Goal: Task Accomplishment & Management: Manage account settings

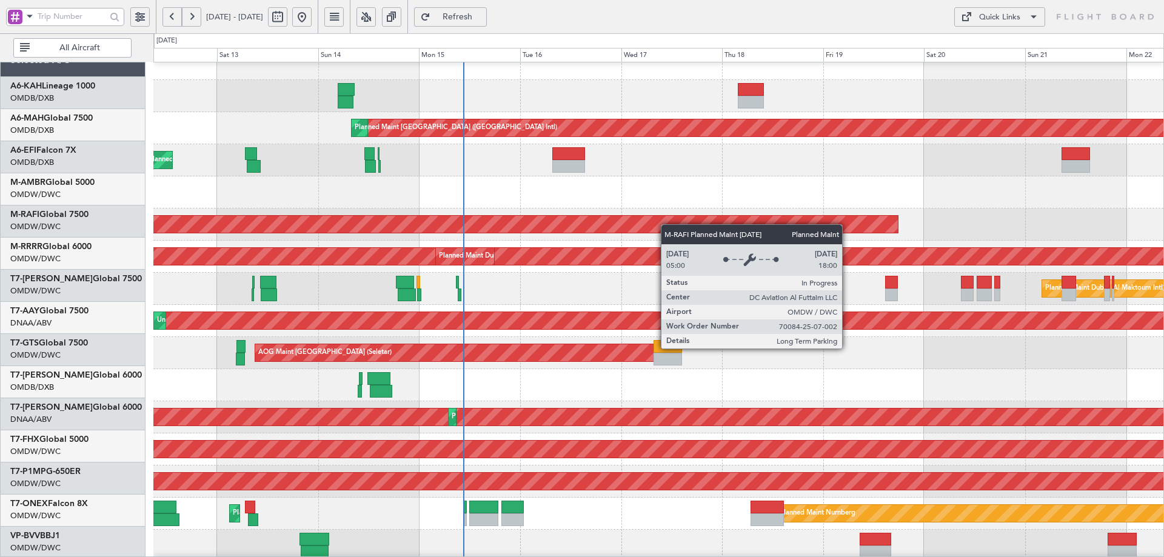
click at [522, 216] on div "Planned Maint Dubai (Al Maktoum Intl)" at bounding box center [21, 224] width 1755 height 17
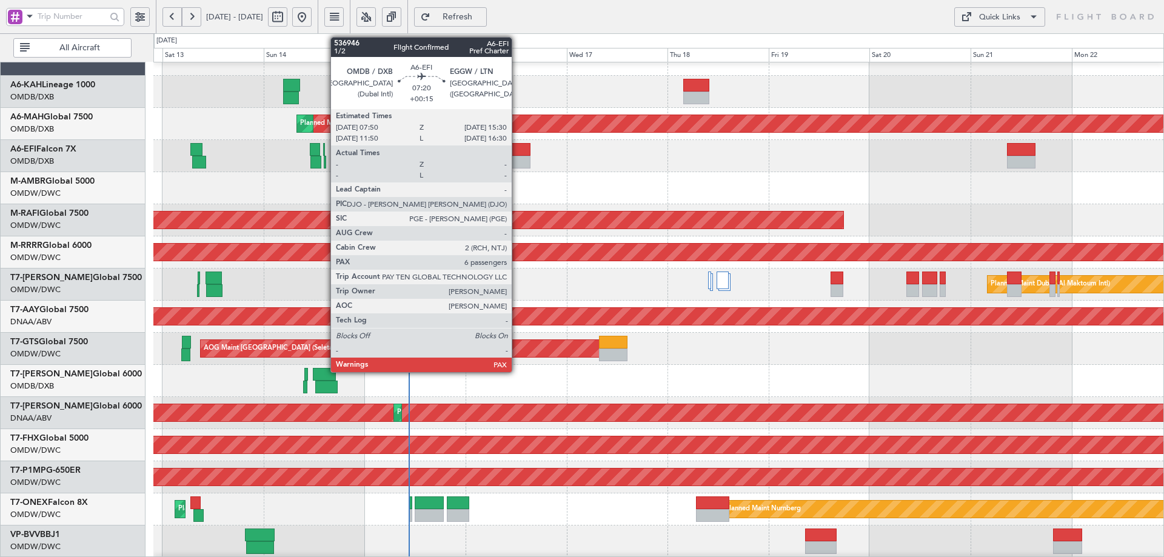
click at [517, 147] on div at bounding box center [514, 149] width 33 height 13
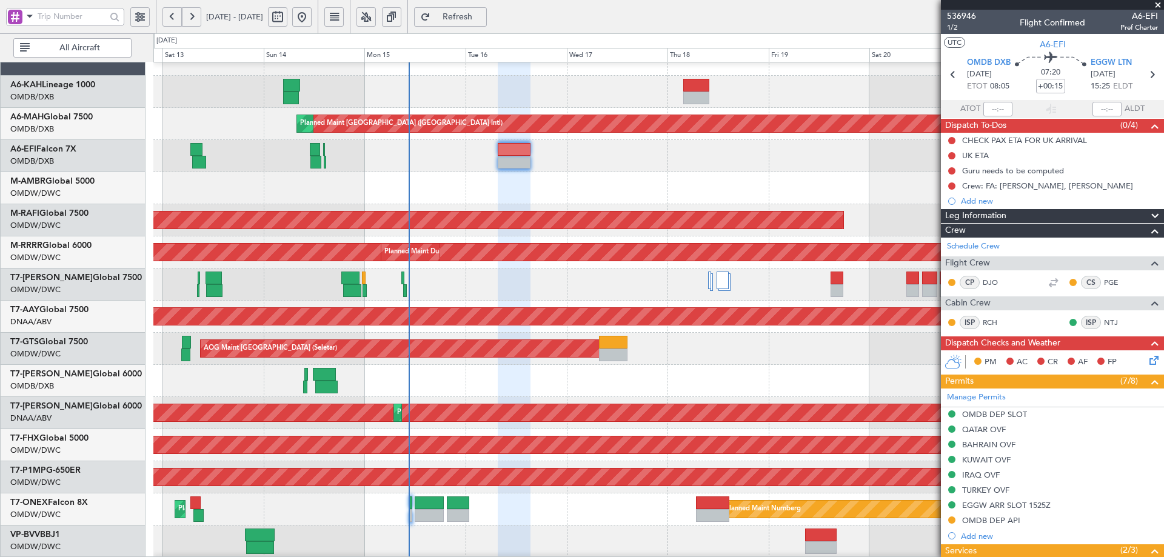
click at [679, 90] on div at bounding box center [658, 92] width 1010 height 32
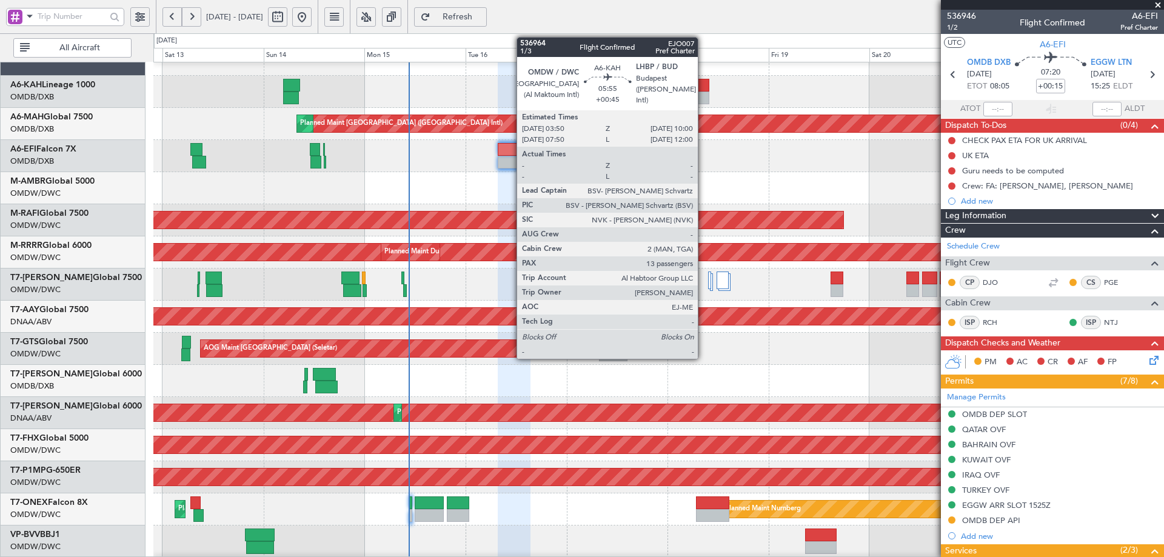
click at [703, 92] on div at bounding box center [697, 98] width 26 height 13
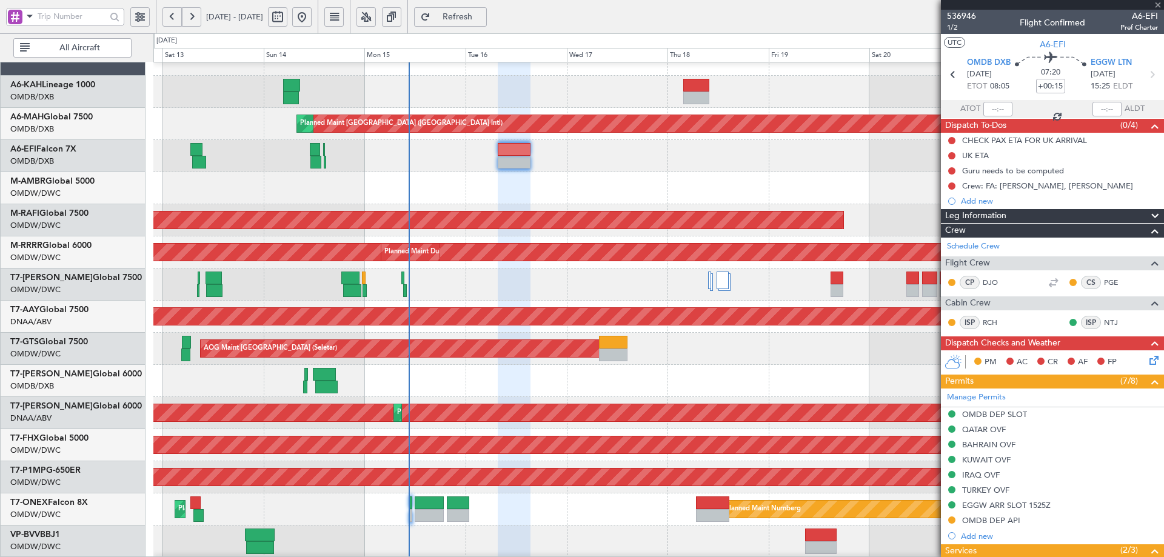
type input "+00:45"
type input "13"
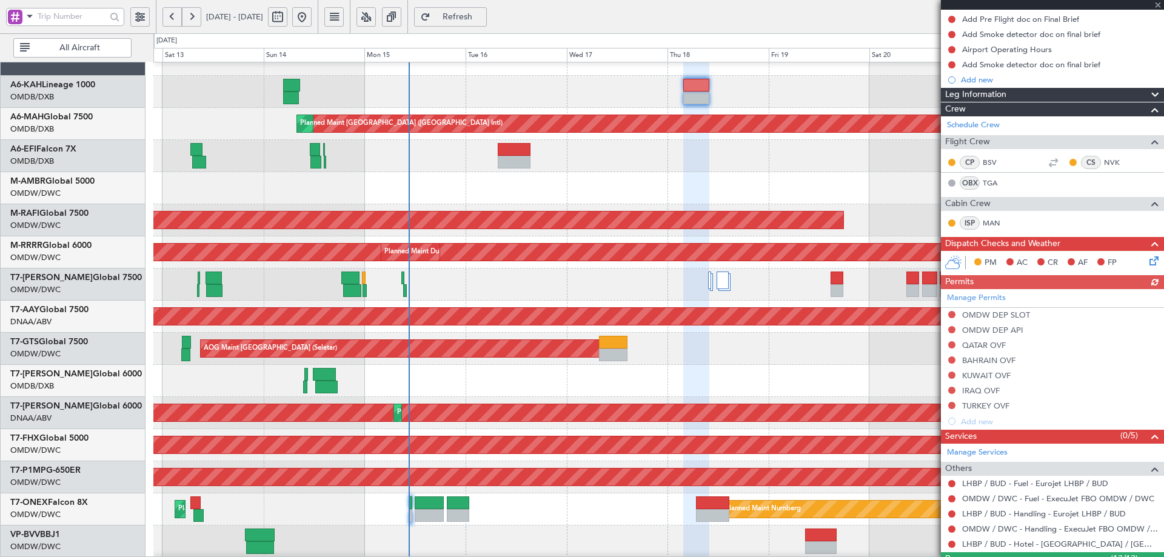
scroll to position [520, 0]
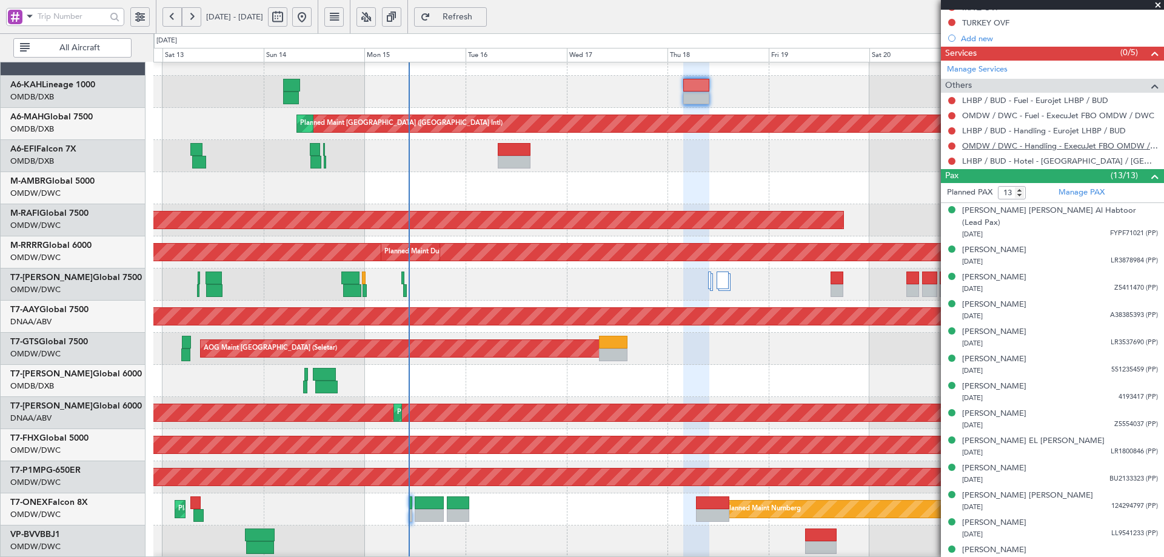
click at [1037, 144] on link "OMDW / DWC - Handling - ExecuJet FBO OMDW / DWC" at bounding box center [1061, 146] width 196 height 10
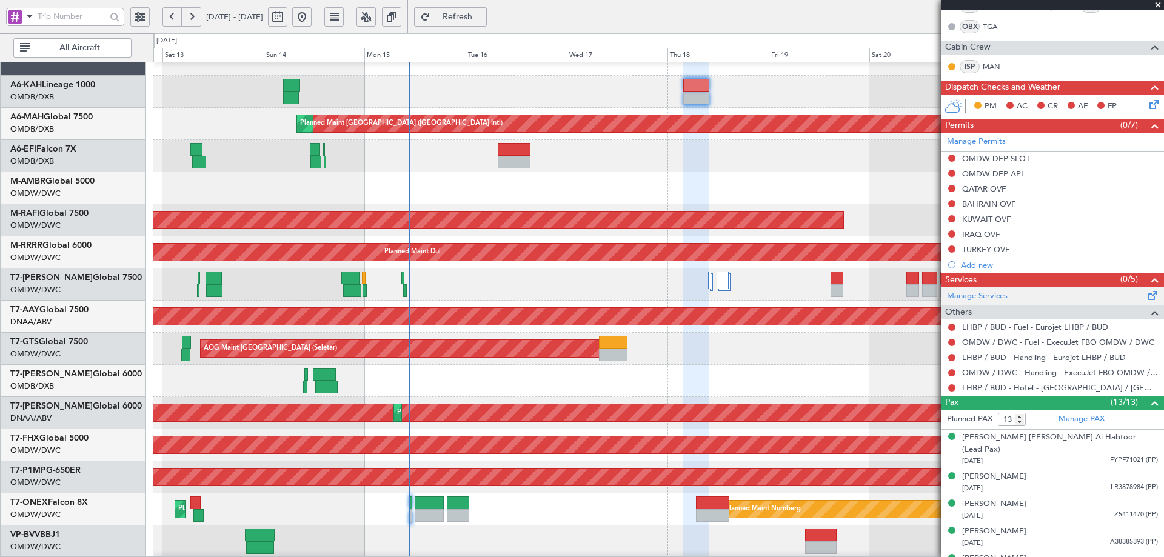
scroll to position [459, 0]
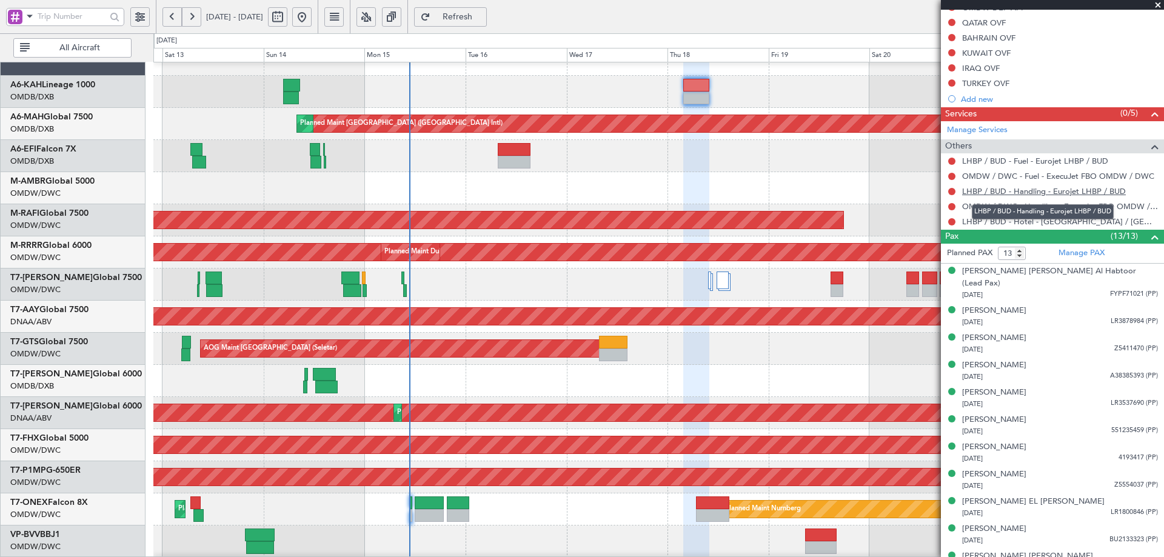
click at [989, 192] on link "LHBP / BUD - Handling - Eurojet LHBP / BUD" at bounding box center [1045, 191] width 164 height 10
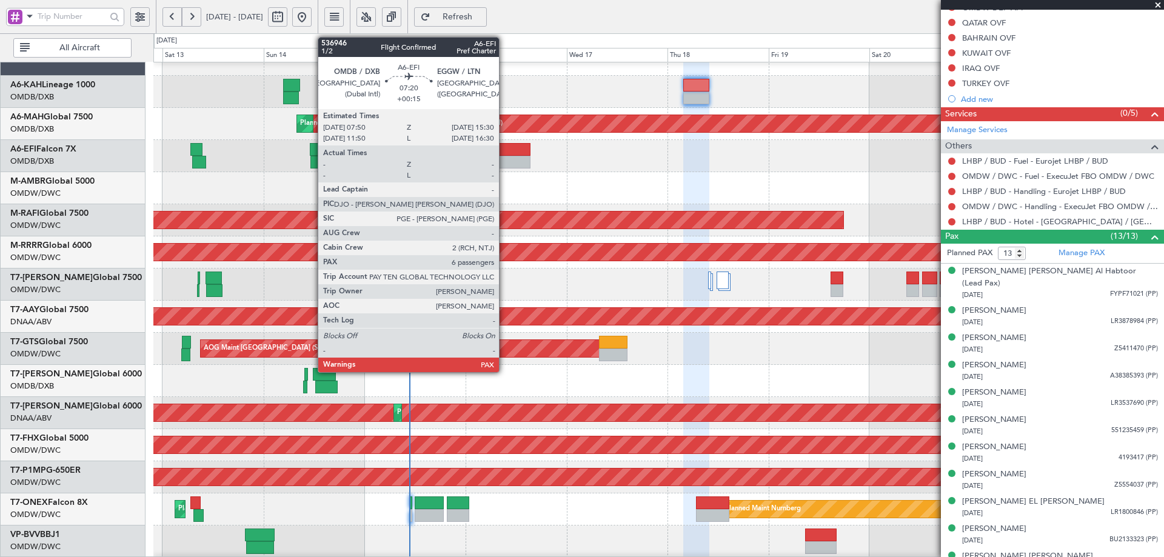
click at [505, 149] on div at bounding box center [514, 149] width 33 height 13
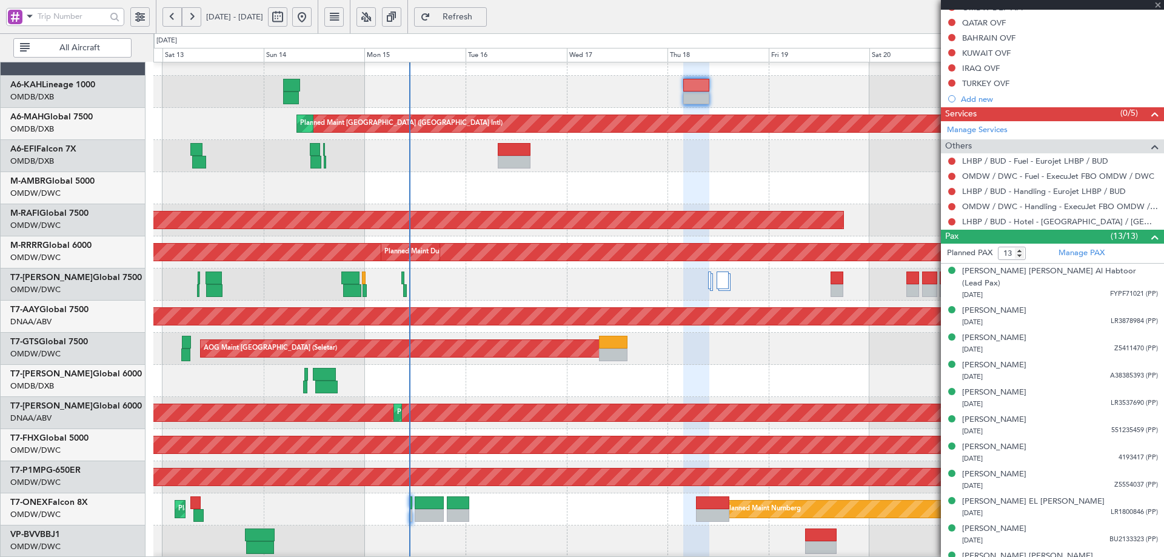
type input "+00:15"
type input "6"
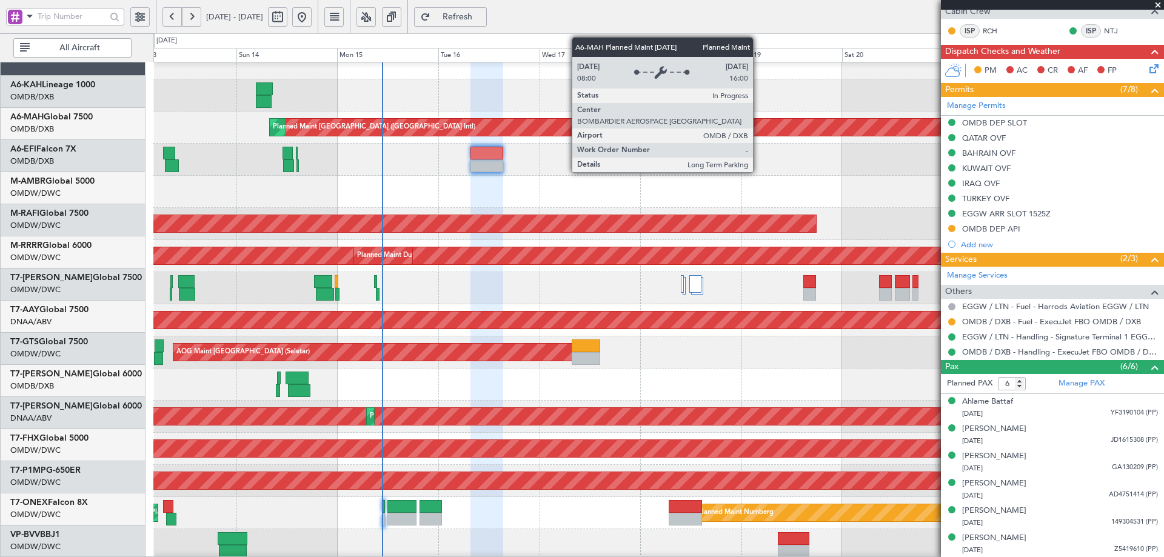
scroll to position [0, 0]
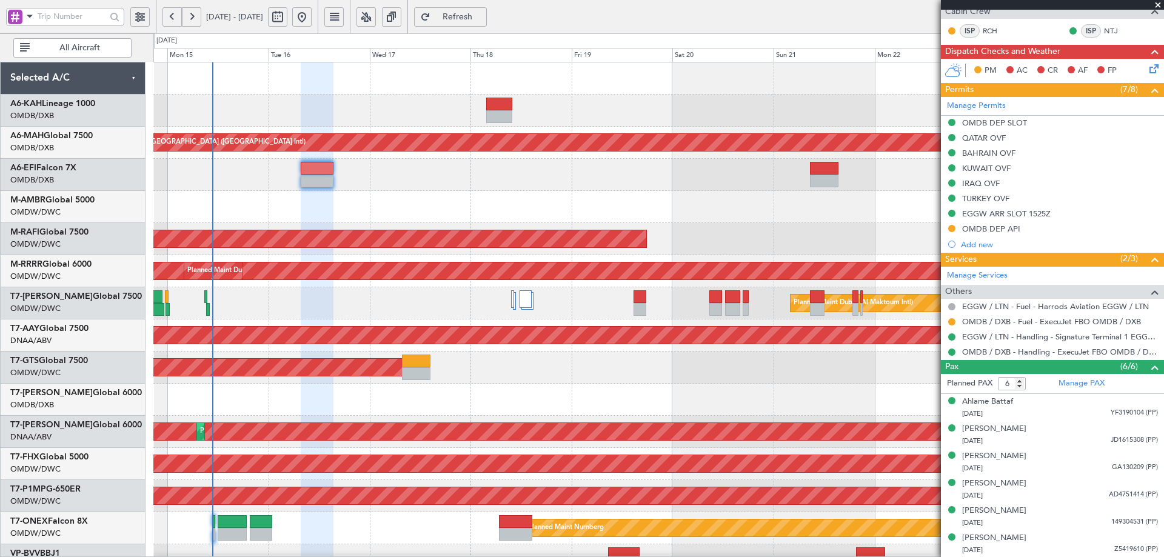
click at [562, 251] on div "Planned Maint [GEOGRAPHIC_DATA] ([GEOGRAPHIC_DATA] Intl) Planned Maint [GEOGRAP…" at bounding box center [658, 415] width 1010 height 707
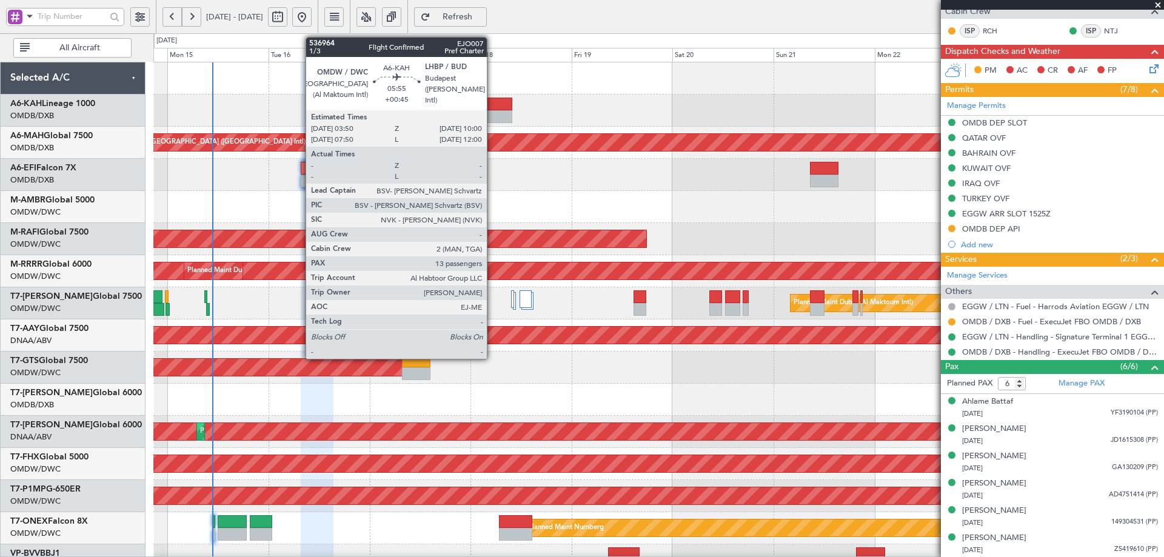
click at [503, 105] on div at bounding box center [499, 104] width 26 height 13
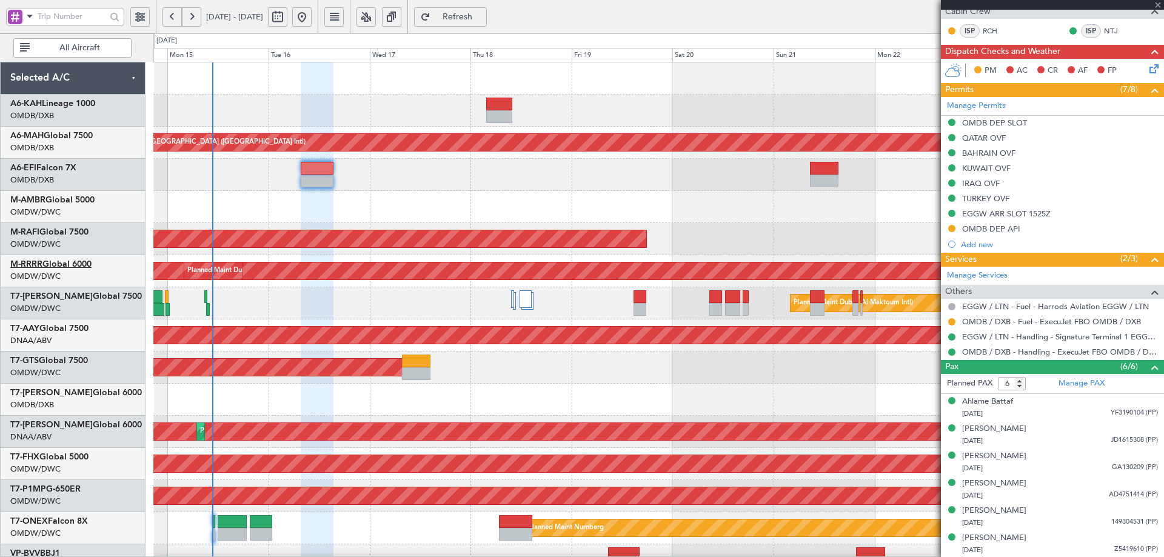
type input "+00:45"
type input "13"
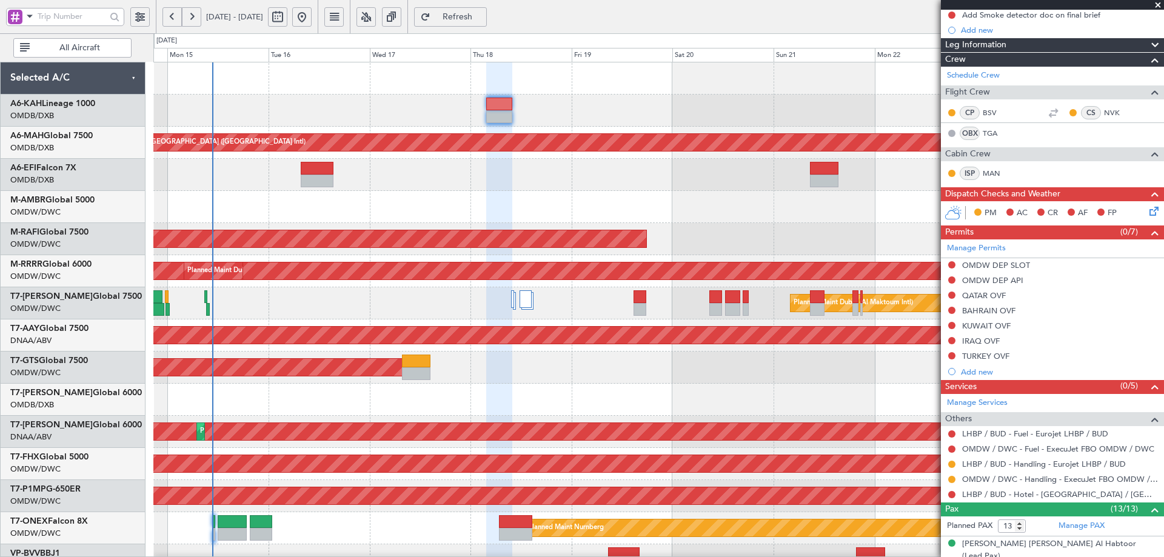
scroll to position [364, 0]
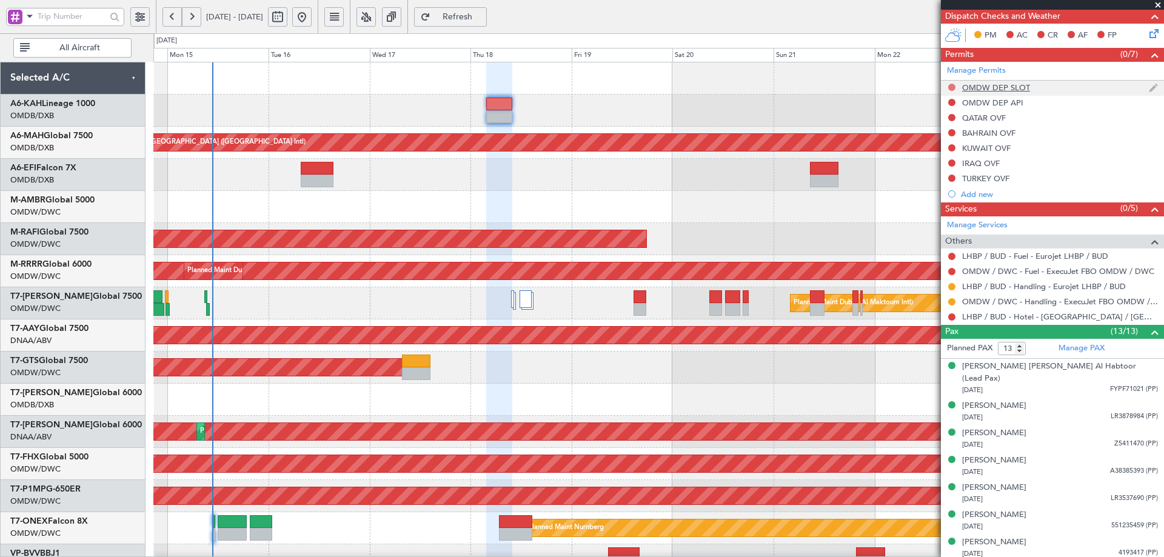
click at [954, 86] on button at bounding box center [952, 87] width 7 height 7
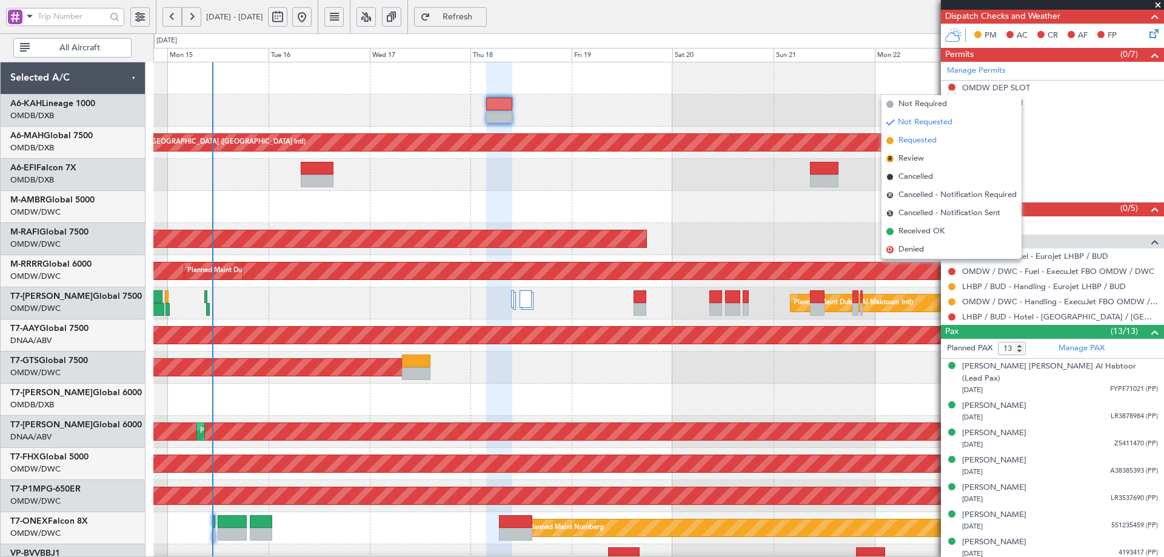
click at [920, 139] on span "Requested" at bounding box center [918, 141] width 38 height 12
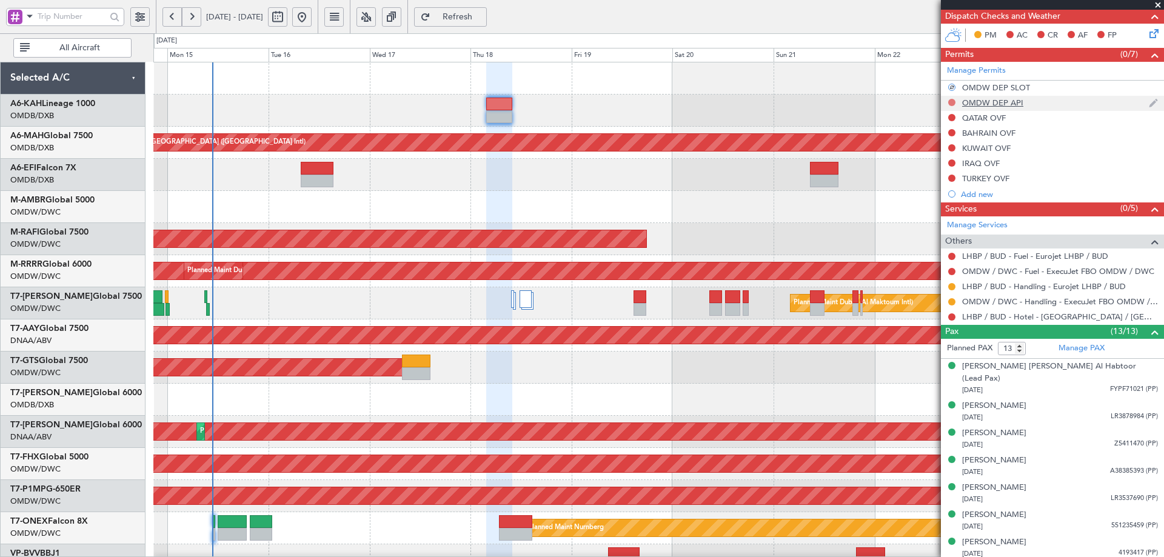
click at [952, 104] on button at bounding box center [952, 102] width 7 height 7
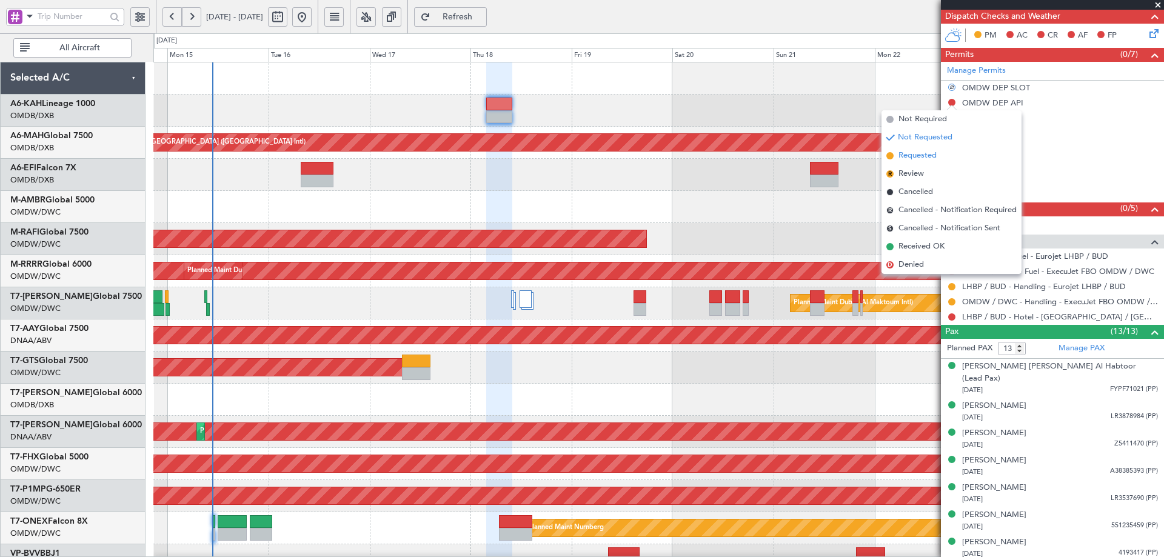
click at [922, 155] on span "Requested" at bounding box center [918, 156] width 38 height 12
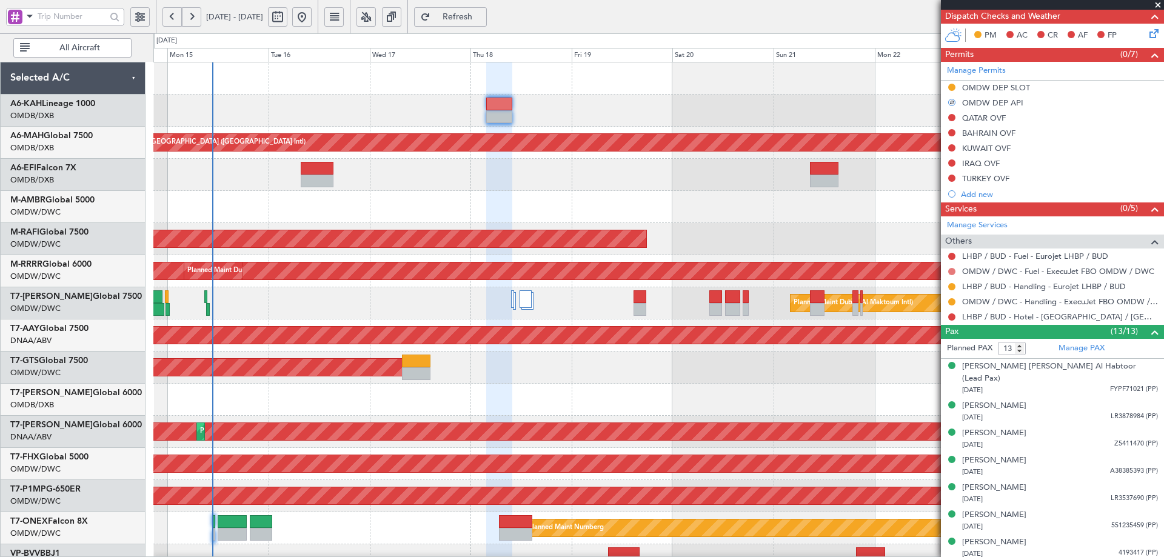
click at [954, 268] on button at bounding box center [952, 271] width 7 height 7
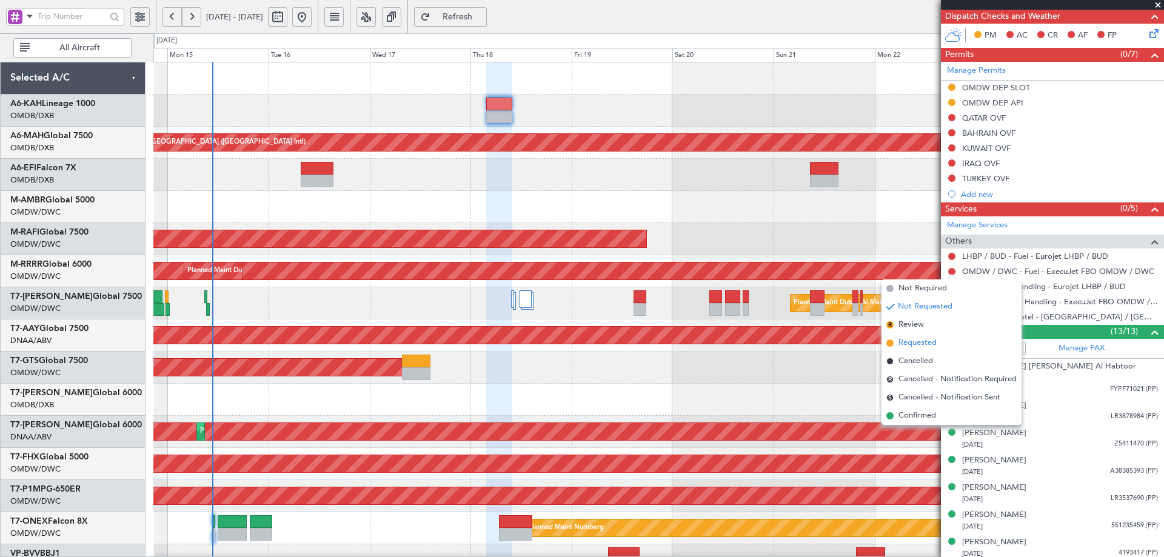
click at [910, 340] on span "Requested" at bounding box center [918, 343] width 38 height 12
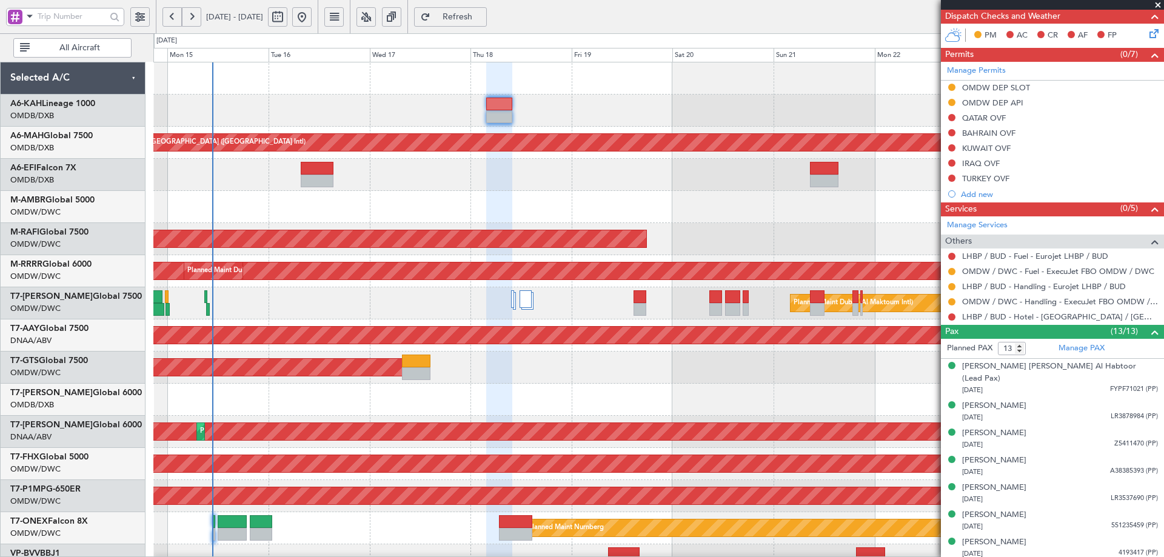
drag, startPoint x: 953, startPoint y: 133, endPoint x: 942, endPoint y: 146, distance: 17.2
click at [953, 133] on button at bounding box center [952, 132] width 7 height 7
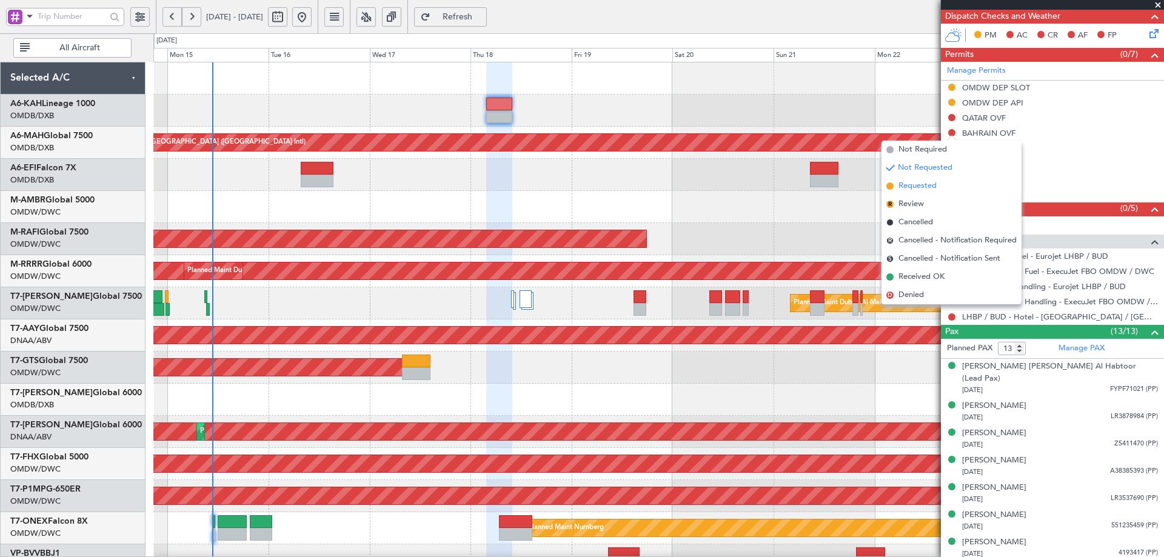
click at [910, 190] on span "Requested" at bounding box center [918, 186] width 38 height 12
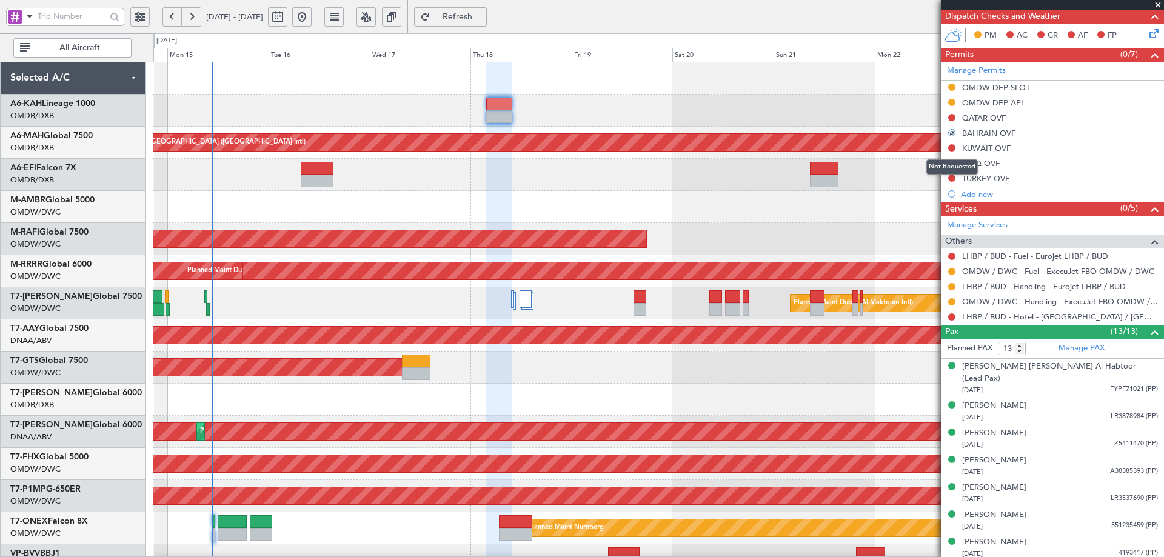
drag, startPoint x: 952, startPoint y: 145, endPoint x: 927, endPoint y: 172, distance: 36.1
click at [952, 144] on button at bounding box center [952, 147] width 7 height 7
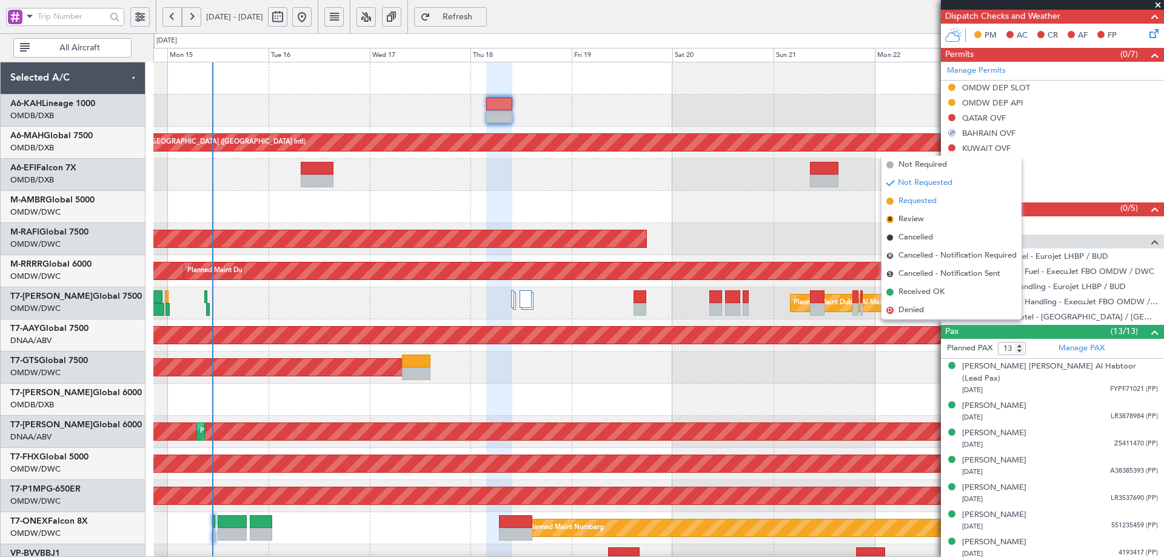
click at [912, 197] on span "Requested" at bounding box center [918, 201] width 38 height 12
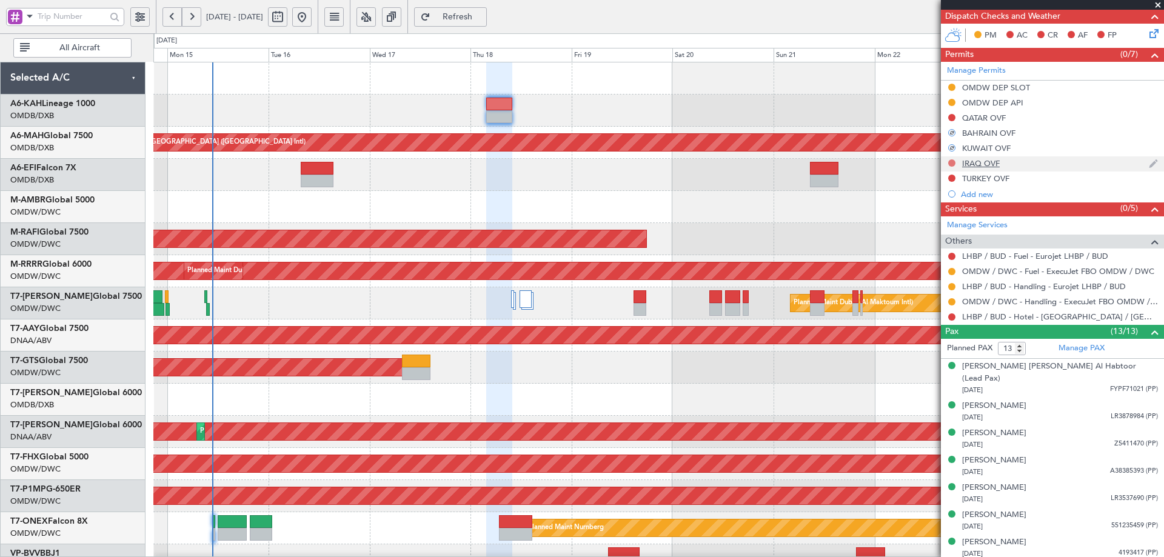
click at [954, 162] on button at bounding box center [952, 163] width 7 height 7
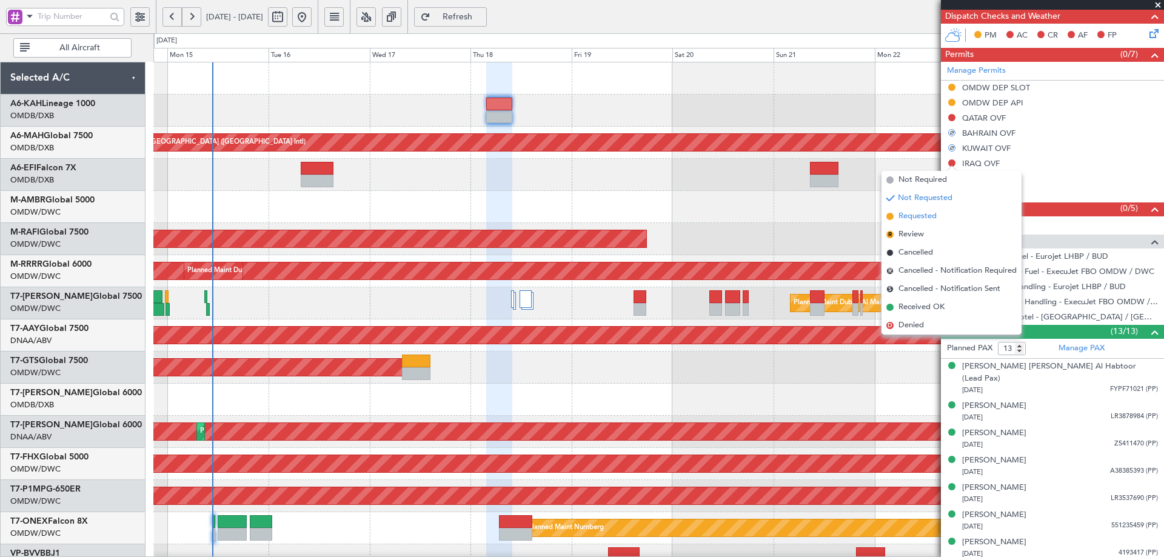
click at [922, 212] on span "Requested" at bounding box center [918, 216] width 38 height 12
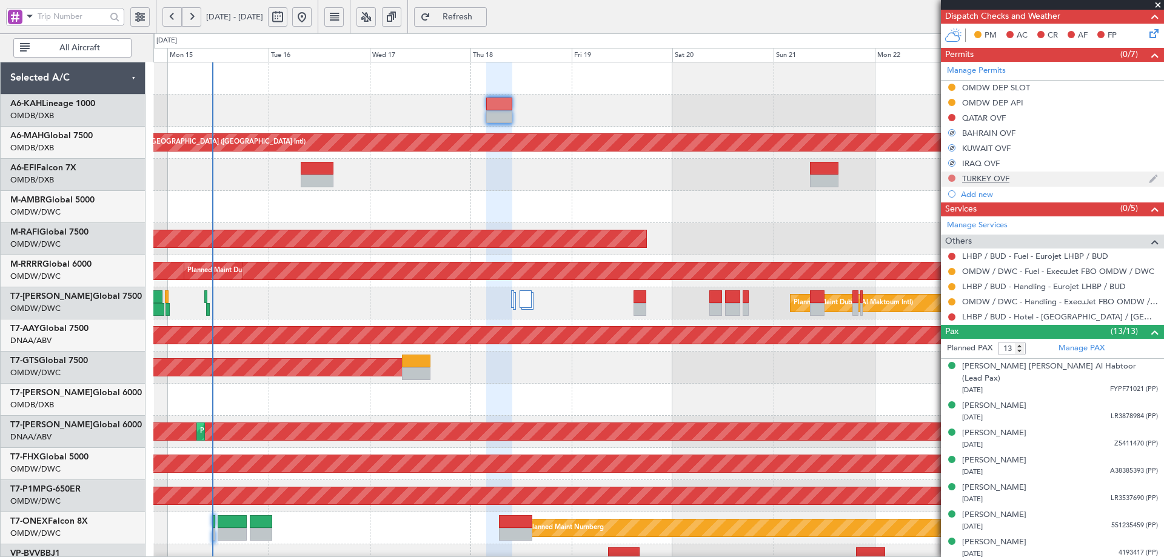
click at [952, 180] on button at bounding box center [952, 178] width 7 height 7
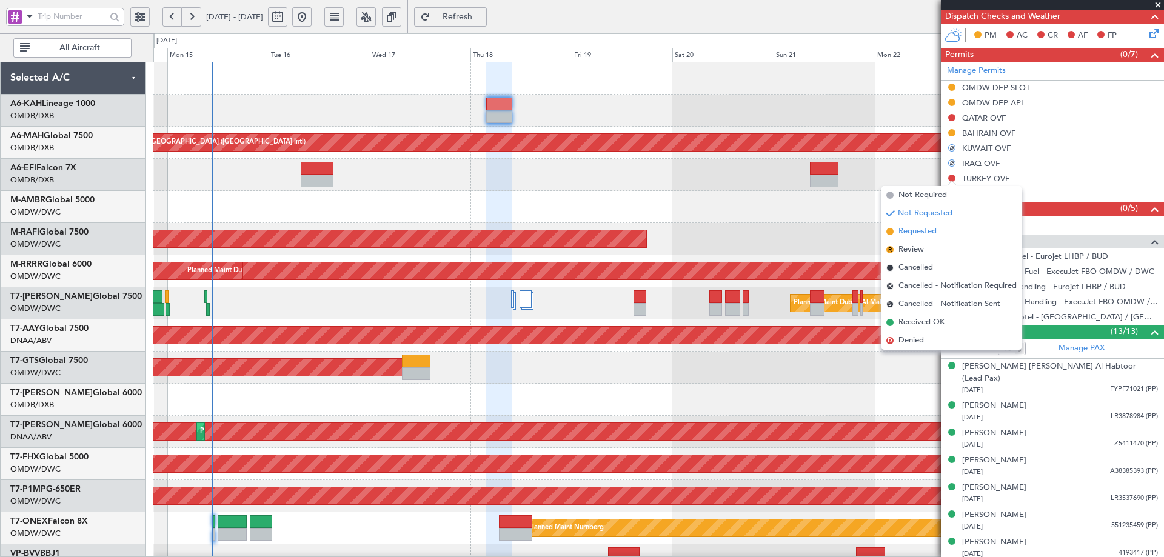
click at [918, 229] on span "Requested" at bounding box center [918, 232] width 38 height 12
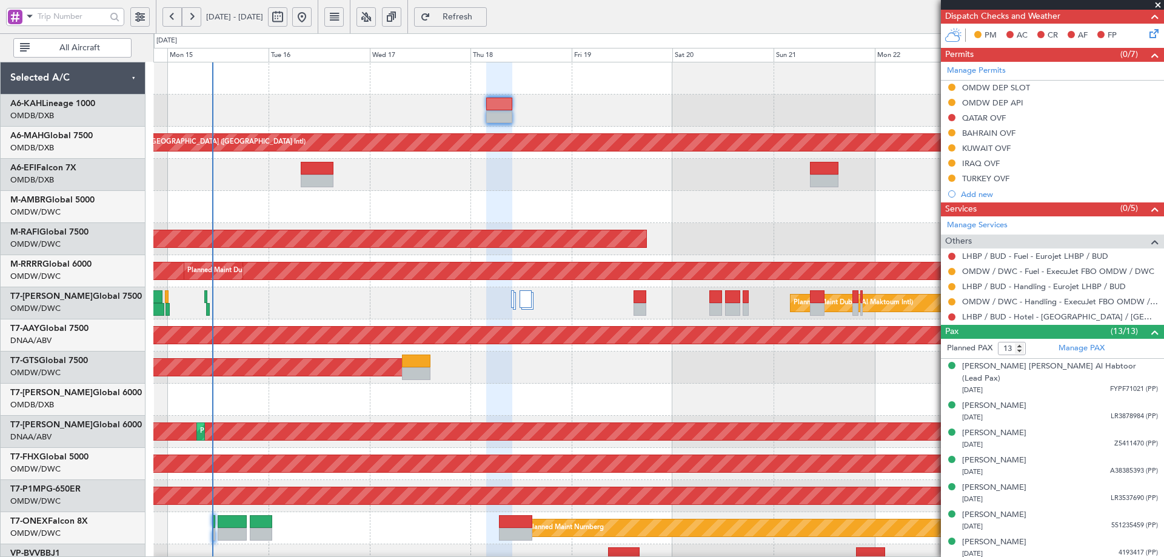
click at [483, 21] on span "Refresh" at bounding box center [458, 17] width 50 height 8
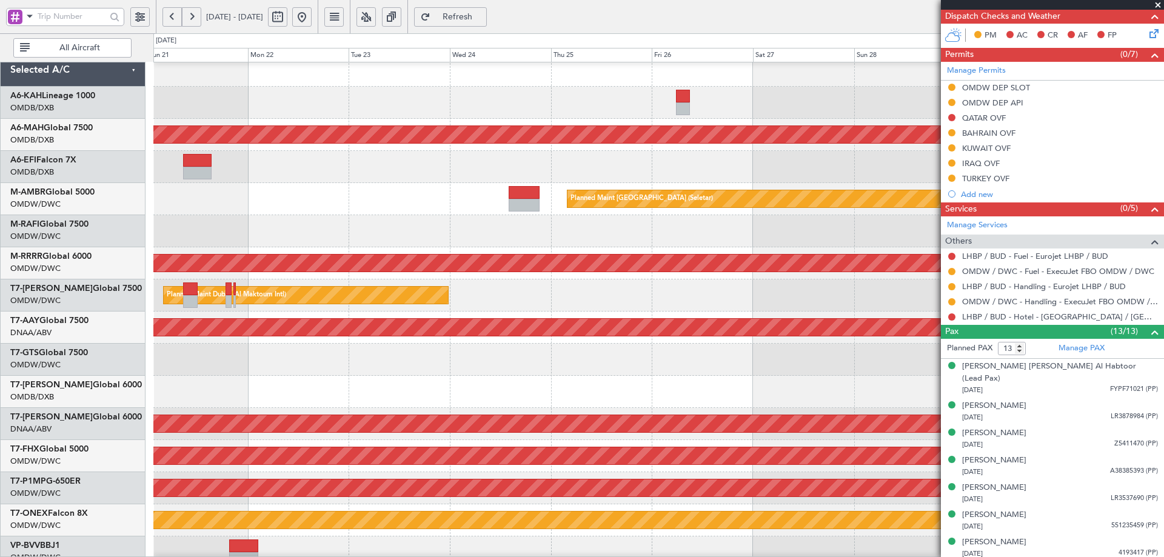
click at [33, 146] on div "Planned Maint [GEOGRAPHIC_DATA] ([GEOGRAPHIC_DATA] Intl) Planned Maint [GEOGRAP…" at bounding box center [582, 295] width 1164 height 524
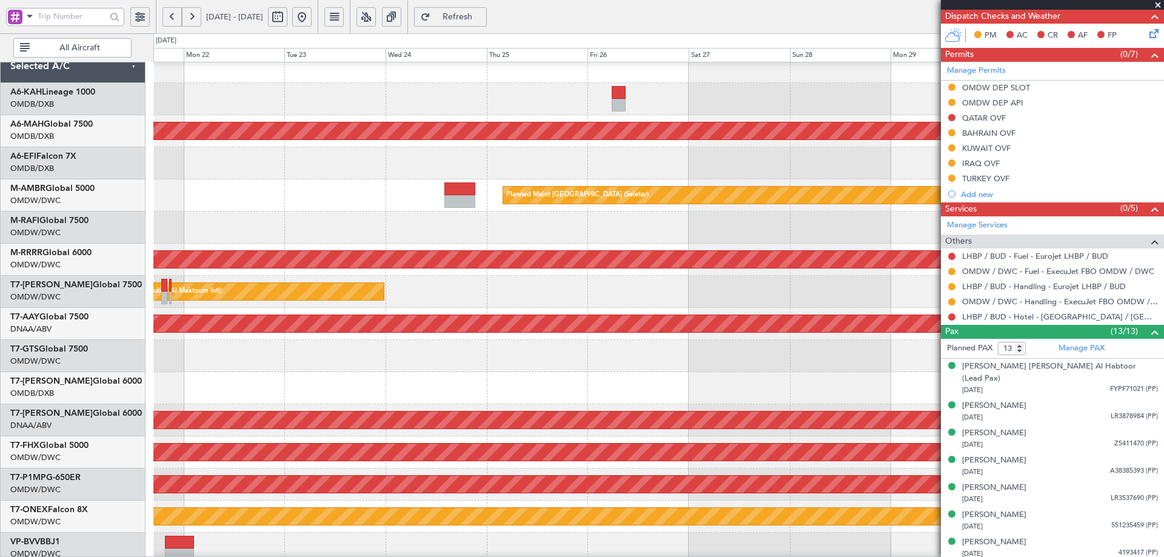
click at [627, 99] on div at bounding box center [658, 99] width 1010 height 32
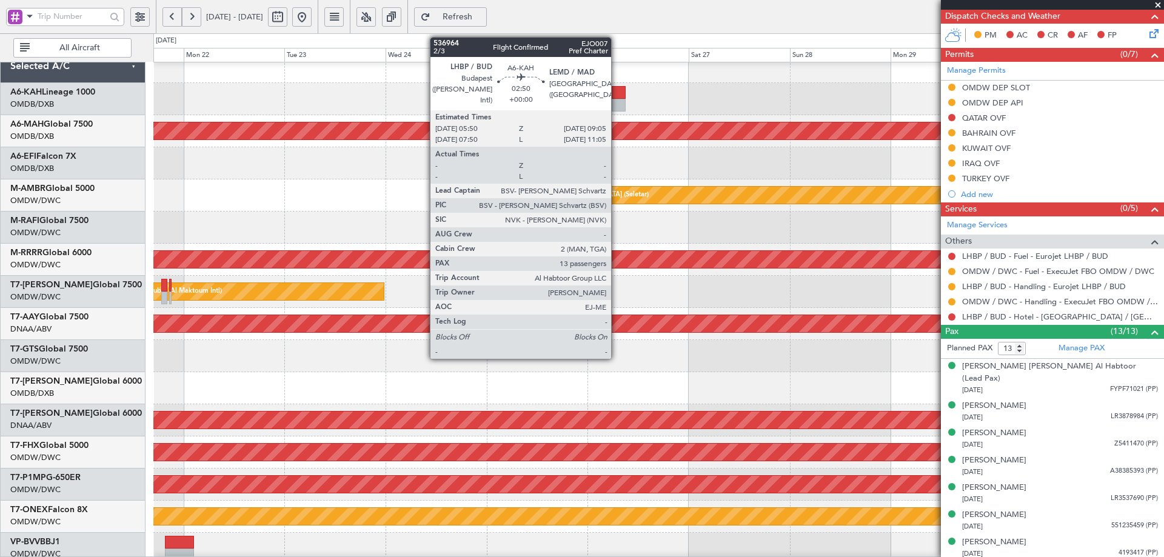
click at [617, 96] on div at bounding box center [619, 92] width 14 height 13
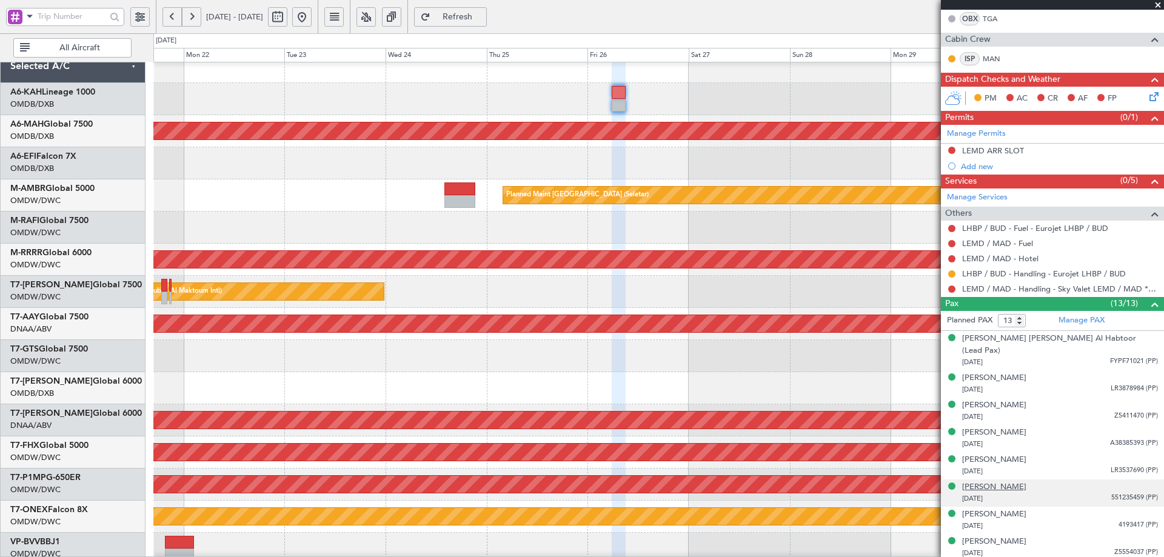
scroll to position [303, 0]
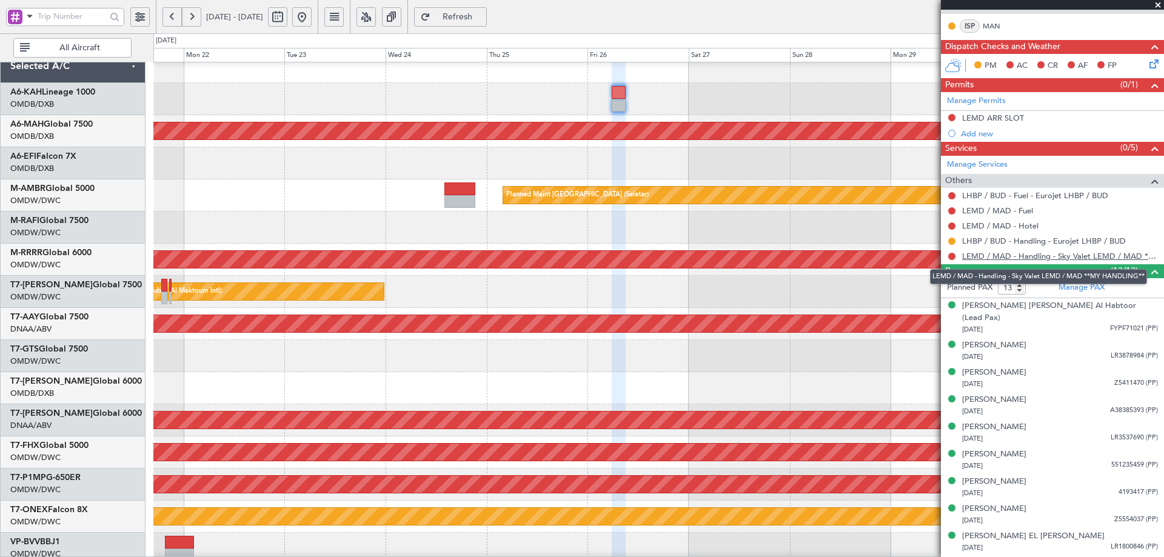
click at [980, 253] on link "LEMD / MAD - Handling - Sky Valet LEMD / MAD **MY HANDLING**" at bounding box center [1061, 256] width 196 height 10
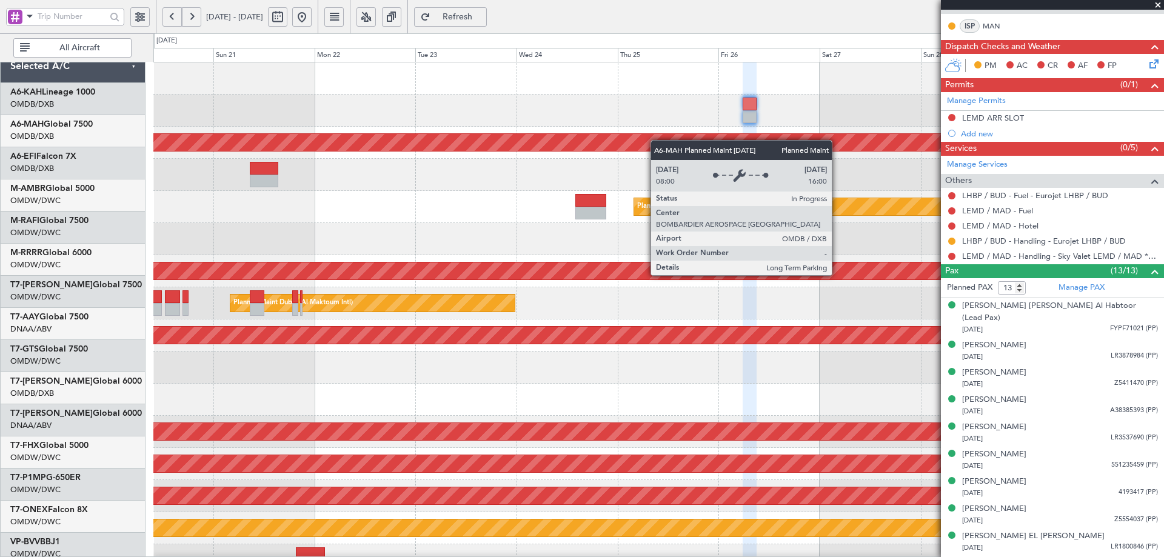
scroll to position [0, 0]
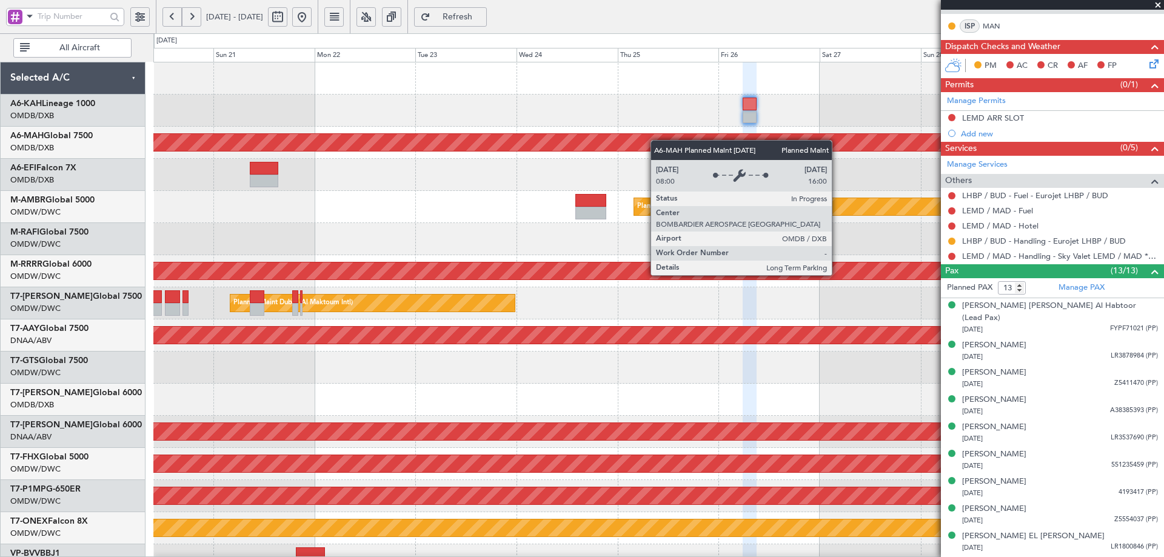
click at [667, 144] on div "Planned Maint [GEOGRAPHIC_DATA] ([GEOGRAPHIC_DATA] Intl) Planned Maint [GEOGRAP…" at bounding box center [658, 415] width 1010 height 707
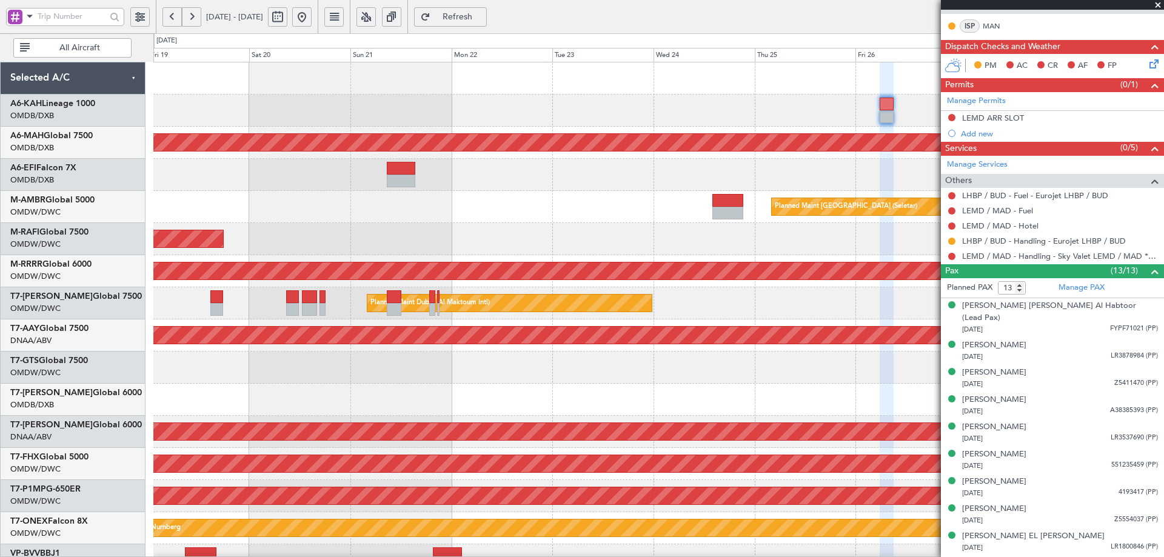
click at [1011, 293] on fb-app "[DATE] - [DATE] Refresh Quick Links All Aircraft Planned Maint [GEOGRAPHIC_DATA…" at bounding box center [582, 286] width 1164 height 543
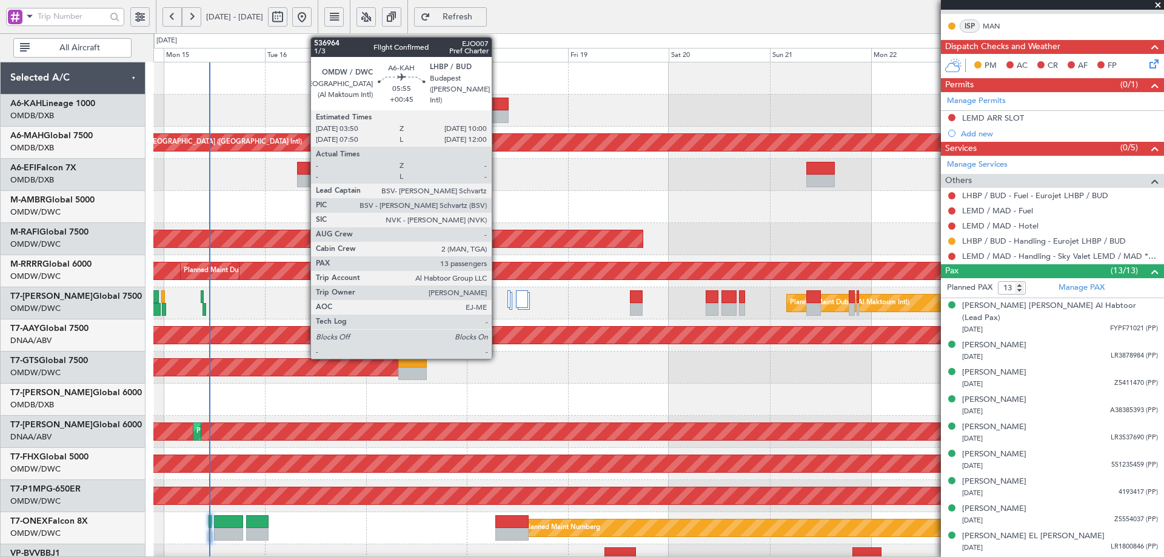
click at [497, 109] on div at bounding box center [496, 104] width 26 height 13
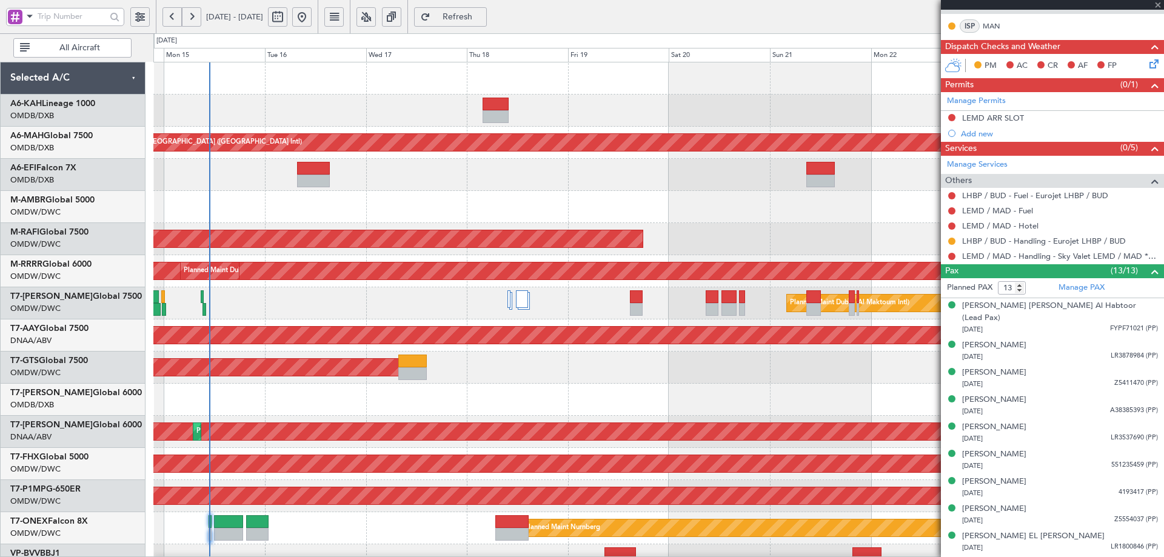
type input "+00:45"
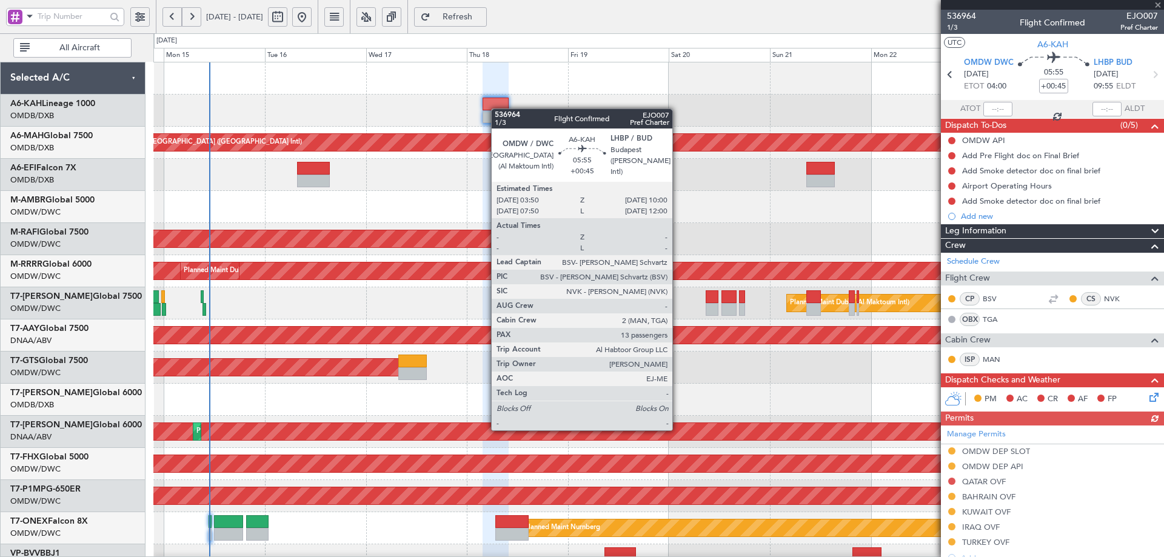
click at [497, 109] on div at bounding box center [496, 104] width 26 height 13
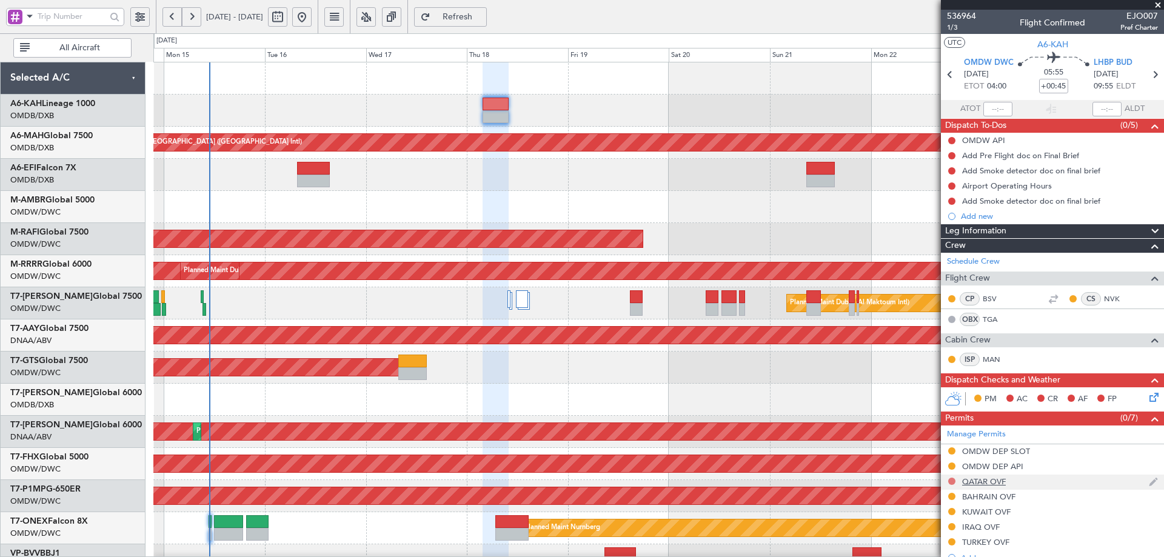
click at [952, 481] on button at bounding box center [952, 481] width 7 height 7
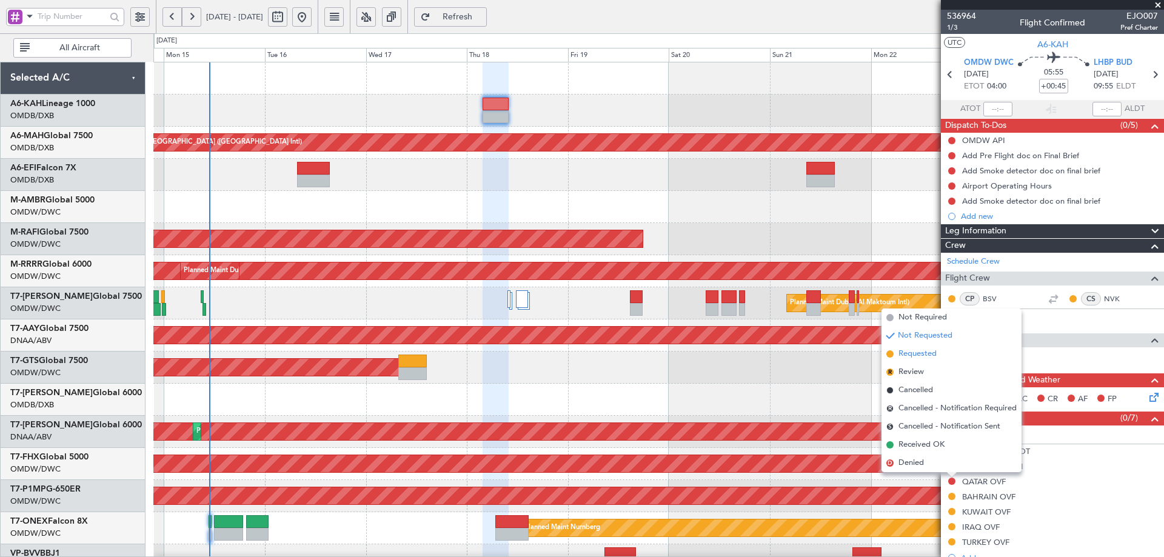
click at [908, 354] on span "Requested" at bounding box center [918, 354] width 38 height 12
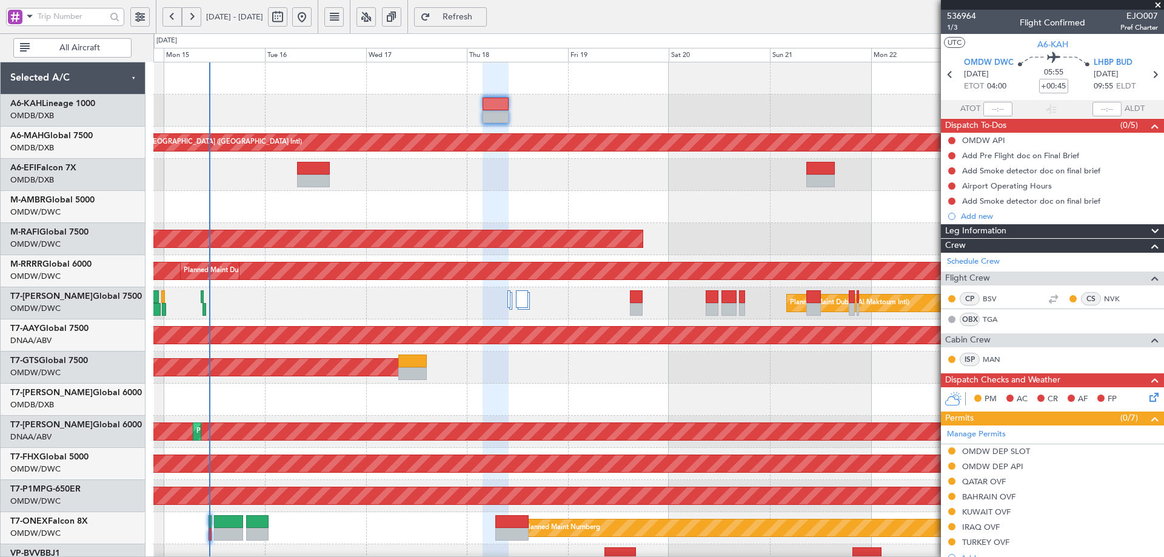
click at [483, 15] on span "Refresh" at bounding box center [458, 17] width 50 height 8
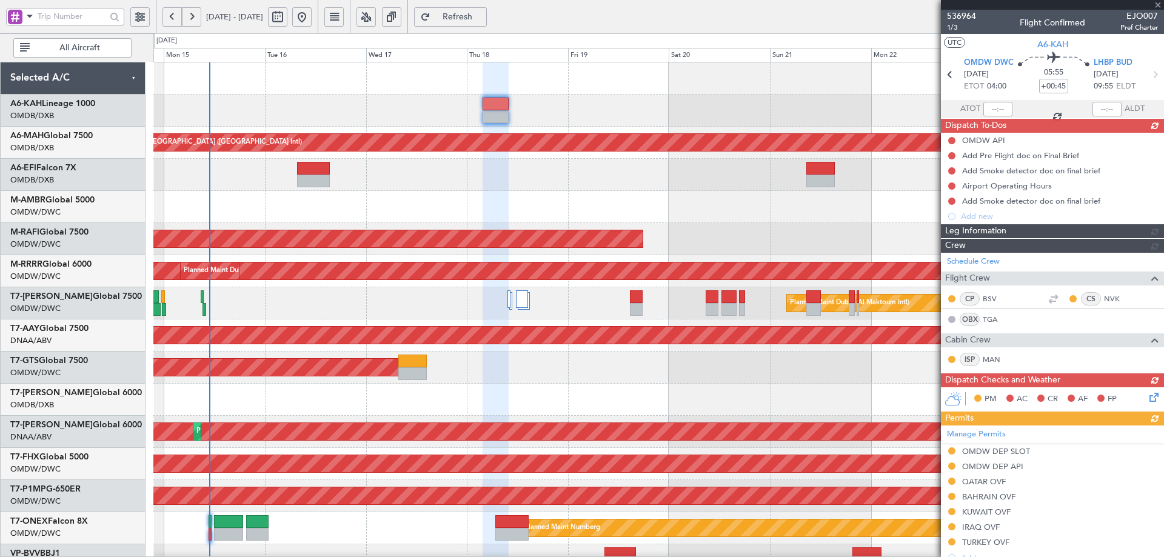
scroll to position [364, 0]
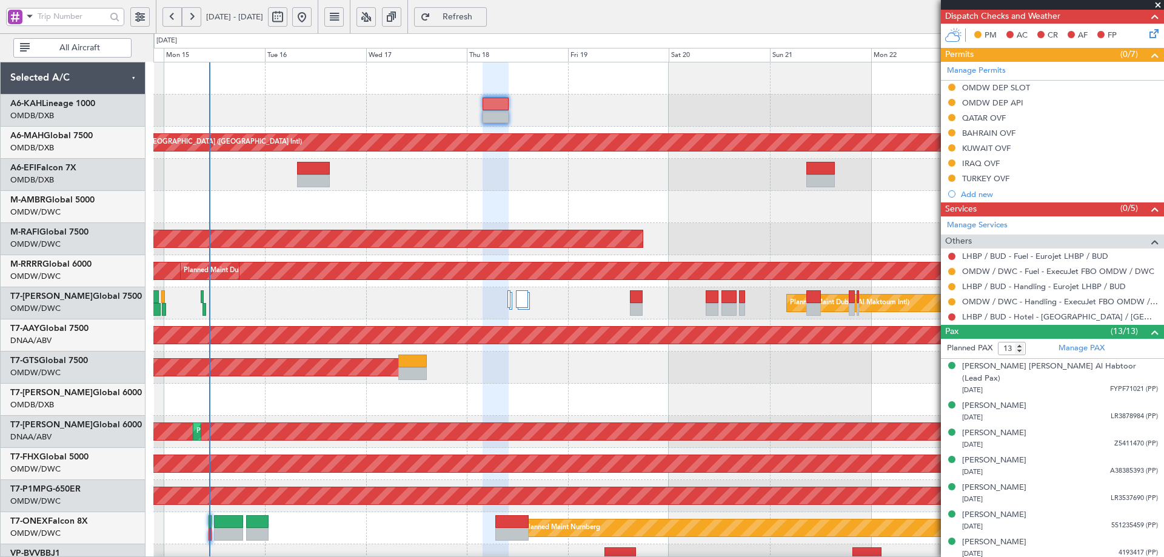
click at [978, 119] on div "QATAR OVF" at bounding box center [985, 118] width 44 height 10
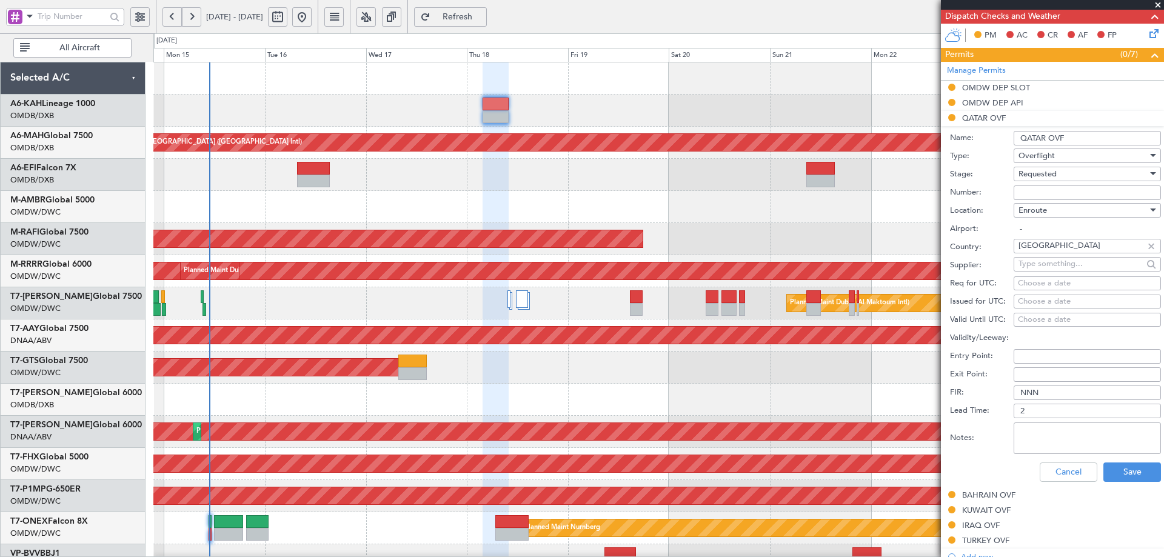
click at [1060, 192] on input "Number:" at bounding box center [1087, 193] width 147 height 15
type input "APPROVED"
click at [1061, 173] on div "Requested" at bounding box center [1083, 174] width 129 height 18
drag, startPoint x: 1055, startPoint y: 261, endPoint x: 1057, endPoint y: 277, distance: 15.4
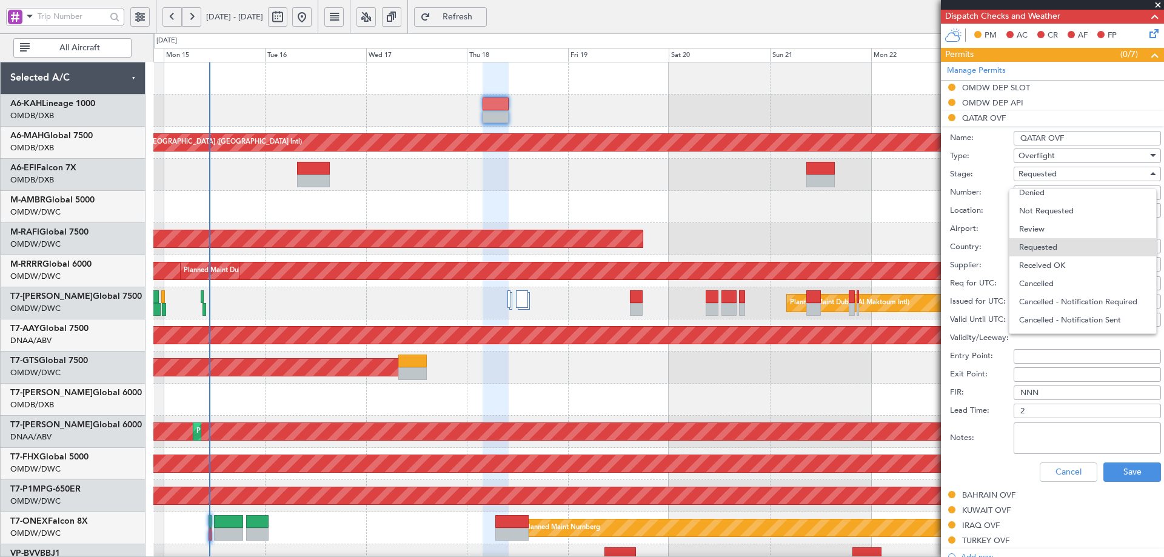
click at [1055, 262] on span "Received OK" at bounding box center [1083, 266] width 127 height 18
click at [1126, 475] on button "Save" at bounding box center [1133, 472] width 58 height 19
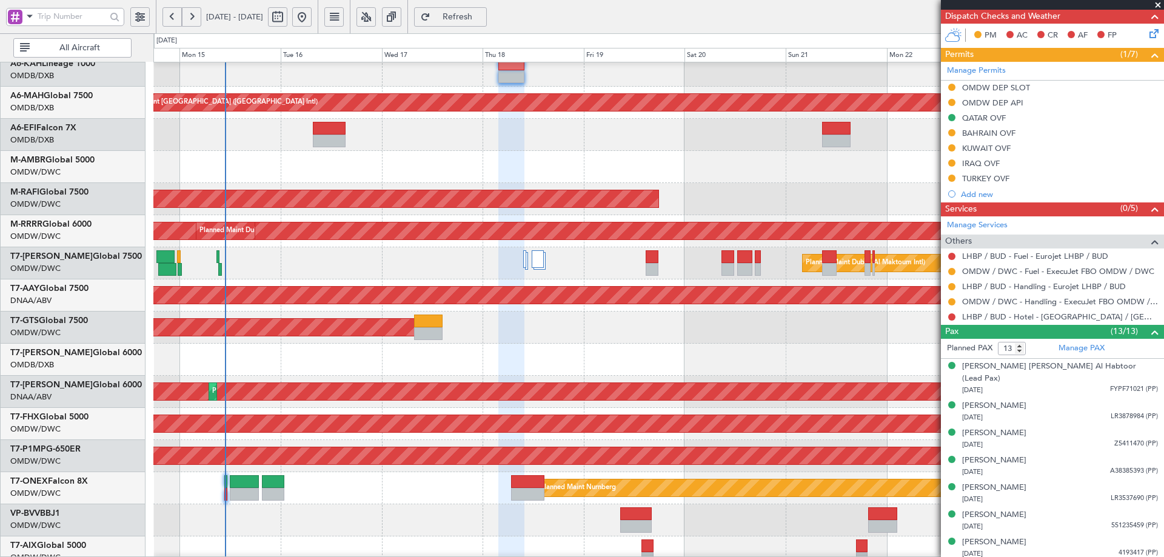
click at [329, 309] on div "Unplanned Maint [GEOGRAPHIC_DATA] (Al Maktoum Intl) Unplanned Maint [GEOGRAPHIC…" at bounding box center [658, 296] width 1010 height 32
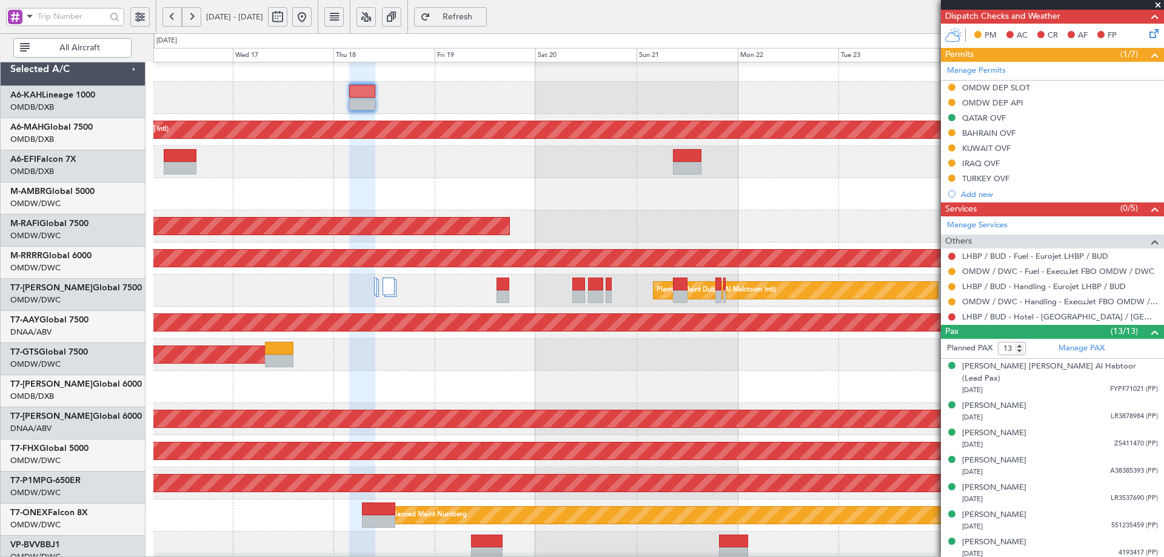
scroll to position [18, 0]
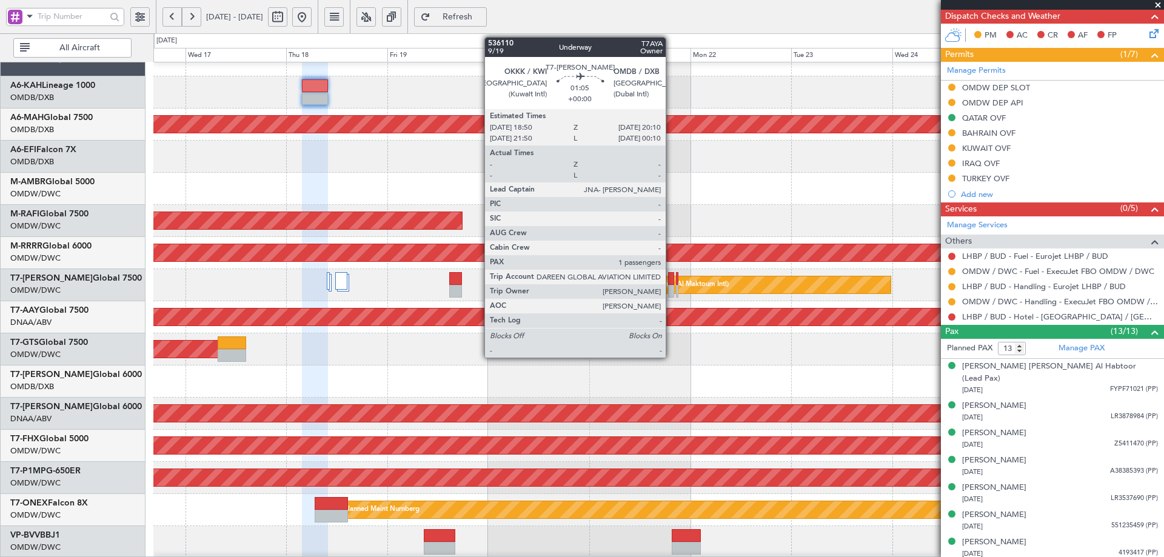
click at [671, 279] on div at bounding box center [671, 278] width 6 height 13
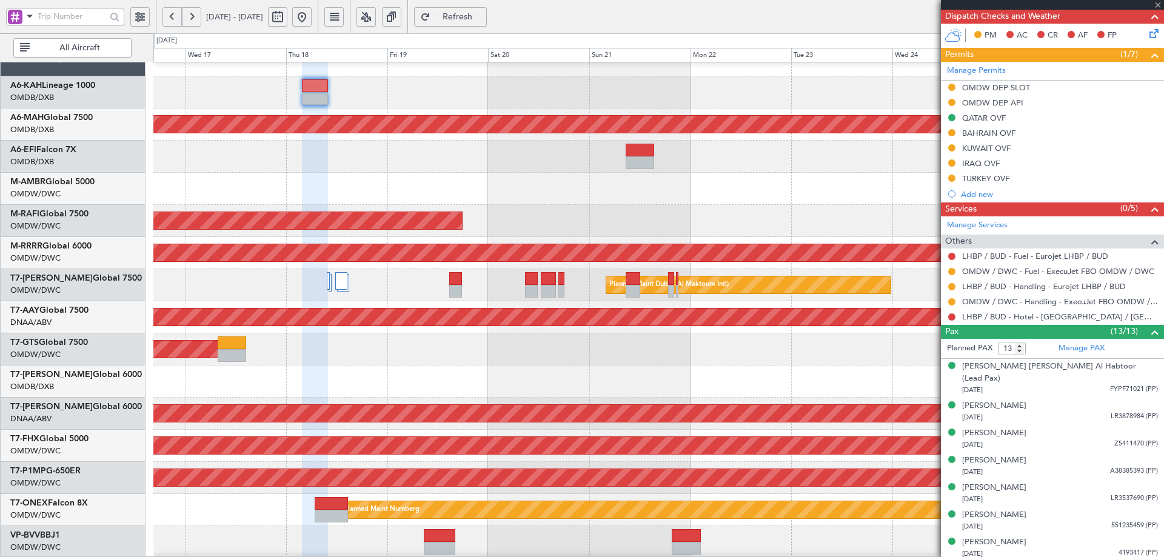
type input "1"
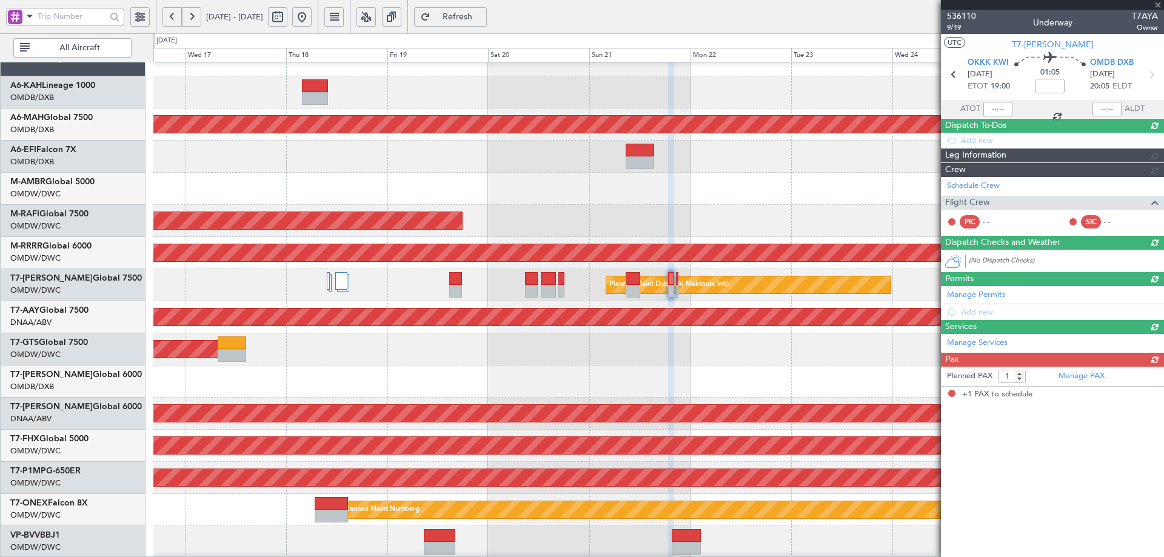
scroll to position [0, 0]
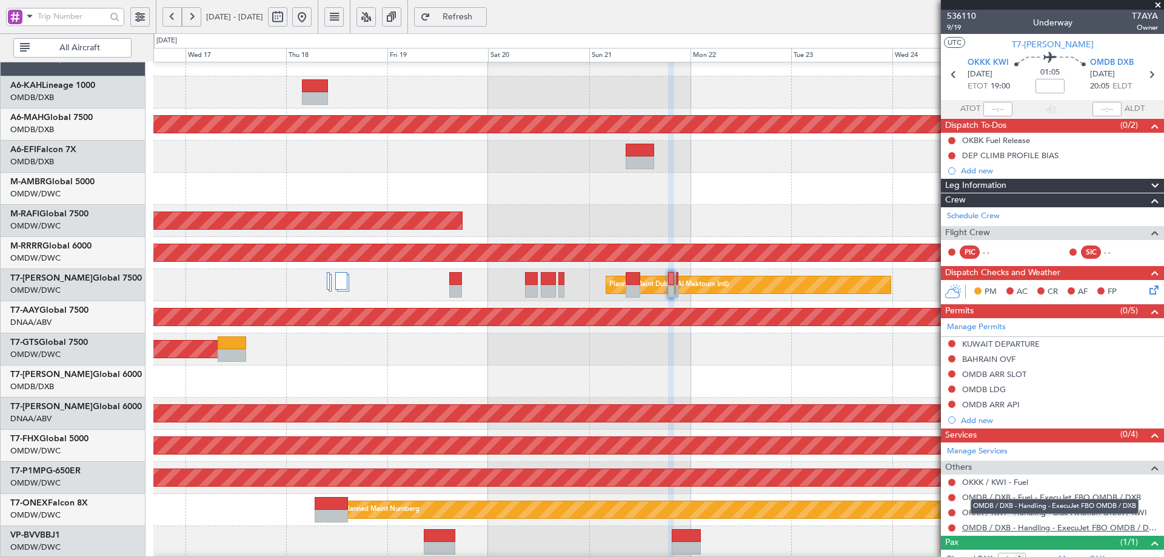
click at [993, 529] on link "OMDB / DXB - Handling - ExecuJet FBO OMDB / DXB" at bounding box center [1061, 528] width 196 height 10
drag, startPoint x: 486, startPoint y: 8, endPoint x: 459, endPoint y: 5, distance: 28.1
click at [486, 9] on button "Refresh" at bounding box center [450, 16] width 73 height 19
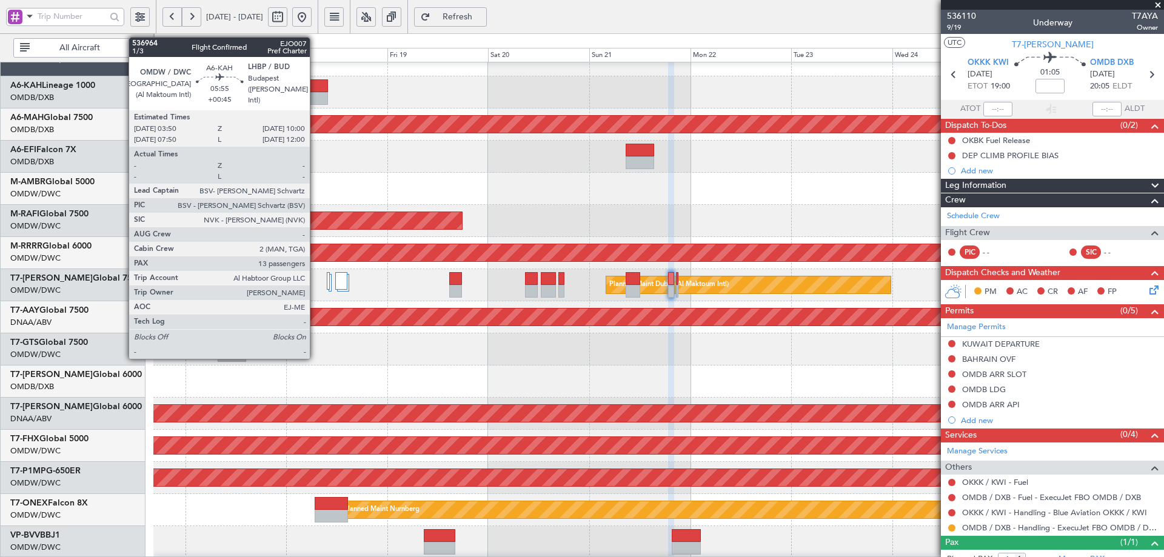
click at [315, 94] on div at bounding box center [315, 98] width 26 height 13
type input "+00:45"
type input "13"
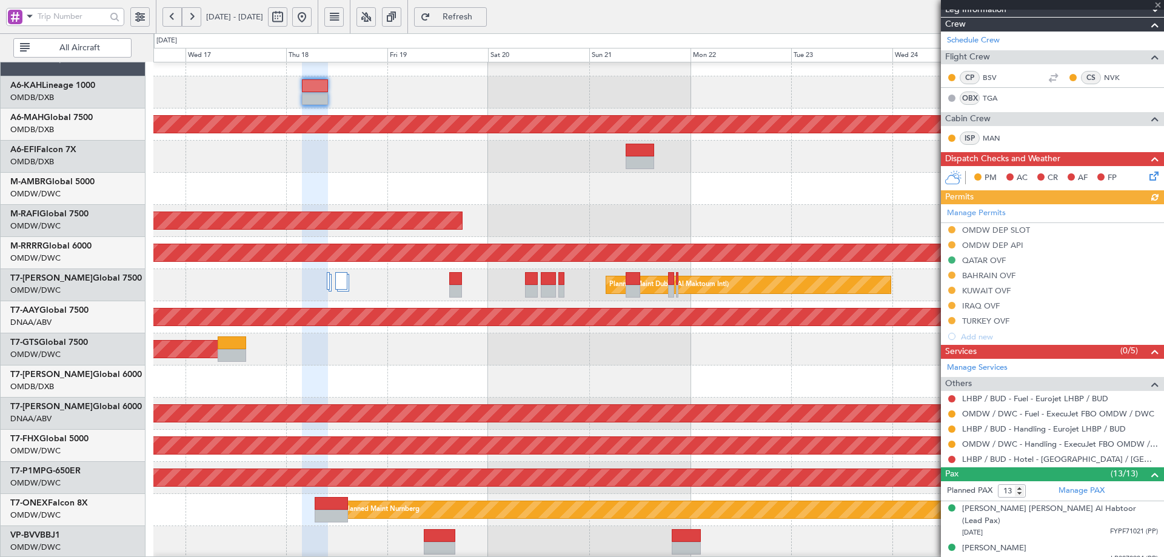
scroll to position [364, 0]
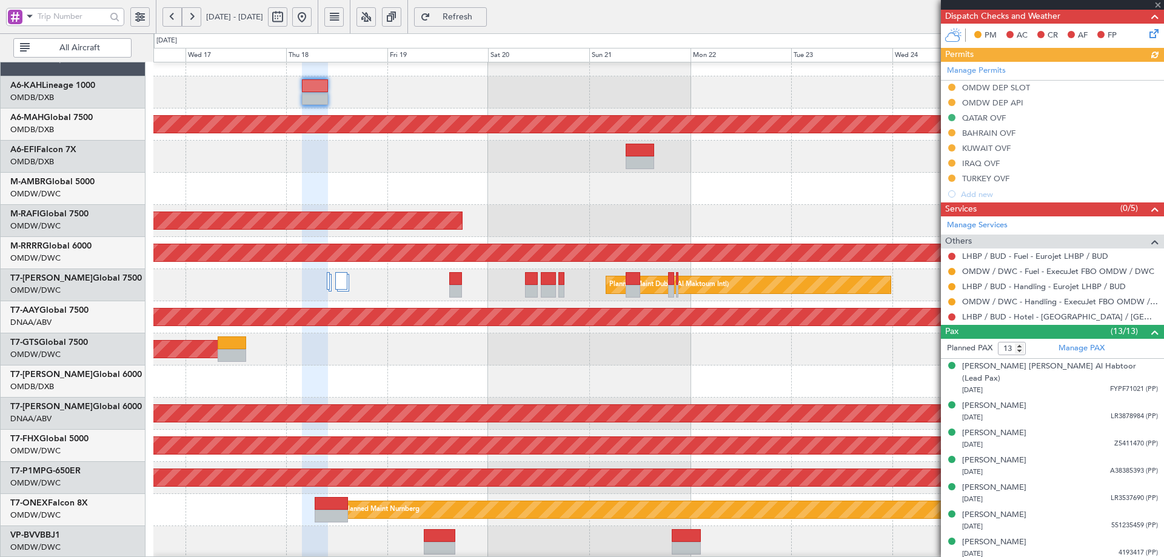
click at [995, 183] on div "Manage Permits OMDW DEP SLOT OMDW DEP API QATAR OVF BAHRAIN OVF KUWAIT OVF IRAQ…" at bounding box center [1052, 132] width 223 height 140
click at [997, 181] on div "TURKEY OVF" at bounding box center [986, 178] width 47 height 10
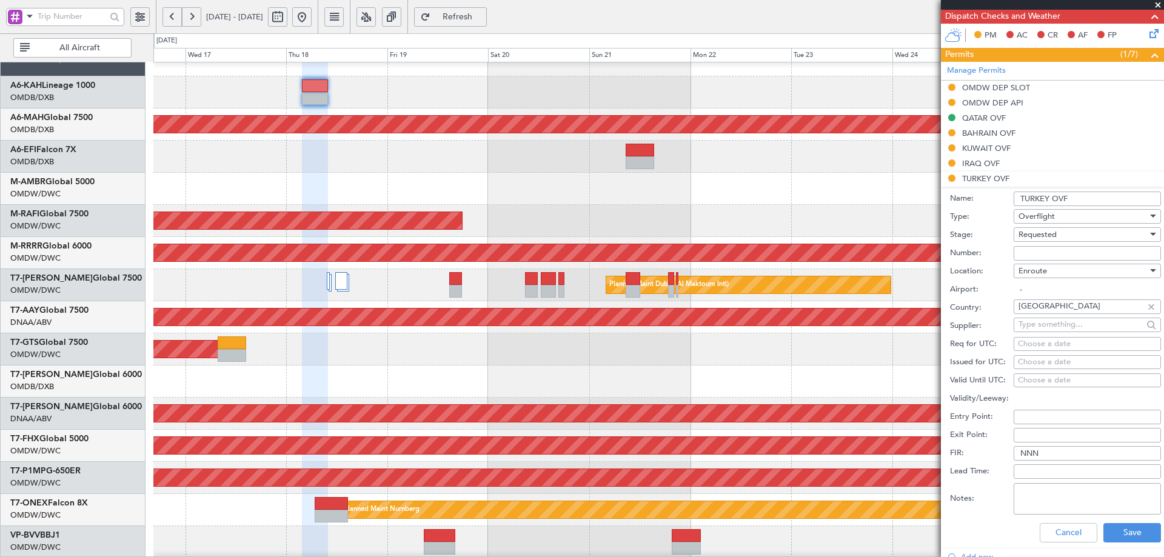
click at [1064, 255] on input "Number:" at bounding box center [1087, 253] width 147 height 15
type input "APPROVED ECAC BUSINES FLT"
click at [1057, 240] on div "Requested" at bounding box center [1083, 235] width 129 height 18
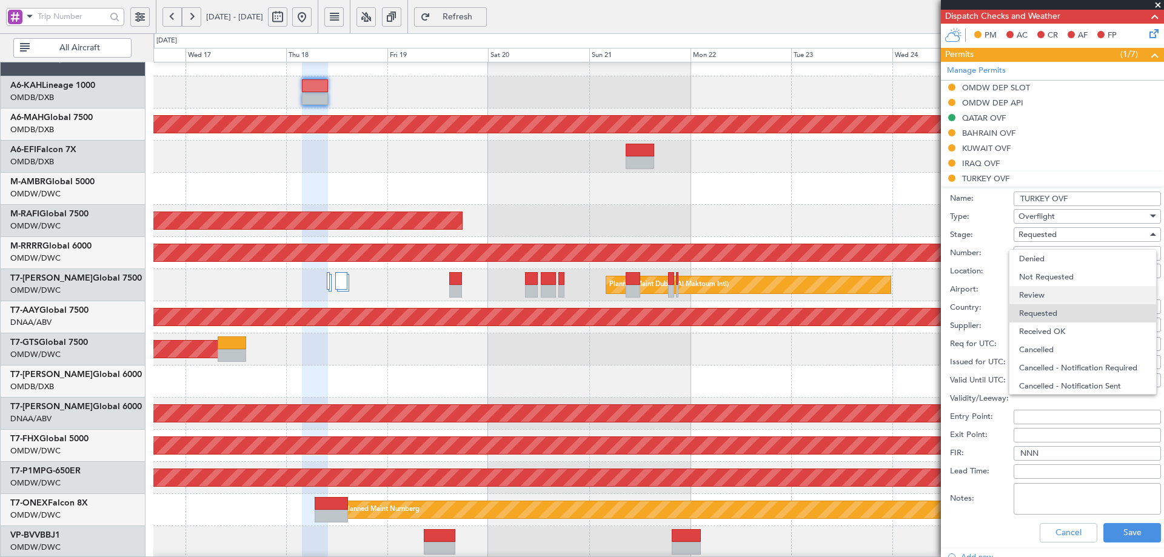
scroll to position [5, 0]
click at [1051, 329] on span "Received OK" at bounding box center [1083, 326] width 127 height 18
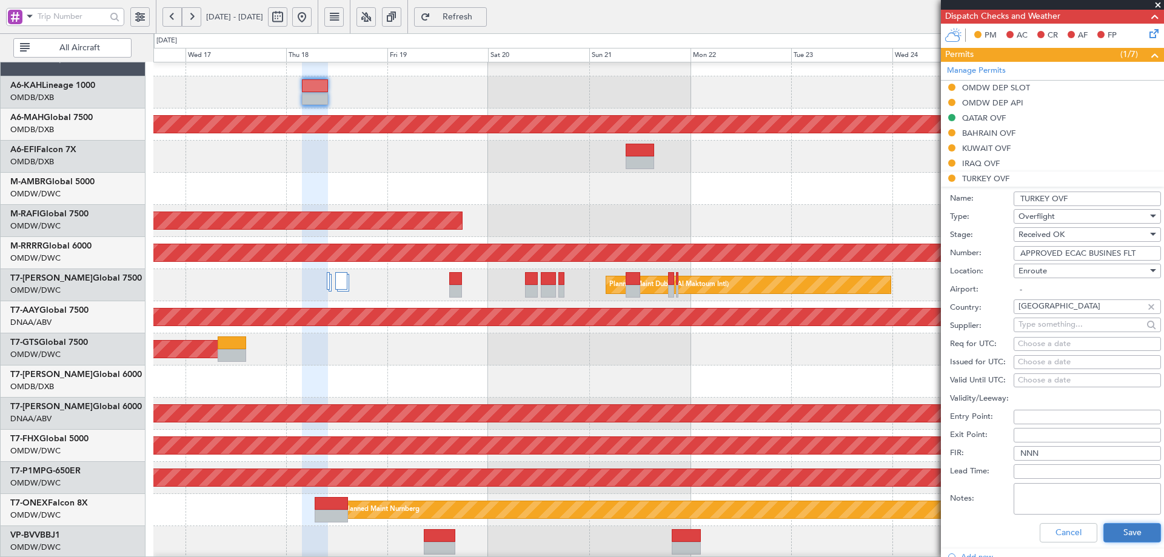
click at [1135, 531] on button "Save" at bounding box center [1133, 532] width 58 height 19
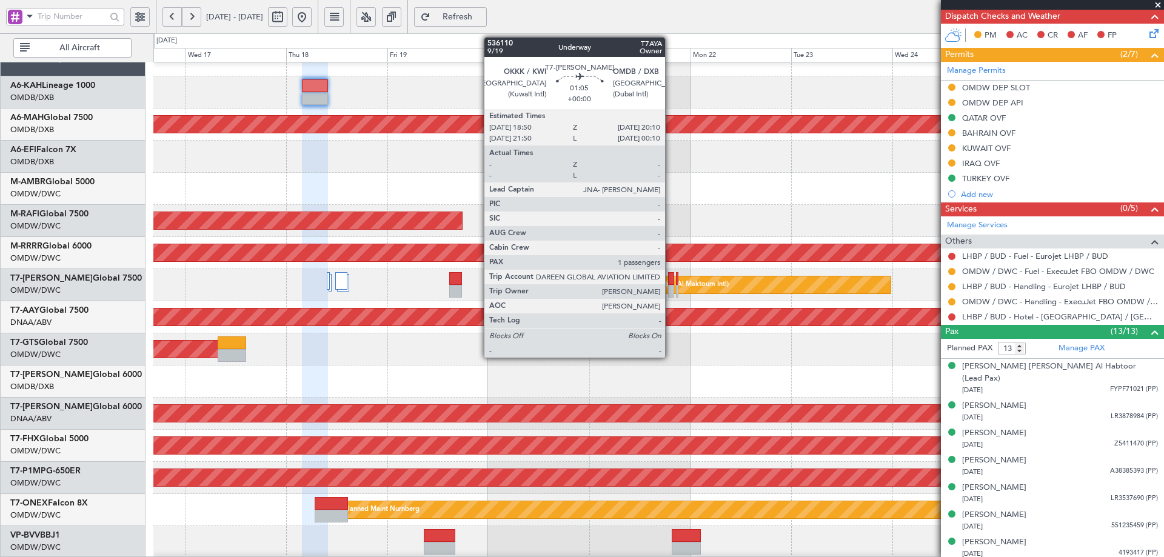
click at [671, 275] on div at bounding box center [671, 278] width 6 height 13
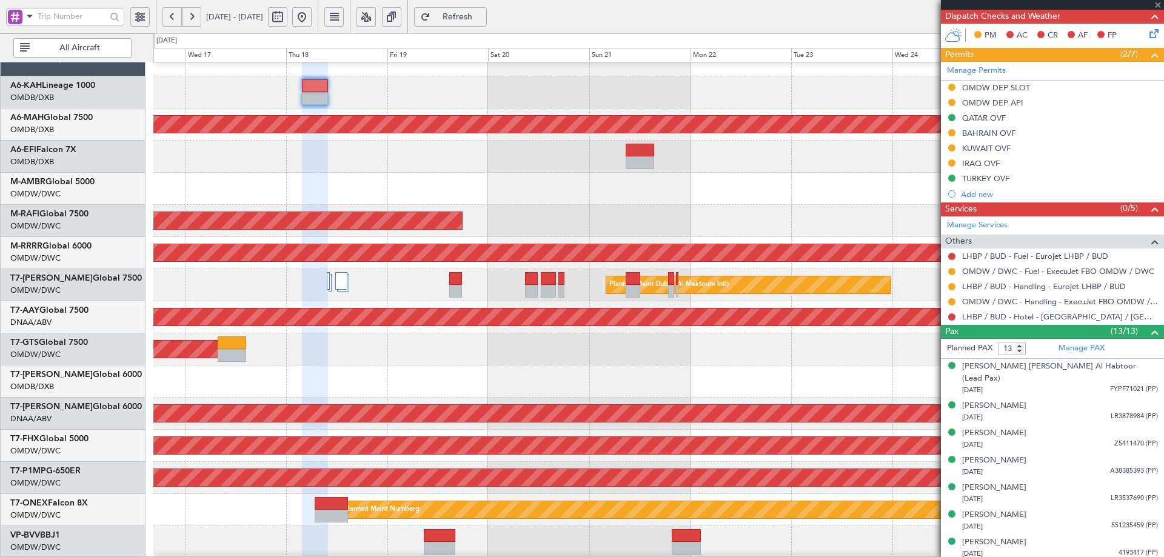
type input "1"
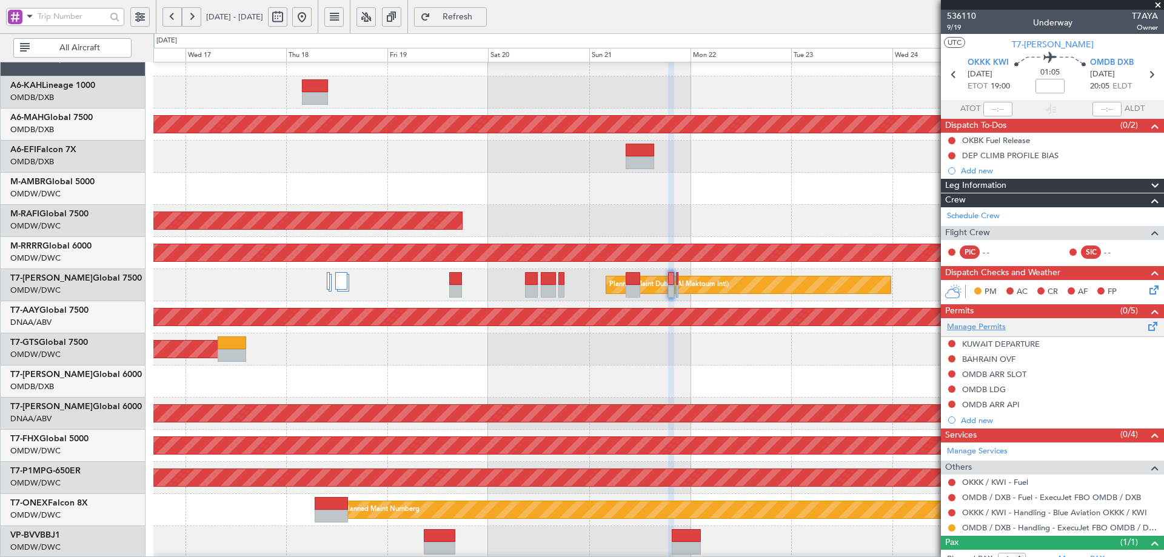
click at [976, 328] on link "Manage Permits" at bounding box center [976, 327] width 59 height 12
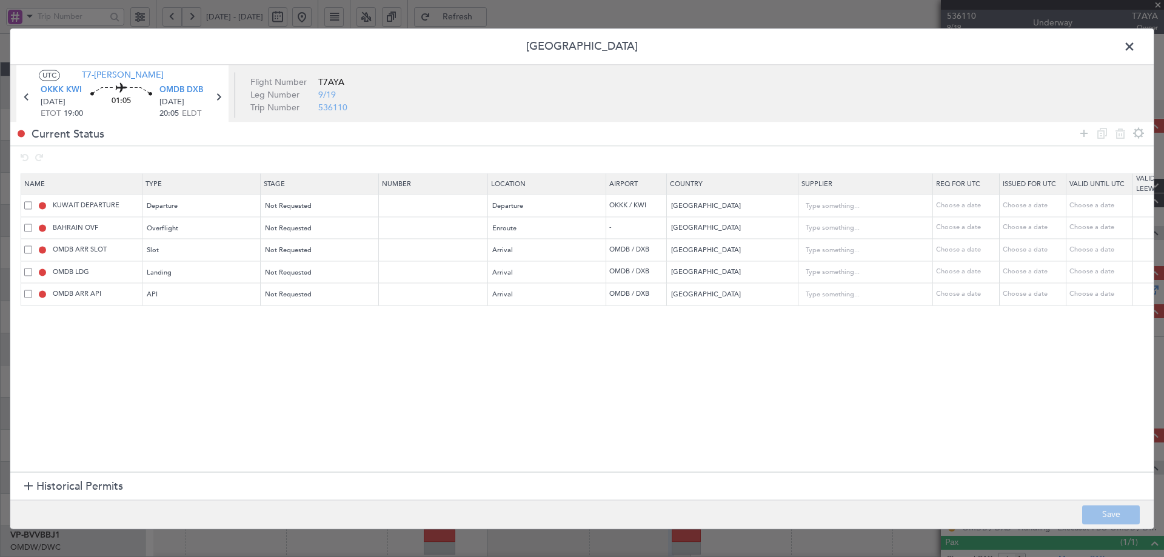
click at [1136, 47] on span at bounding box center [1136, 50] width 0 height 24
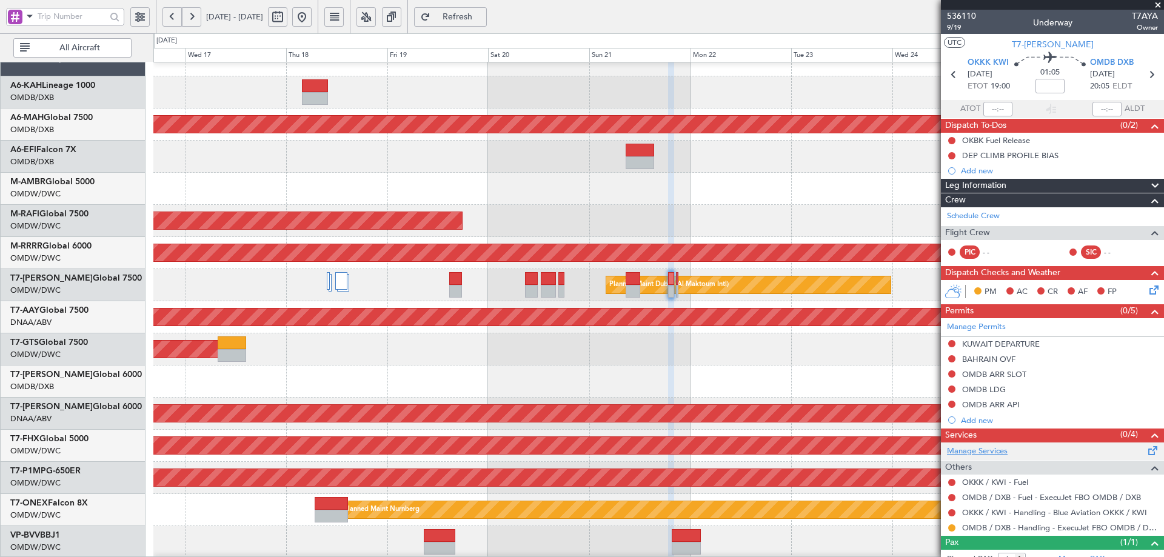
click at [992, 449] on link "Manage Services" at bounding box center [977, 452] width 61 height 12
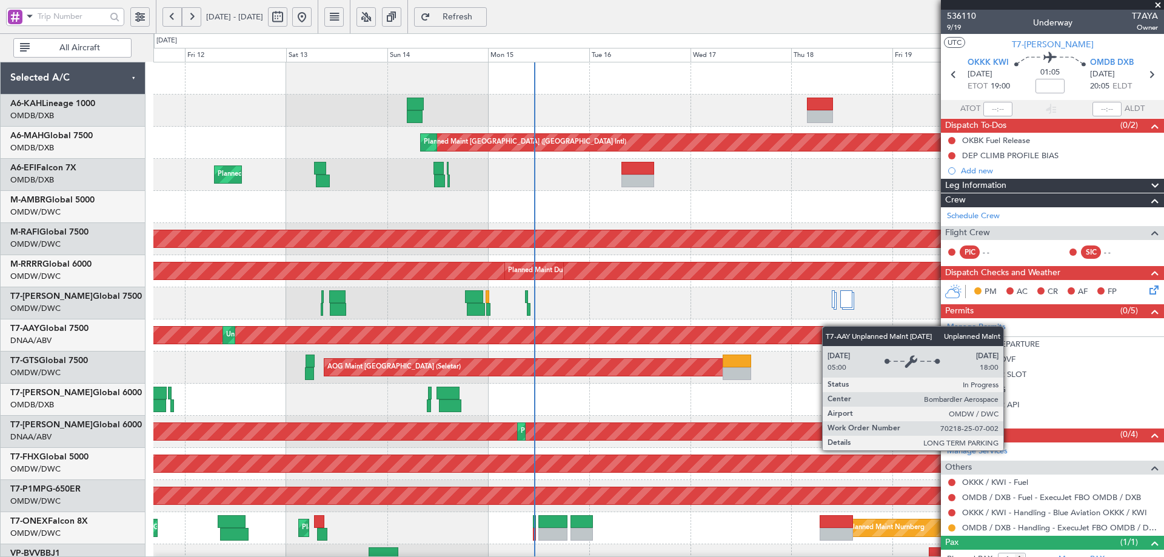
click at [830, 326] on div "Planned Maint [GEOGRAPHIC_DATA] ([GEOGRAPHIC_DATA] Intl) Planned Maint [GEOGRAP…" at bounding box center [658, 415] width 1010 height 707
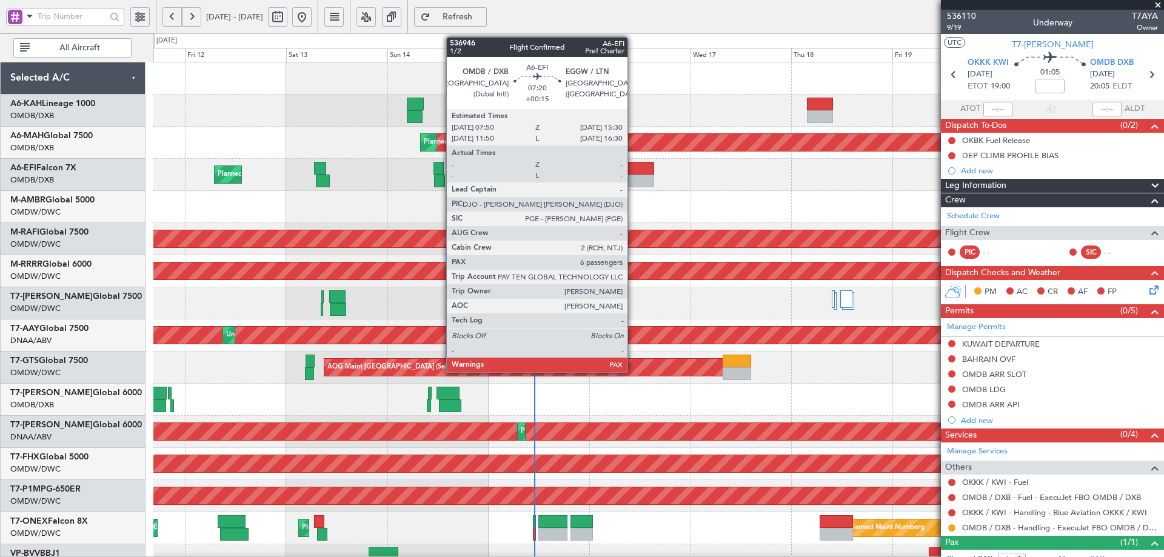
click at [633, 171] on div at bounding box center [638, 168] width 33 height 13
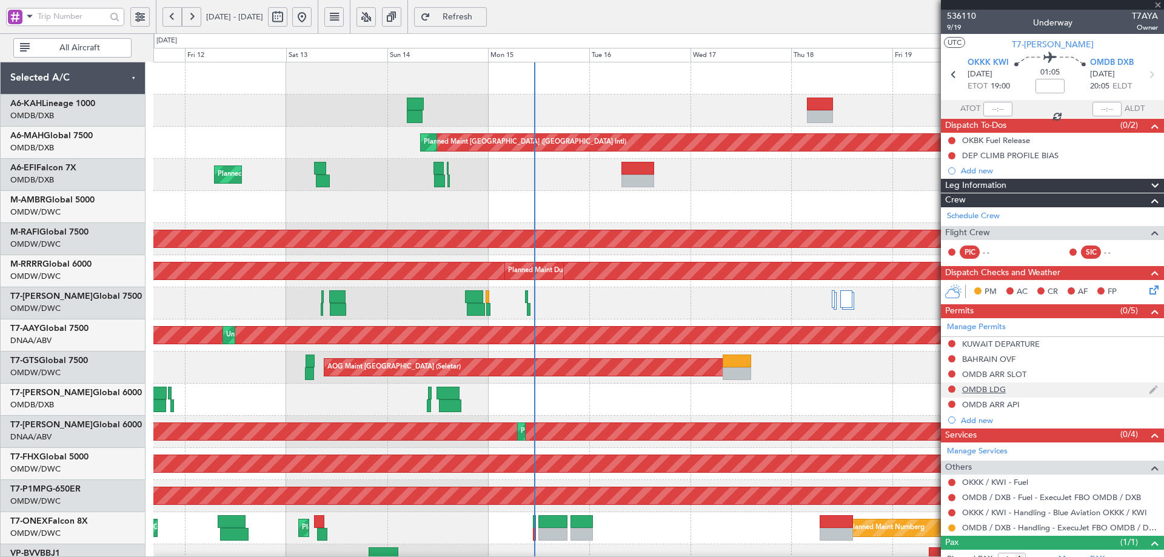
type input "+00:15"
type input "6"
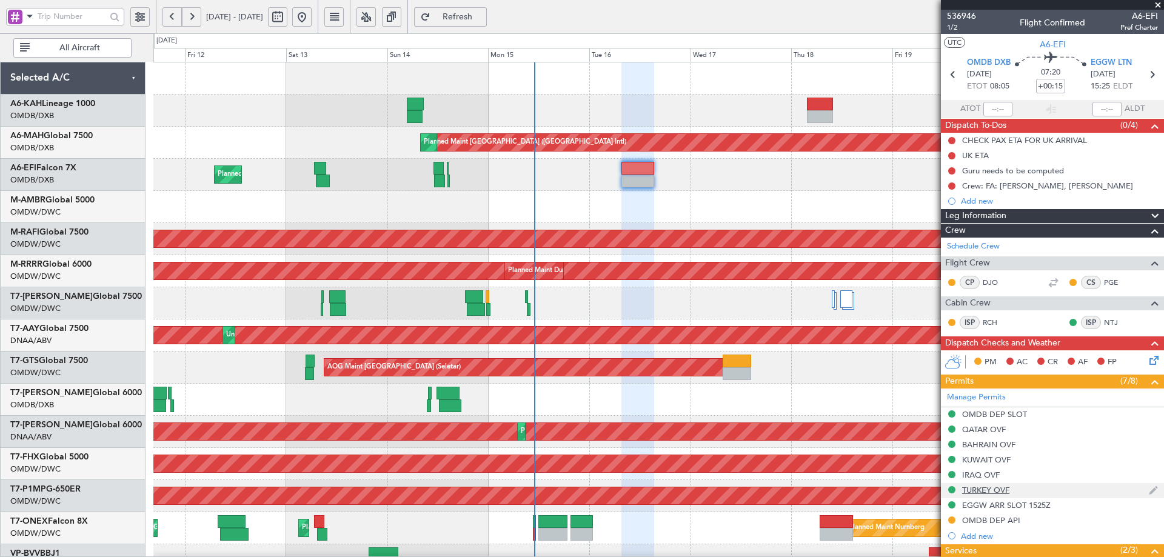
scroll to position [292, 0]
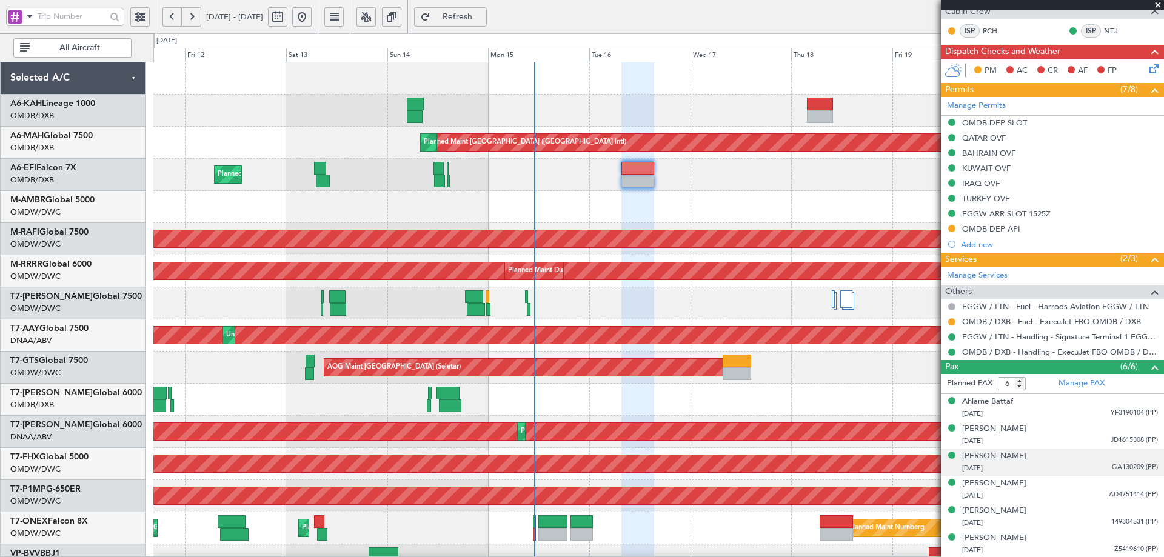
click at [1013, 460] on div "[PERSON_NAME]" at bounding box center [995, 457] width 64 height 12
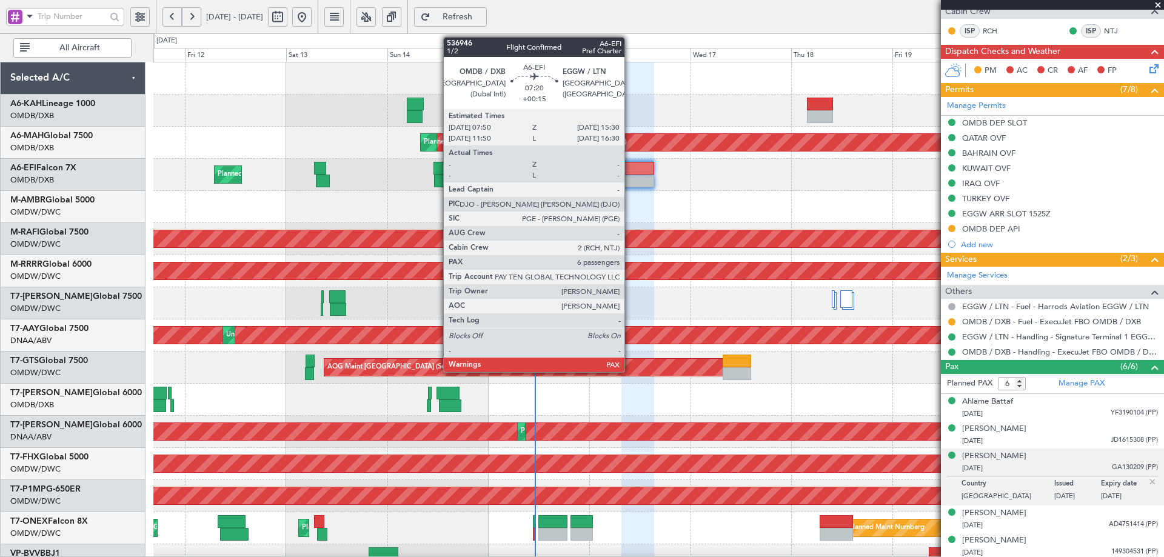
click at [630, 176] on div at bounding box center [638, 181] width 33 height 13
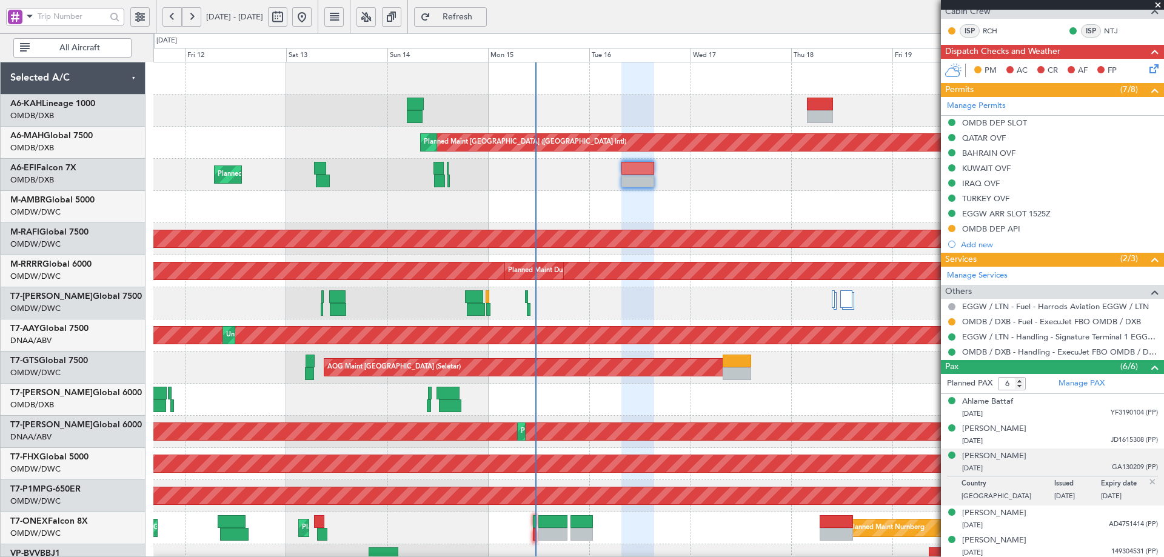
click at [479, 13] on span "Refresh" at bounding box center [458, 17] width 50 height 8
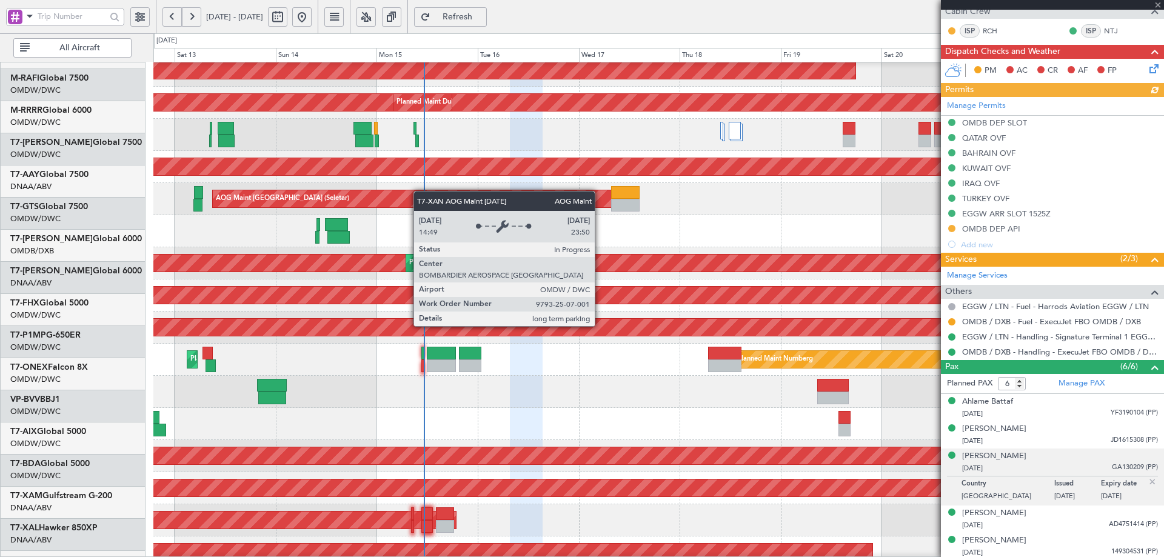
scroll to position [172, 0]
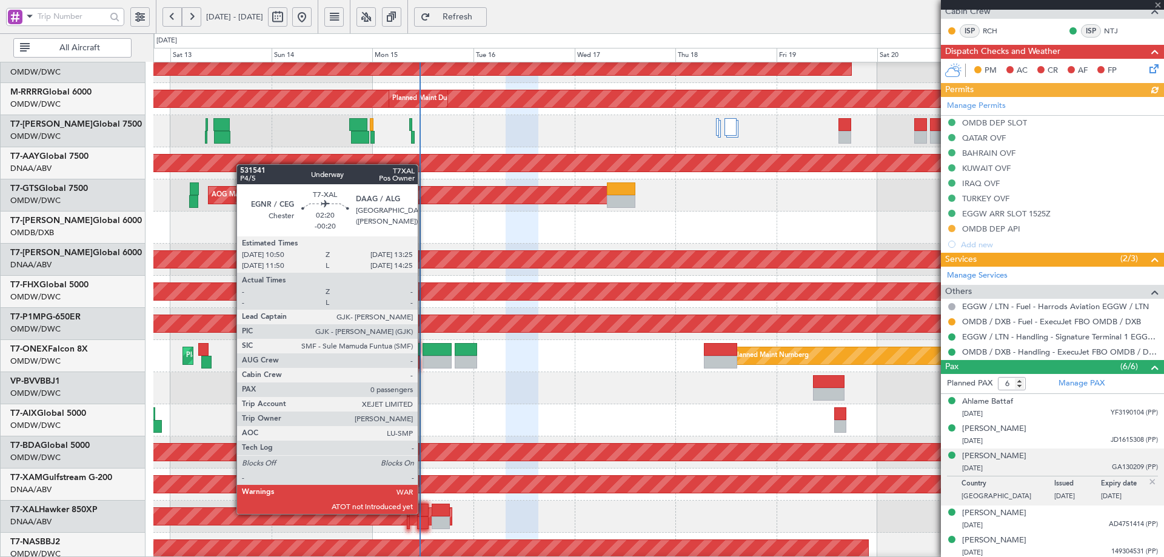
click at [423, 513] on div at bounding box center [422, 510] width 11 height 13
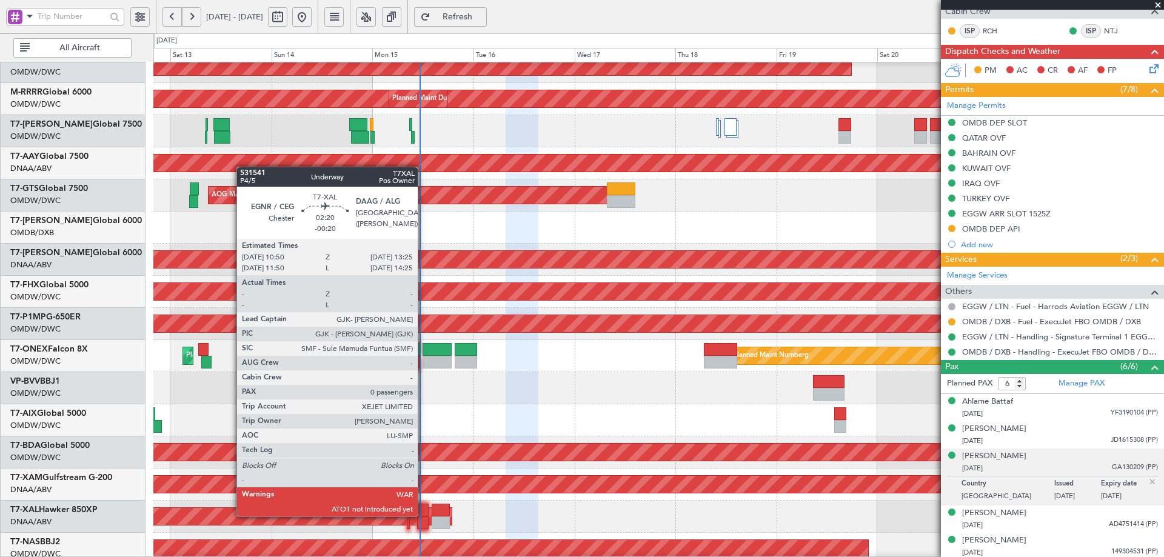
click at [423, 516] on div at bounding box center [422, 510] width 11 height 13
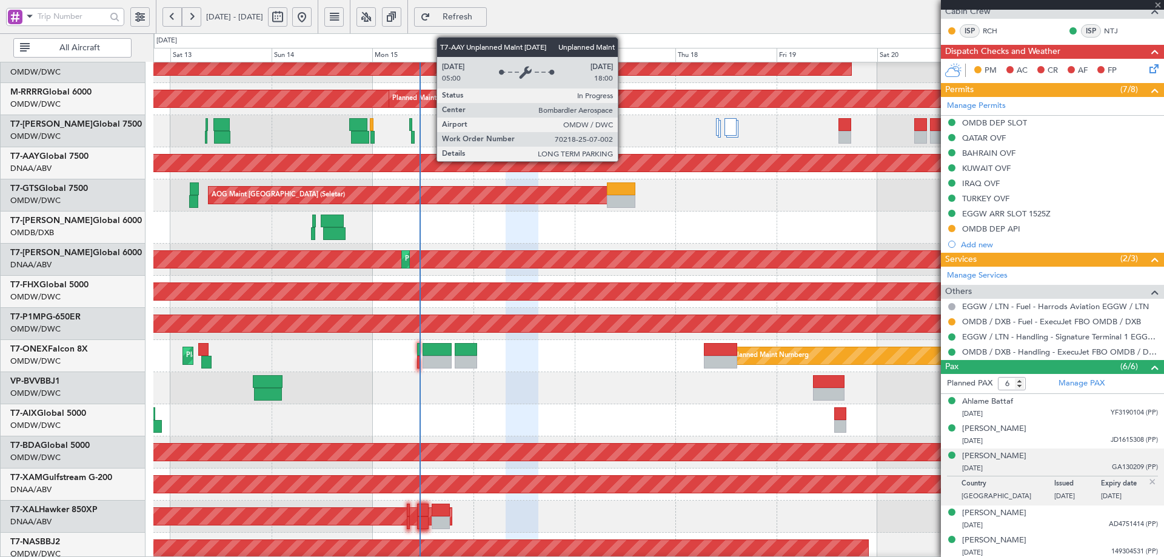
type input "-00:20"
type input "0"
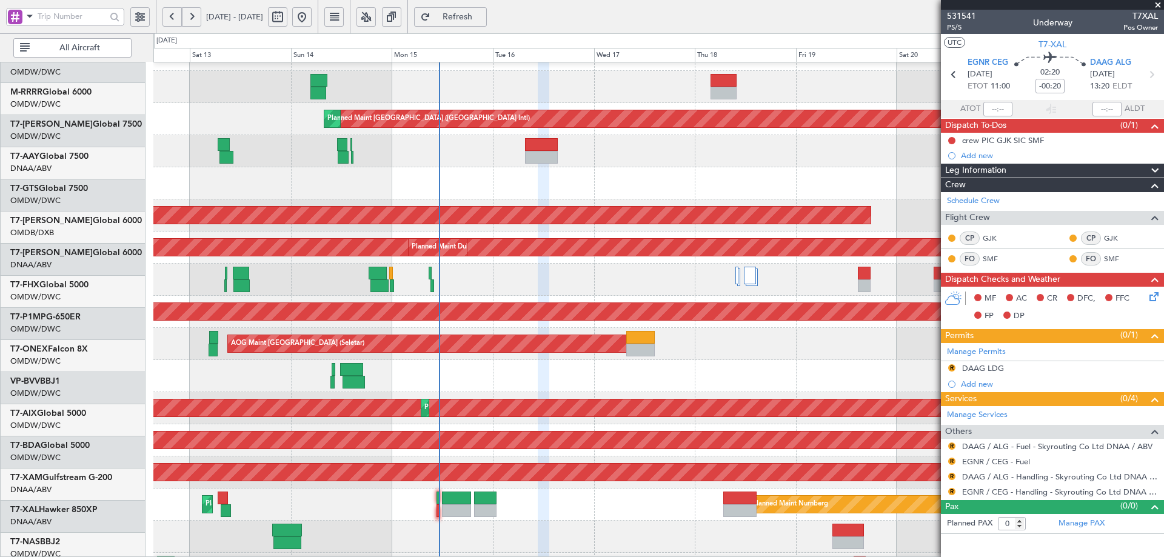
scroll to position [0, 0]
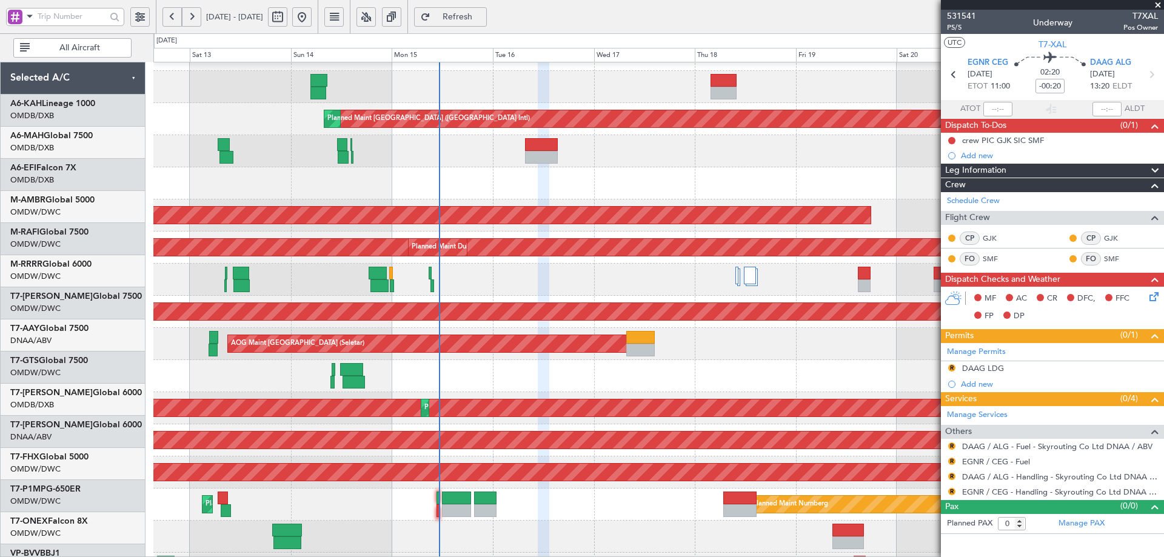
click at [490, 392] on div "Planned Maint [GEOGRAPHIC_DATA] ([GEOGRAPHIC_DATA] Intl) Planned Maint [GEOGRAP…" at bounding box center [658, 392] width 1010 height 707
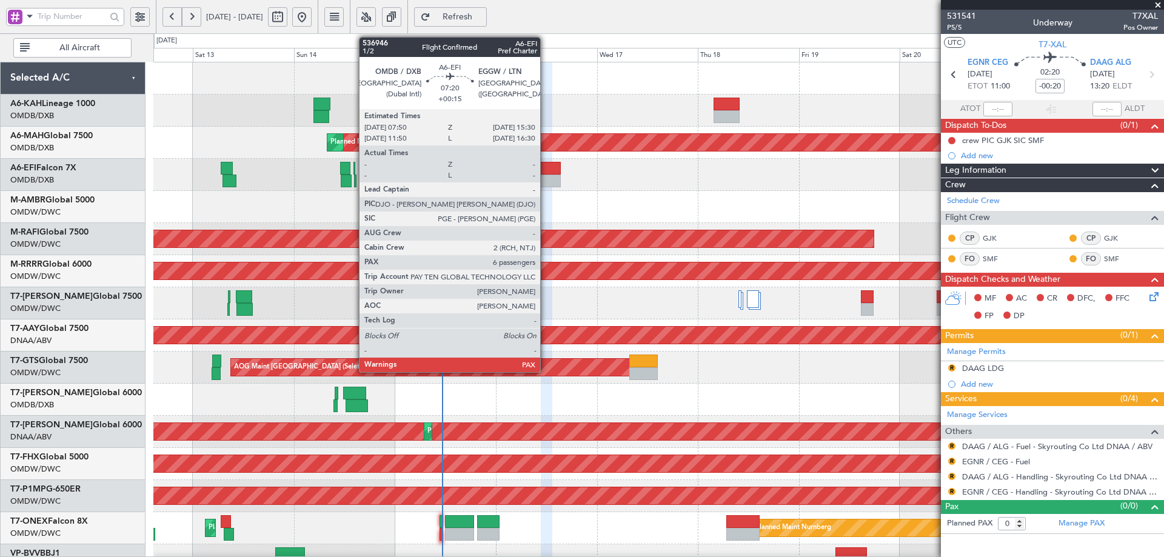
click at [546, 163] on div at bounding box center [544, 168] width 33 height 13
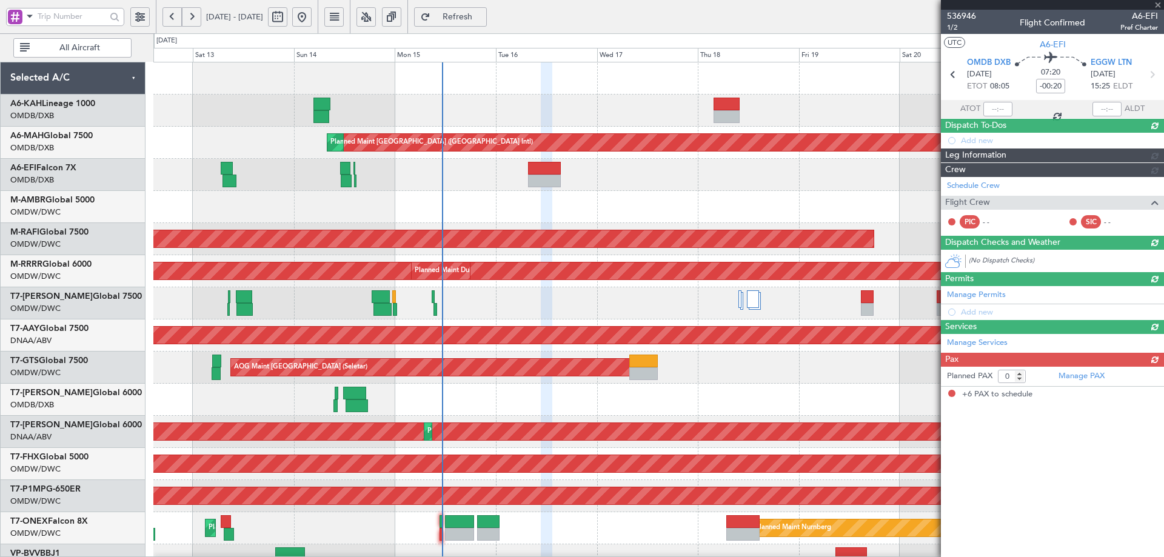
type input "+00:15"
type input "6"
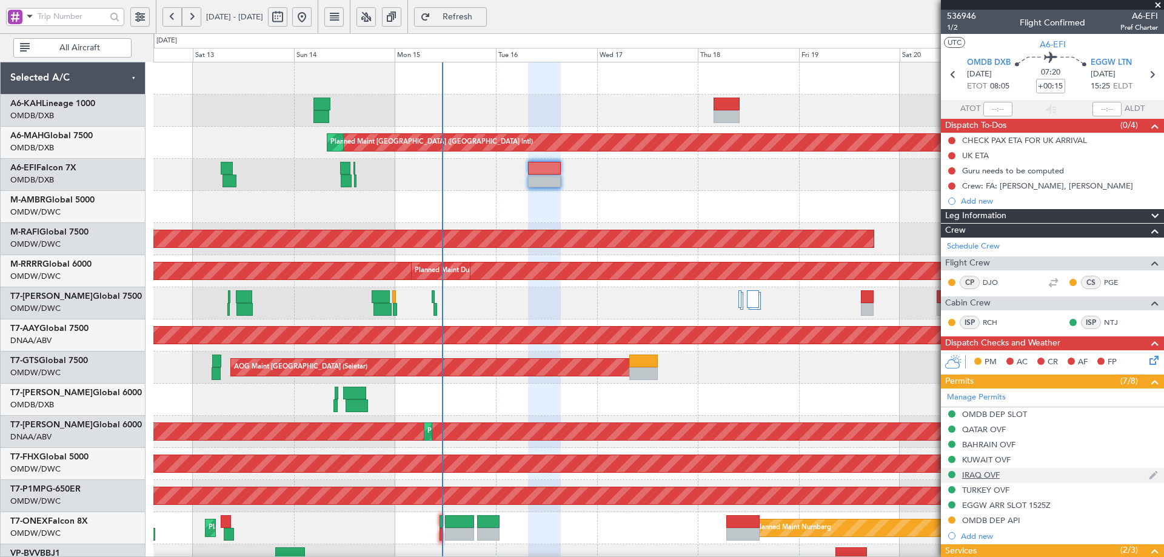
scroll to position [321, 0]
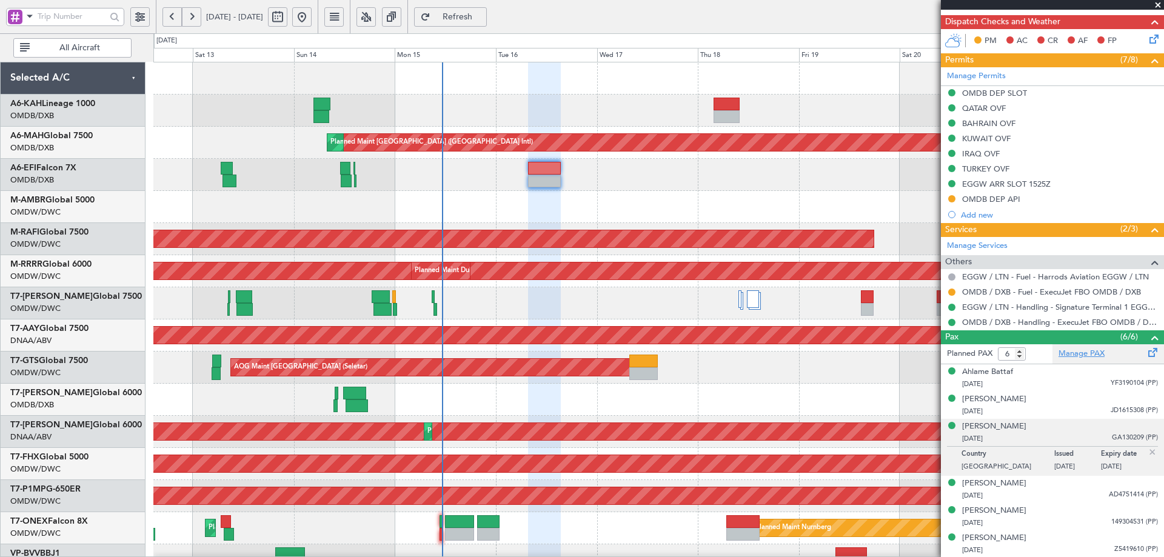
click at [1071, 354] on link "Manage PAX" at bounding box center [1082, 354] width 46 height 12
click at [483, 16] on span "Refresh" at bounding box center [458, 17] width 50 height 8
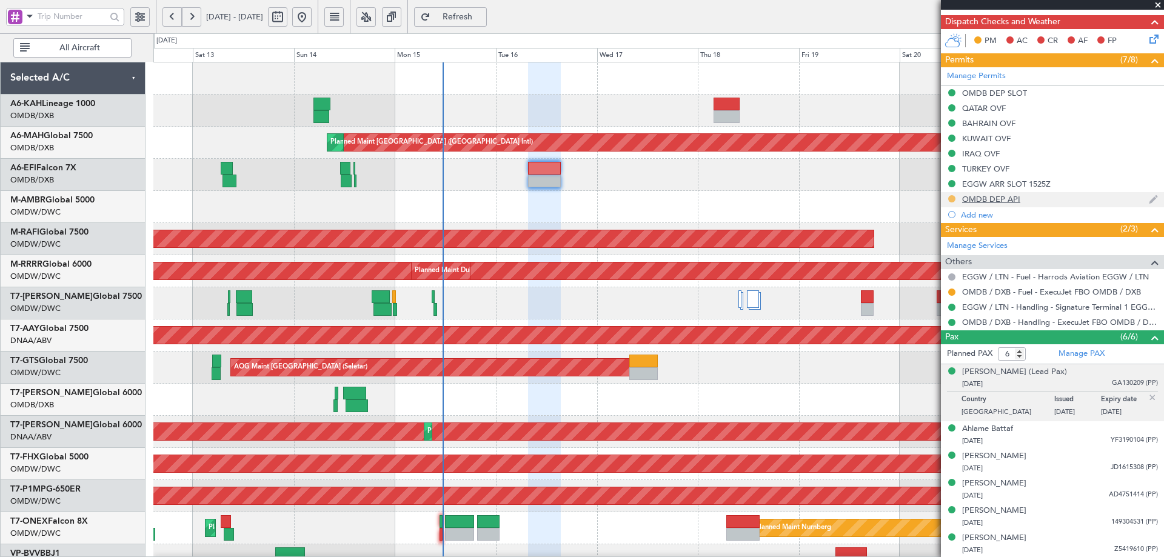
click at [949, 200] on button at bounding box center [952, 198] width 7 height 7
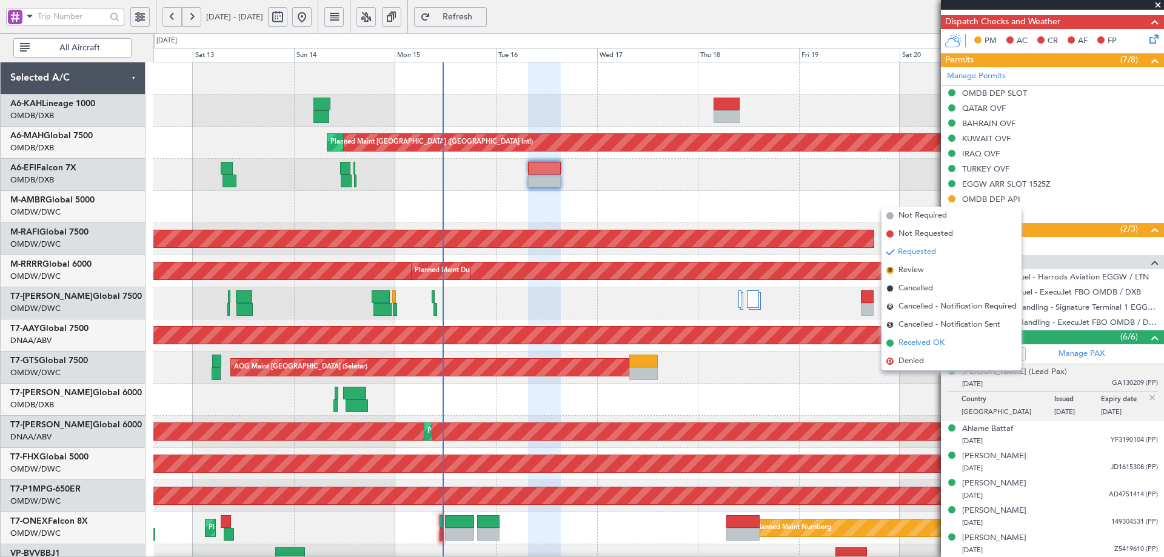
click at [916, 340] on span "Received OK" at bounding box center [922, 343] width 46 height 12
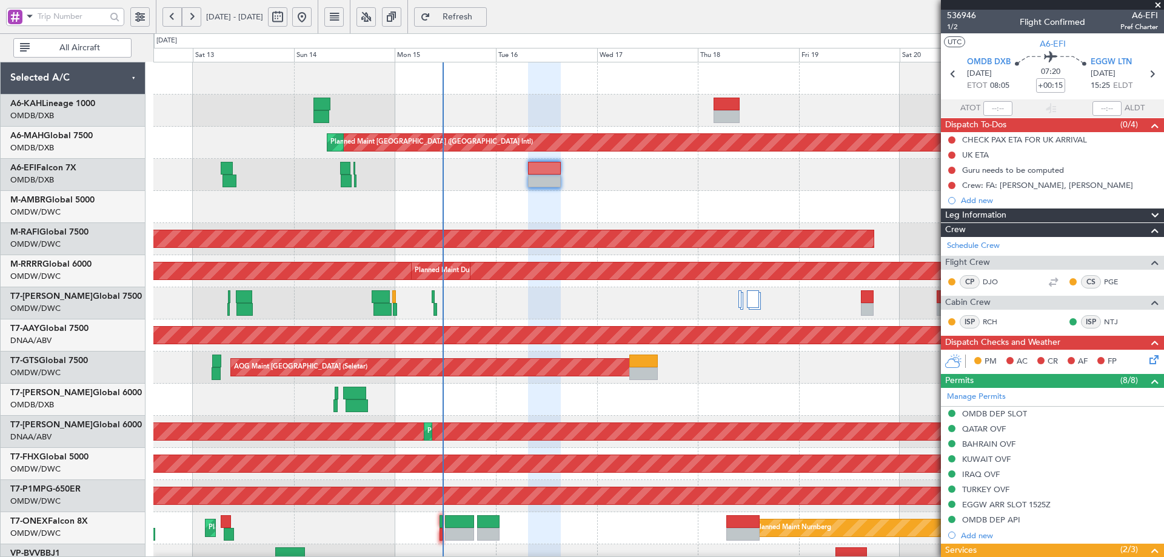
scroll to position [0, 0]
click at [967, 17] on span "536946" at bounding box center [961, 16] width 29 height 13
click at [961, 16] on span "536946" at bounding box center [961, 16] width 29 height 13
click at [483, 17] on span "Refresh" at bounding box center [458, 17] width 50 height 8
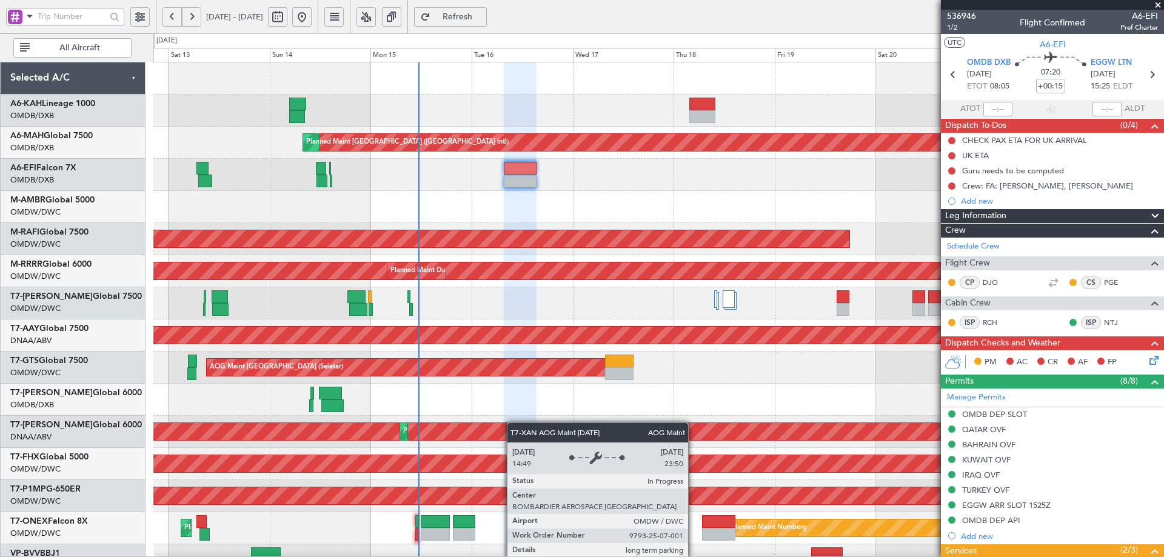
click at [513, 428] on div "Planned Maint [GEOGRAPHIC_DATA] ([GEOGRAPHIC_DATA] Intl) Planned Maint [GEOGRAP…" at bounding box center [658, 415] width 1010 height 707
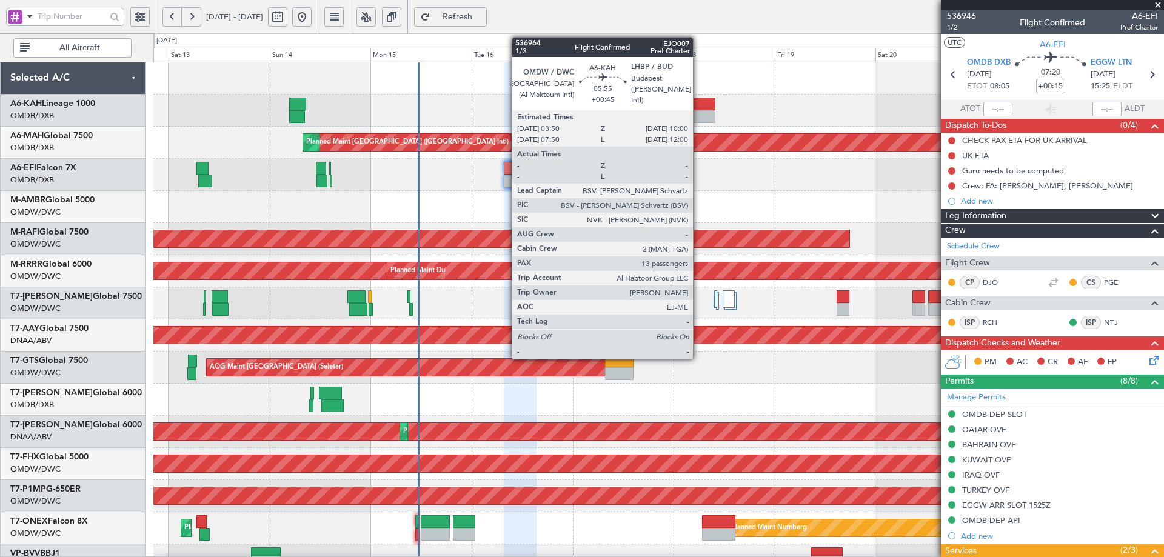
click at [699, 112] on div at bounding box center [703, 116] width 26 height 13
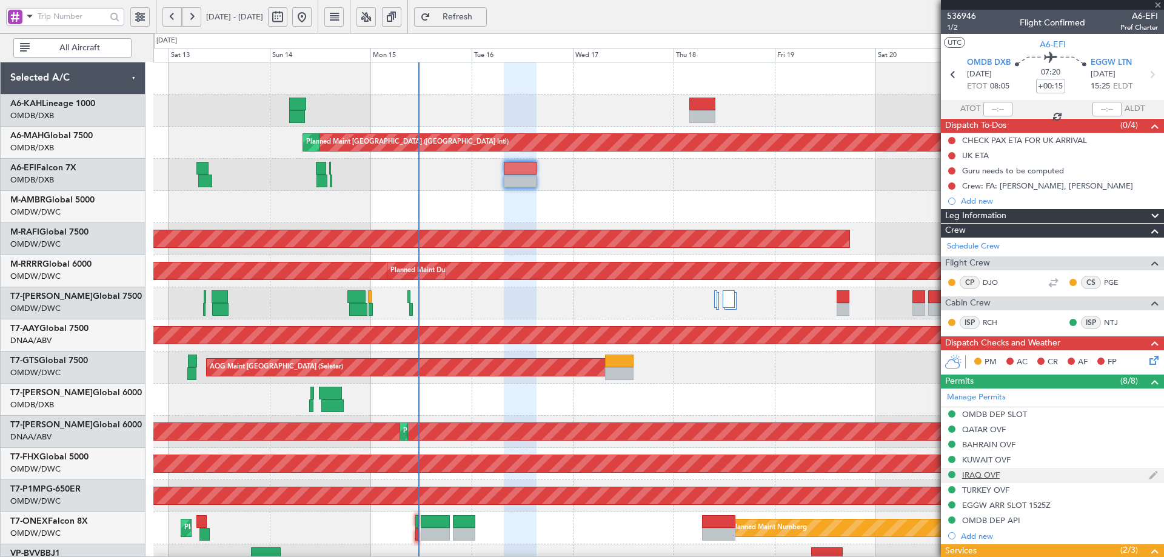
type input "+00:45"
type input "13"
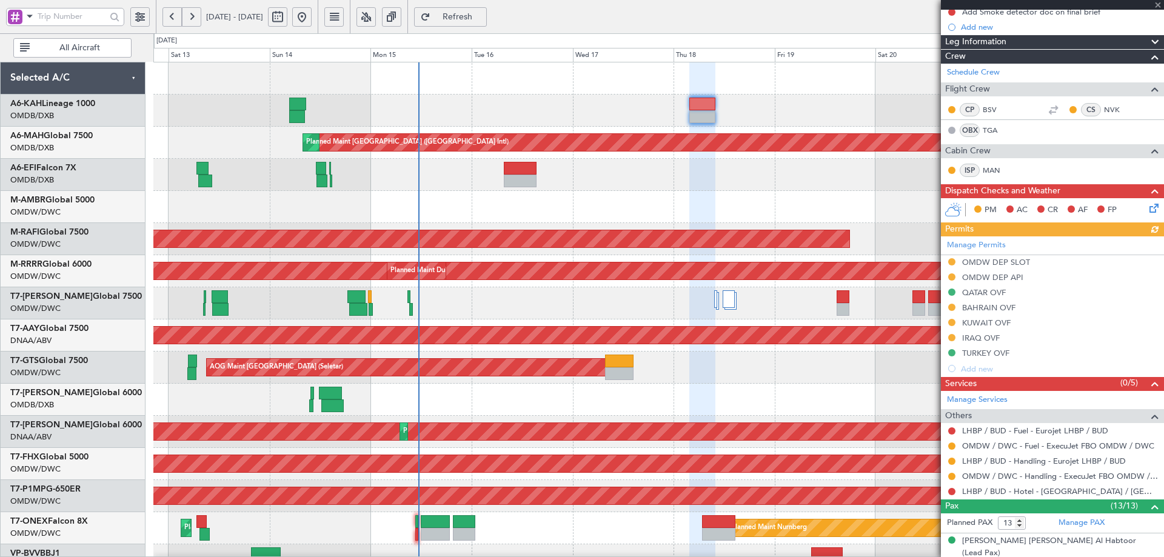
scroll to position [485, 0]
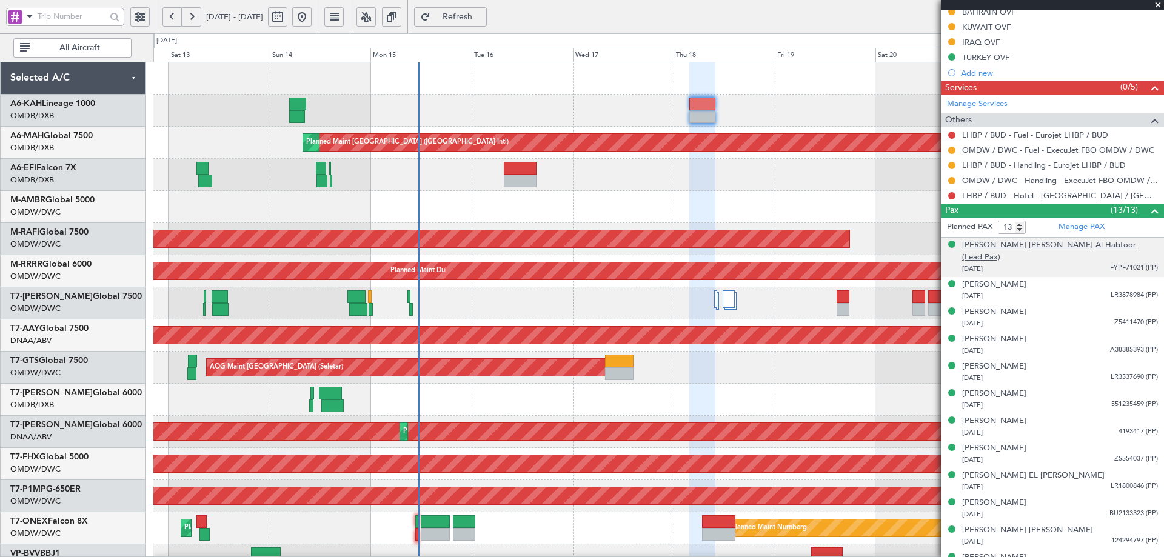
click at [1053, 243] on div "[PERSON_NAME] [PERSON_NAME] Al Habtoor (Lead Pax)" at bounding box center [1061, 252] width 196 height 24
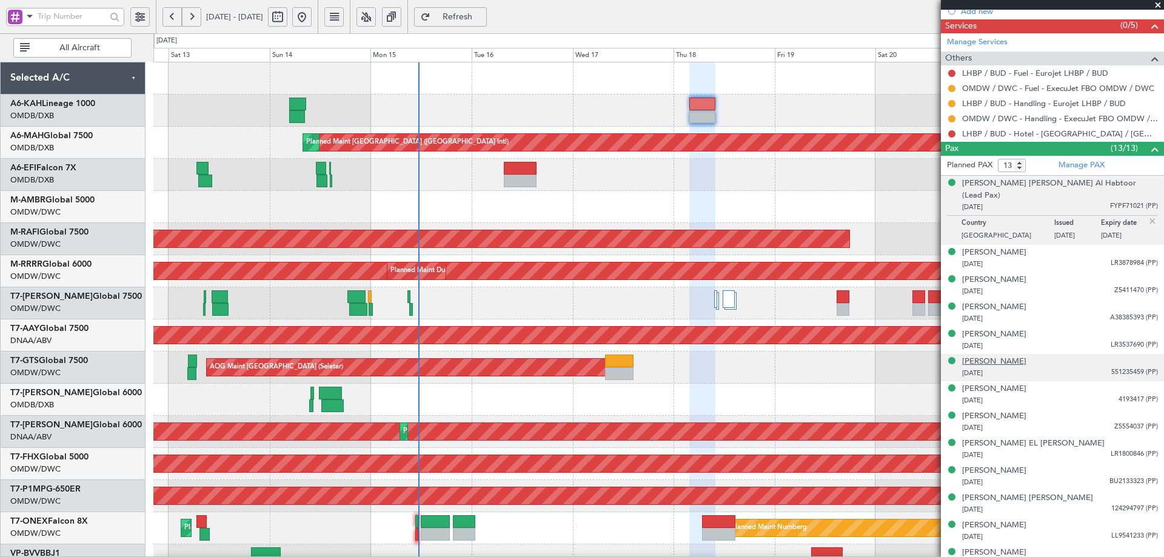
scroll to position [549, 0]
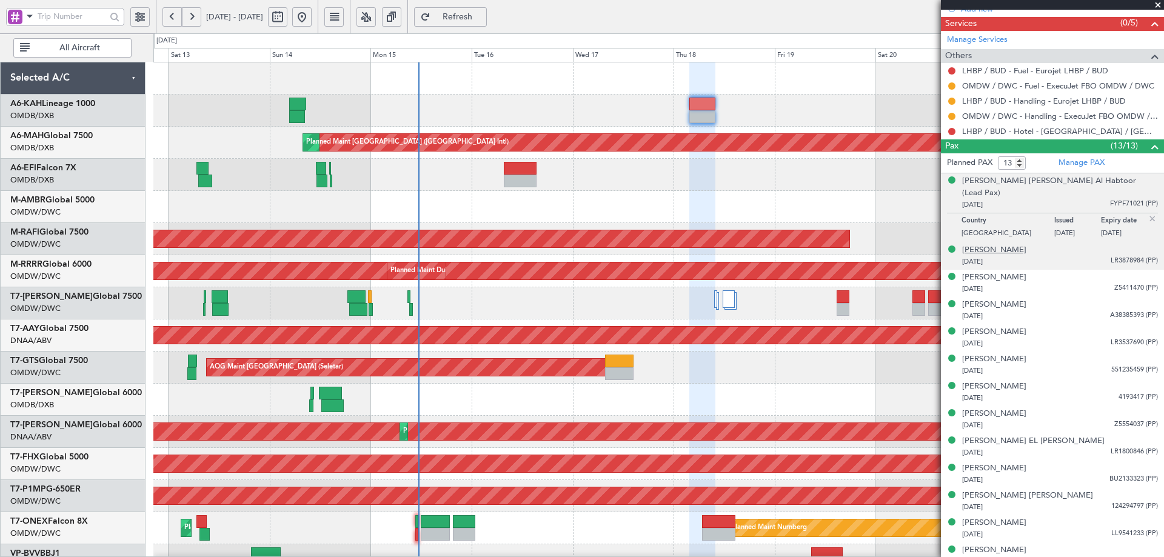
click at [1000, 244] on div "[PERSON_NAME]" at bounding box center [995, 250] width 64 height 12
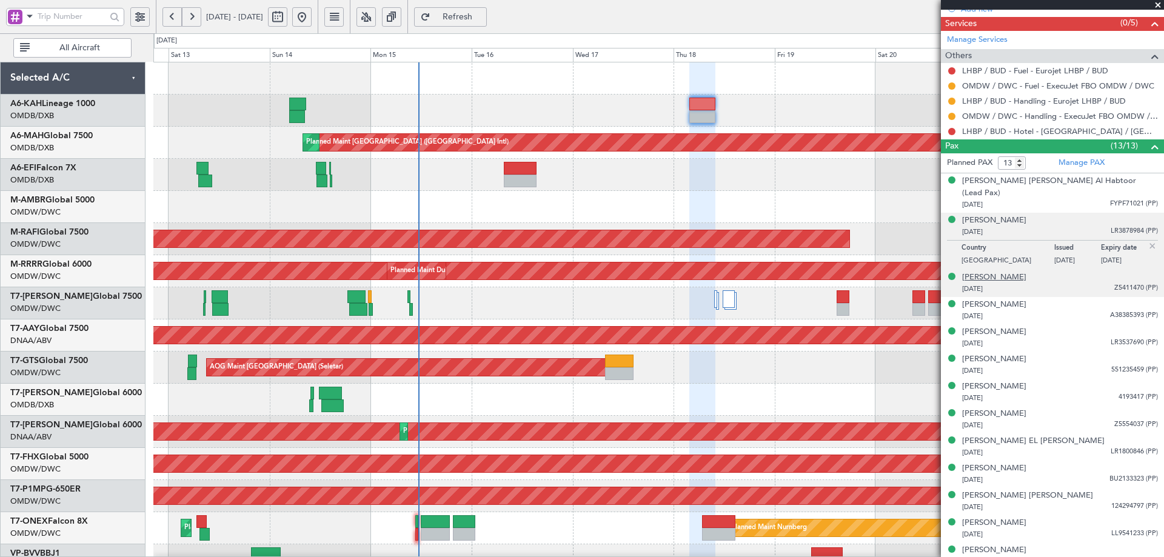
click at [990, 272] on div "[PERSON_NAME]" at bounding box center [995, 278] width 64 height 12
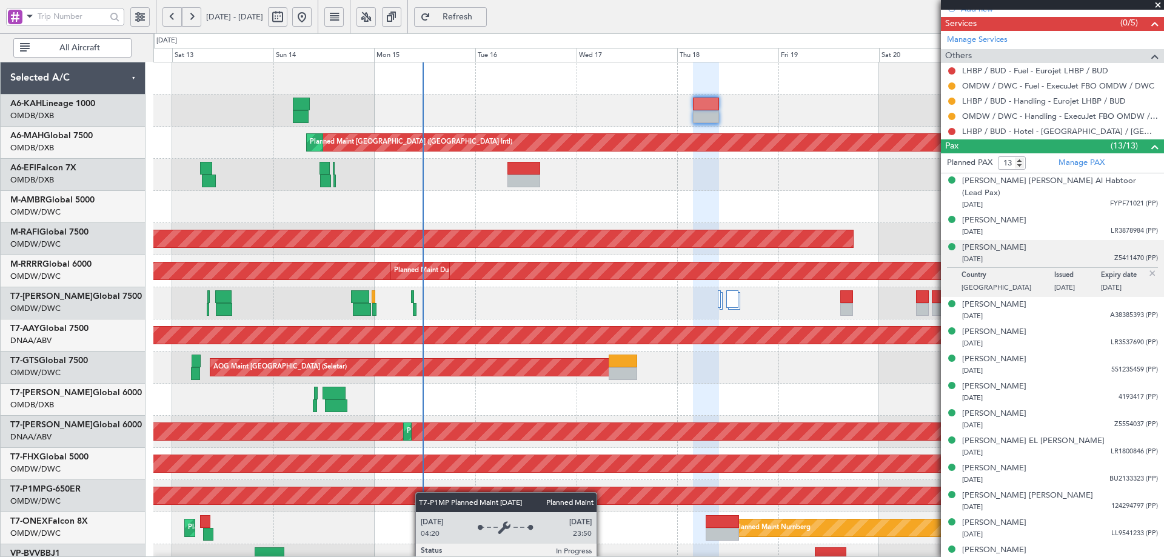
click at [425, 520] on div "Planned Maint [GEOGRAPHIC_DATA] ([GEOGRAPHIC_DATA] Intl) Planned Maint [GEOGRAP…" at bounding box center [658, 415] width 1010 height 707
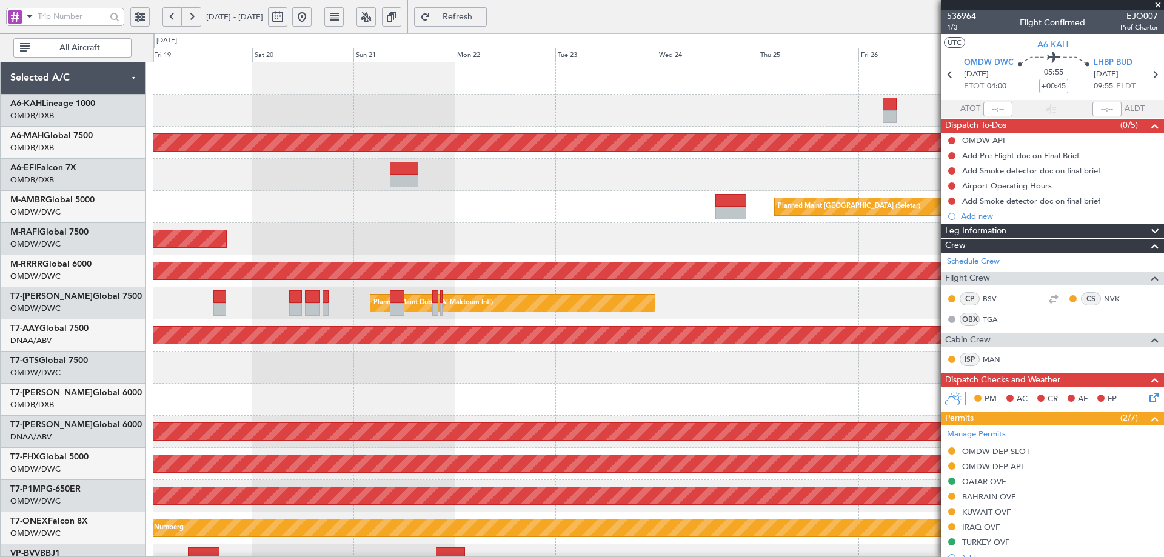
scroll to position [1, 0]
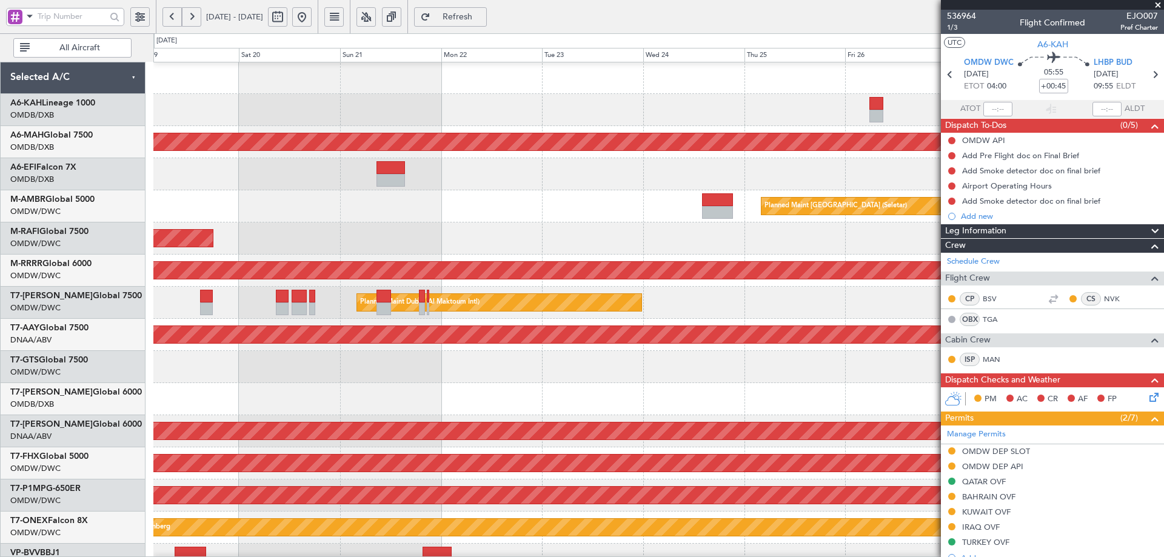
click at [224, 116] on div at bounding box center [658, 110] width 1010 height 32
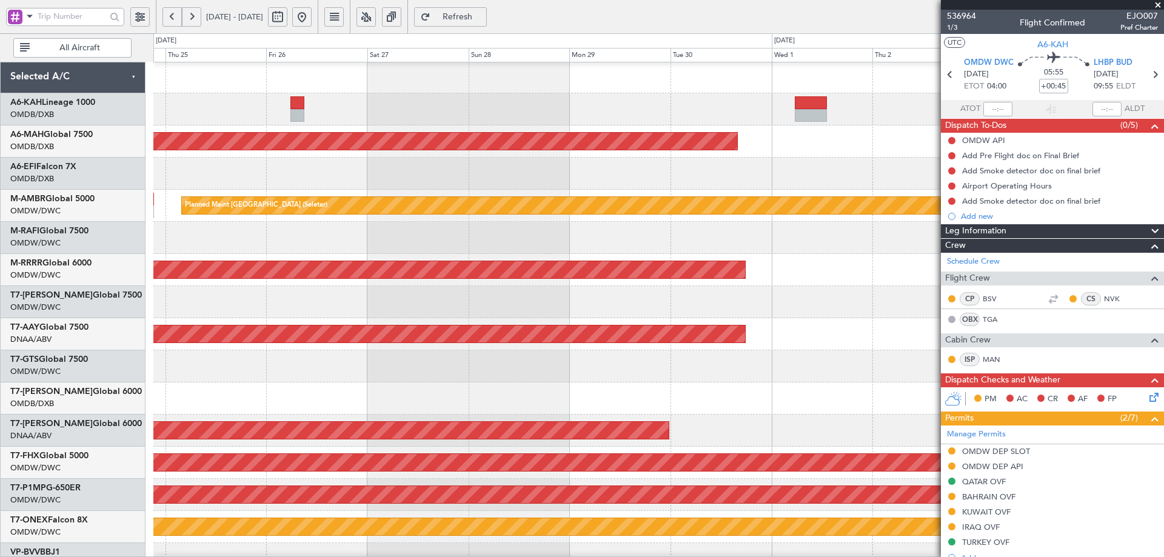
click at [310, 114] on div at bounding box center [658, 109] width 1010 height 32
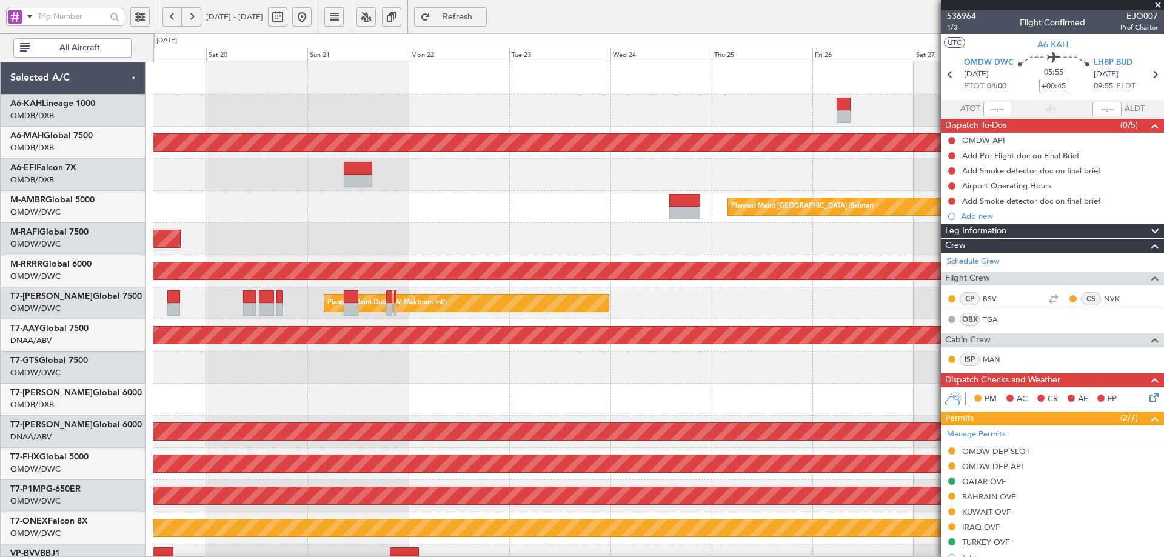
click at [1037, 113] on fb-app "[DATE] - [DATE] Refresh Quick Links All Aircraft Planned Maint [GEOGRAPHIC_DATA…" at bounding box center [582, 286] width 1164 height 543
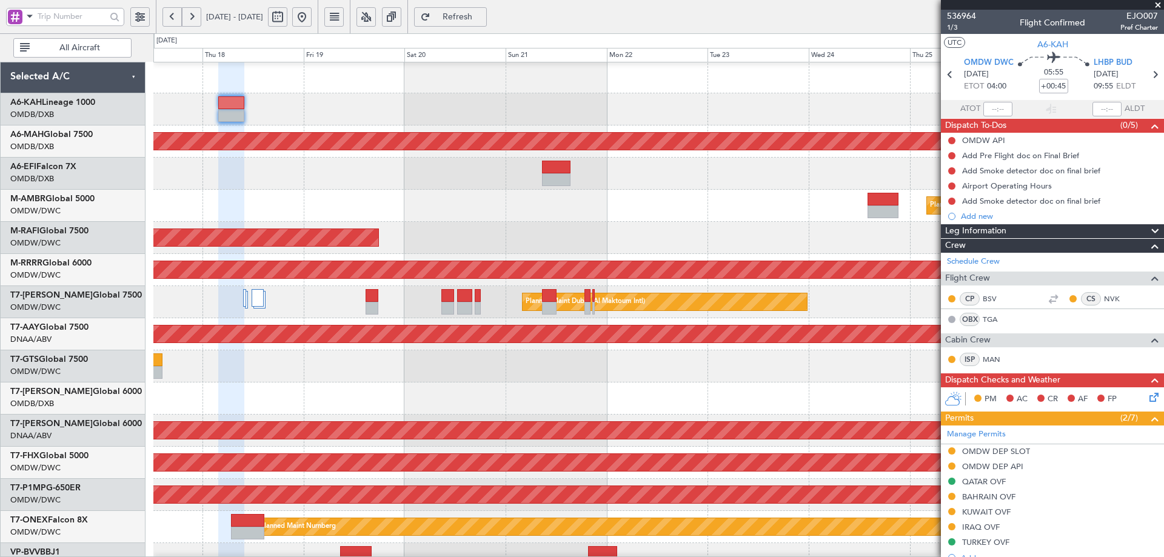
scroll to position [16, 0]
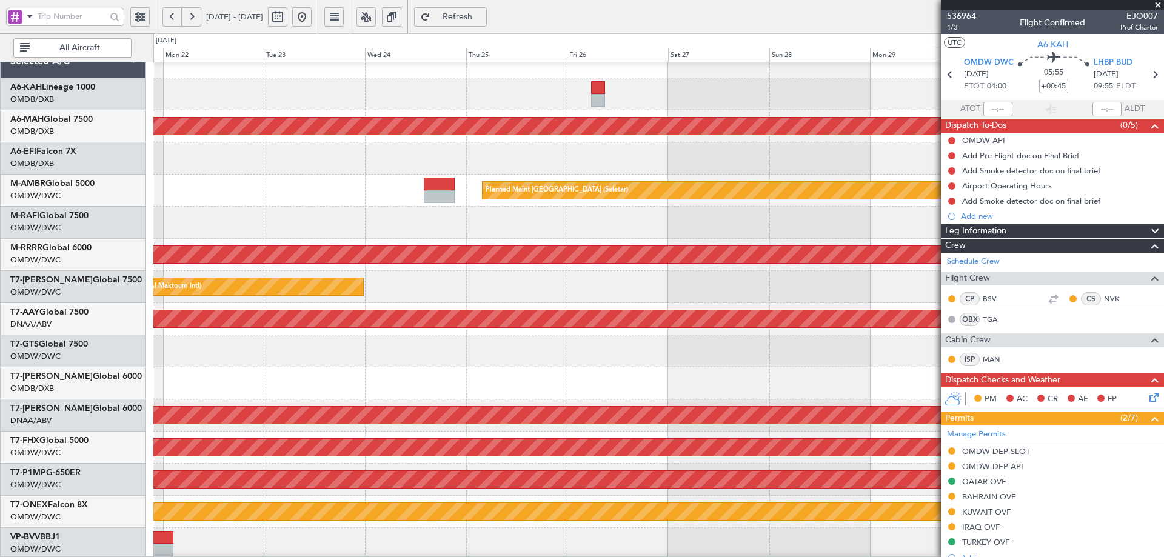
click at [277, 98] on div at bounding box center [658, 94] width 1010 height 32
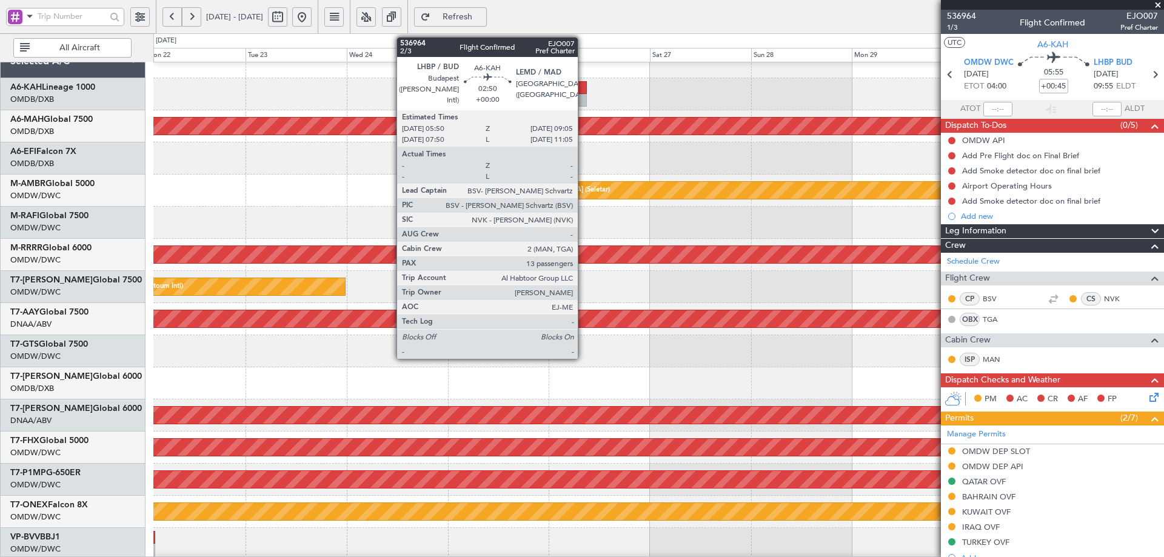
click at [583, 94] on div at bounding box center [580, 100] width 14 height 13
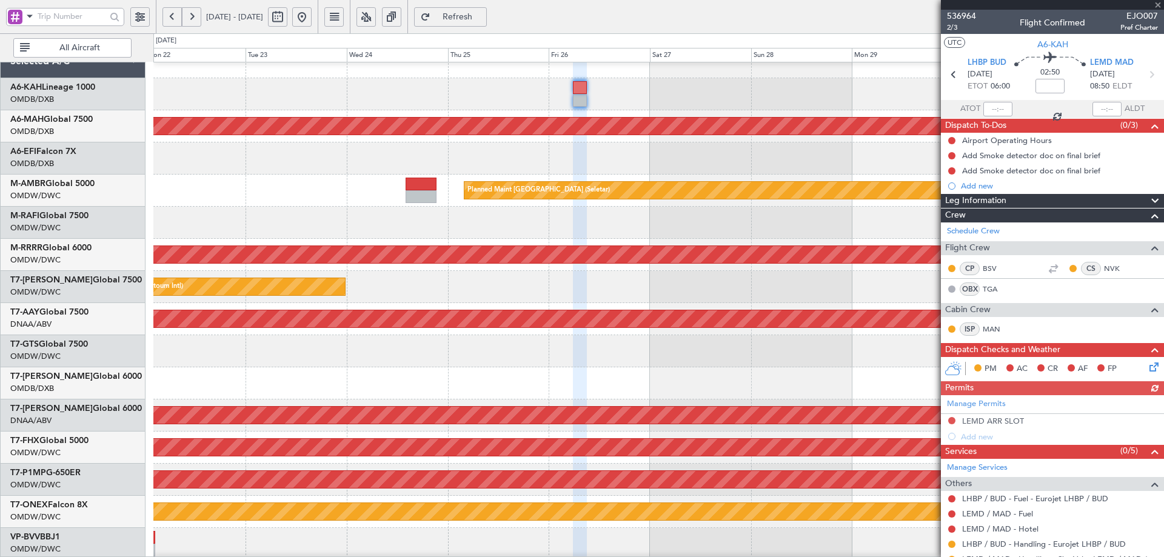
click at [952, 419] on div "Manage Permits LEMD ARR SLOT Add new" at bounding box center [1052, 419] width 223 height 49
click at [952, 420] on button at bounding box center [952, 420] width 7 height 7
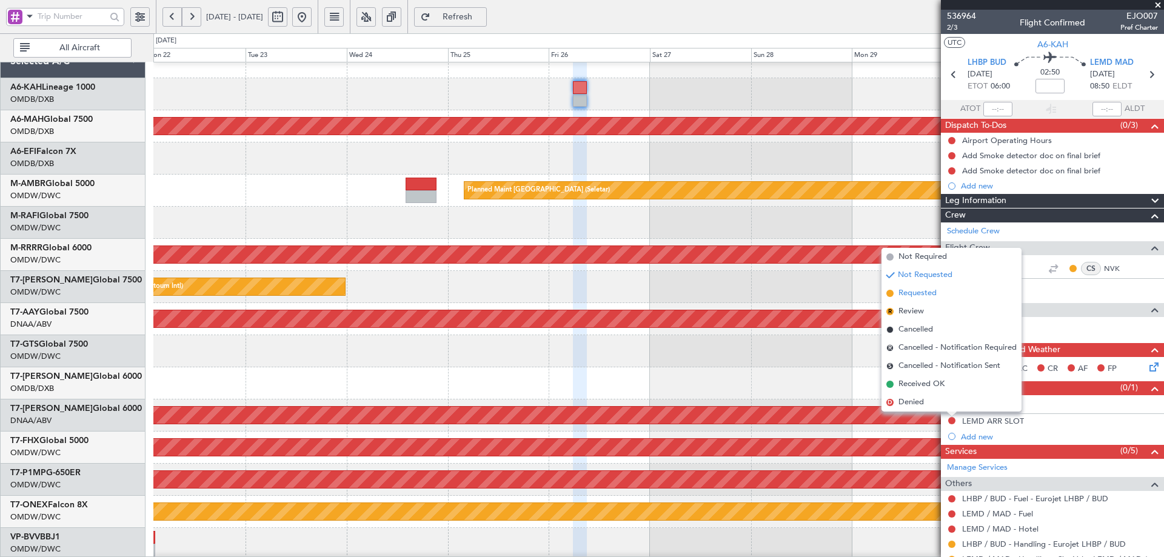
click at [913, 297] on span "Requested" at bounding box center [918, 293] width 38 height 12
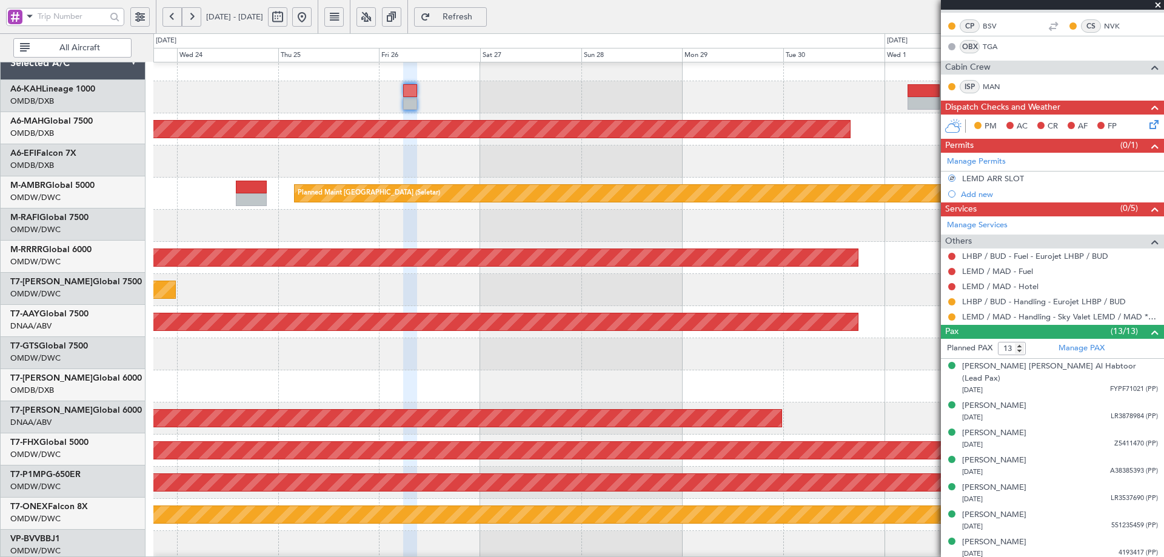
scroll to position [12, 0]
click at [565, 176] on div at bounding box center [658, 162] width 1010 height 32
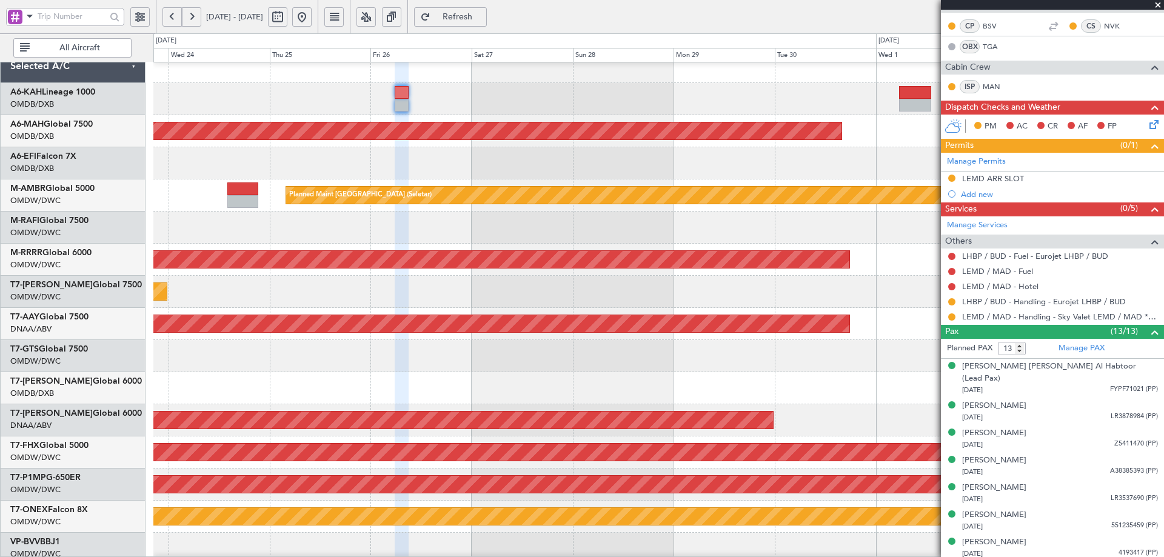
click at [894, 90] on div at bounding box center [658, 99] width 1010 height 32
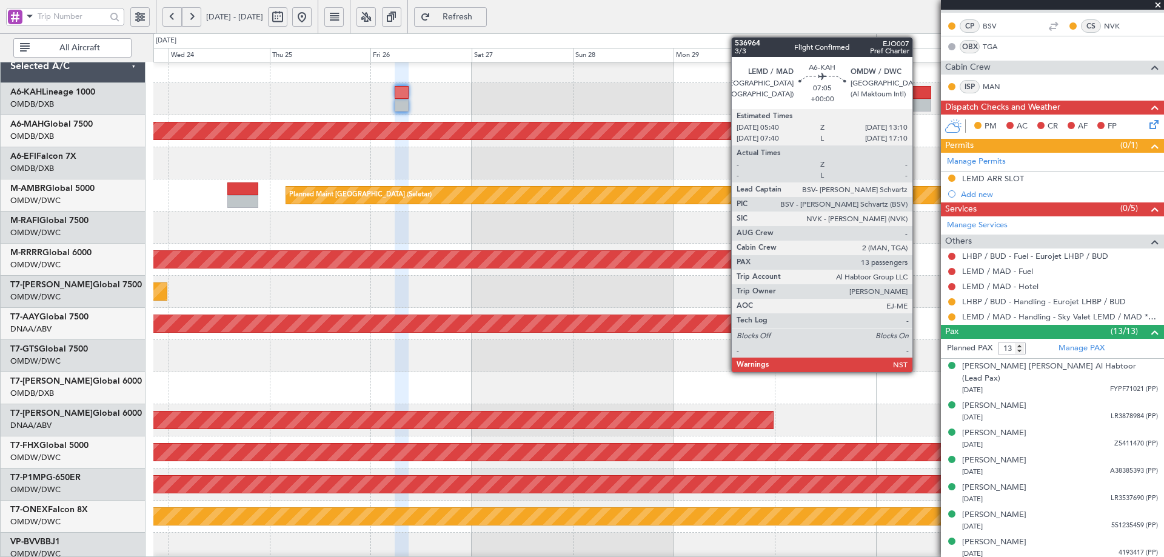
click at [918, 98] on div at bounding box center [915, 92] width 32 height 13
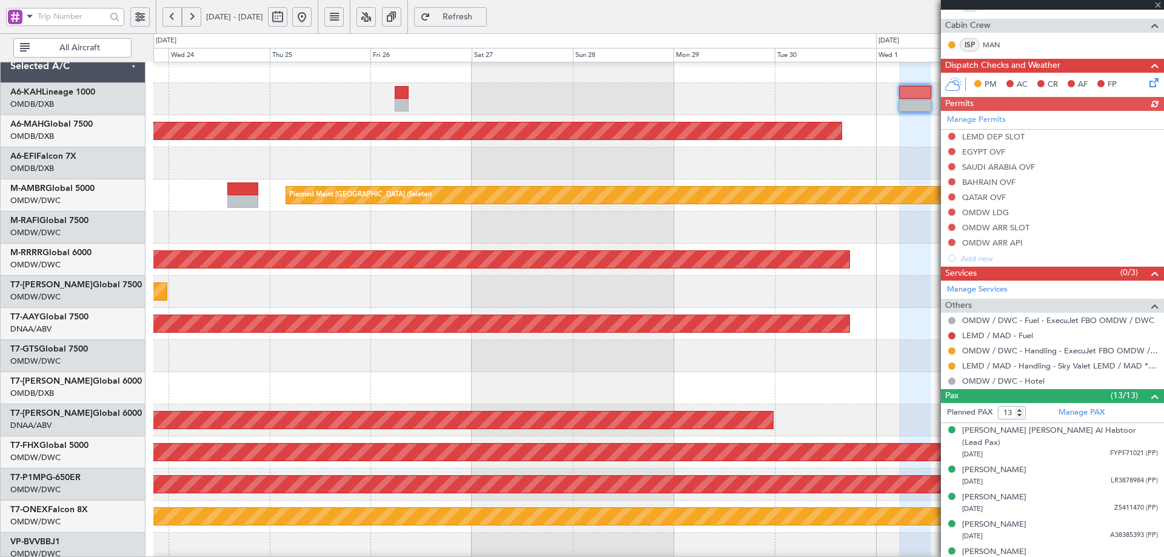
scroll to position [303, 0]
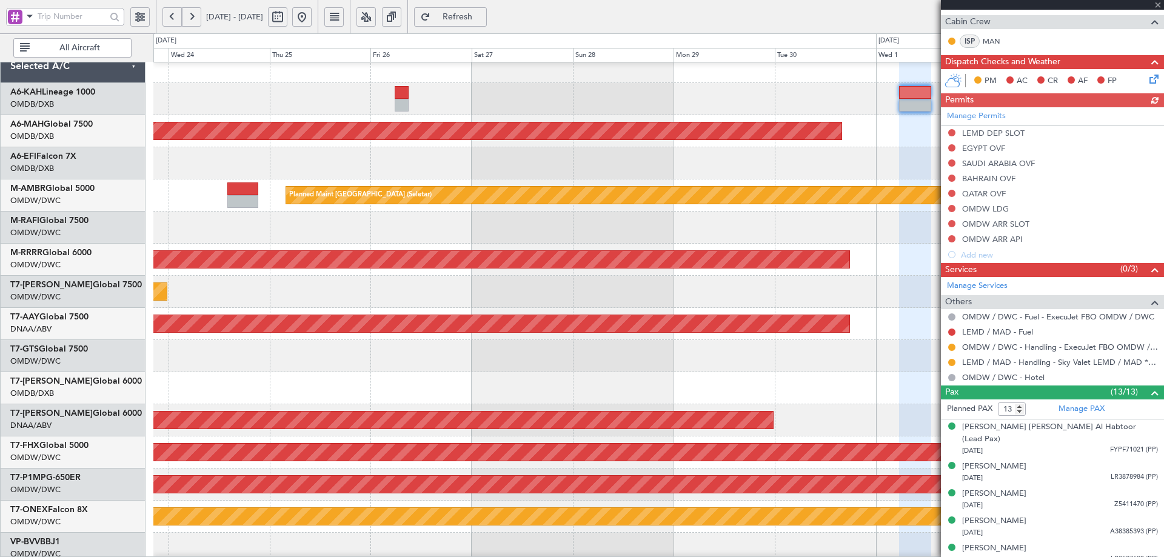
click at [952, 132] on div "Manage Permits LEMD DEP SLOT [GEOGRAPHIC_DATA] OVF [GEOGRAPHIC_DATA] OVF BAHRAI…" at bounding box center [1052, 184] width 223 height 155
click at [952, 132] on button at bounding box center [952, 132] width 7 height 7
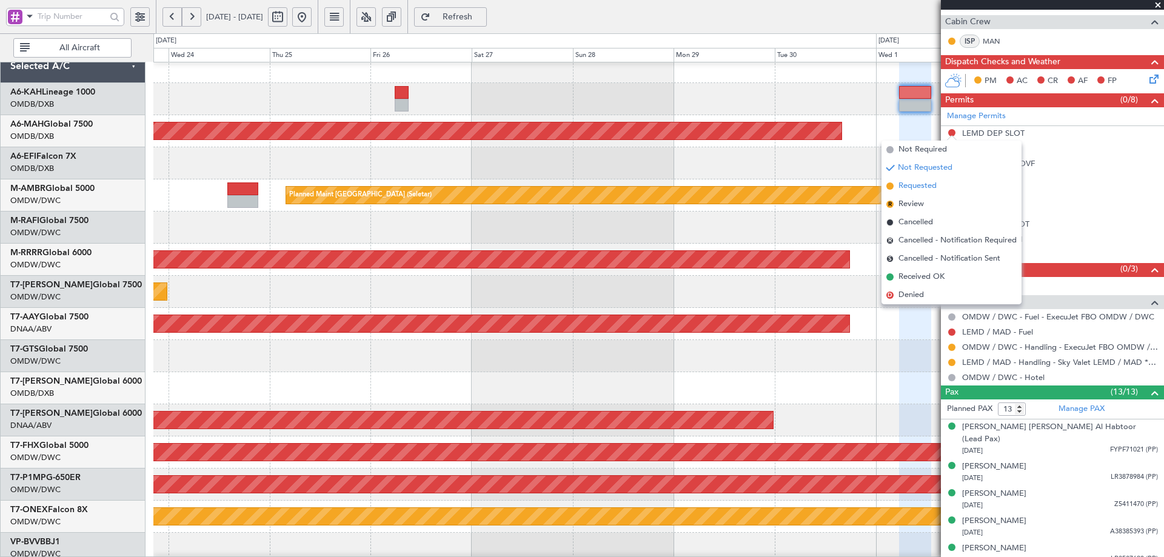
click at [925, 189] on span "Requested" at bounding box center [918, 186] width 38 height 12
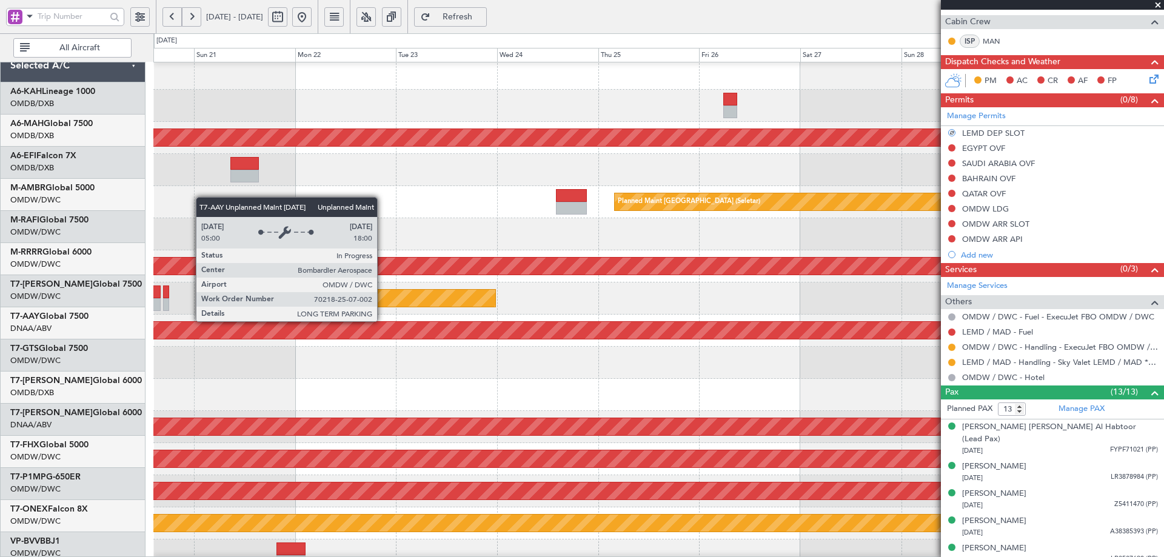
scroll to position [0, 0]
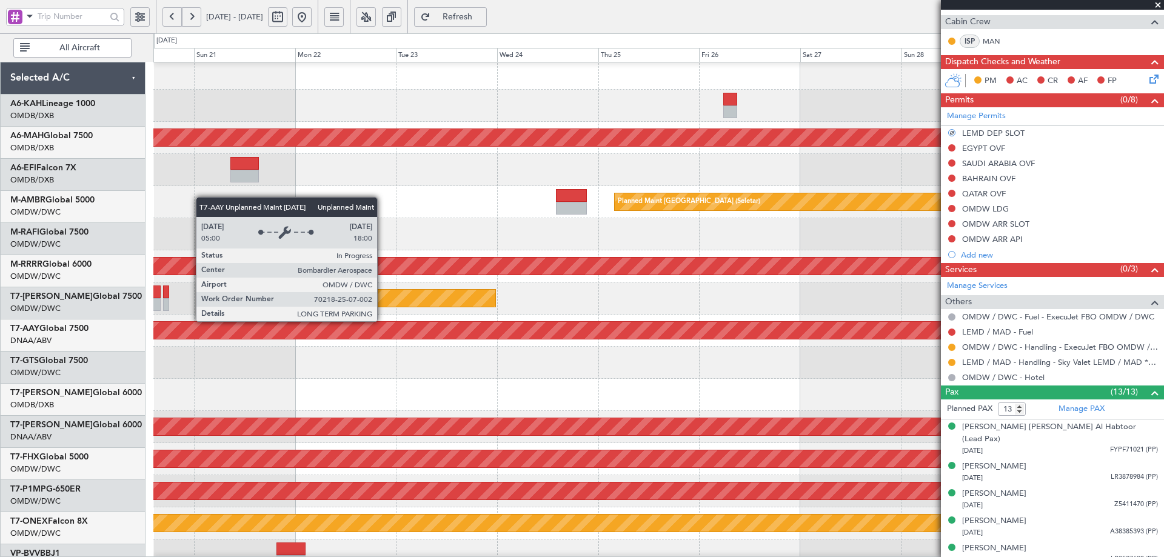
click at [1002, 360] on fb-app "[DATE] - [DATE] Refresh Quick Links All Aircraft Planned Maint [GEOGRAPHIC_DATA…" at bounding box center [582, 286] width 1164 height 543
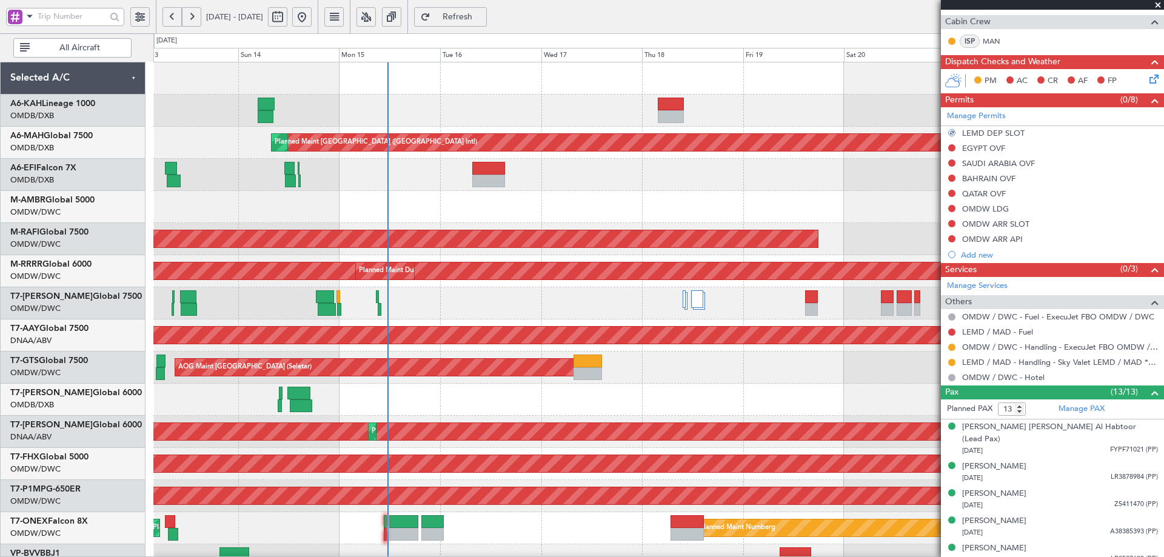
click at [931, 311] on div "Planned Maint [GEOGRAPHIC_DATA] ([GEOGRAPHIC_DATA] Intl) Planned Maint [GEOGRAP…" at bounding box center [658, 415] width 1010 height 707
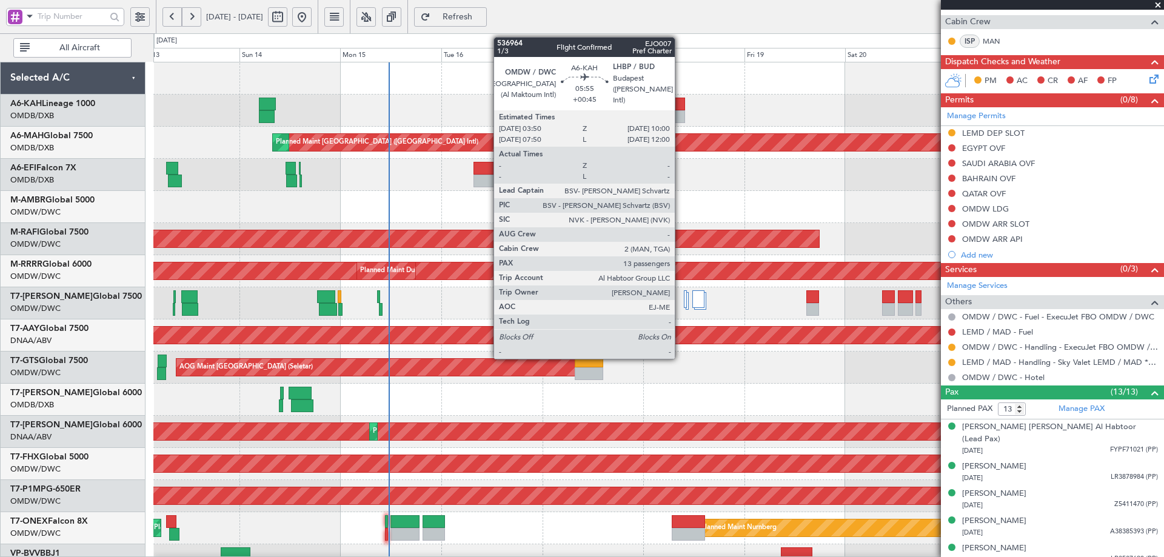
click at [680, 117] on div at bounding box center [672, 116] width 26 height 13
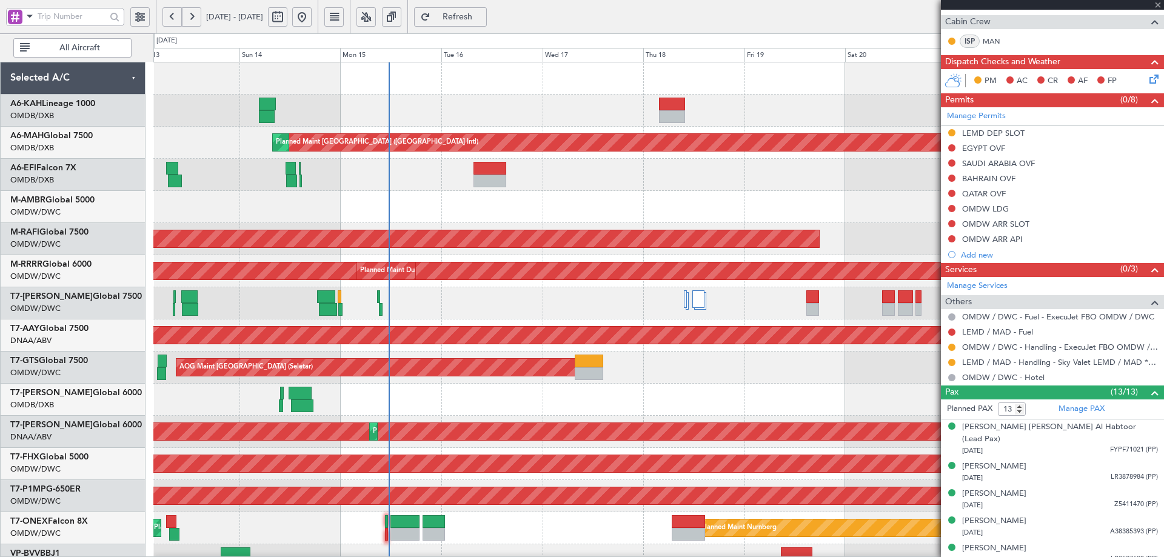
type input "+00:45"
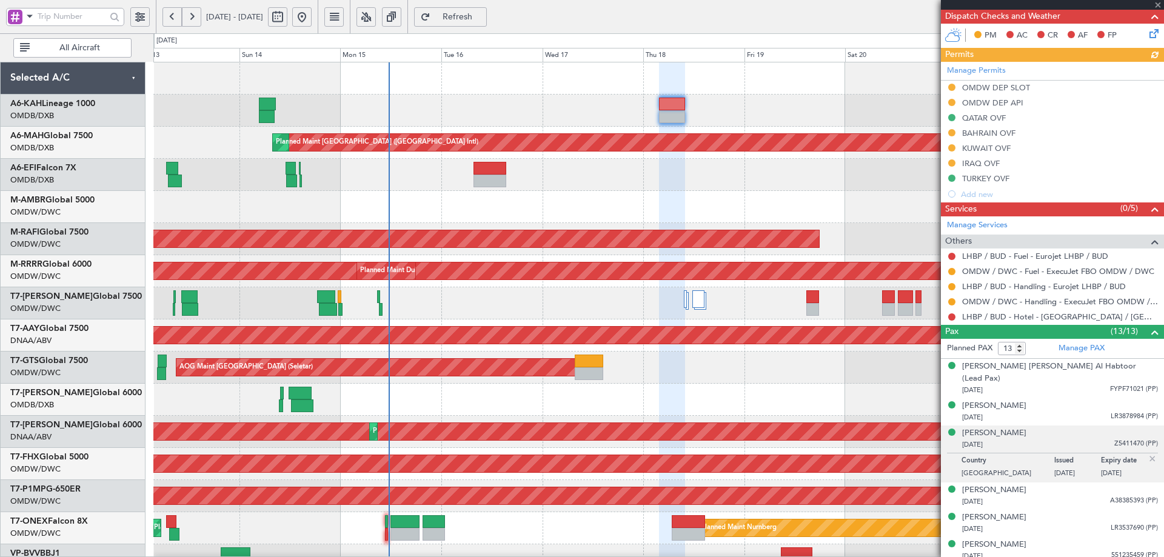
scroll to position [549, 0]
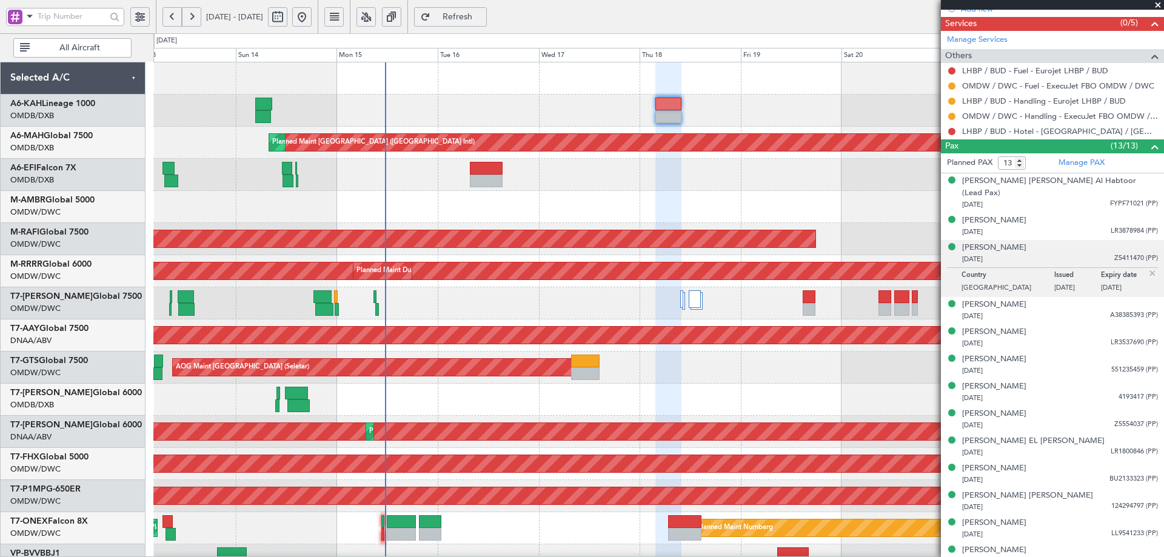
click at [734, 229] on div "Planned Maint [GEOGRAPHIC_DATA] ([GEOGRAPHIC_DATA] Intl) Planned Maint [GEOGRAP…" at bounding box center [658, 415] width 1010 height 707
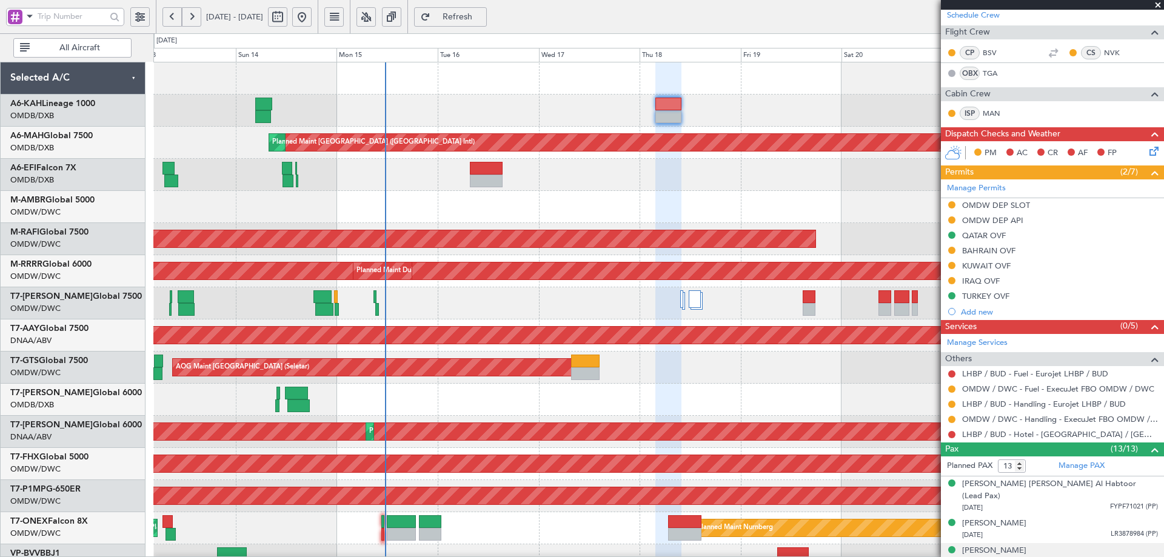
scroll to position [4, 0]
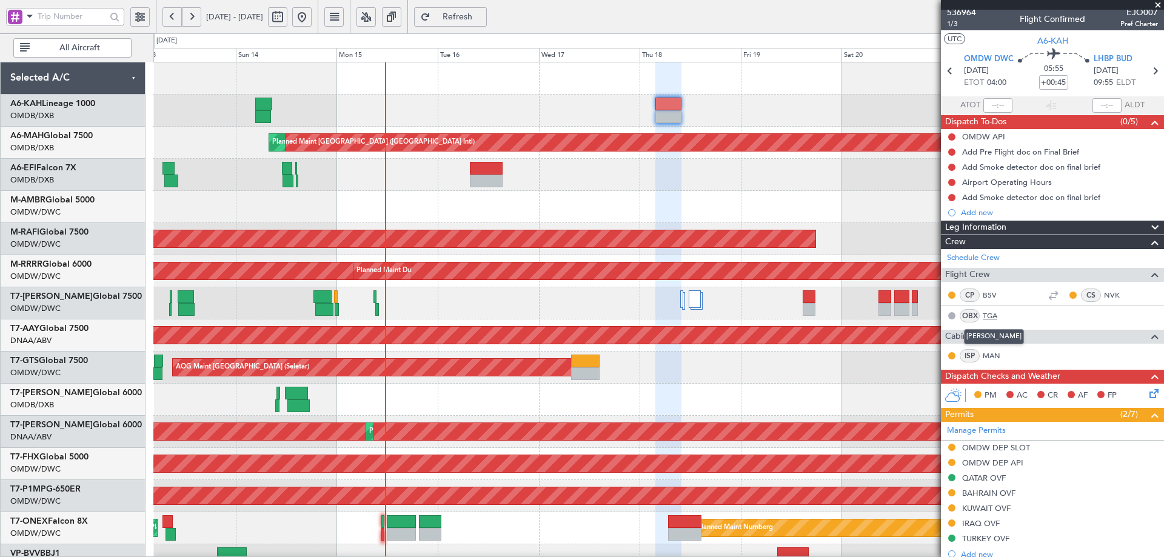
click at [991, 315] on link "TGA" at bounding box center [996, 316] width 27 height 11
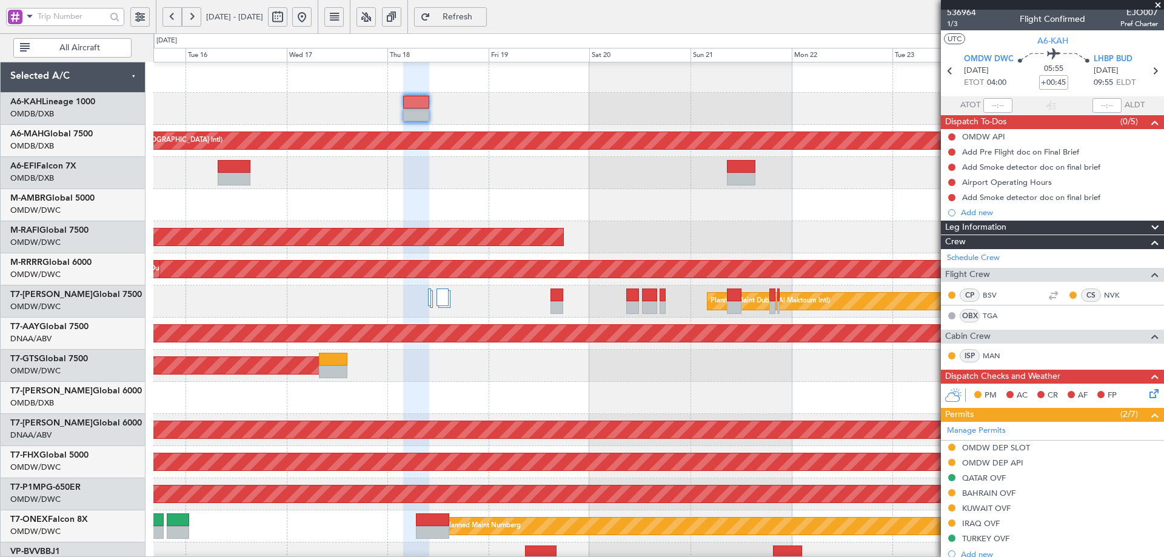
scroll to position [0, 0]
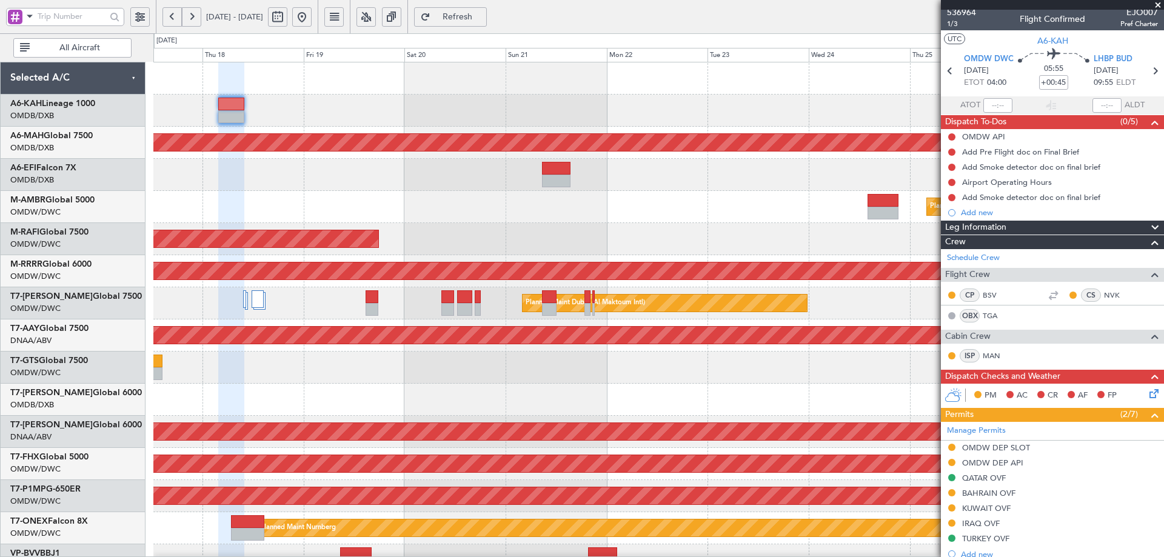
click at [407, 175] on div at bounding box center [658, 175] width 1010 height 32
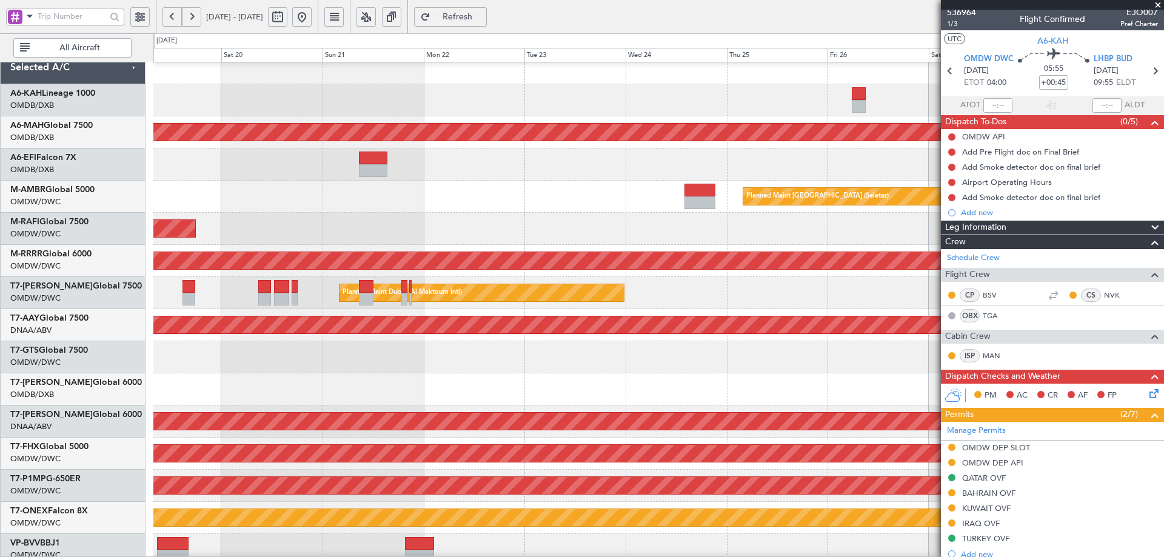
click at [522, 161] on div at bounding box center [658, 165] width 1010 height 32
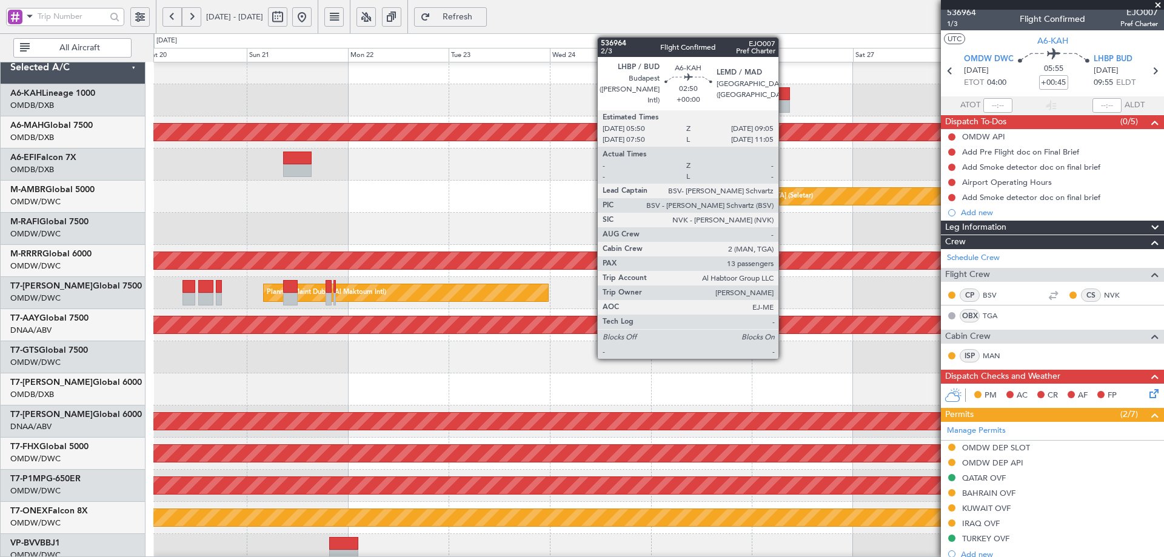
click at [784, 92] on div at bounding box center [783, 93] width 14 height 13
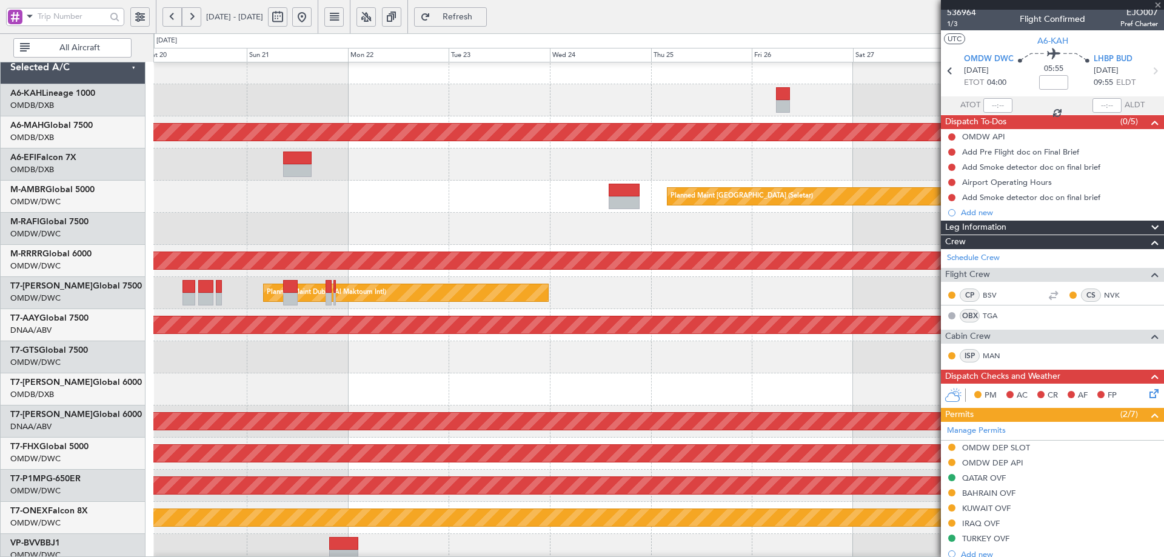
scroll to position [0, 0]
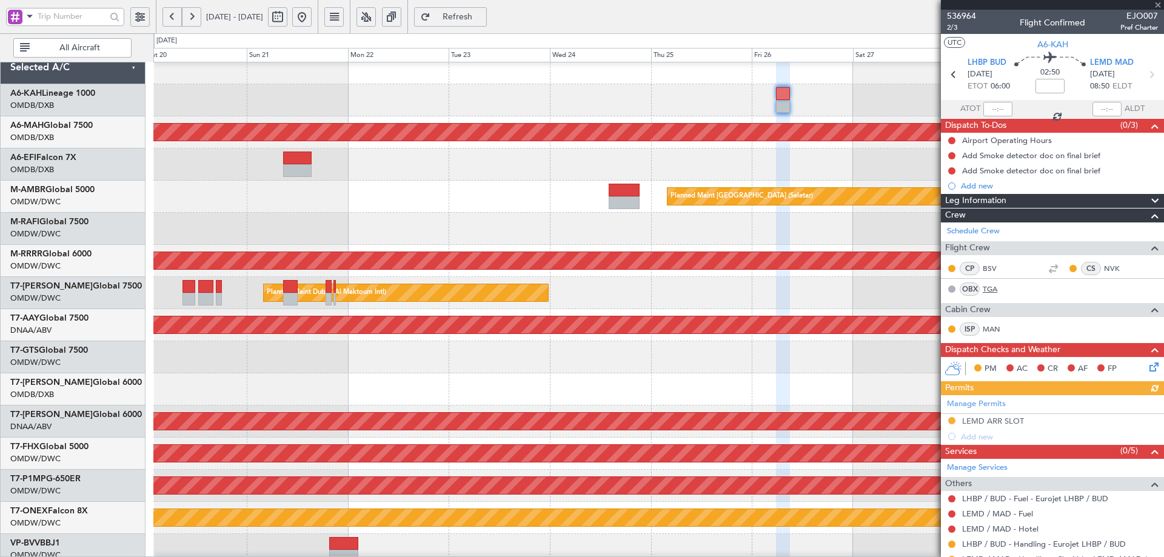
click at [986, 290] on link "TGA" at bounding box center [996, 289] width 27 height 11
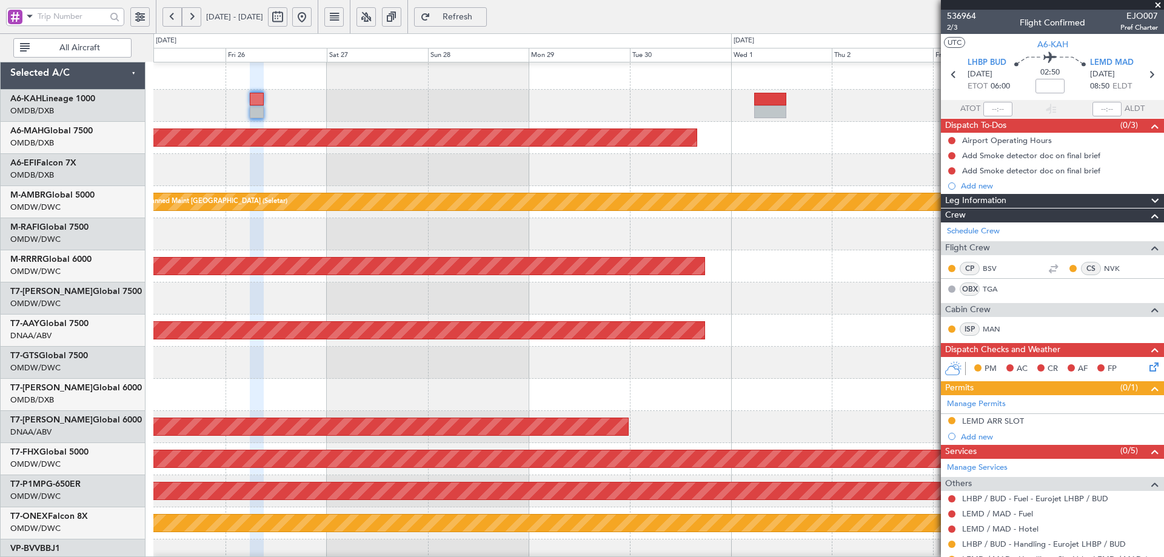
click at [340, 119] on div at bounding box center [658, 106] width 1010 height 32
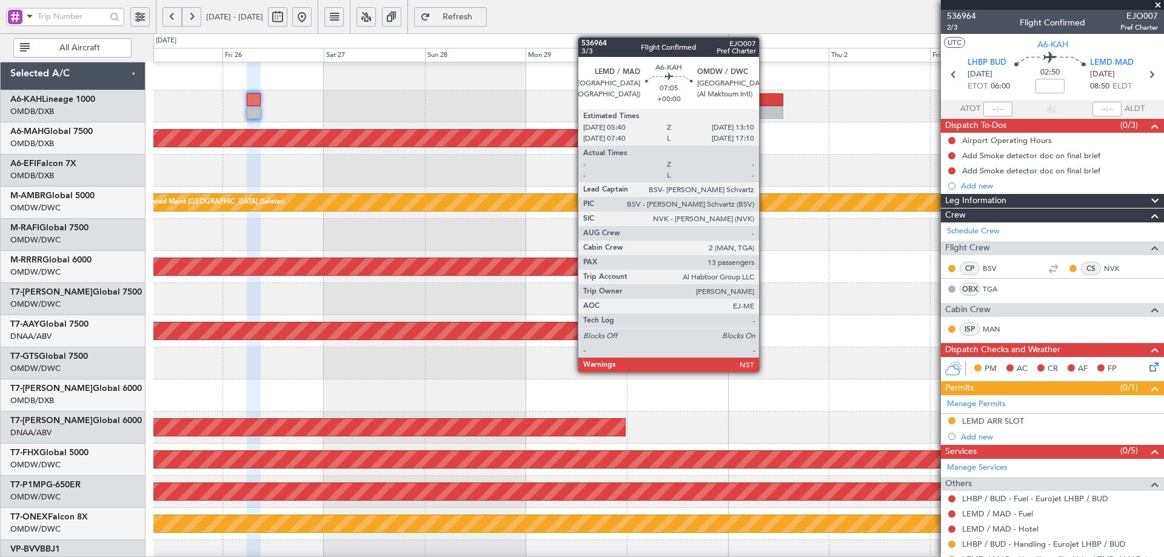
click at [765, 104] on div at bounding box center [767, 99] width 32 height 13
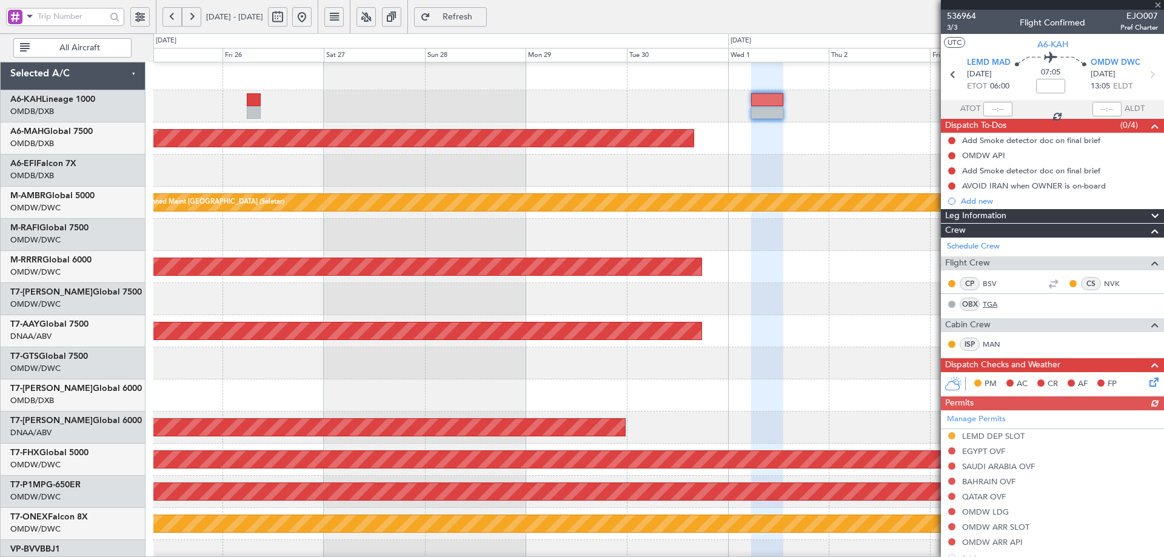
click at [992, 307] on link "TGA" at bounding box center [996, 304] width 27 height 11
click at [483, 16] on span "Refresh" at bounding box center [458, 17] width 50 height 8
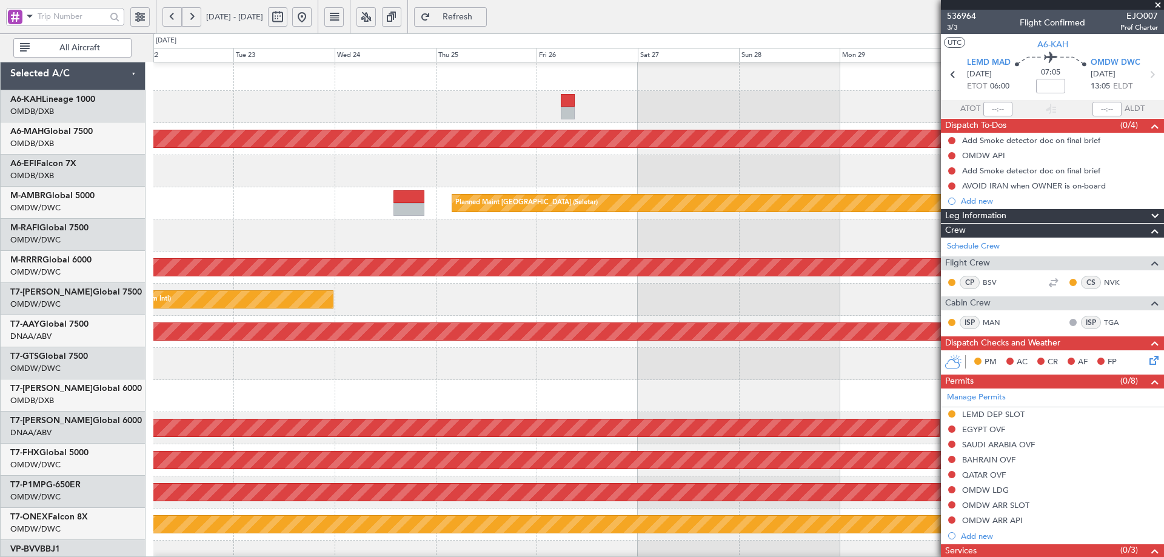
scroll to position [1, 0]
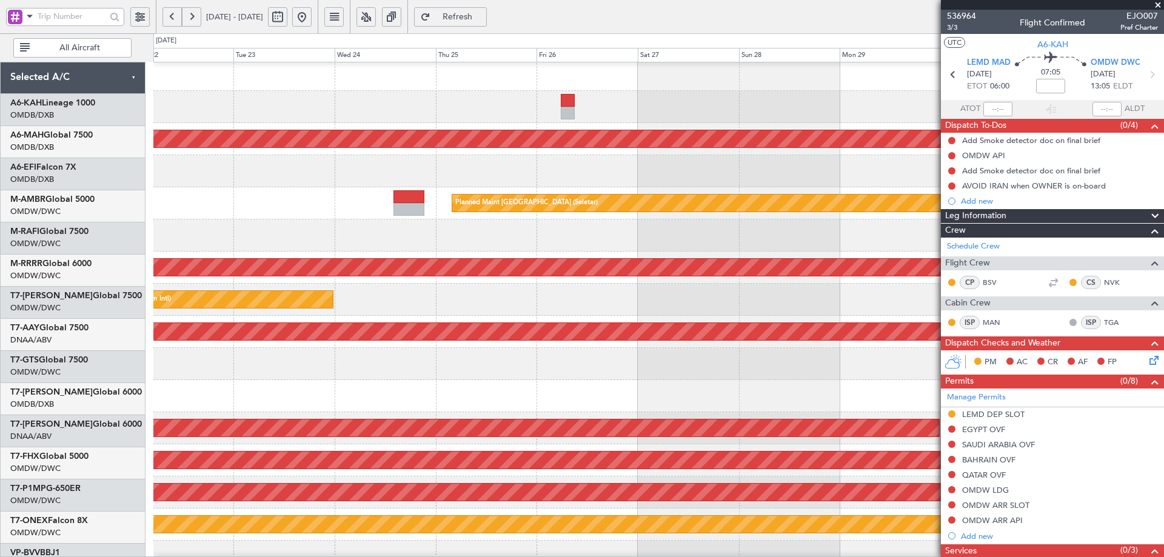
click at [902, 123] on div at bounding box center [658, 107] width 1010 height 32
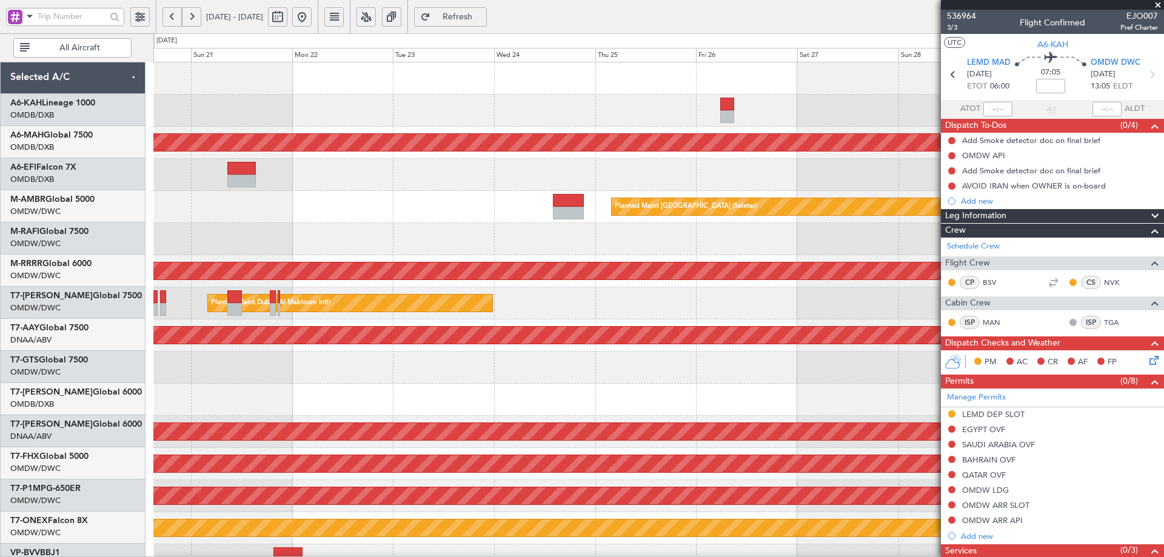
scroll to position [0, 0]
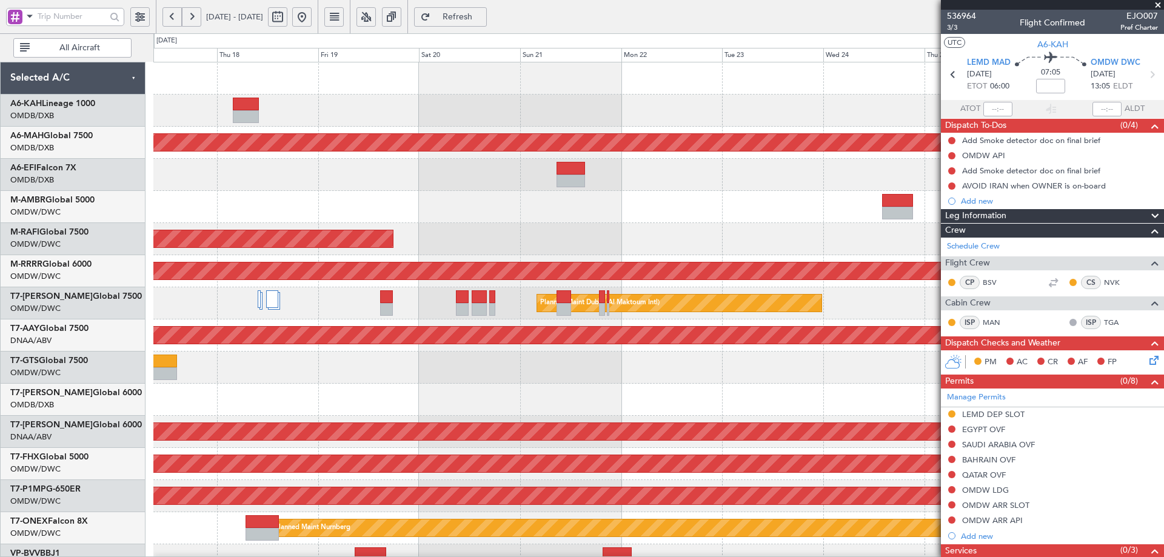
click at [782, 126] on div at bounding box center [658, 111] width 1010 height 32
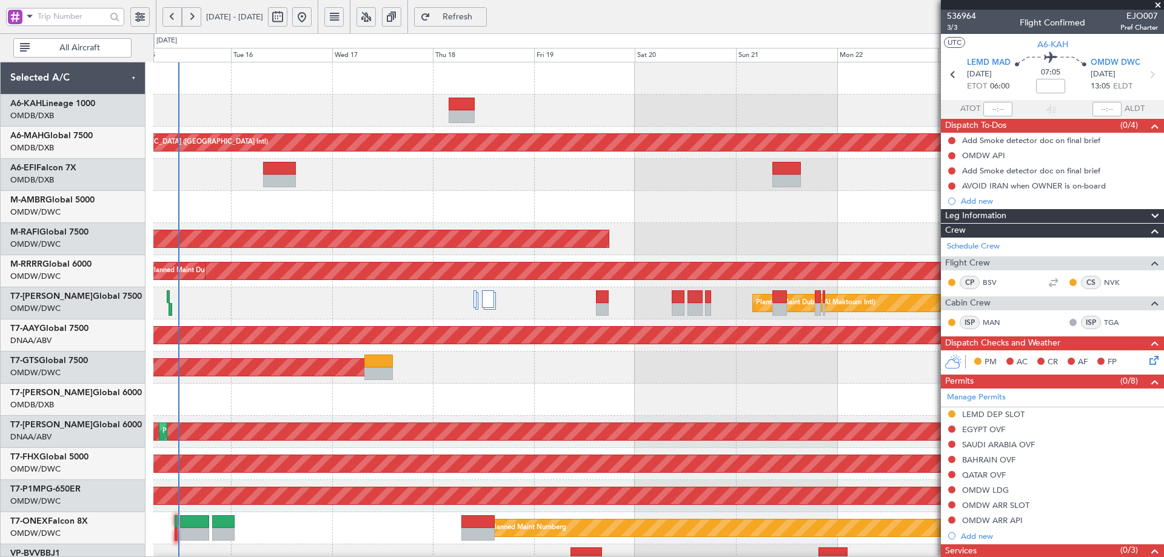
click at [704, 126] on div "Planned Maint [GEOGRAPHIC_DATA] ([GEOGRAPHIC_DATA] Intl) Planned Maint [GEOGRAP…" at bounding box center [658, 415] width 1010 height 707
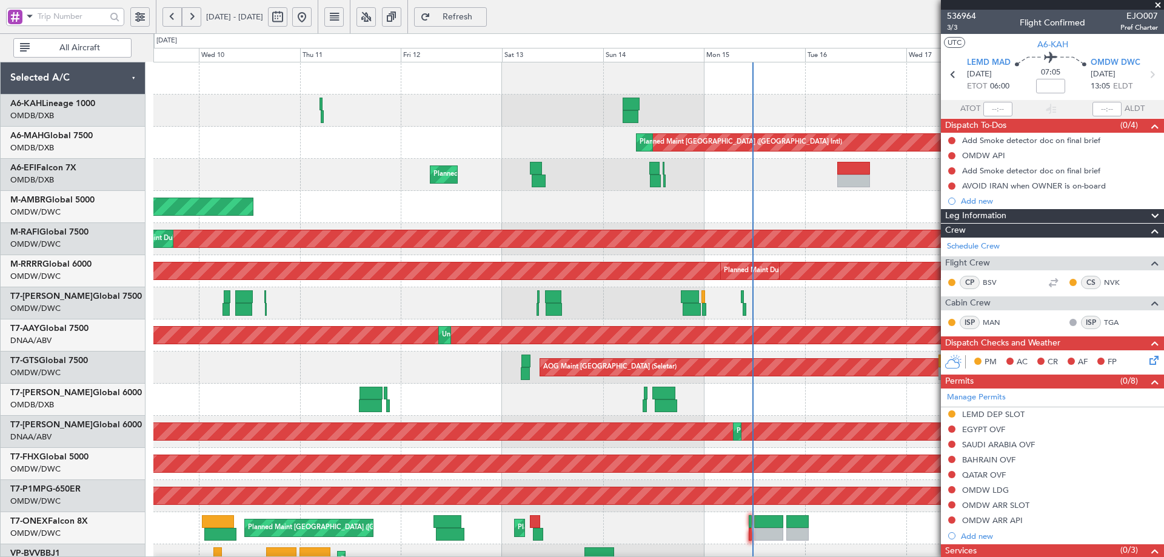
click at [487, 138] on div "Planned Maint [GEOGRAPHIC_DATA] ([GEOGRAPHIC_DATA] Intl) Planned Maint [GEOGRAP…" at bounding box center [658, 143] width 1010 height 32
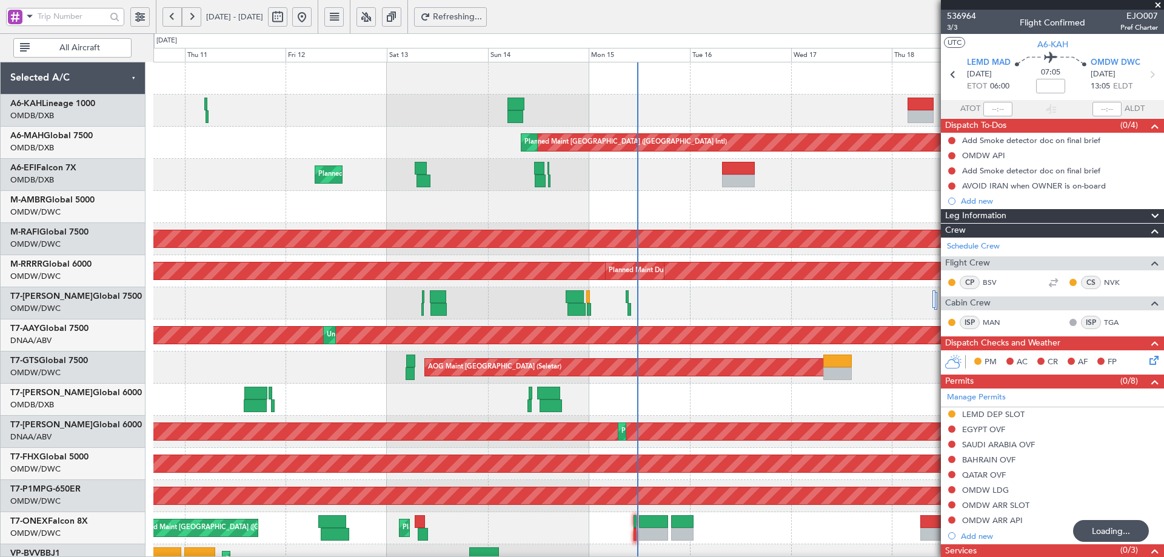
click at [399, 173] on div "Planned Maint Dubai (Al Maktoum Intl) Planned Maint [GEOGRAPHIC_DATA] (Al Makto…" at bounding box center [658, 175] width 1010 height 32
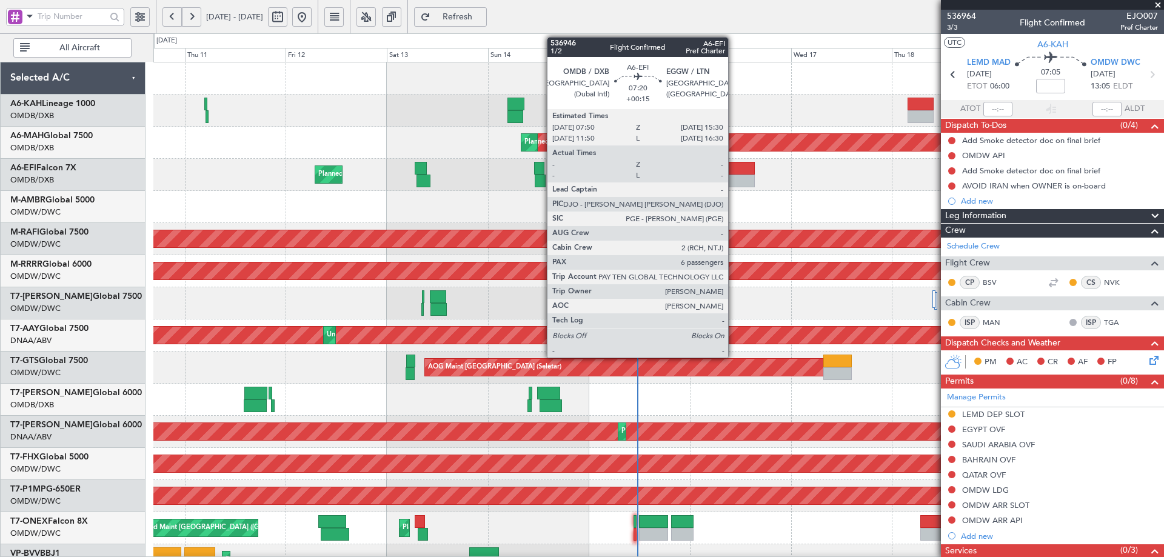
click at [734, 167] on div at bounding box center [738, 168] width 33 height 13
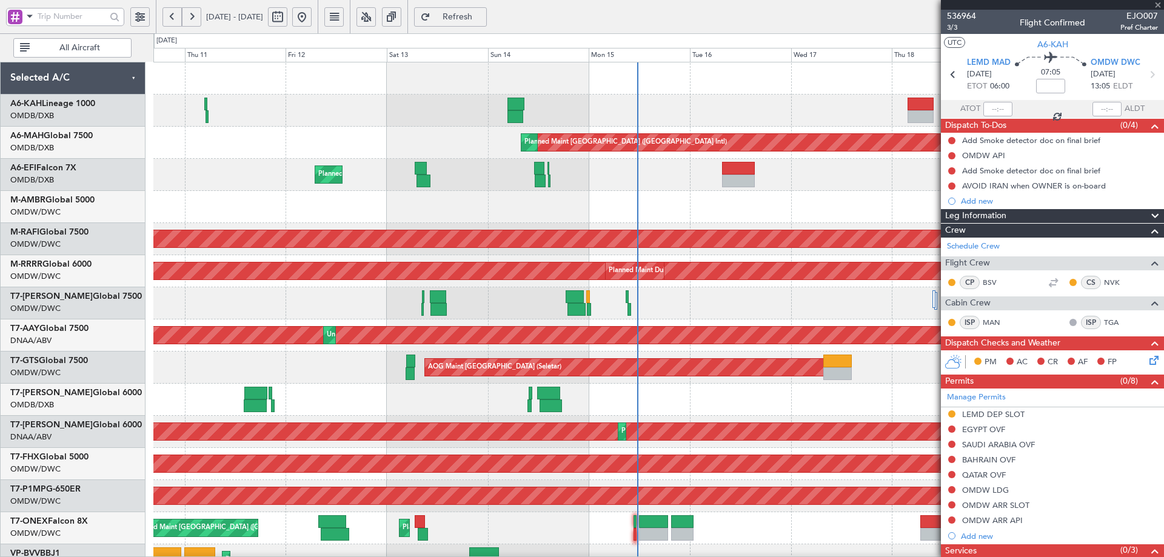
type input "+00:15"
type input "6"
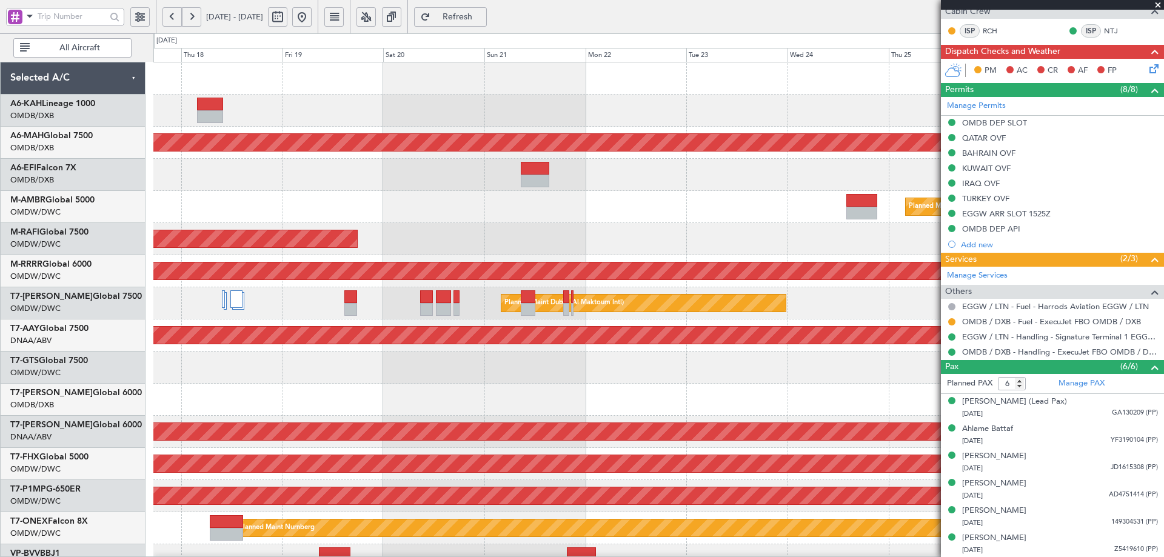
click at [52, 237] on div "Planned Maint [GEOGRAPHIC_DATA] ([GEOGRAPHIC_DATA] Intl) Planned Maint [GEOGRAP…" at bounding box center [582, 295] width 1164 height 524
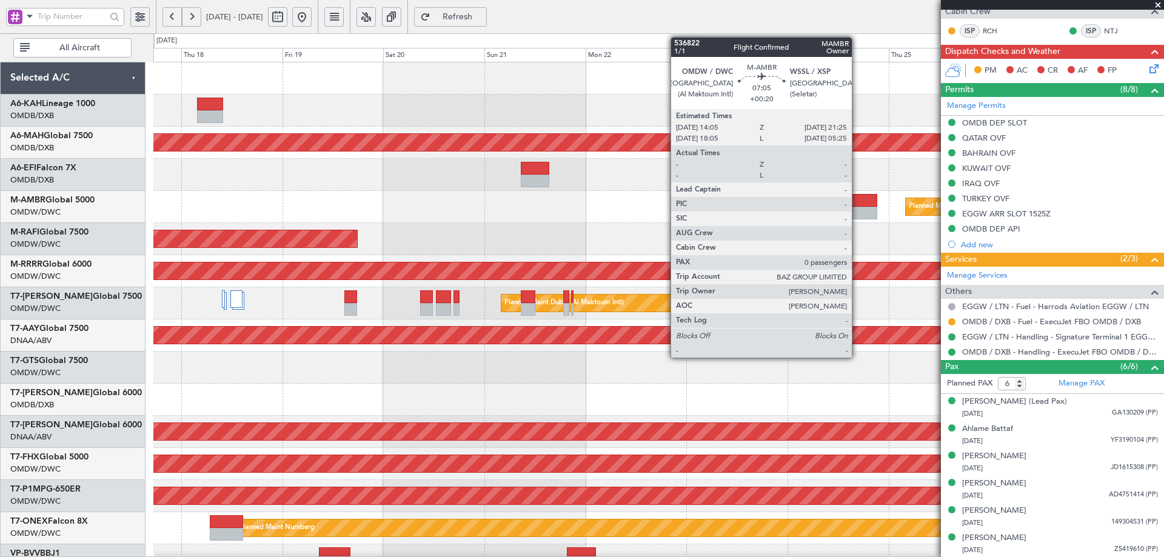
click at [858, 197] on div at bounding box center [862, 200] width 31 height 13
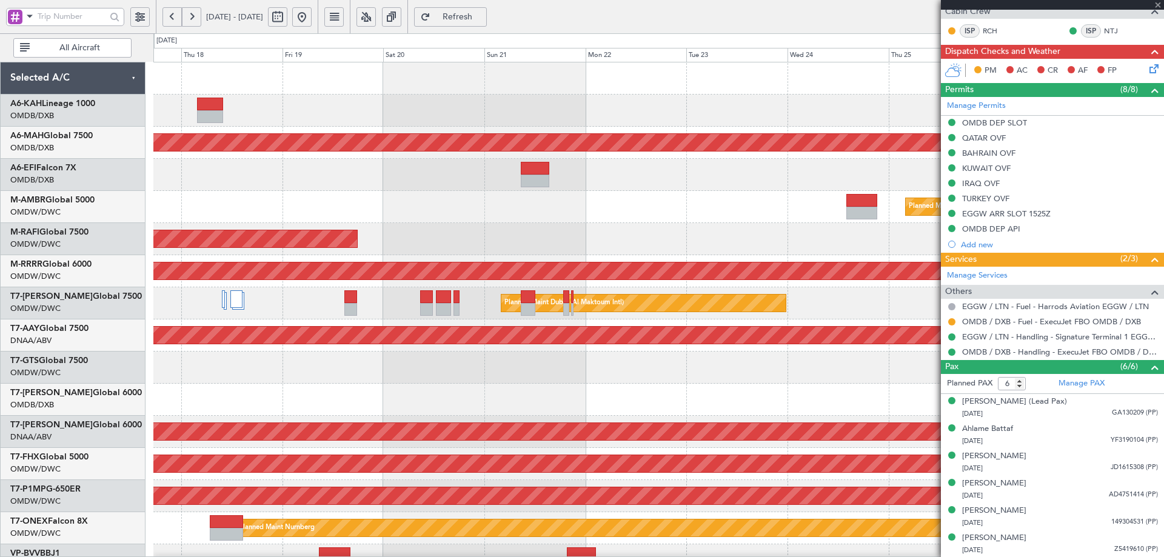
type input "+00:20"
type input "0"
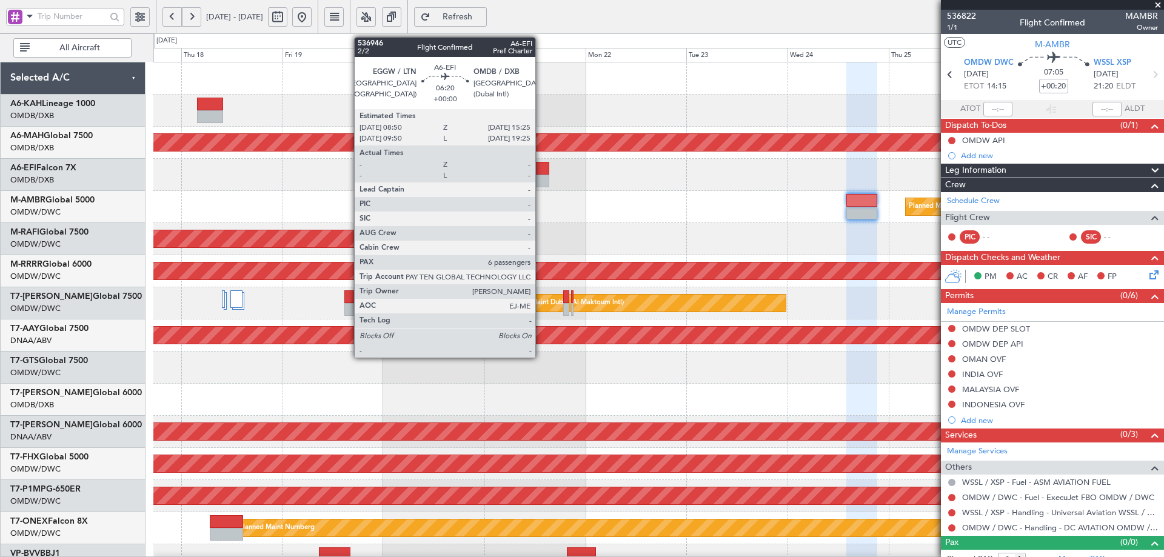
click at [541, 171] on div at bounding box center [535, 168] width 28 height 13
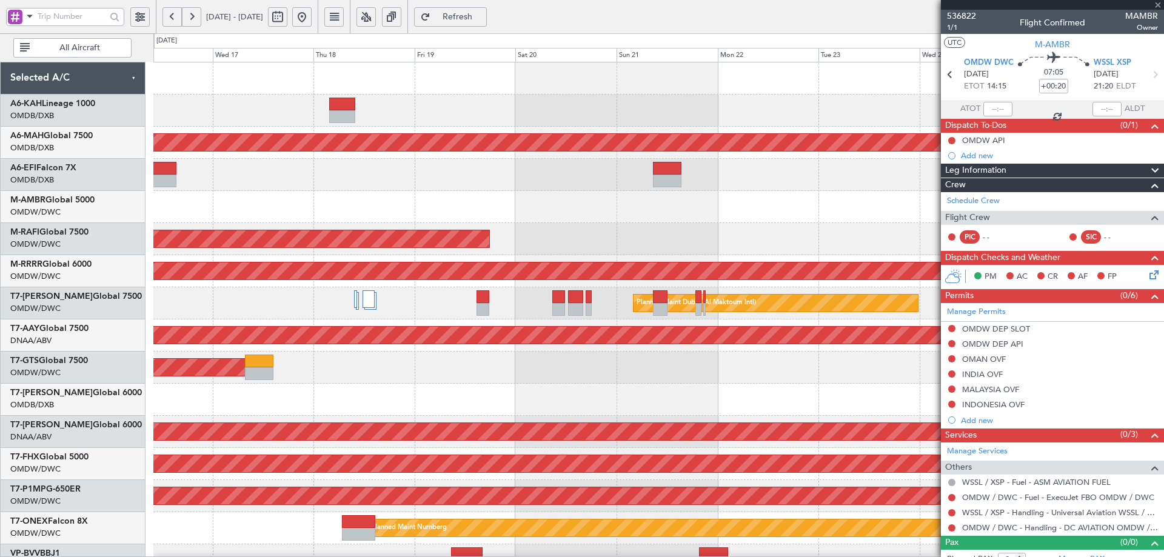
click at [527, 212] on div "Planned Maint [GEOGRAPHIC_DATA] (Seletar)" at bounding box center [658, 207] width 1010 height 32
type input "6"
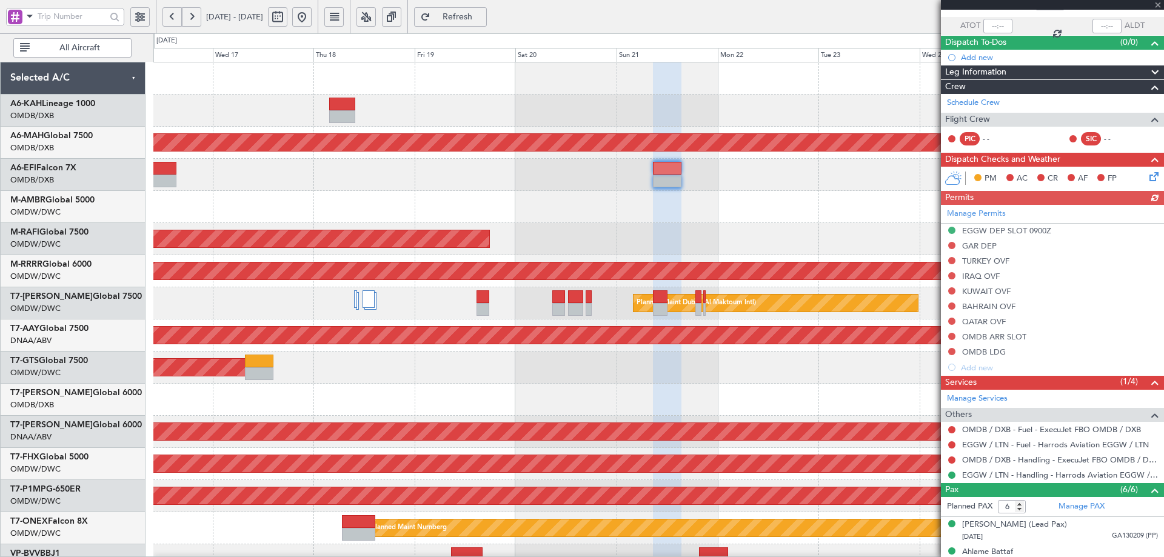
scroll to position [206, 0]
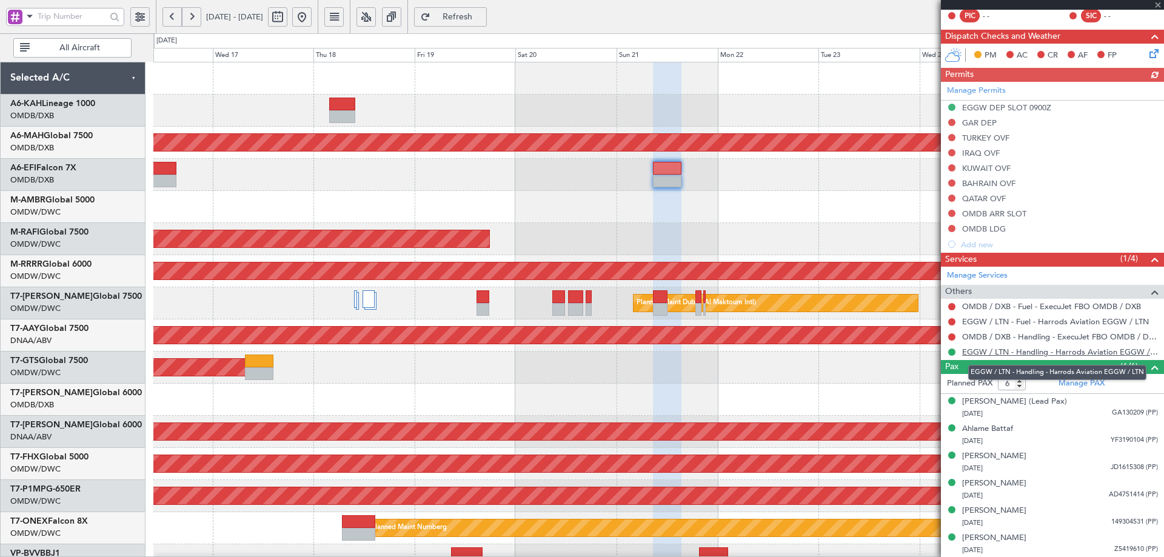
click at [1091, 351] on link "EGGW / LTN - Handling - Harrods Aviation EGGW / LTN" at bounding box center [1061, 352] width 196 height 10
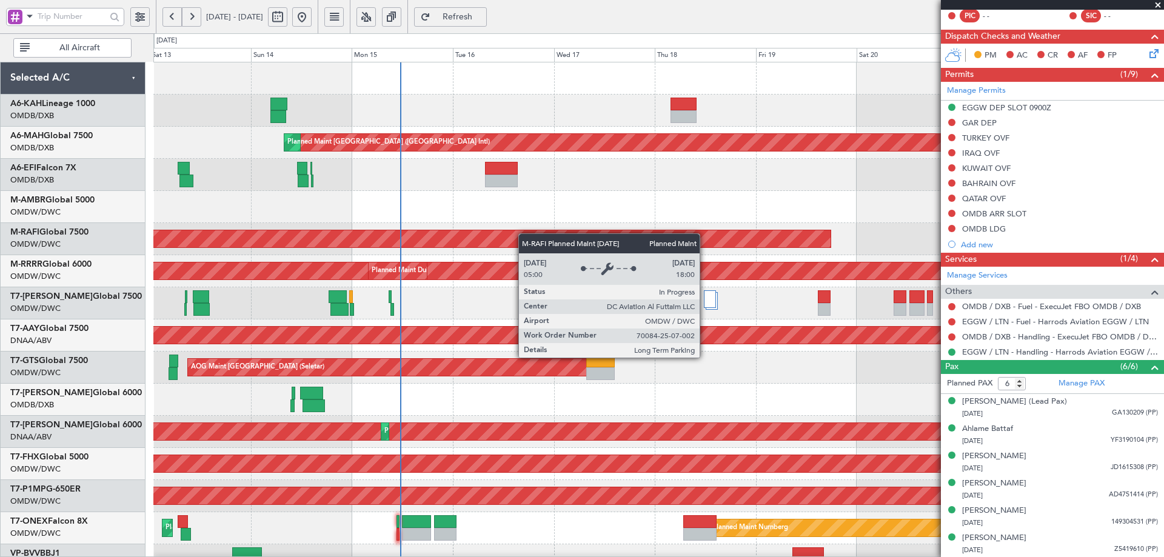
click at [542, 255] on div "Planned Maint [GEOGRAPHIC_DATA] ([GEOGRAPHIC_DATA] Intl) Planned Maint [GEOGRAP…" at bounding box center [658, 415] width 1010 height 707
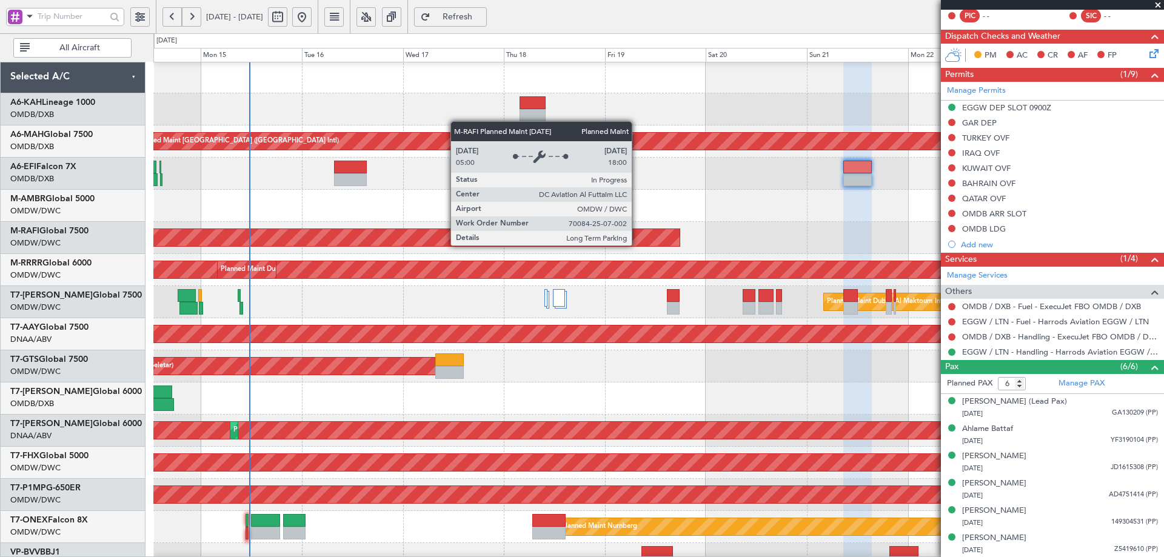
scroll to position [1, 0]
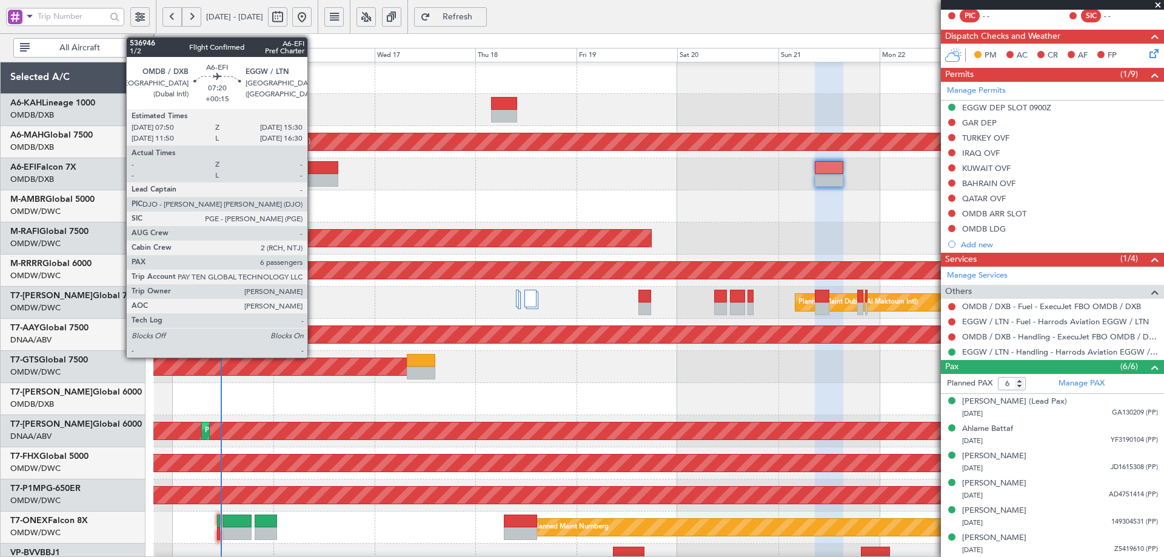
click at [313, 177] on div at bounding box center [322, 180] width 33 height 13
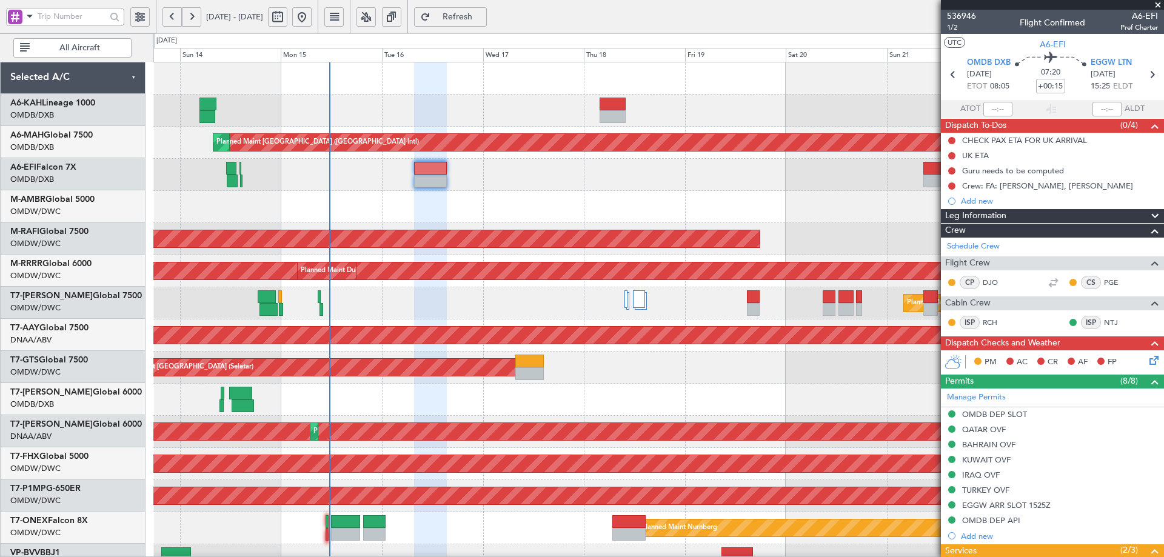
scroll to position [0, 0]
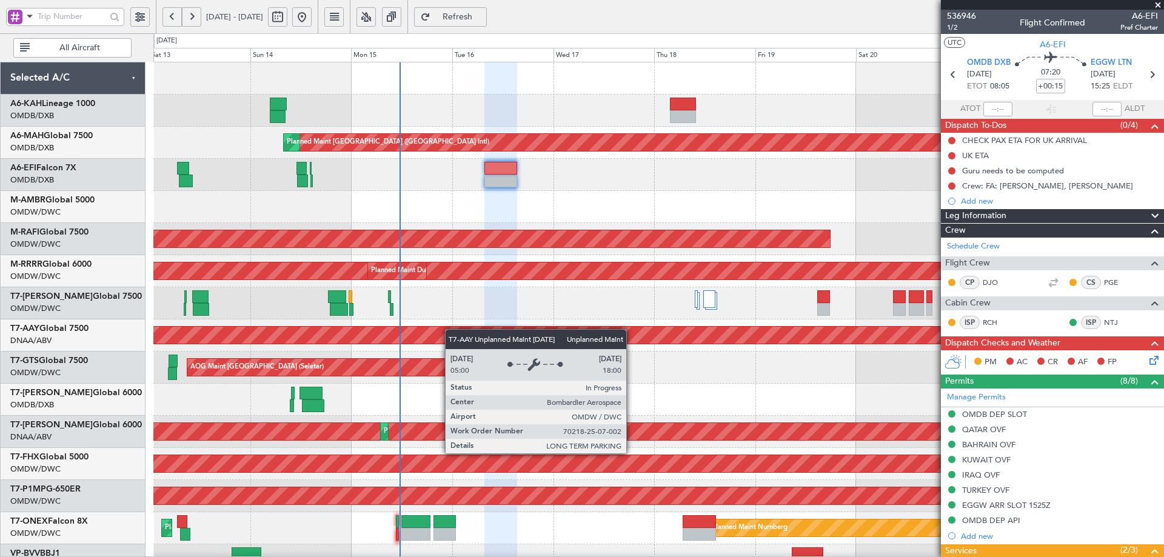
click at [483, 331] on div "Planned Maint [GEOGRAPHIC_DATA] ([GEOGRAPHIC_DATA] Intl) Planned Maint [GEOGRAP…" at bounding box center [658, 415] width 1010 height 707
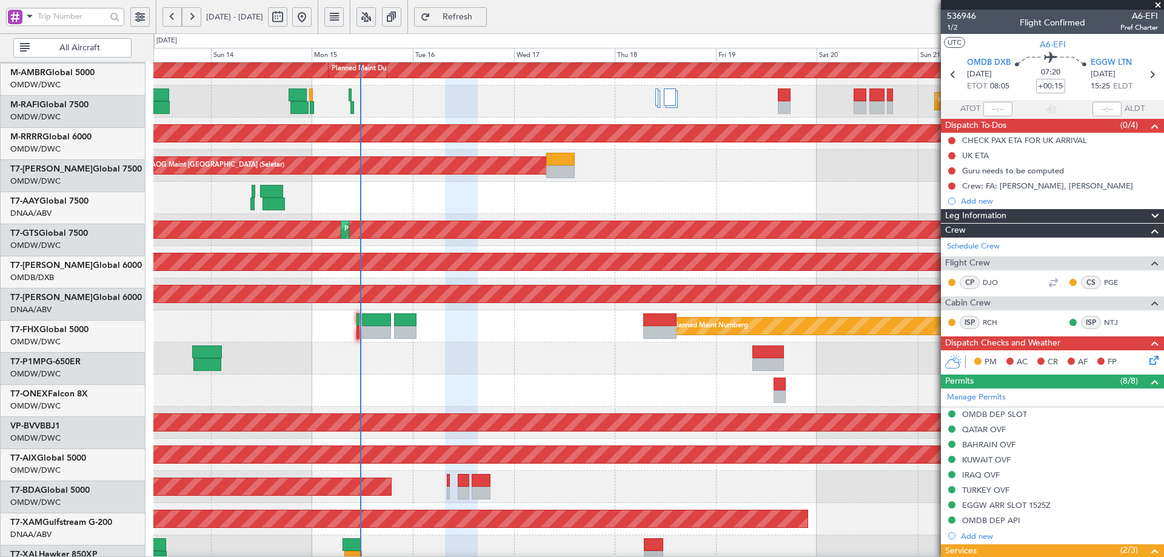
scroll to position [212, 0]
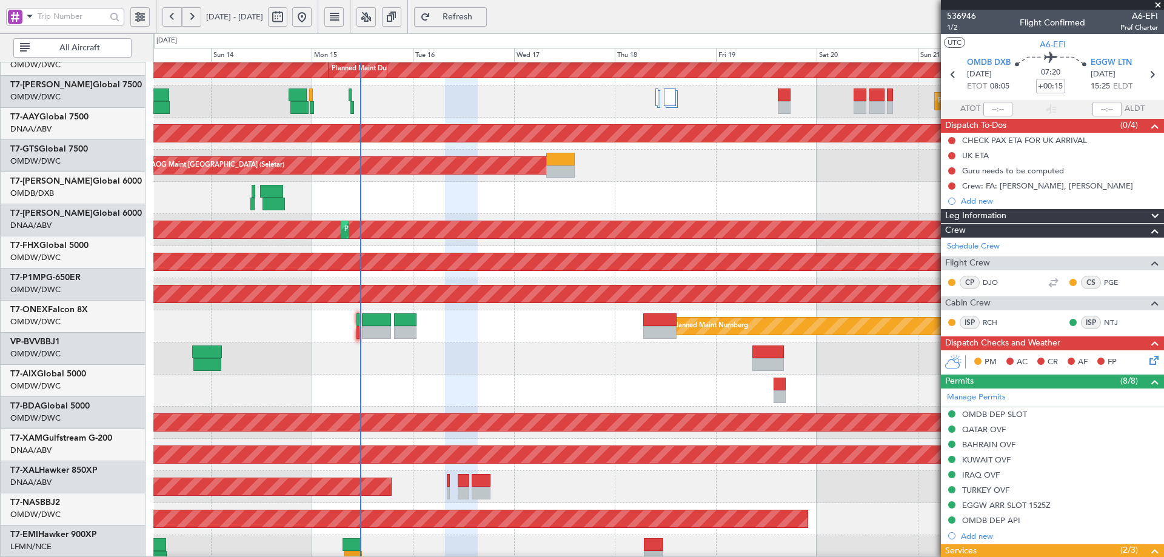
click at [537, 268] on div "Planned Maint Dubai (Al Maktoum Intl) Planned Maint [GEOGRAPHIC_DATA] (Al Makto…" at bounding box center [658, 214] width 1010 height 707
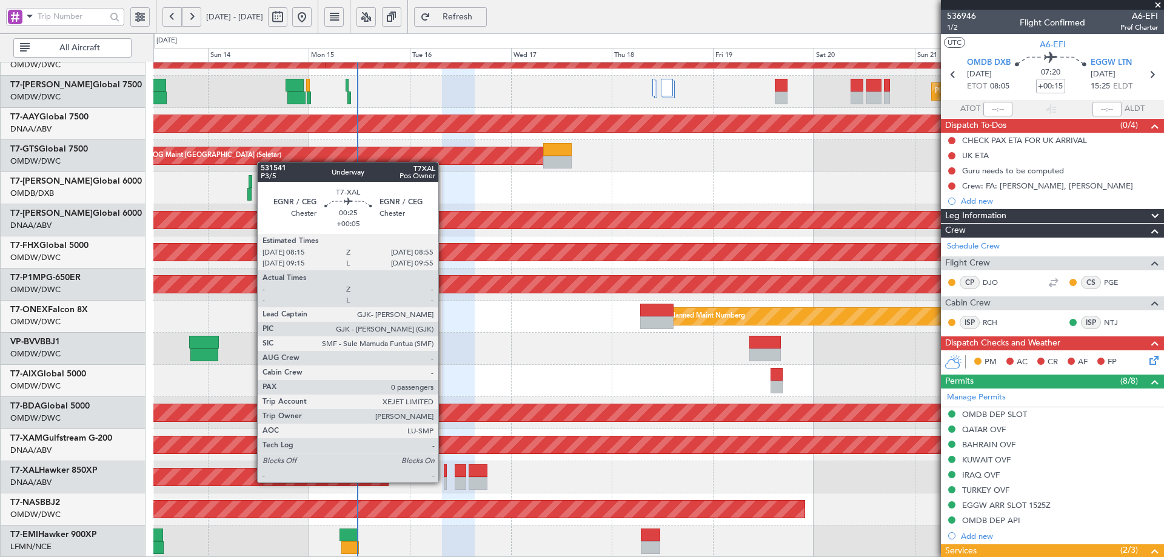
click at [444, 482] on div at bounding box center [445, 483] width 3 height 13
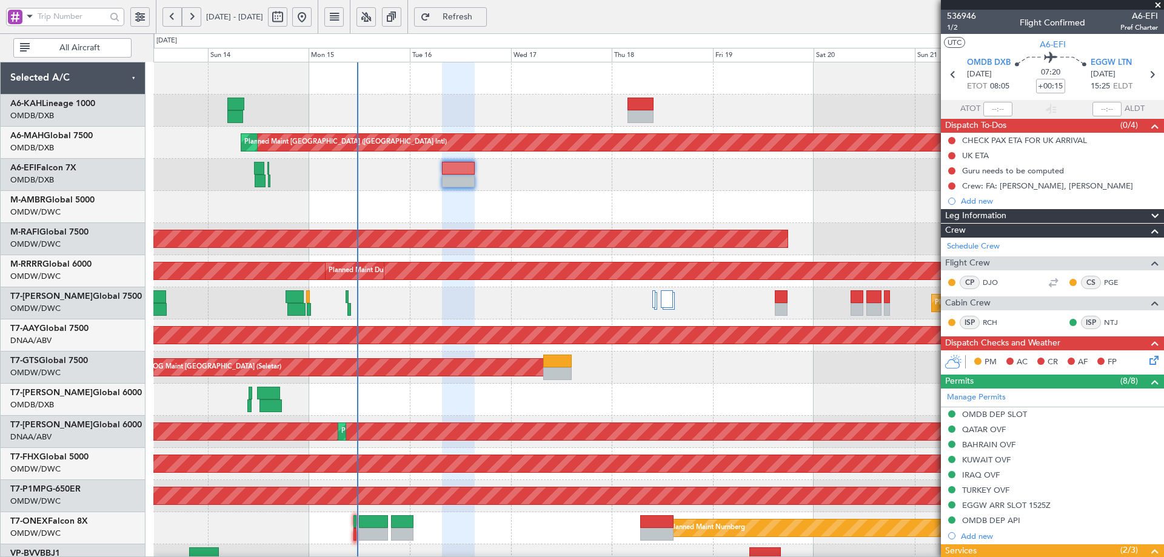
scroll to position [2, 0]
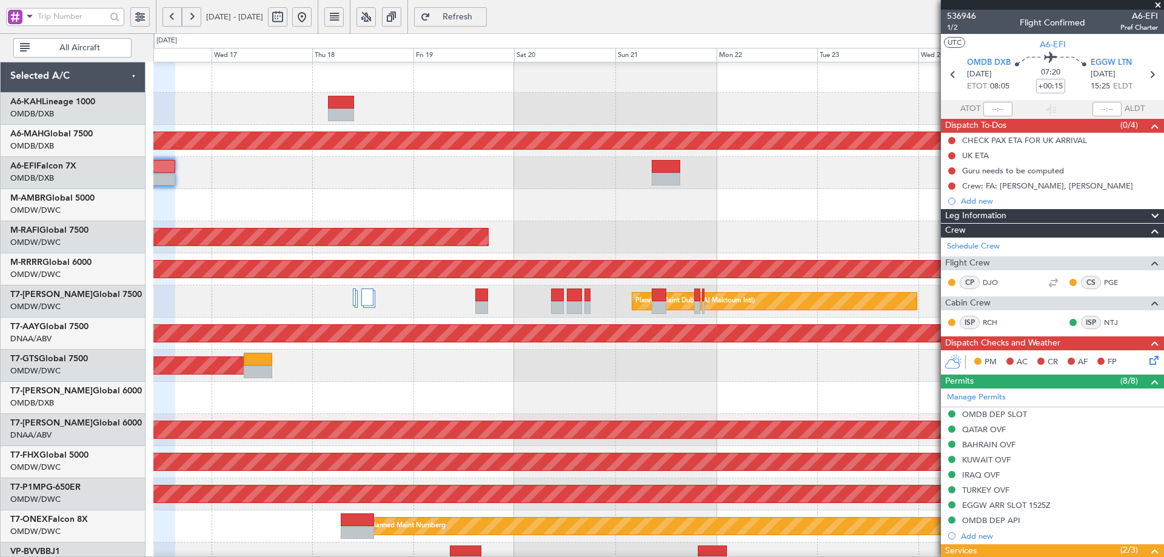
click at [528, 204] on div "Planned Maint [GEOGRAPHIC_DATA] (Seletar)" at bounding box center [658, 205] width 1010 height 32
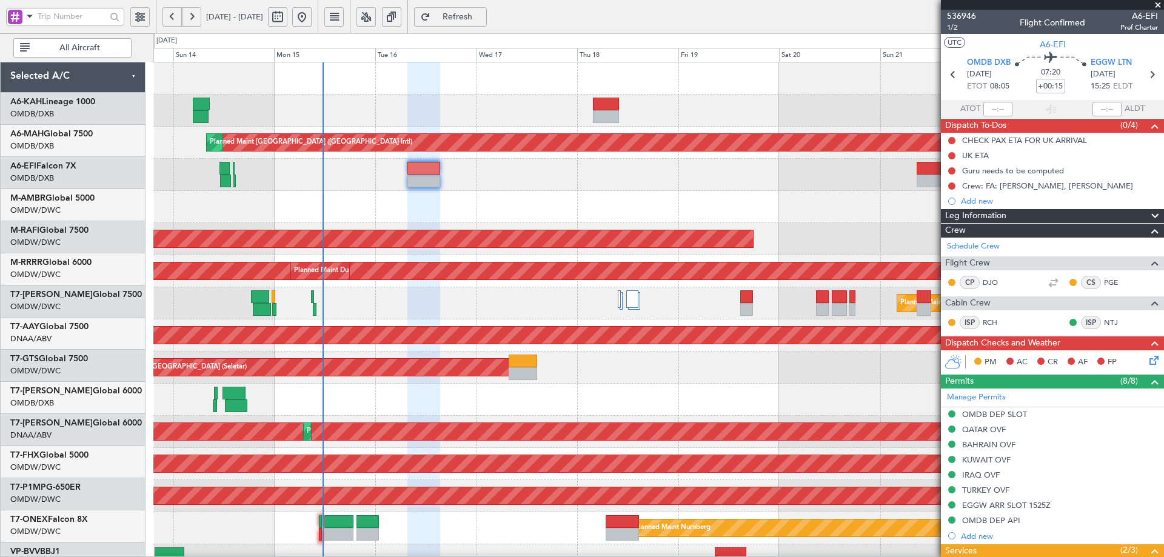
scroll to position [0, 0]
click at [630, 199] on div "Planned Maint [GEOGRAPHIC_DATA] ([GEOGRAPHIC_DATA] Intl) Planned Maint [GEOGRAP…" at bounding box center [658, 415] width 1010 height 707
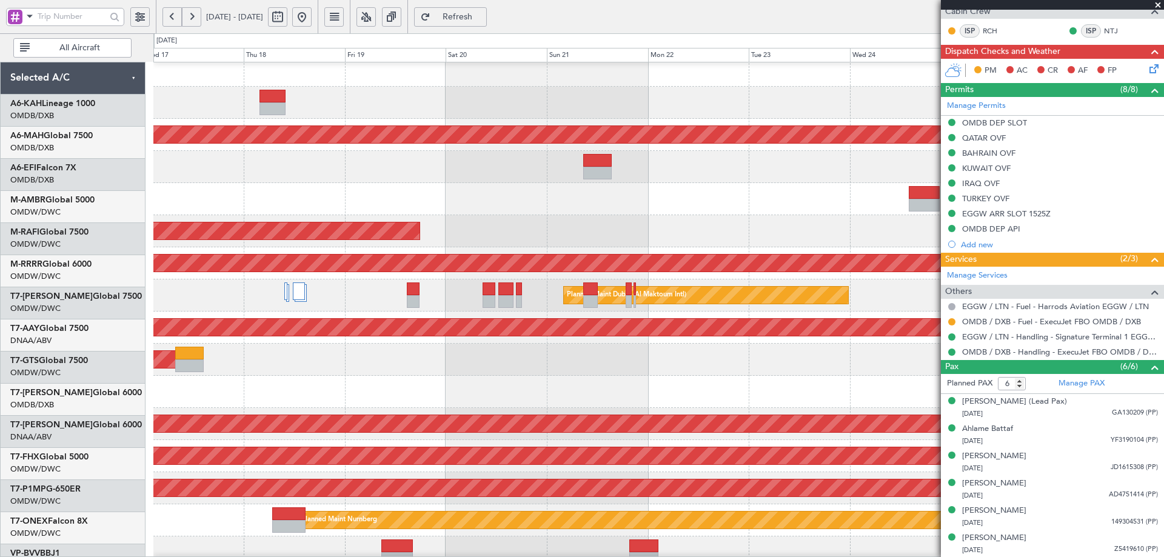
click at [469, 247] on div "Planned Maint Dubai (Al Maktoum Intl)" at bounding box center [658, 231] width 1010 height 32
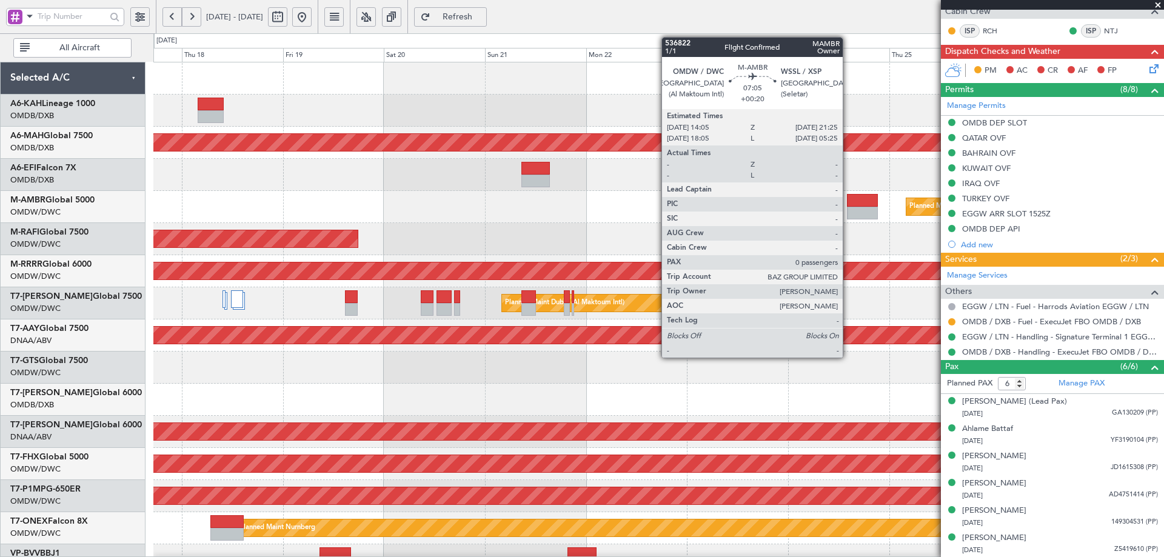
click at [857, 207] on div at bounding box center [862, 213] width 31 height 13
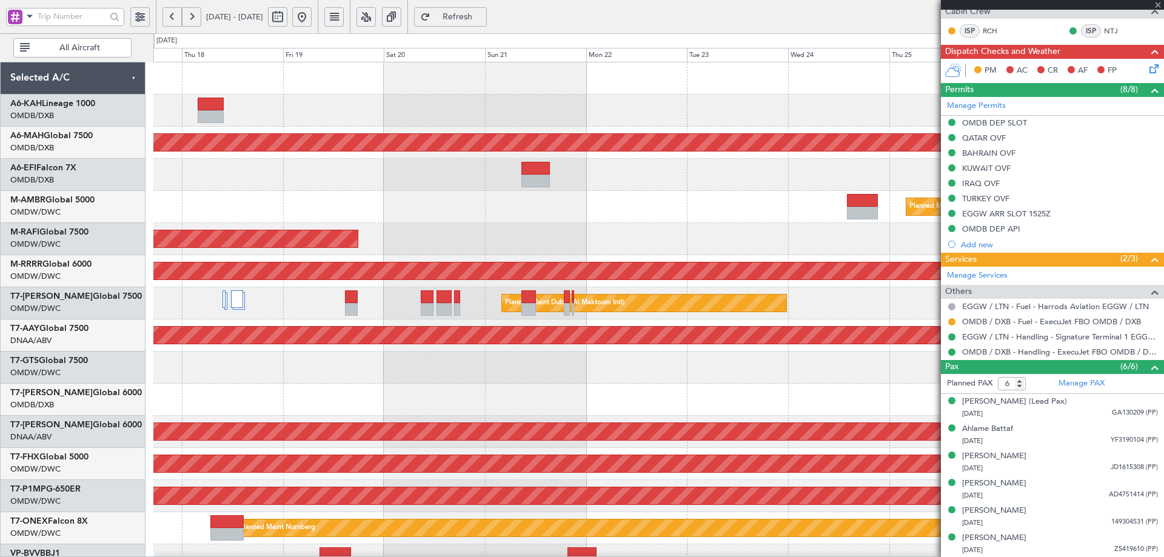
type input "+00:20"
type input "0"
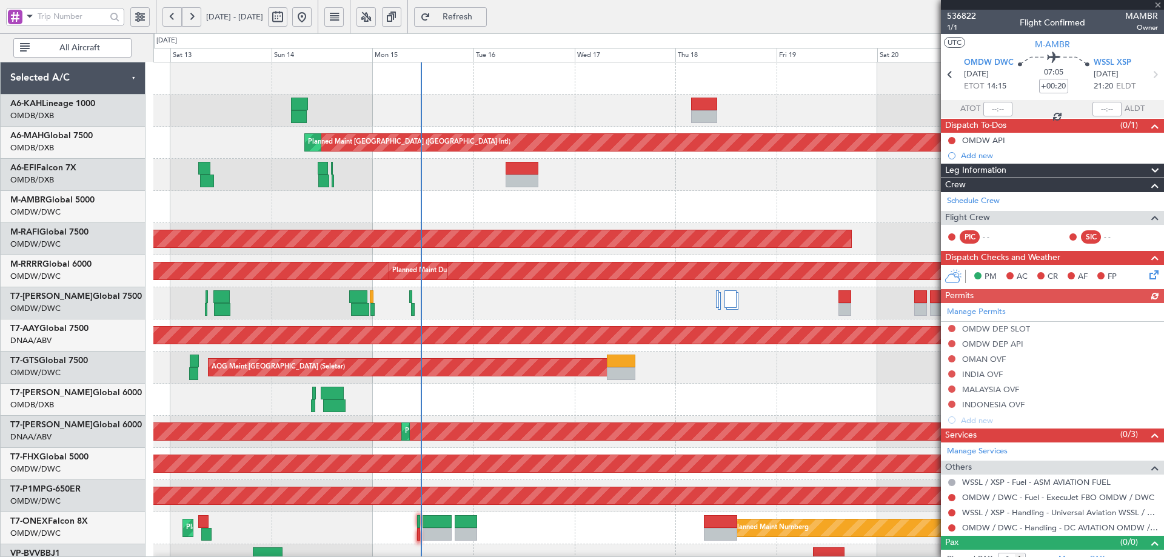
click at [819, 223] on div "Planned Maint [GEOGRAPHIC_DATA] (Seletar) AOG Maint [GEOGRAPHIC_DATA] (Al Makto…" at bounding box center [658, 207] width 1010 height 32
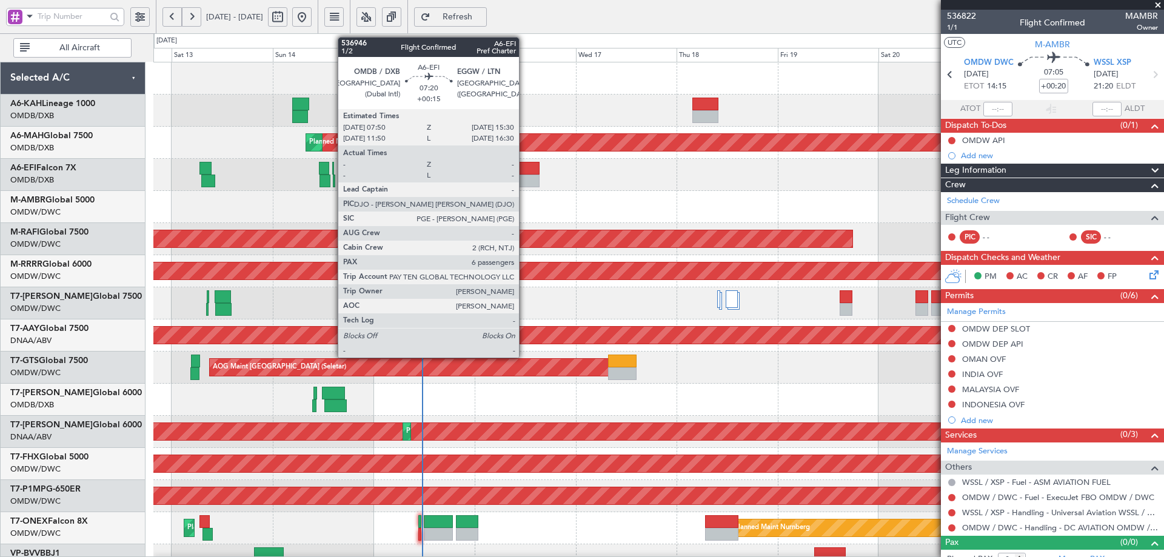
click at [525, 176] on div at bounding box center [523, 181] width 33 height 13
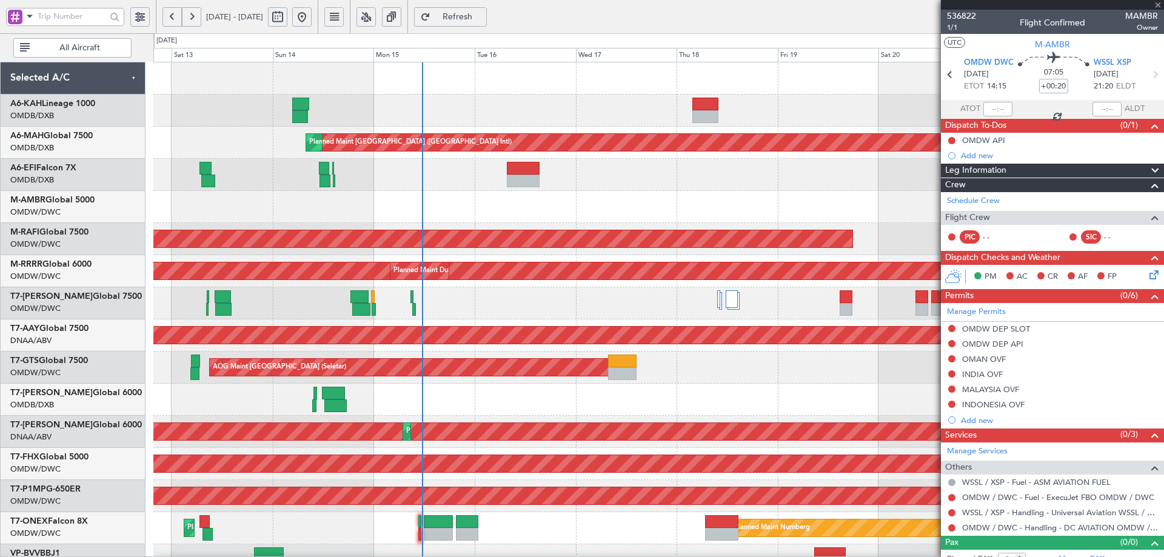
type input "+00:15"
type input "6"
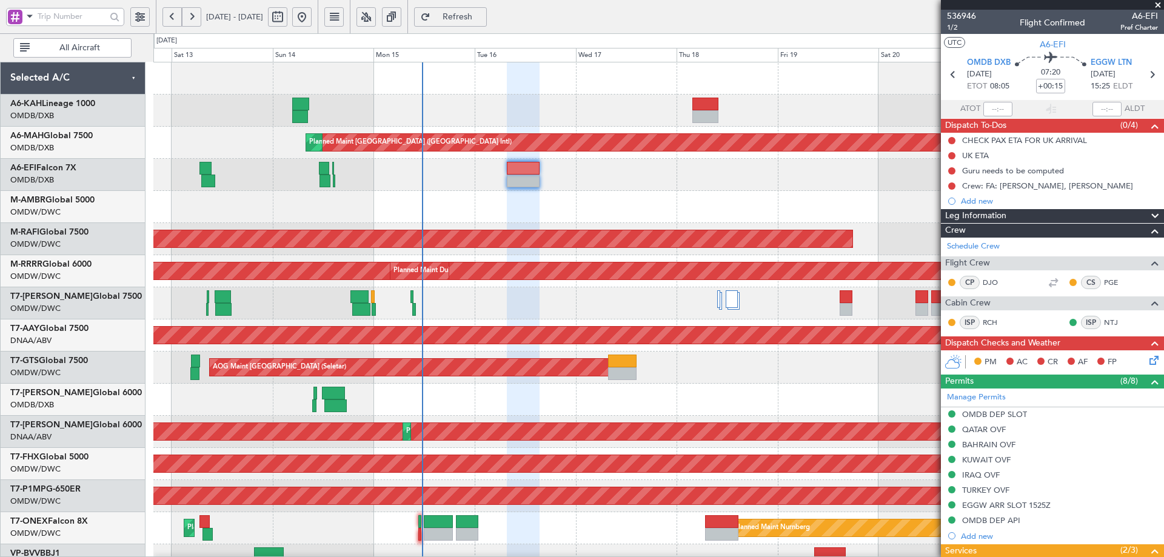
click at [482, 7] on button "Refresh" at bounding box center [450, 16] width 73 height 19
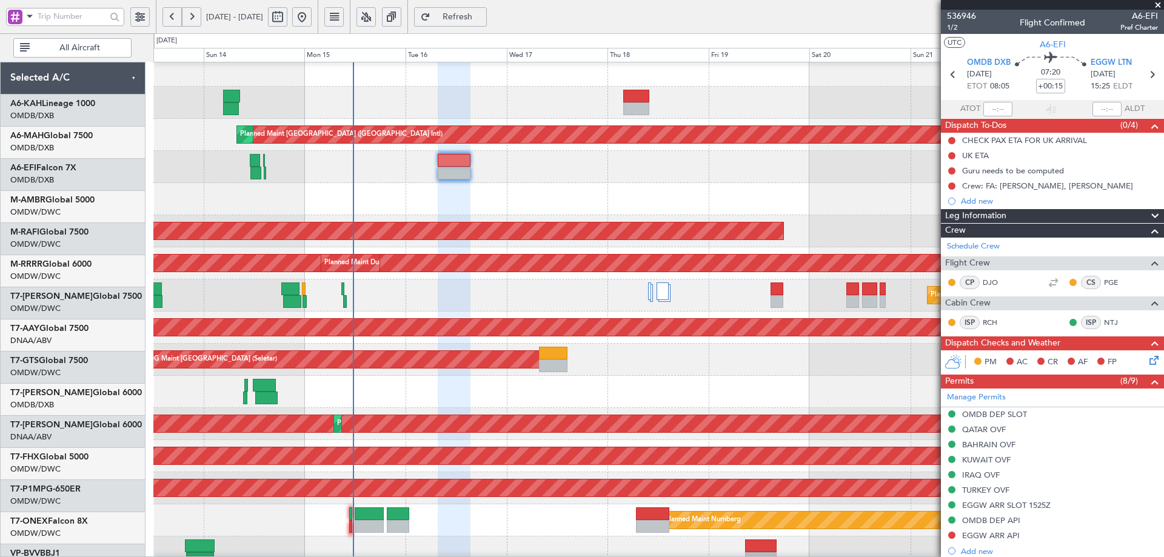
scroll to position [11, 0]
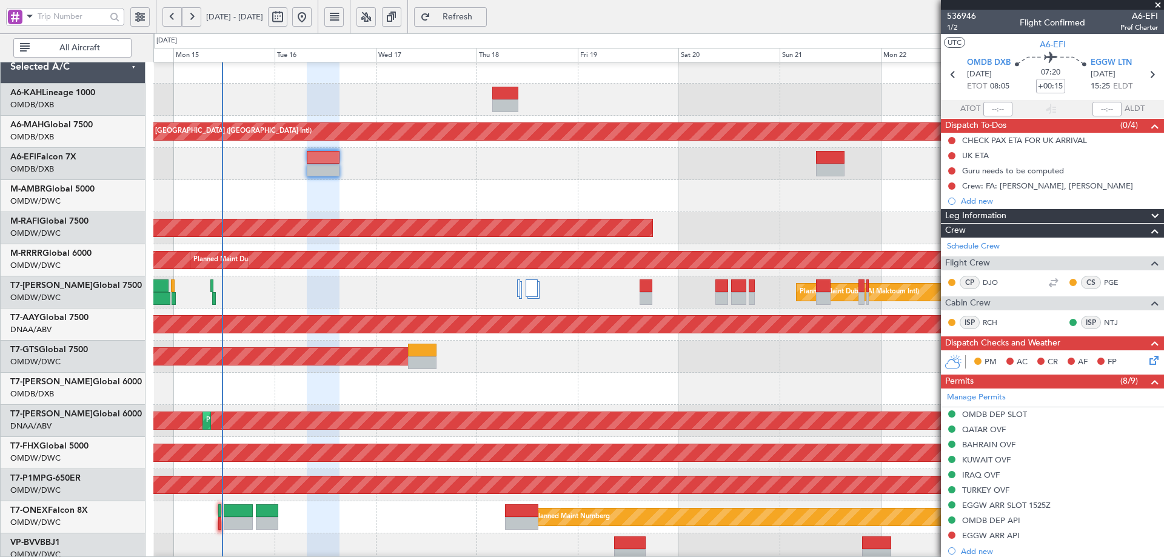
click at [455, 295] on div "Planned Maint Dubai (Al Maktoum Intl)" at bounding box center [658, 293] width 1010 height 32
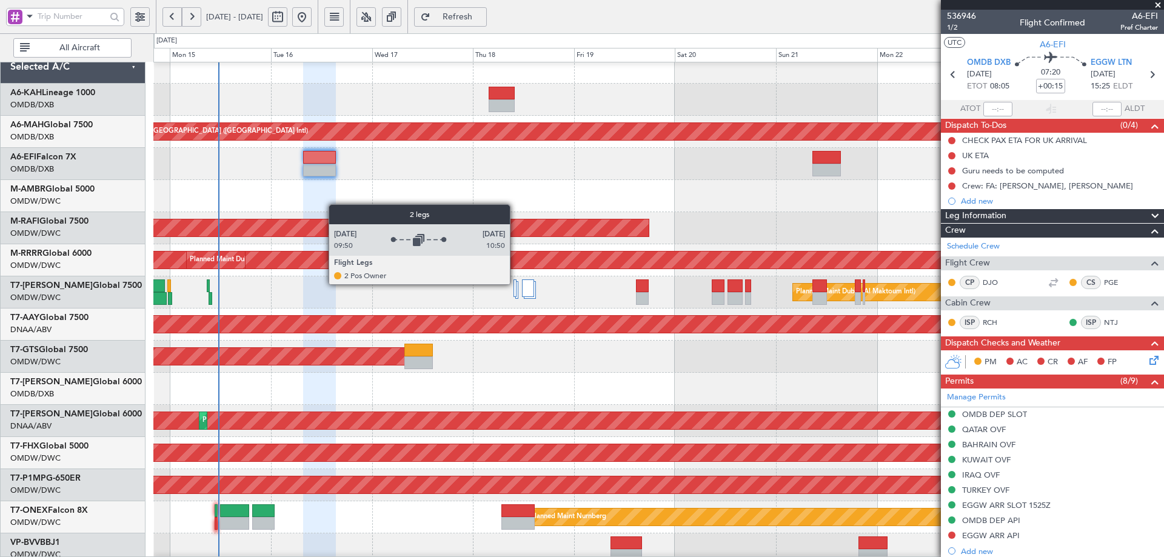
click at [514, 283] on div at bounding box center [515, 289] width 2 height 18
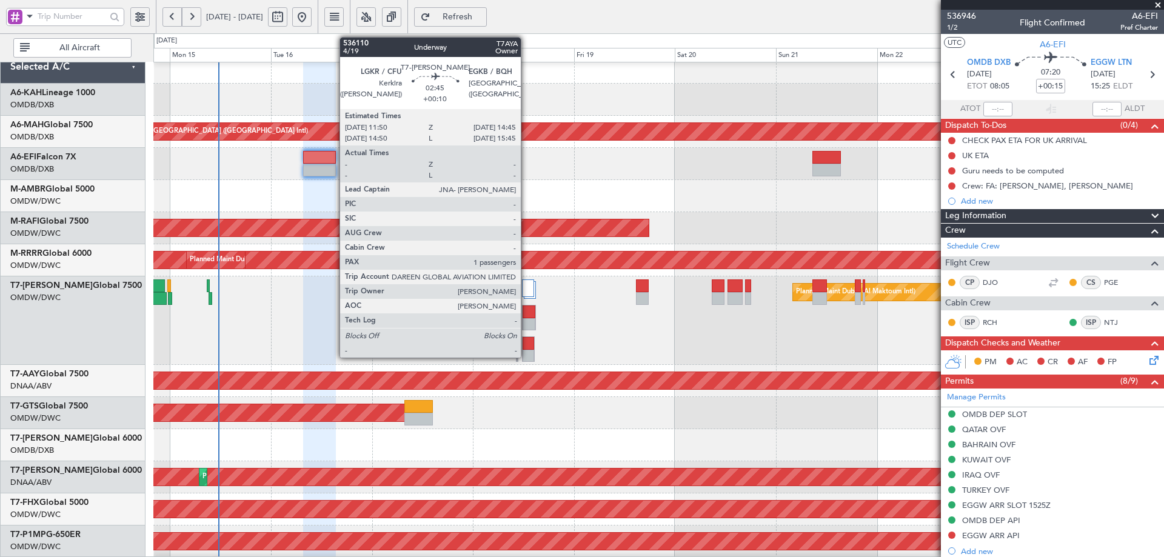
click at [526, 342] on div at bounding box center [529, 343] width 12 height 13
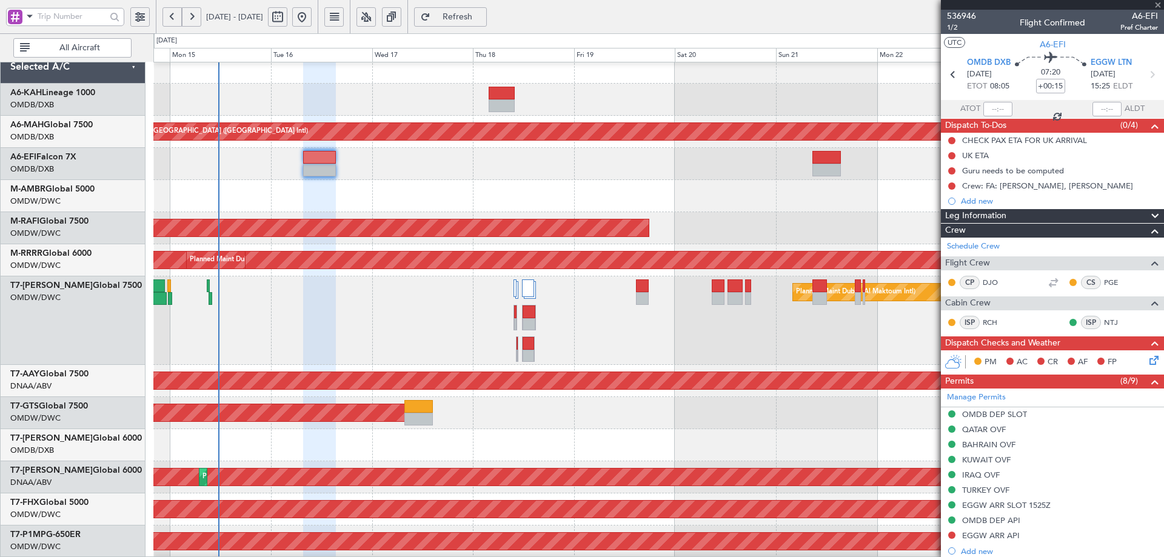
type input "+00:10"
type input "1"
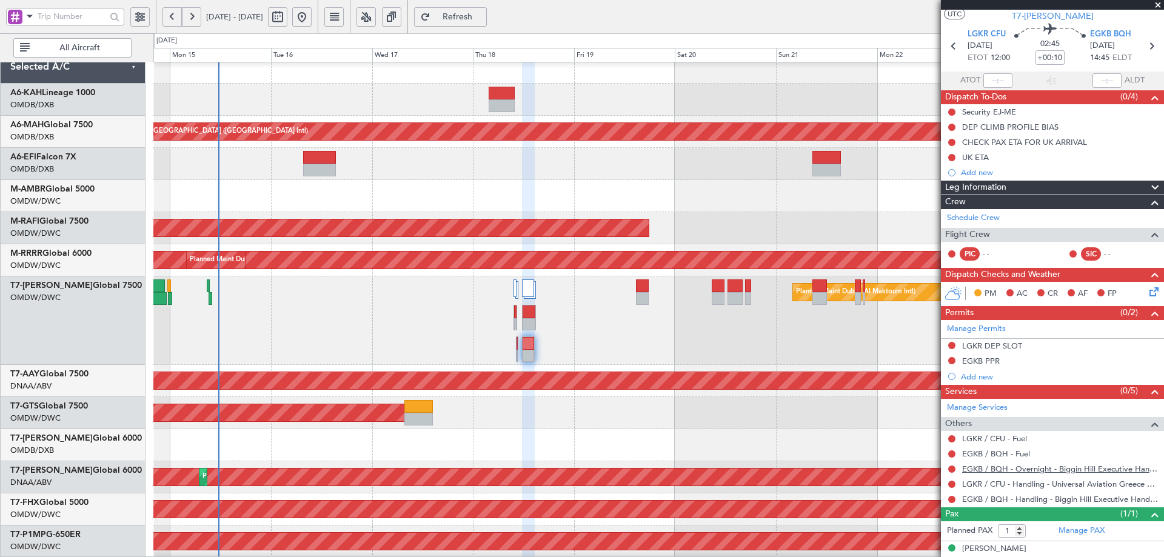
scroll to position [39, 0]
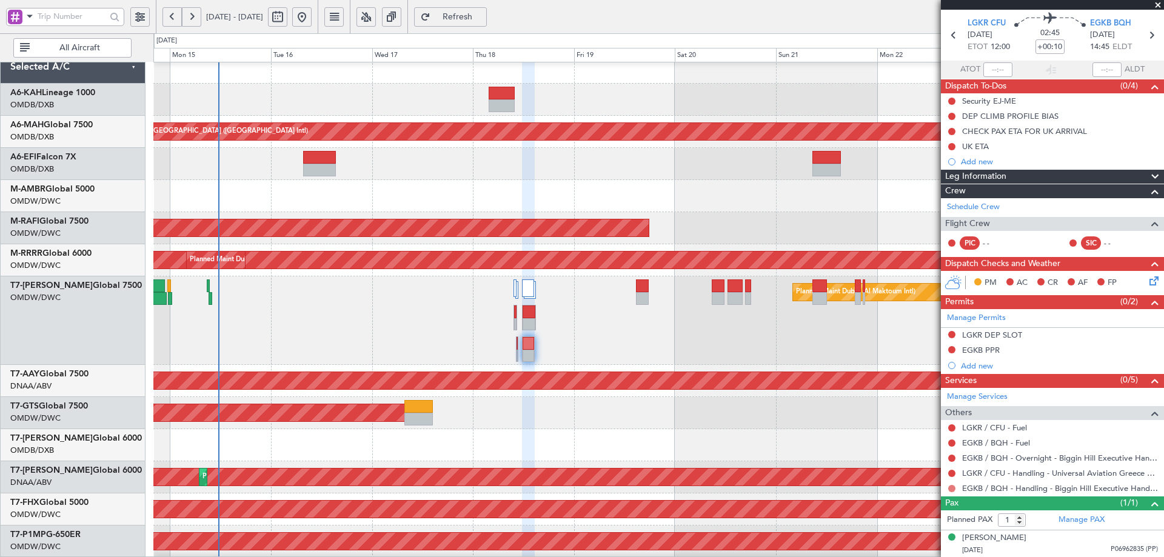
click at [952, 488] on button at bounding box center [952, 488] width 7 height 7
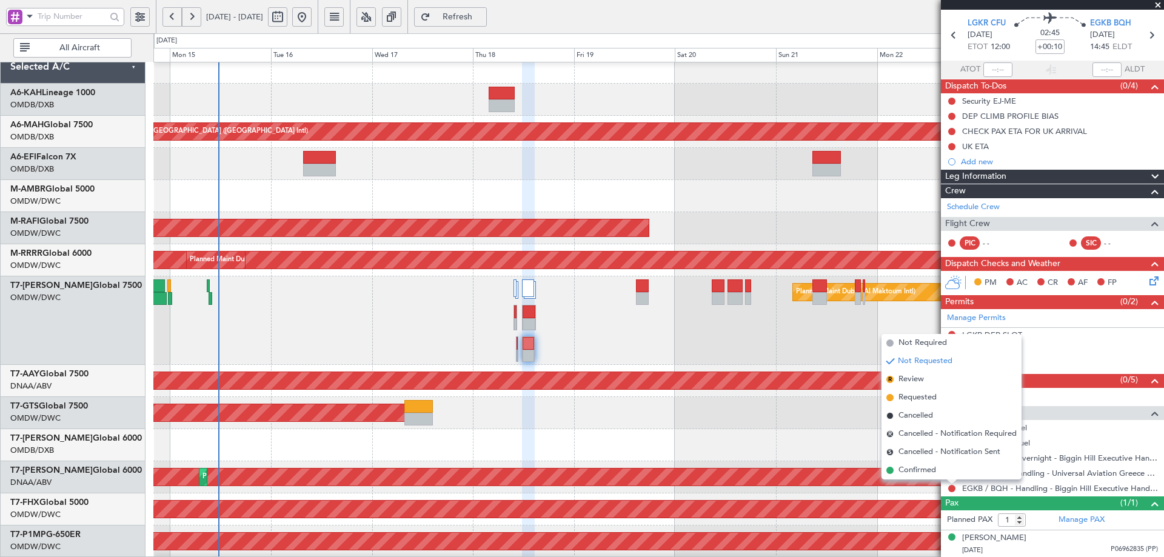
click at [893, 488] on div "AOG Maint Dubai (Al Maktoum Intl) Planned Maint Dubai (Al Maktoum Intl)" at bounding box center [658, 478] width 1010 height 32
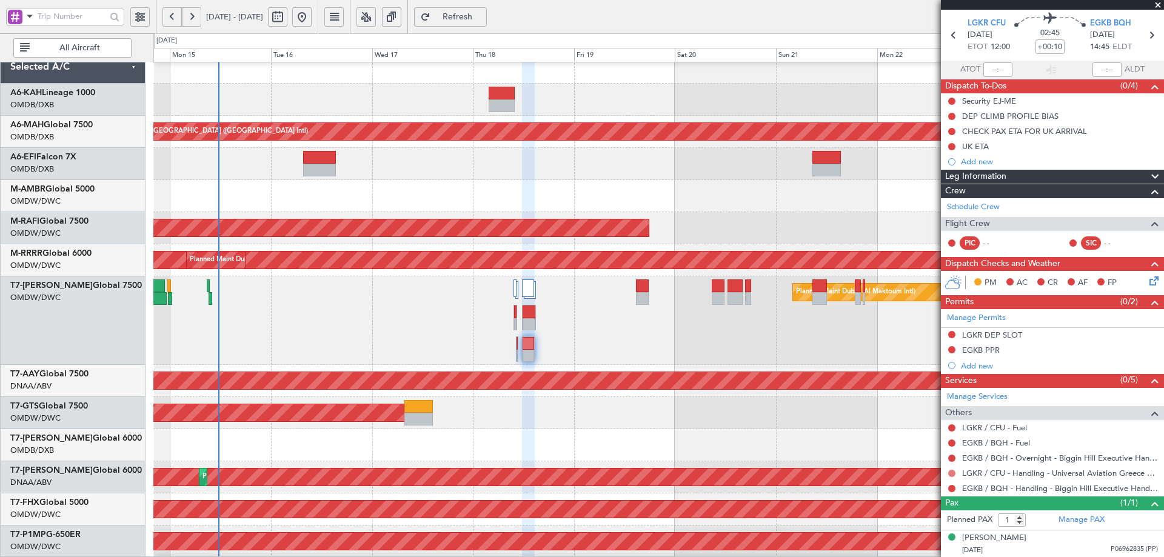
click at [952, 474] on button at bounding box center [952, 473] width 7 height 7
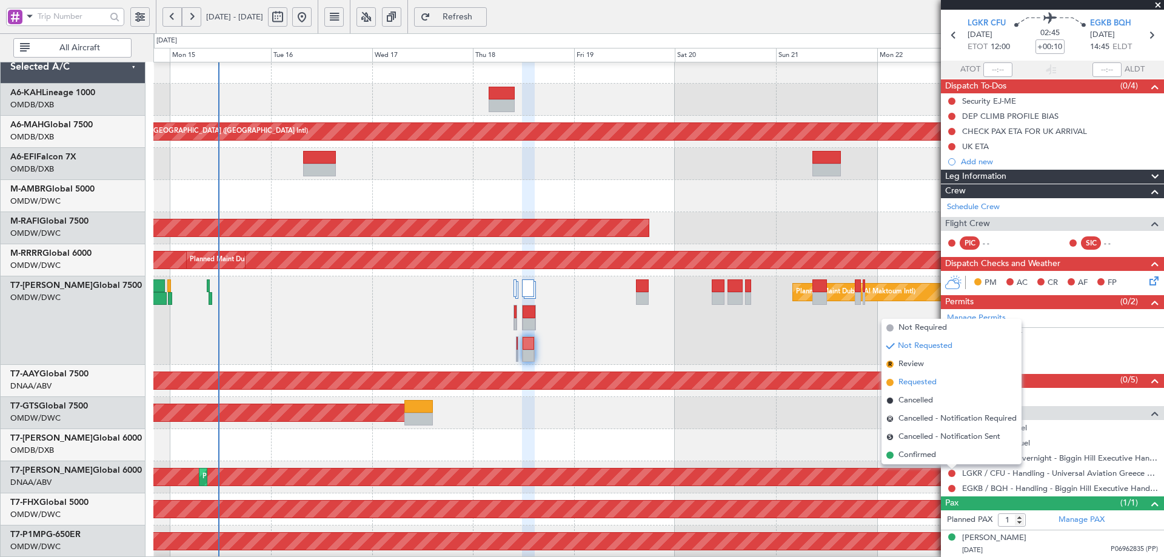
click at [922, 384] on span "Requested" at bounding box center [918, 383] width 38 height 12
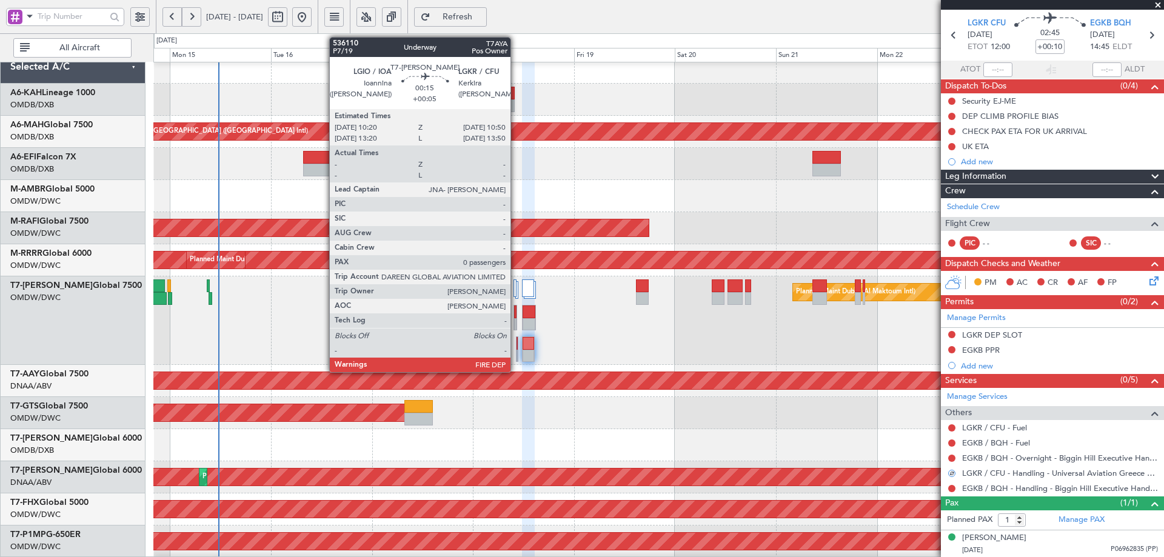
click at [517, 344] on div at bounding box center [517, 343] width 1 height 13
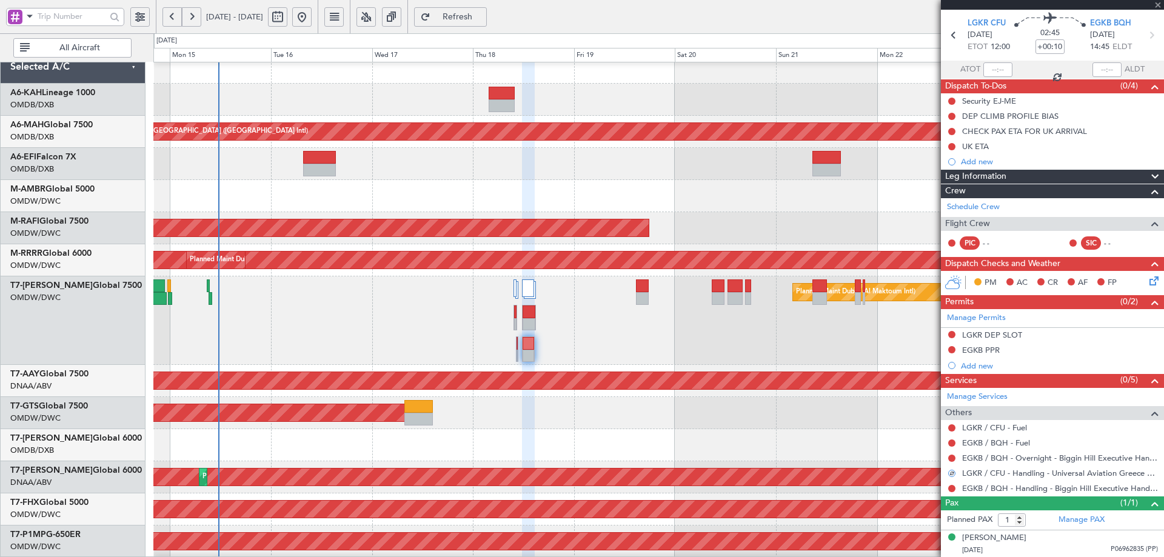
type input "+00:05"
type input "0"
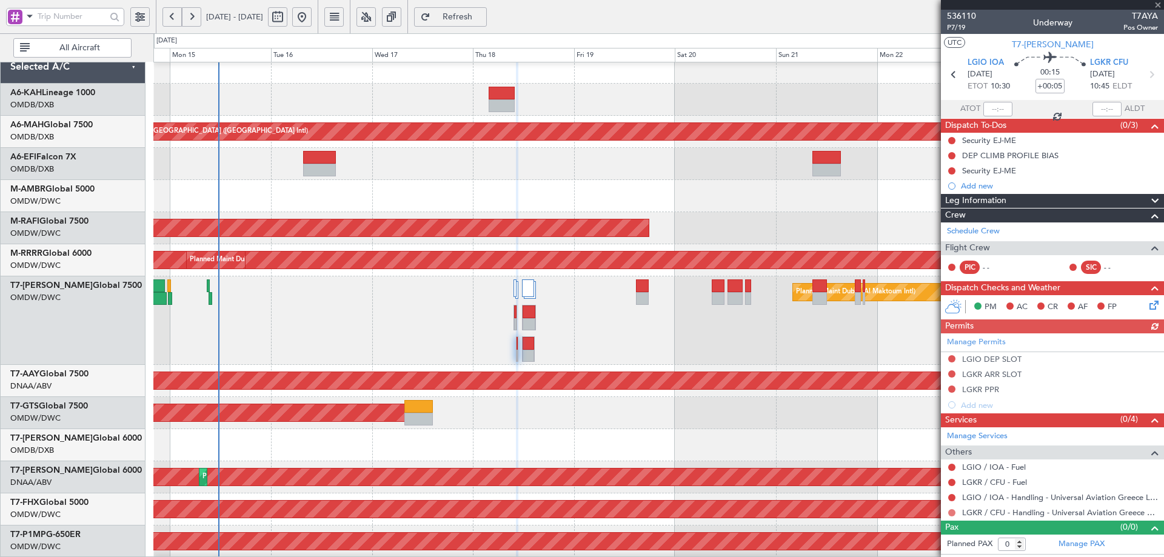
click at [952, 513] on button at bounding box center [952, 512] width 7 height 7
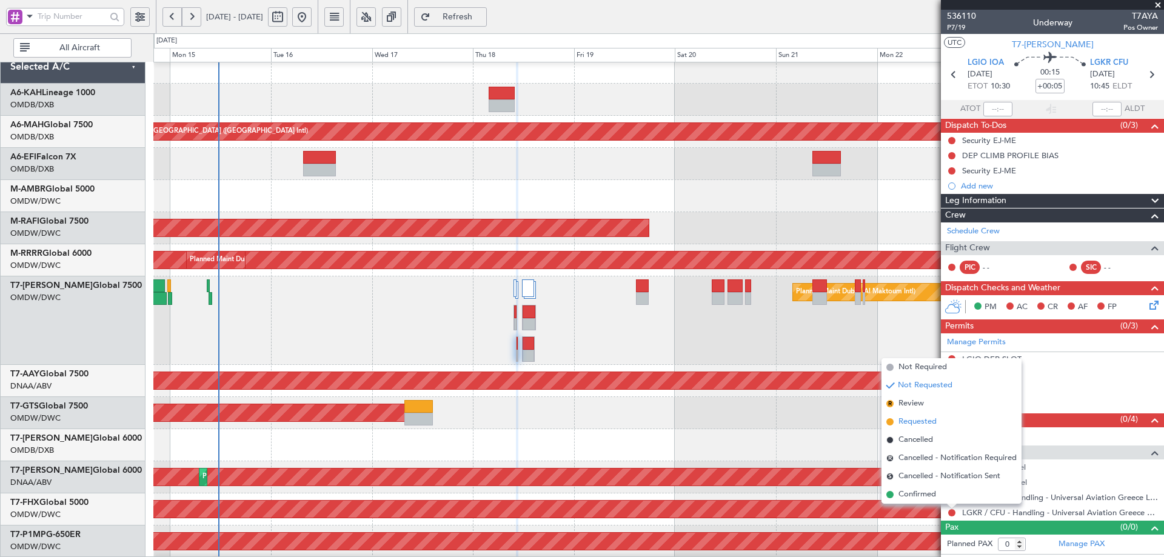
click at [909, 428] on span "Requested" at bounding box center [918, 422] width 38 height 12
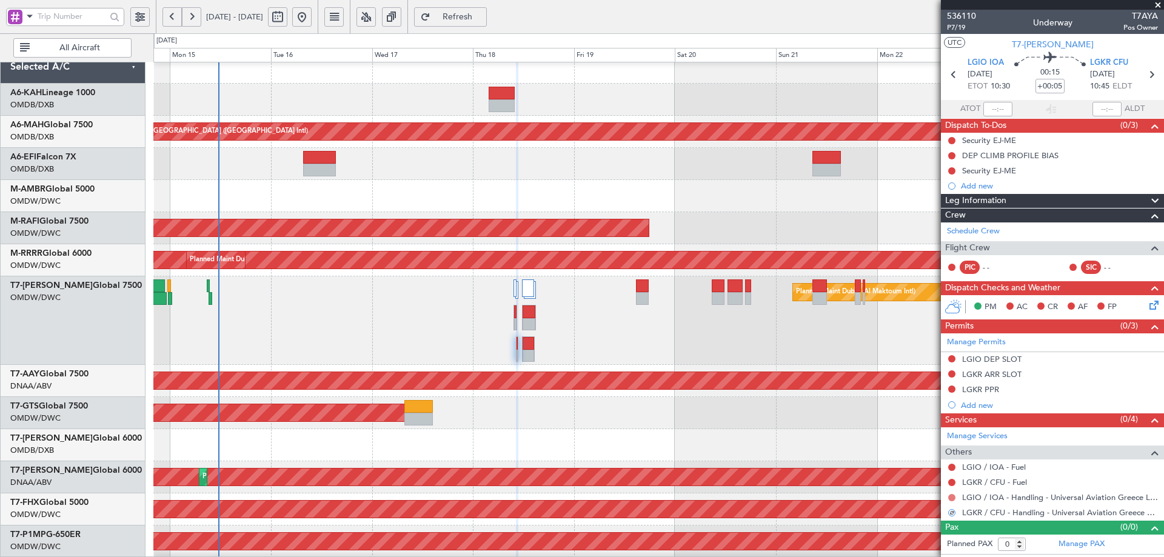
click at [952, 496] on button at bounding box center [952, 497] width 7 height 7
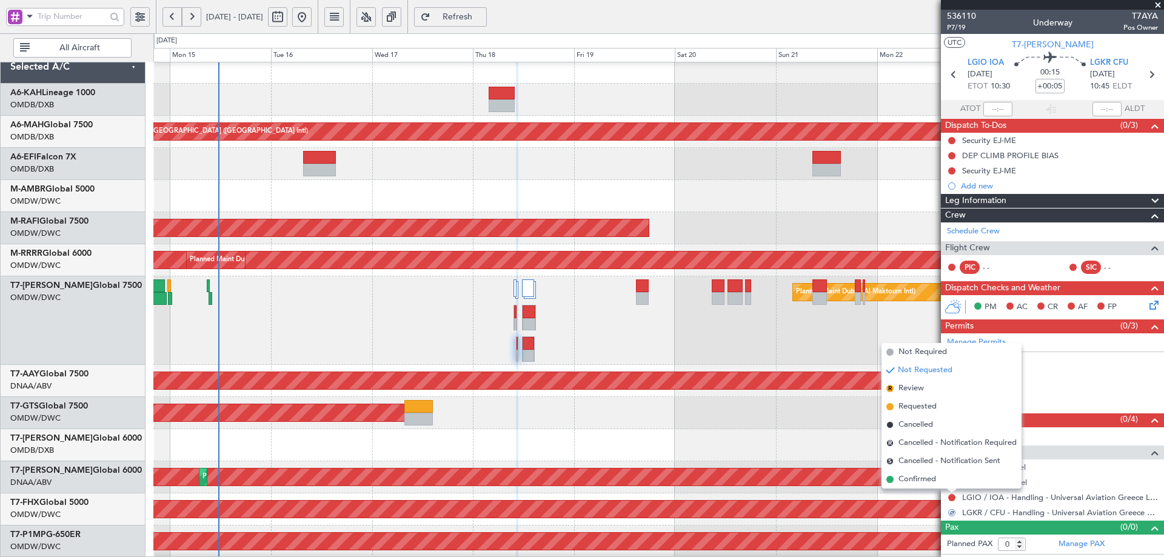
click at [918, 408] on span "Requested" at bounding box center [918, 407] width 38 height 12
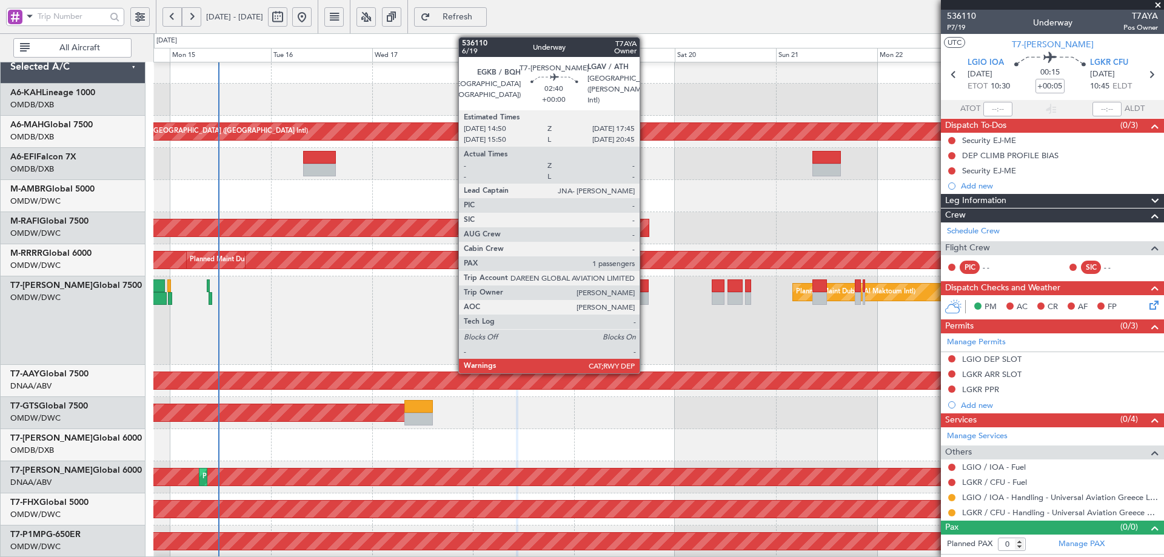
click at [645, 283] on div at bounding box center [642, 286] width 13 height 13
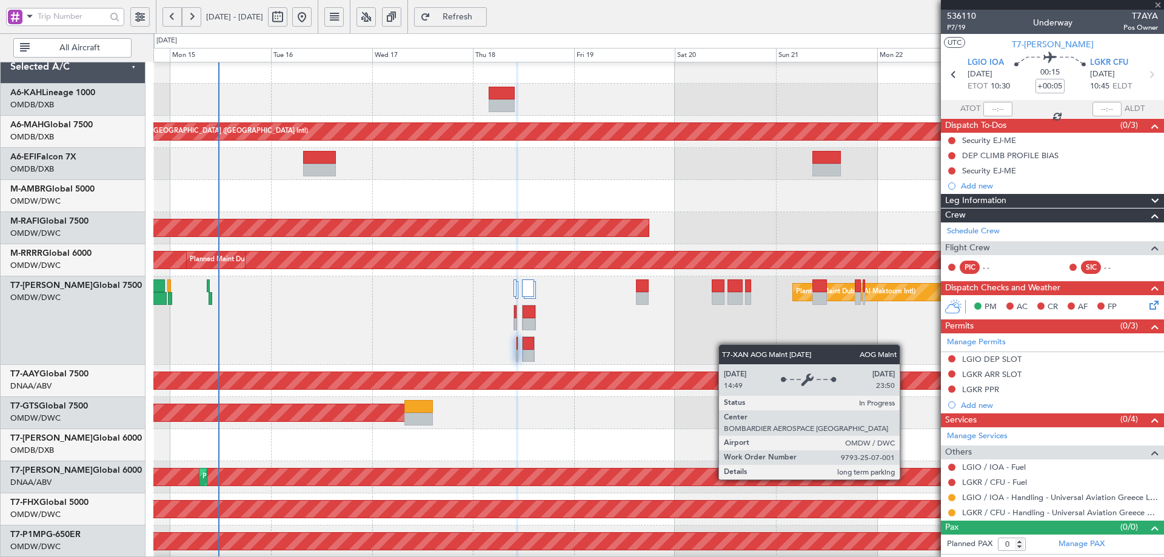
type input "1"
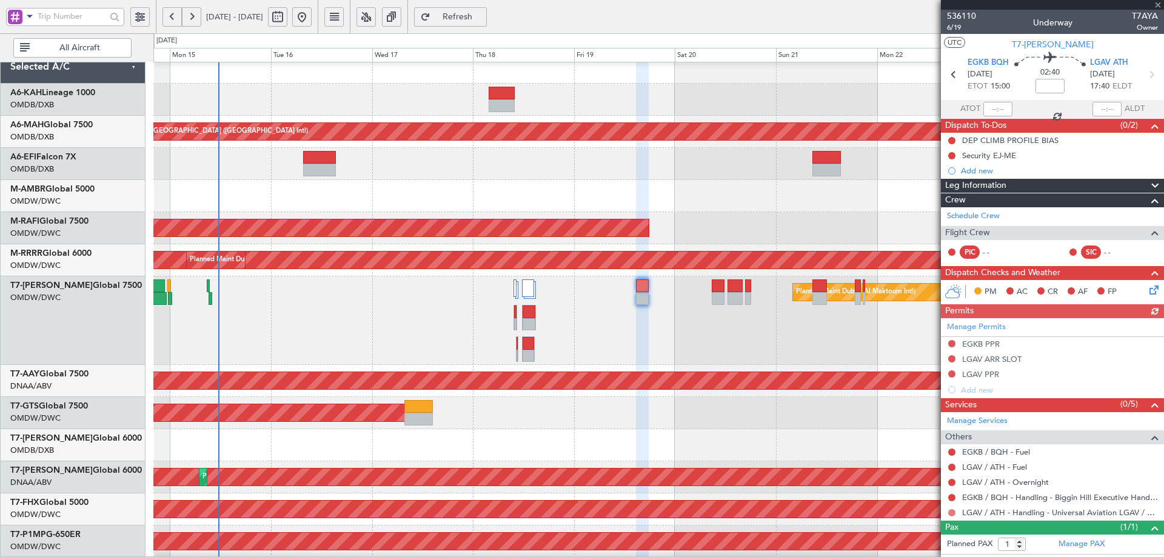
click at [952, 511] on button at bounding box center [952, 512] width 7 height 7
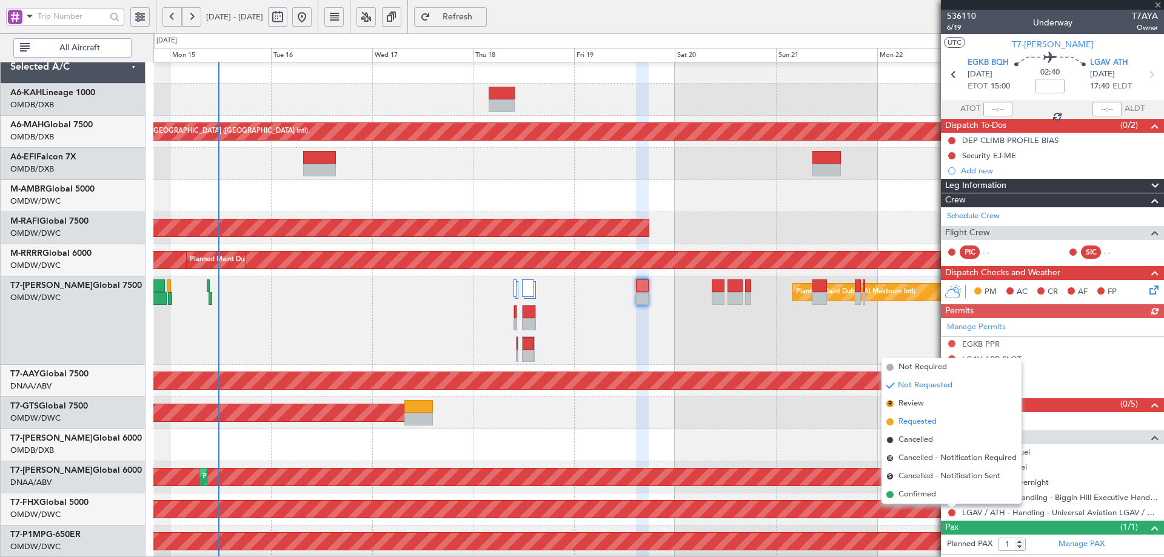
click at [916, 420] on span "Requested" at bounding box center [918, 422] width 38 height 12
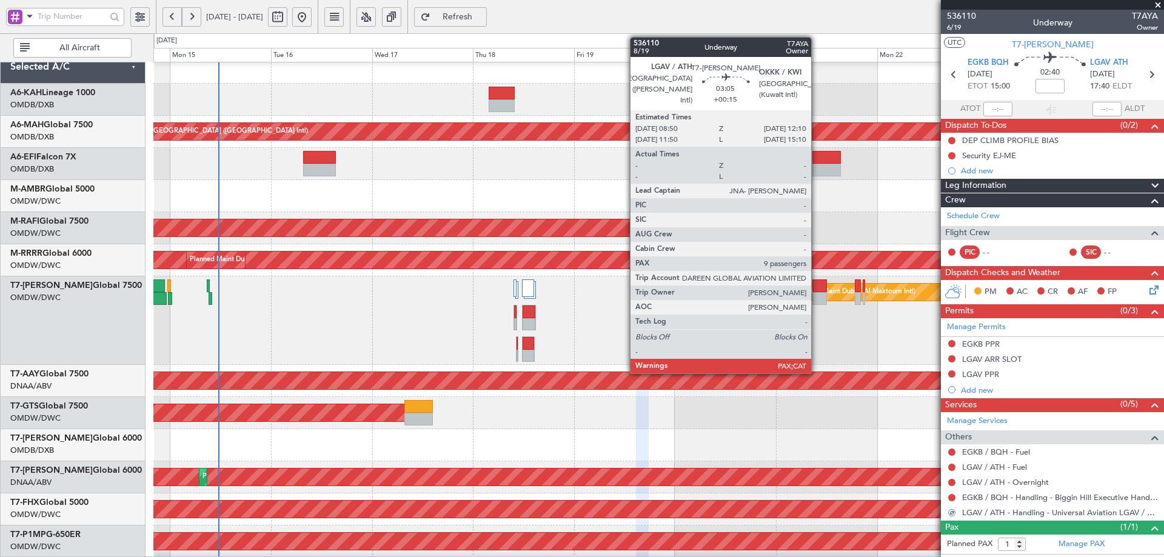
click at [817, 289] on div at bounding box center [820, 286] width 15 height 13
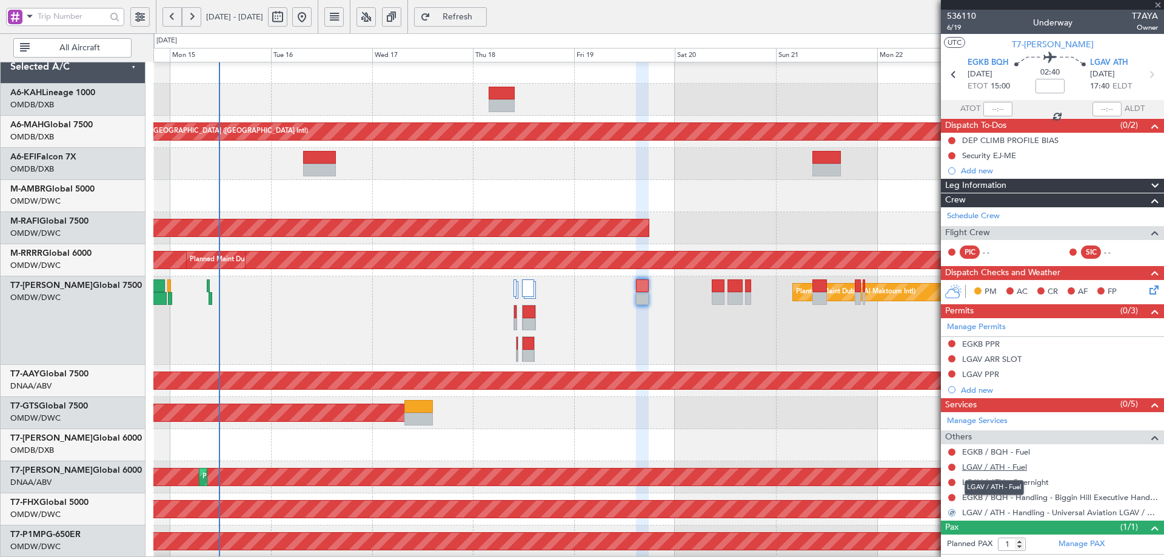
type input "+00:15"
type input "9"
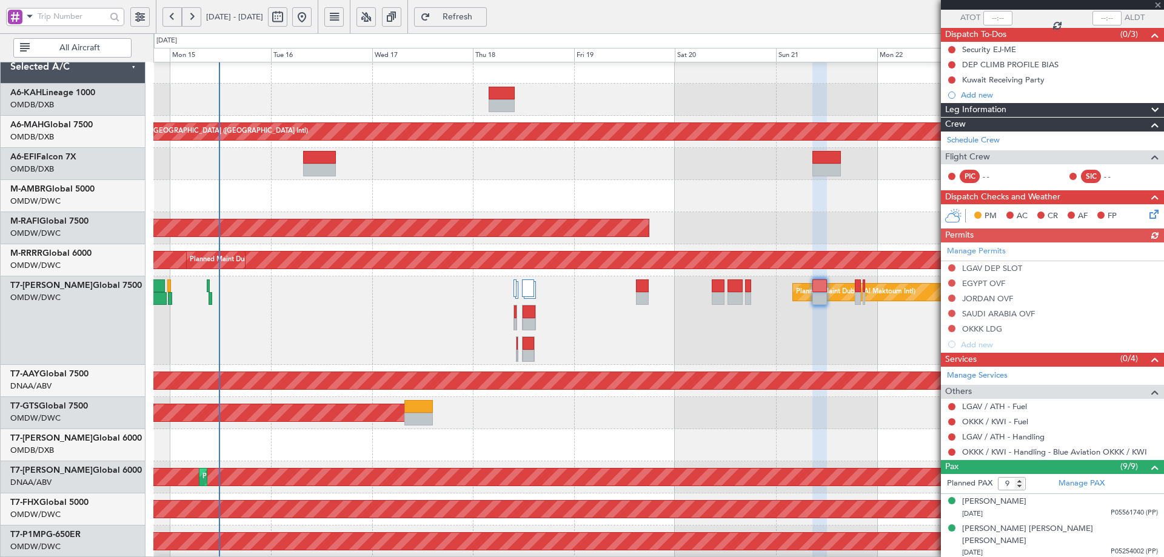
scroll to position [273, 0]
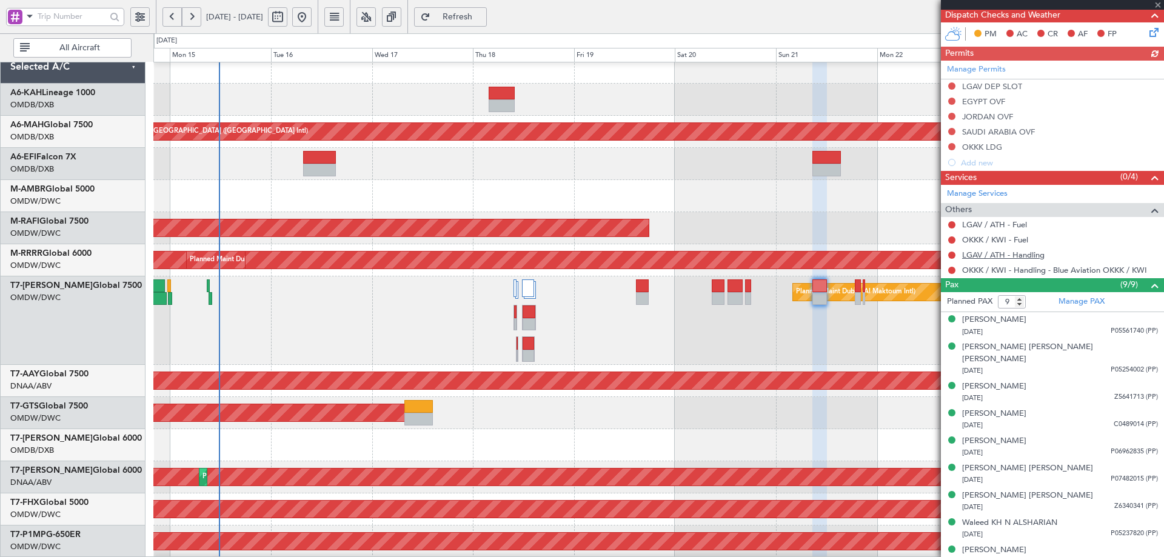
click at [1009, 257] on link "LGAV / ATH - Handling" at bounding box center [1004, 255] width 82 height 10
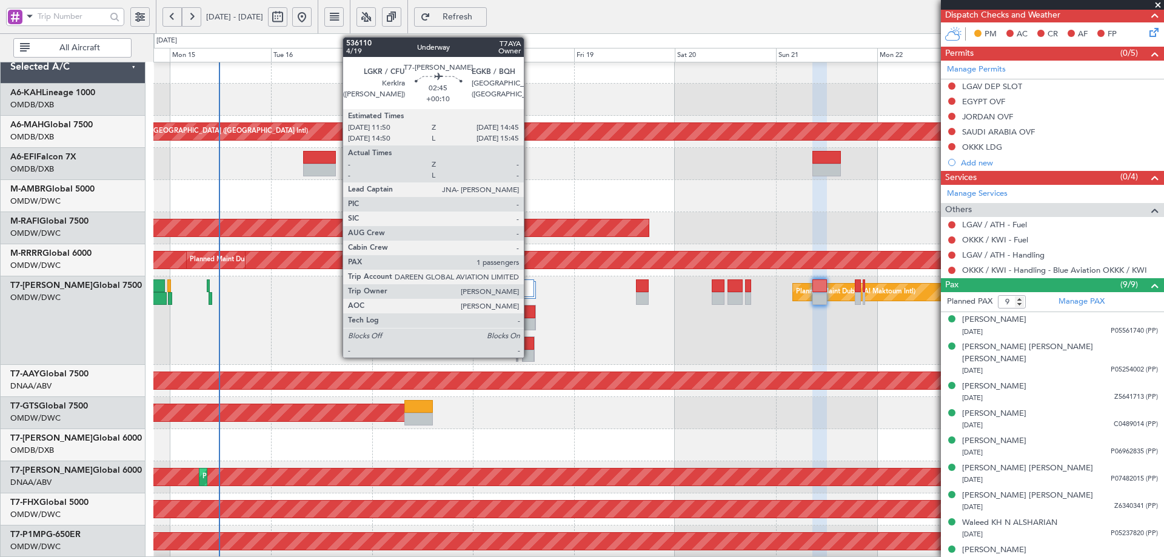
click at [529, 345] on div at bounding box center [529, 343] width 12 height 13
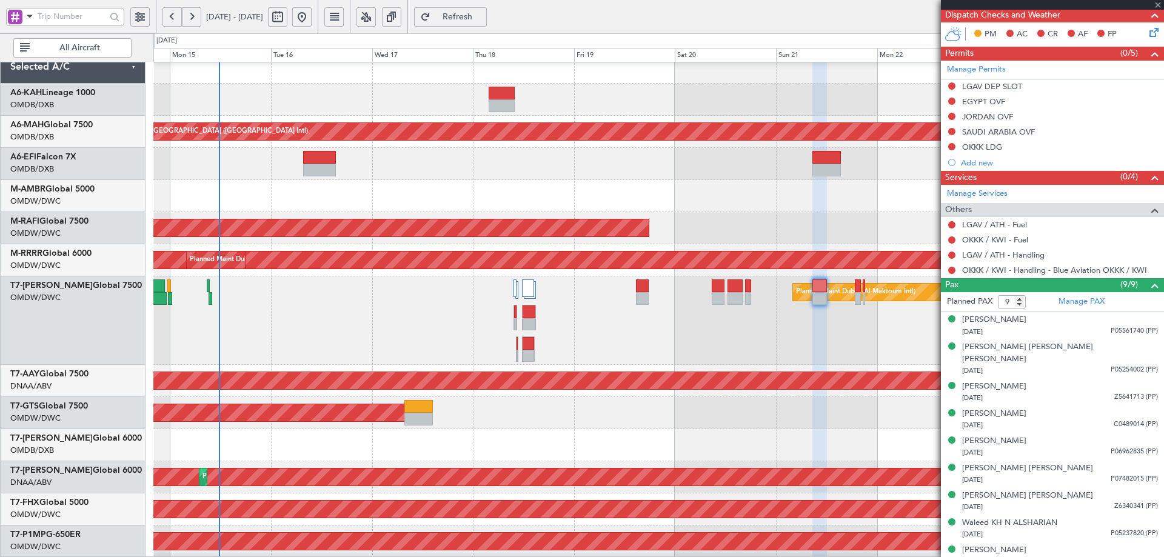
type input "+00:10"
type input "1"
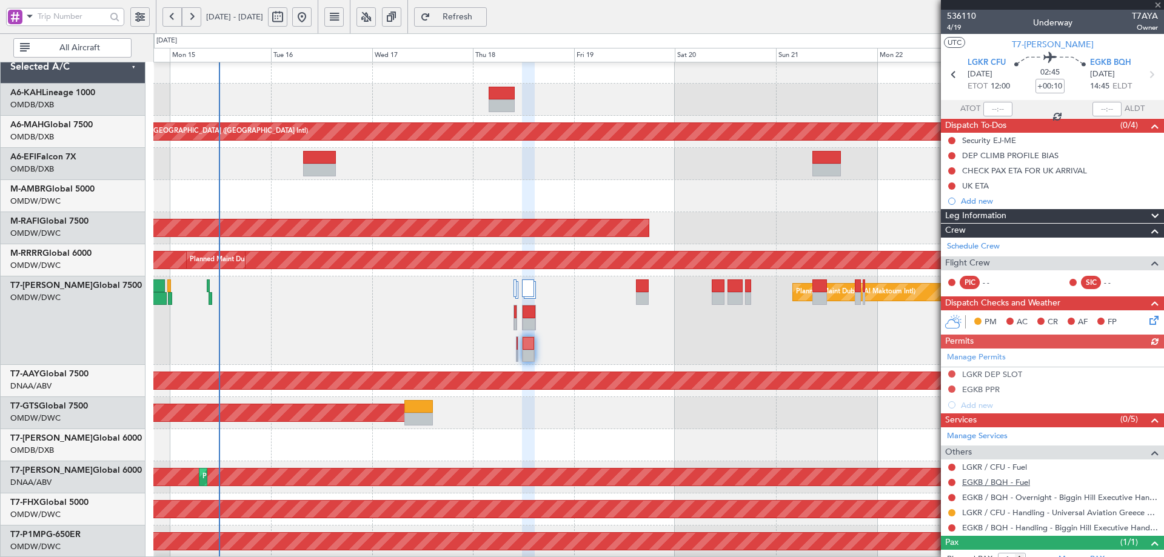
scroll to position [39, 0]
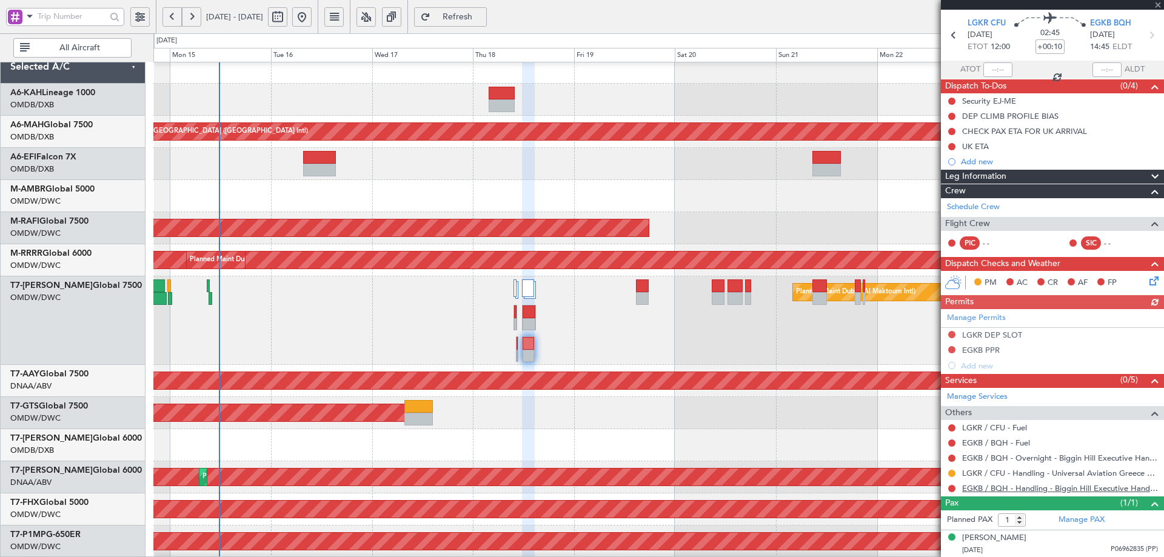
click at [1032, 491] on link "EGKB / BQH - Handling - Biggin Hill Executive Handling EGKB / BQH" at bounding box center [1061, 488] width 196 height 10
click at [952, 485] on div "Requested" at bounding box center [952, 485] width 0 height 0
click at [952, 485] on button at bounding box center [952, 488] width 7 height 7
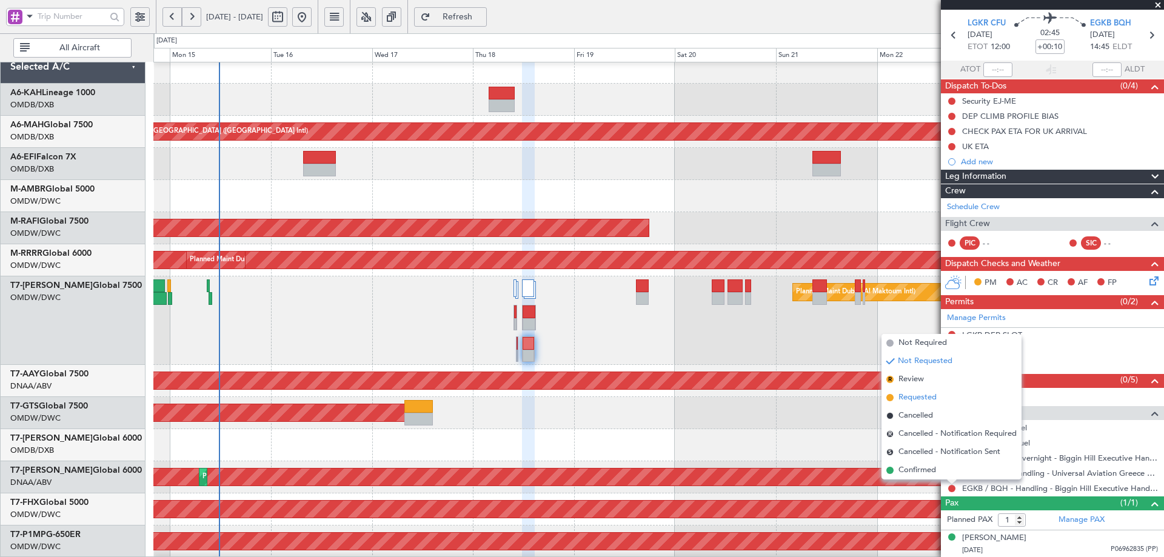
click at [917, 392] on span "Requested" at bounding box center [918, 398] width 38 height 12
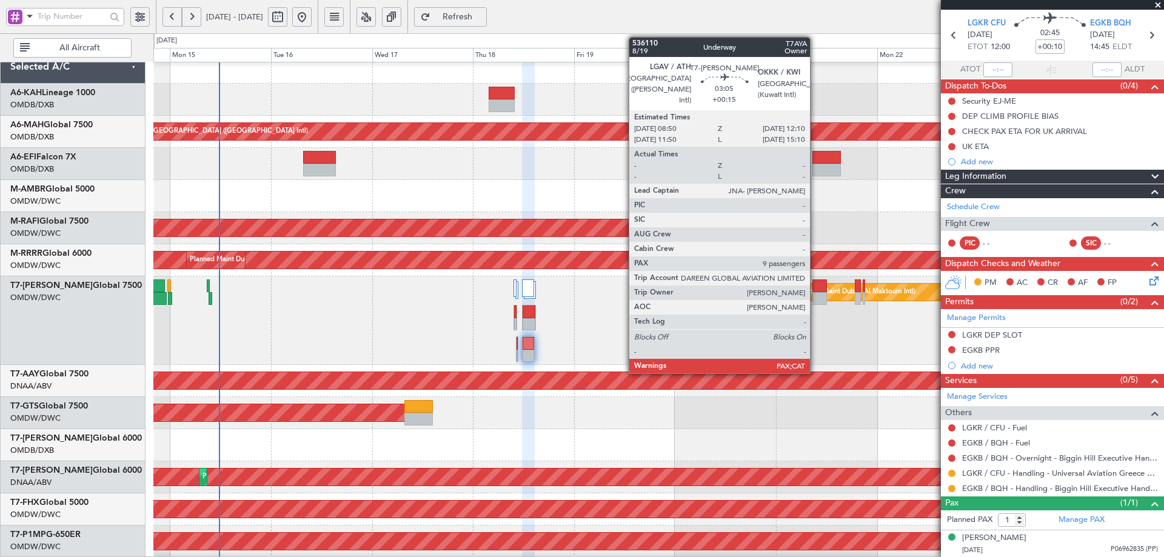
click at [816, 292] on div at bounding box center [820, 286] width 15 height 13
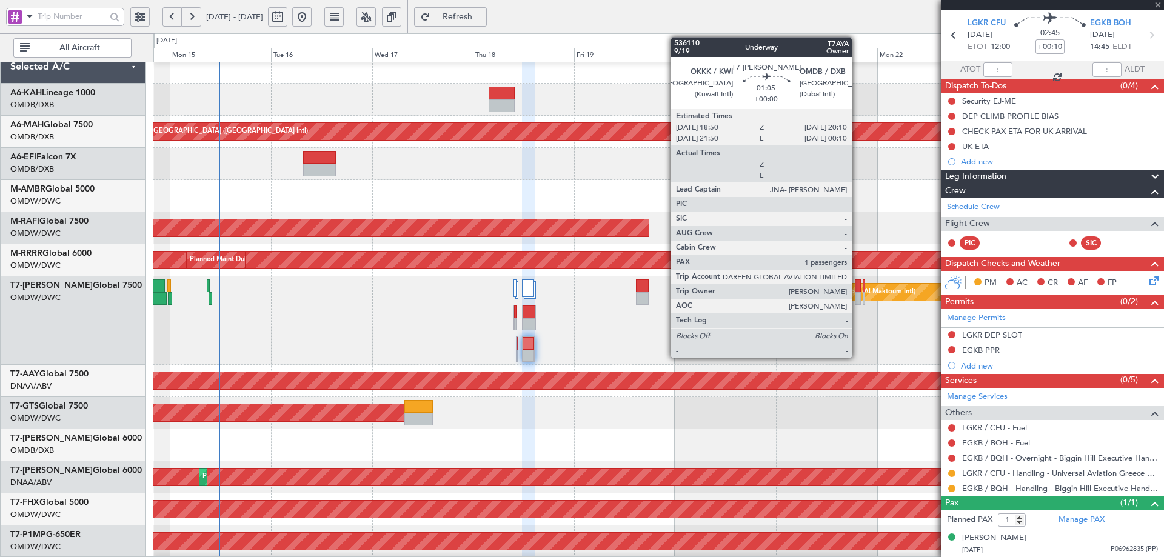
type input "+00:15"
type input "9"
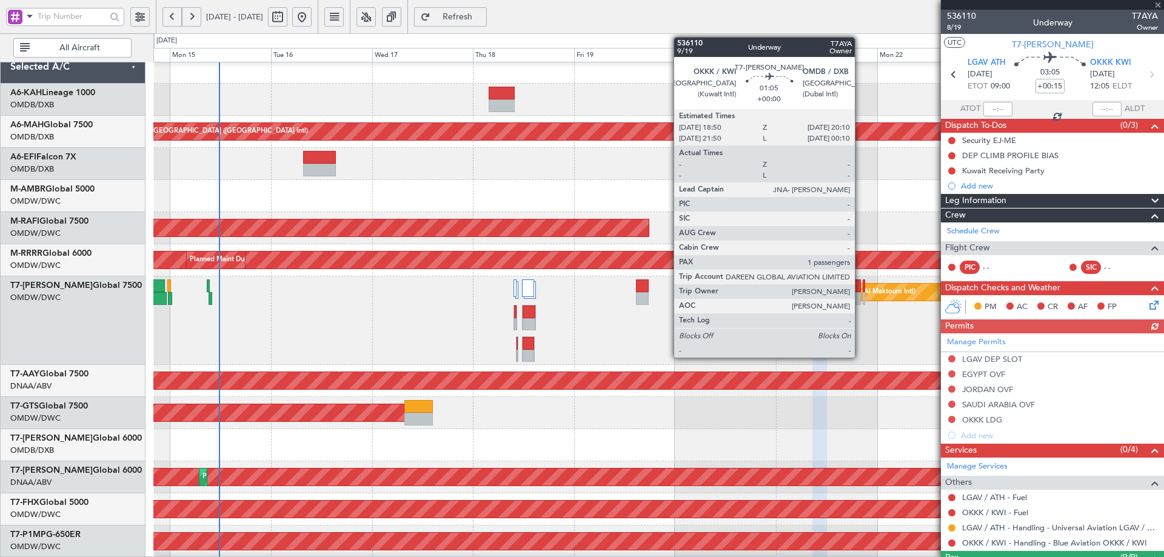
click at [861, 284] on div at bounding box center [858, 286] width 6 height 13
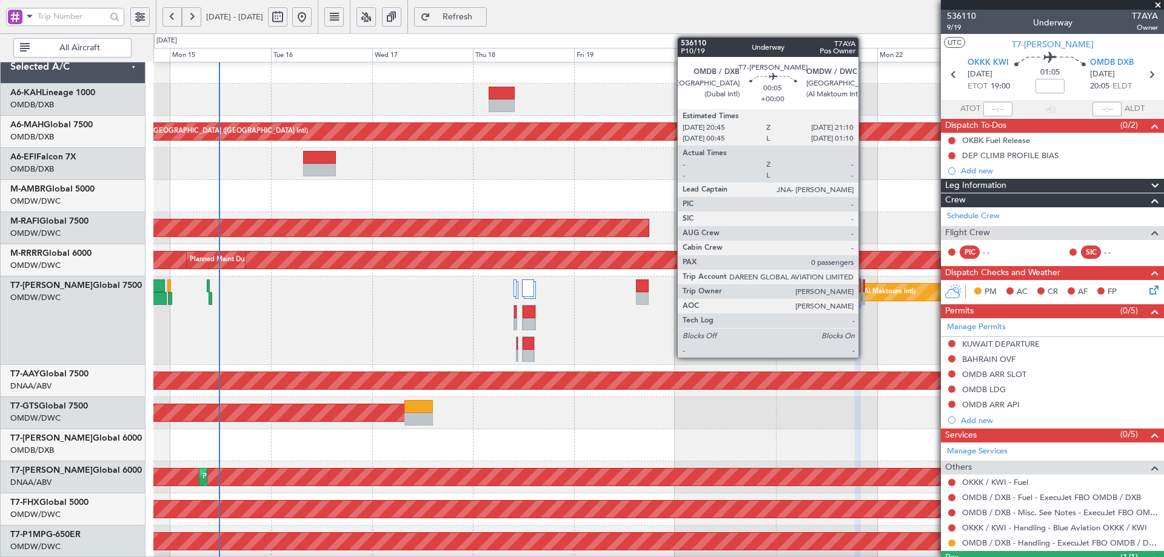
click at [864, 282] on div at bounding box center [864, 286] width 2 height 13
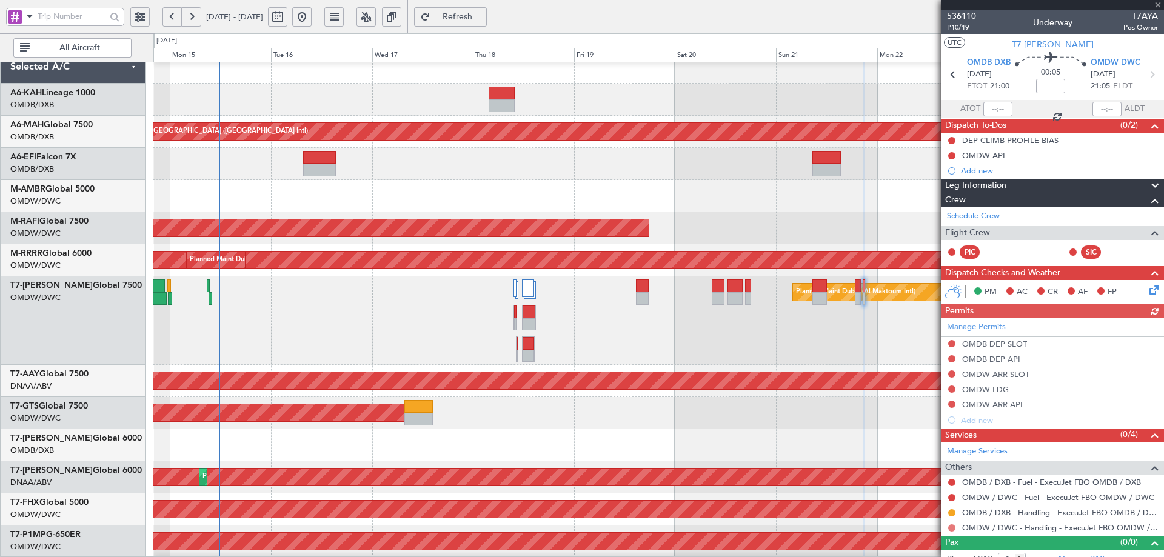
click at [952, 527] on button at bounding box center [952, 528] width 7 height 7
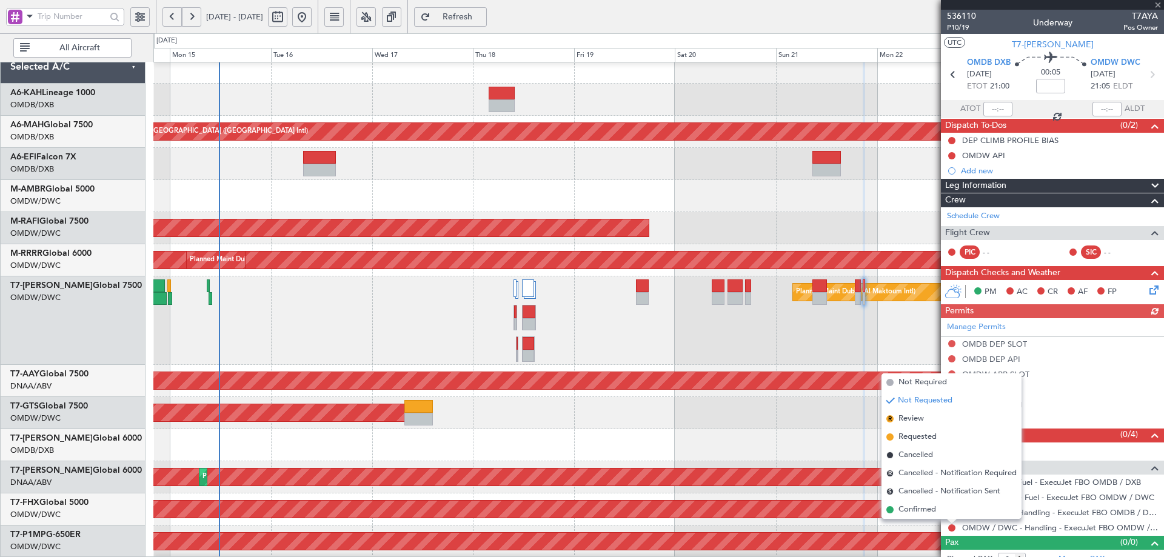
click at [908, 436] on span "Requested" at bounding box center [918, 437] width 38 height 12
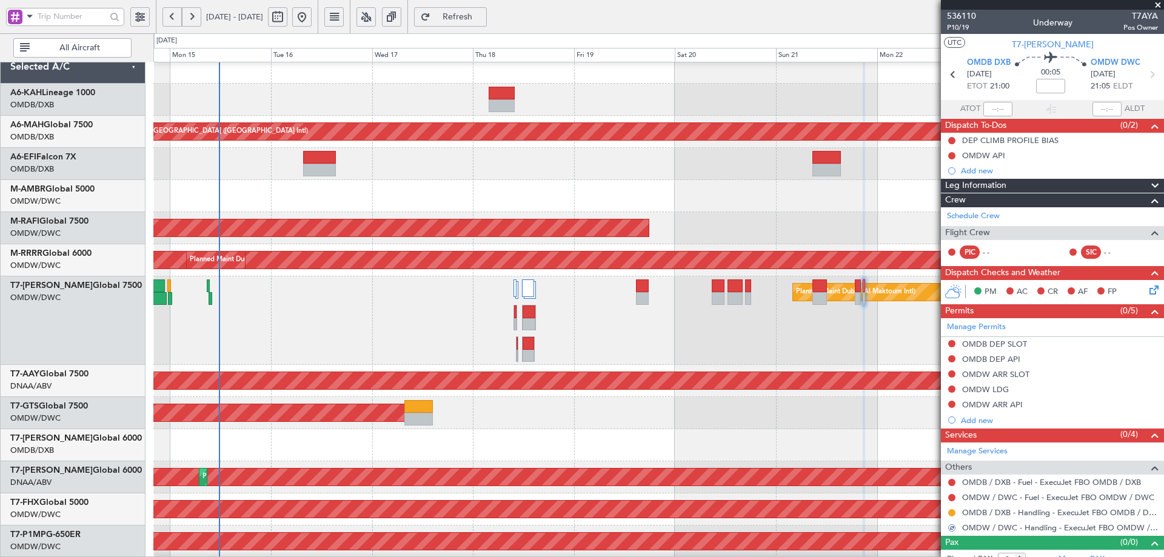
click at [692, 446] on div at bounding box center [658, 445] width 1010 height 32
click at [951, 387] on button at bounding box center [952, 389] width 7 height 7
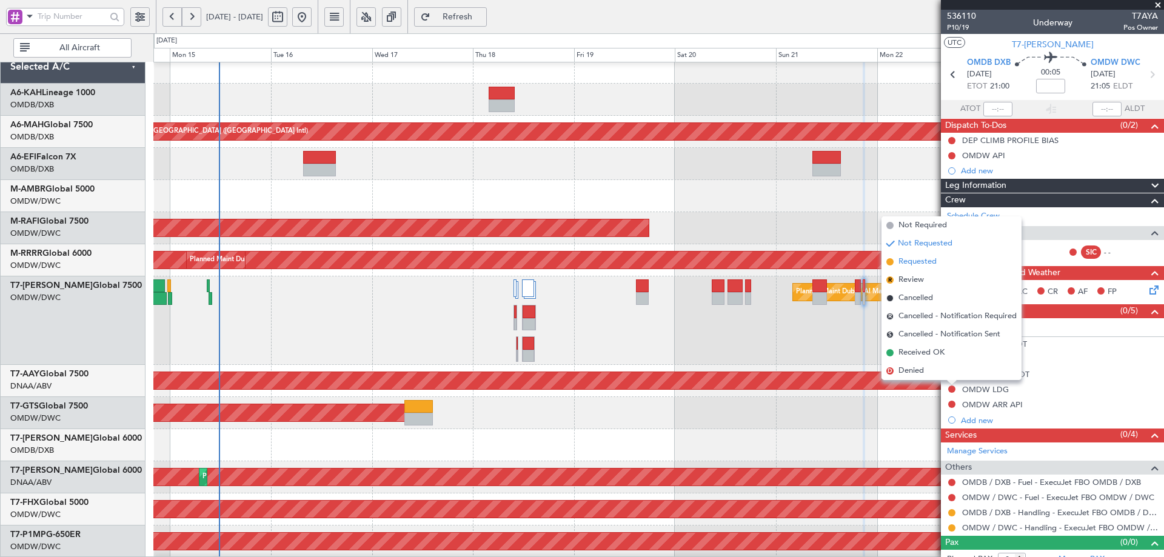
click at [924, 264] on span "Requested" at bounding box center [918, 262] width 38 height 12
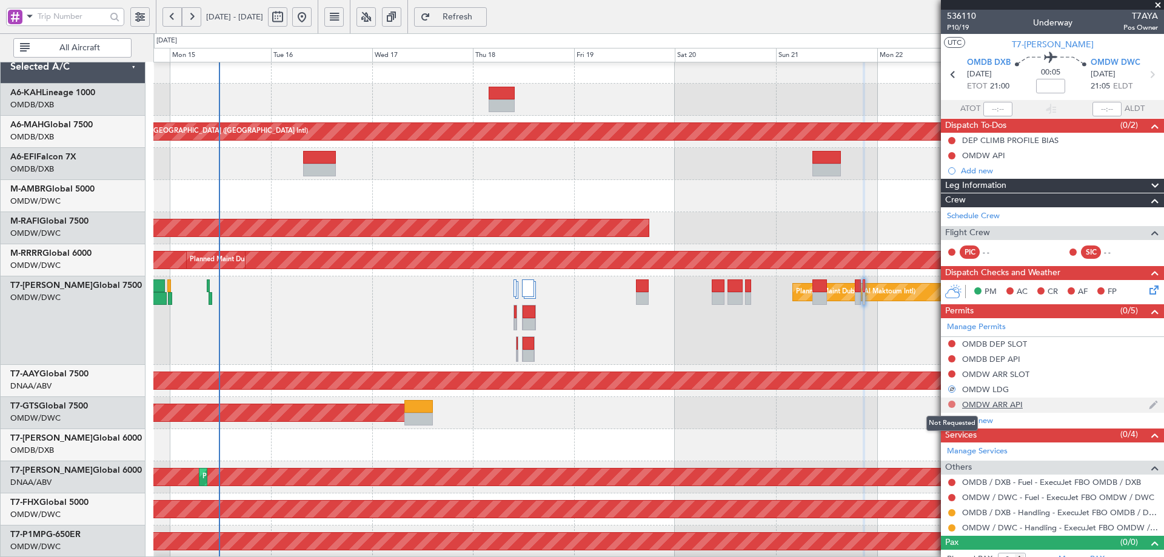
click at [951, 403] on button at bounding box center [952, 404] width 7 height 7
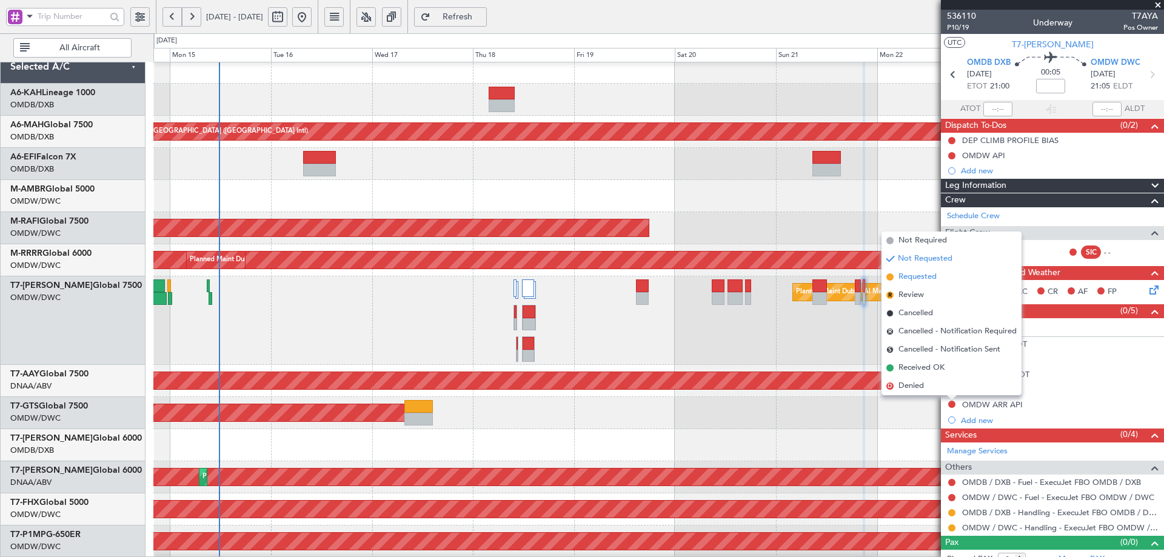
click at [930, 281] on span "Requested" at bounding box center [918, 277] width 38 height 12
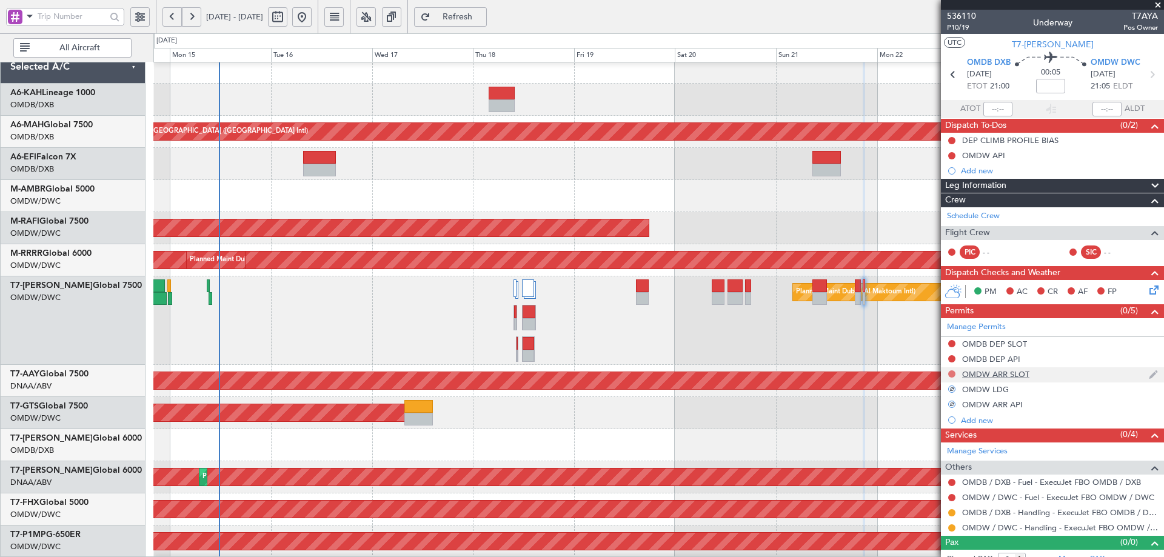
click at [952, 372] on button at bounding box center [952, 374] width 7 height 7
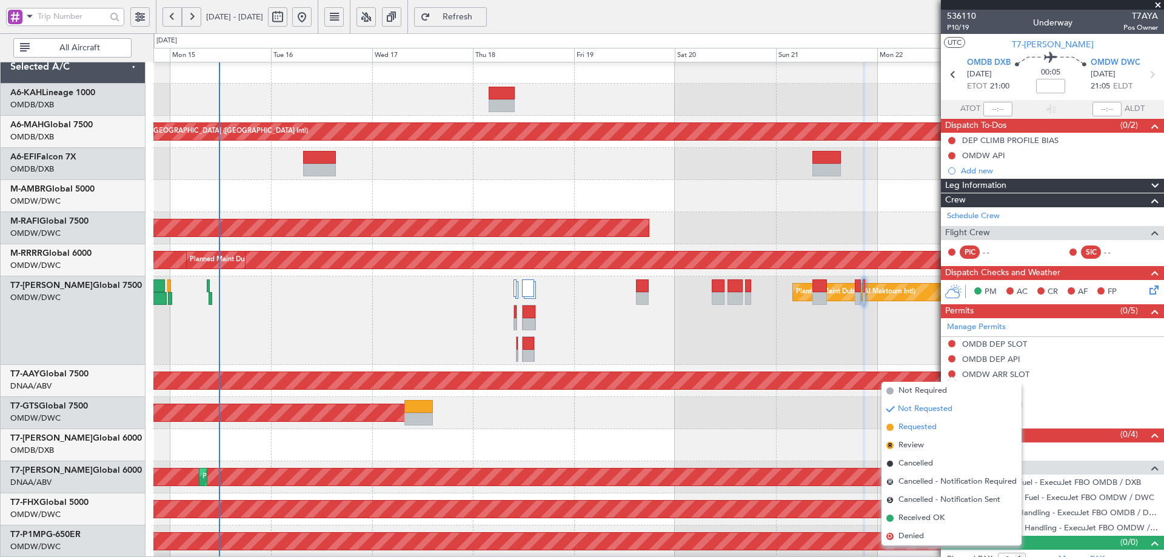
click at [898, 428] on li "Requested" at bounding box center [952, 427] width 140 height 18
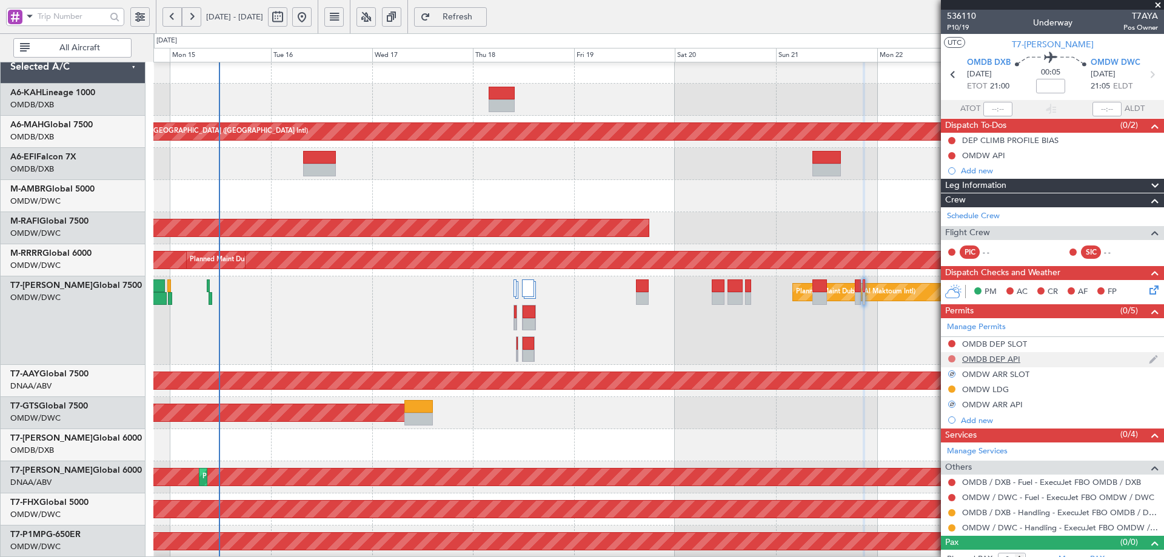
click at [953, 358] on button at bounding box center [952, 358] width 7 height 7
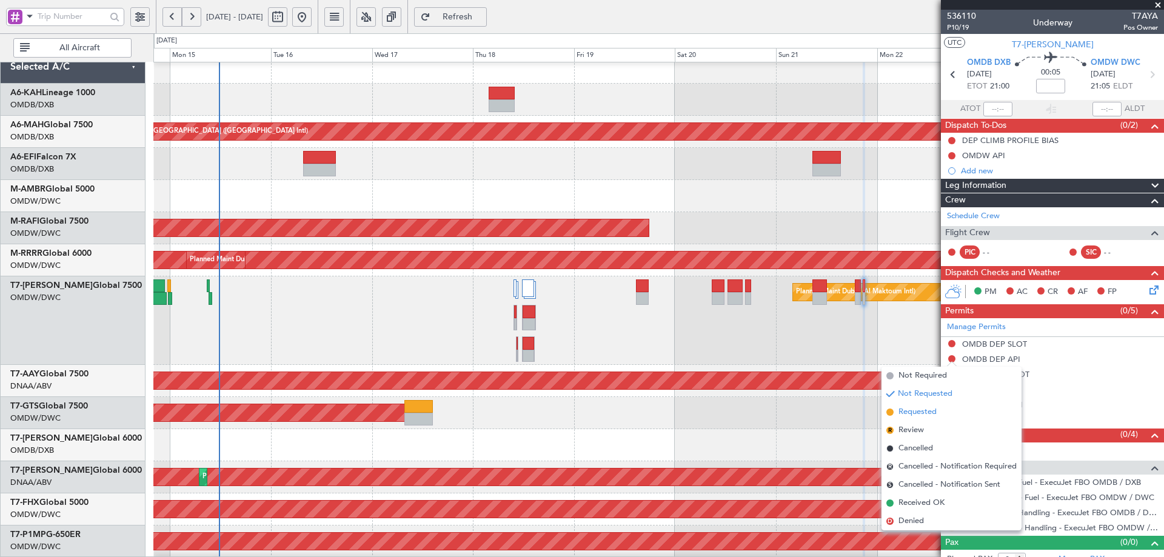
click at [914, 411] on span "Requested" at bounding box center [918, 412] width 38 height 12
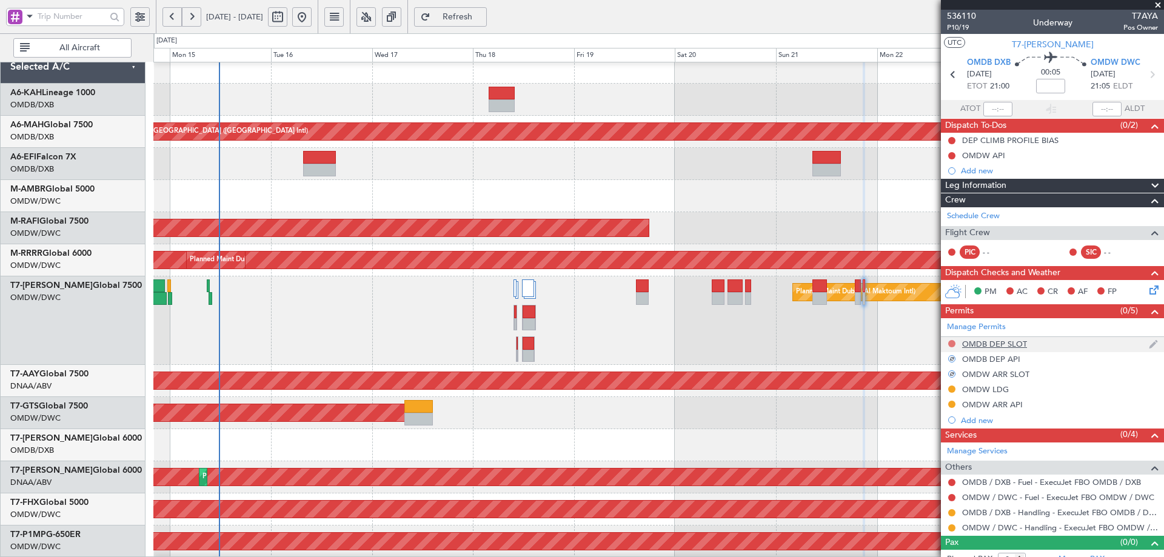
click at [954, 343] on button at bounding box center [952, 343] width 7 height 7
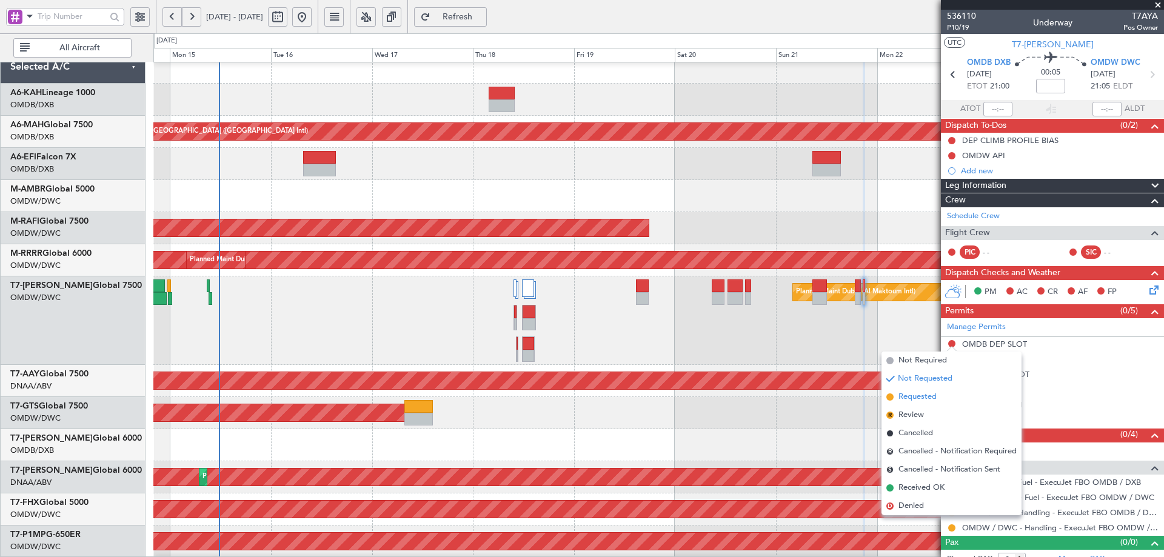
click at [909, 396] on span "Requested" at bounding box center [918, 397] width 38 height 12
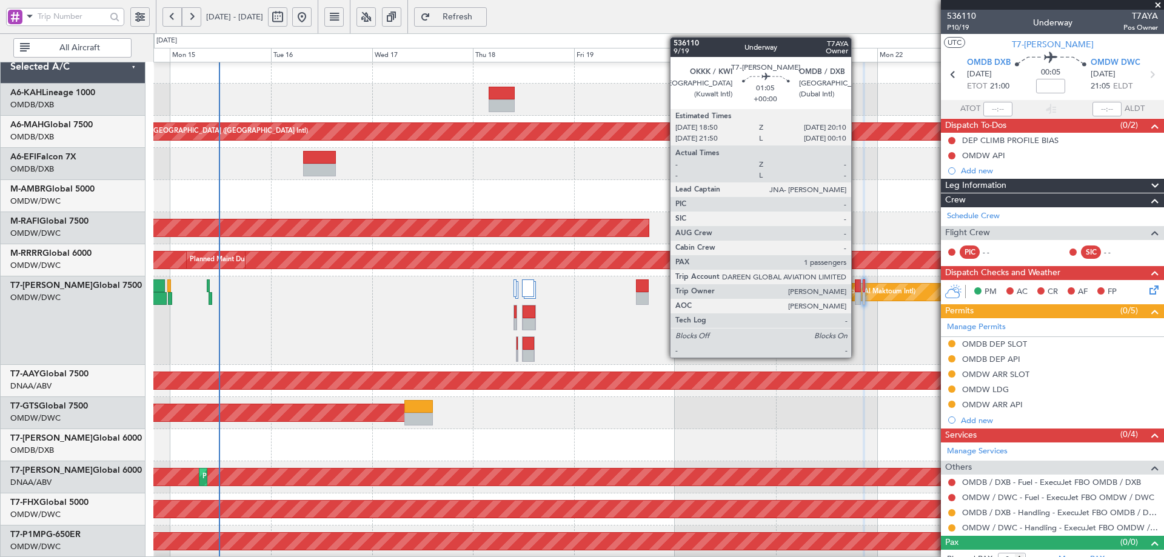
click at [857, 284] on div at bounding box center [858, 286] width 6 height 13
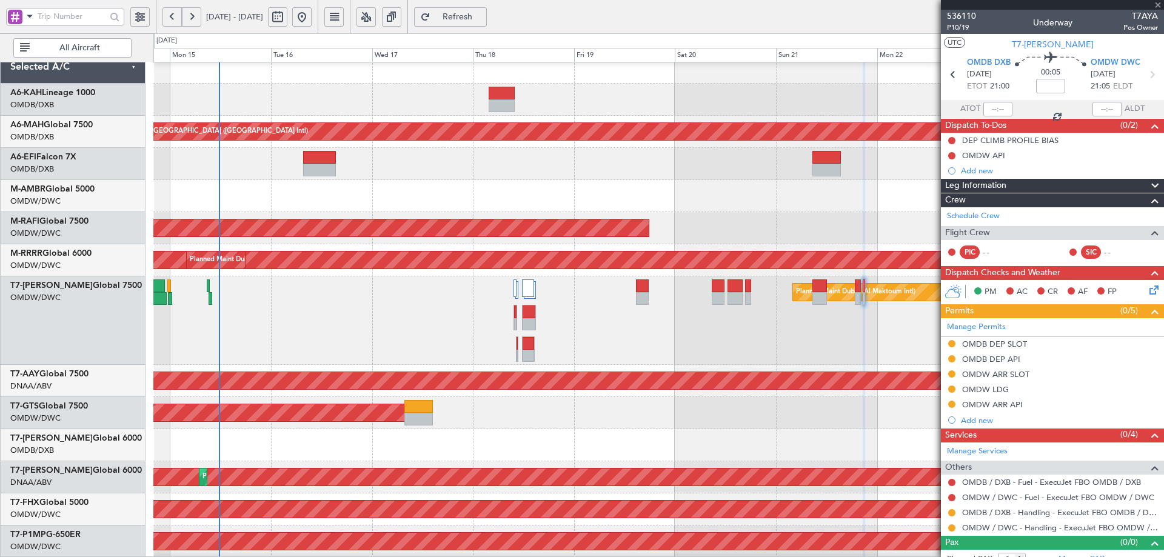
type input "1"
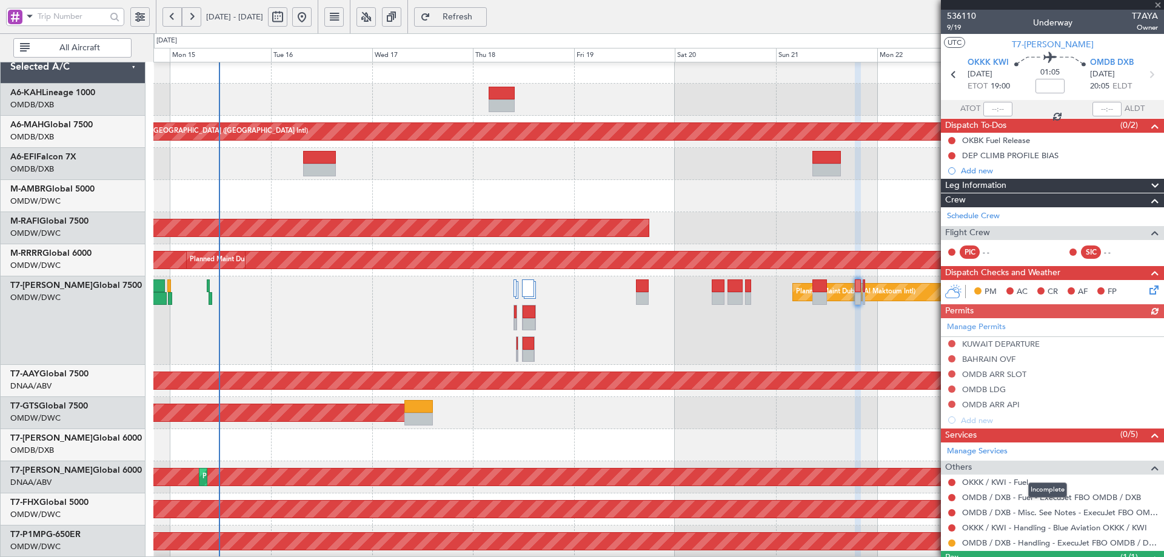
scroll to position [55, 0]
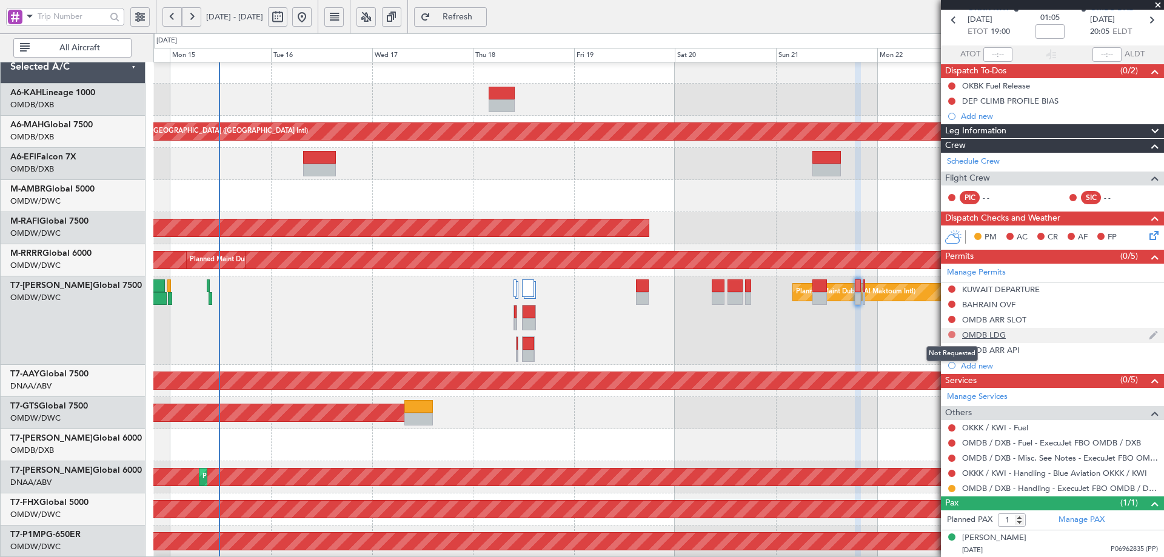
click at [952, 334] on button at bounding box center [952, 334] width 7 height 7
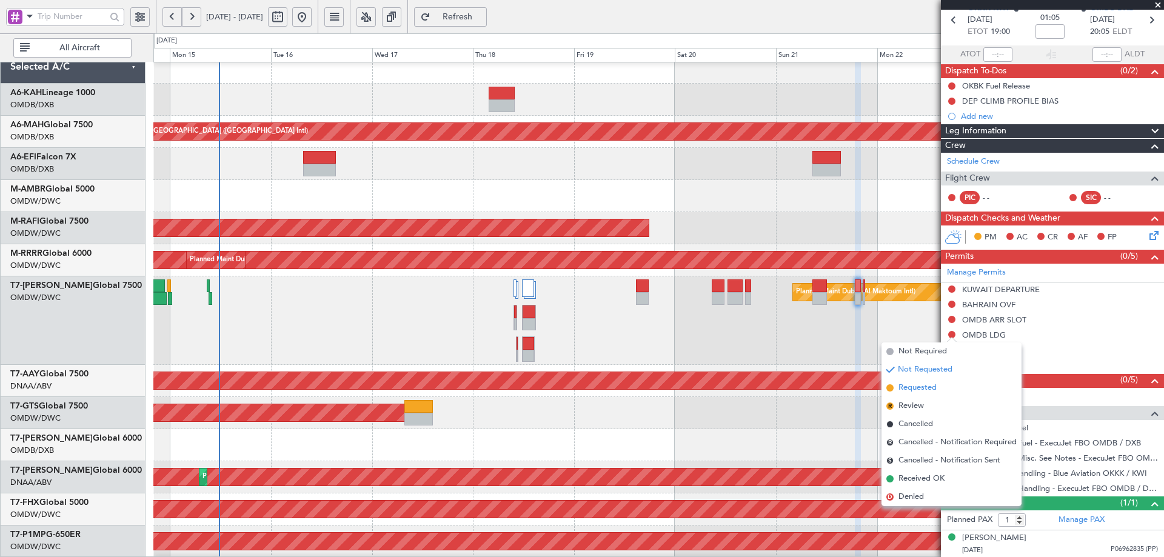
click at [926, 386] on span "Requested" at bounding box center [918, 388] width 38 height 12
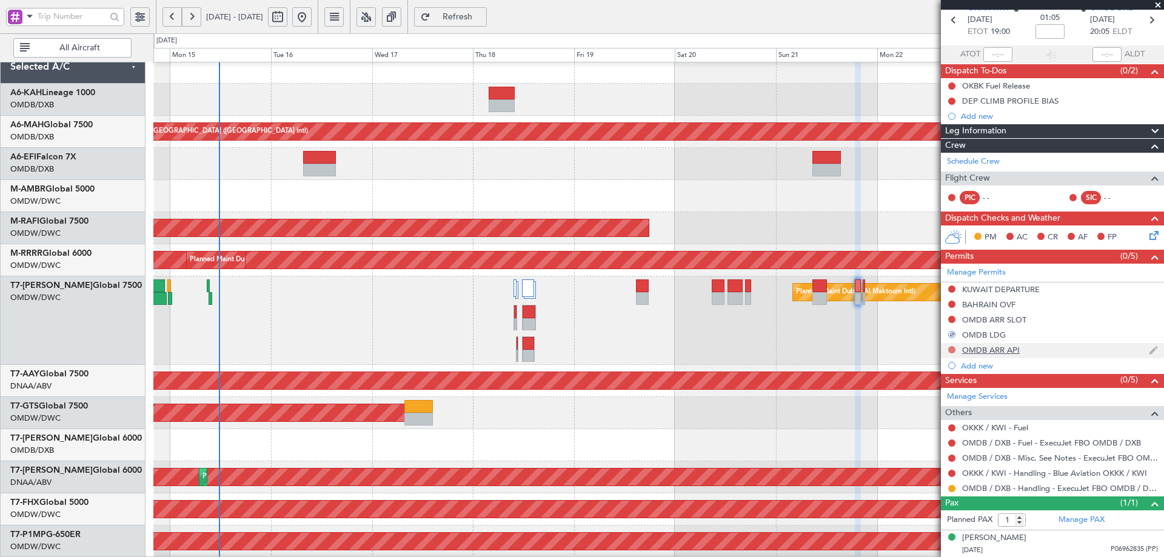
click at [953, 348] on button at bounding box center [952, 349] width 7 height 7
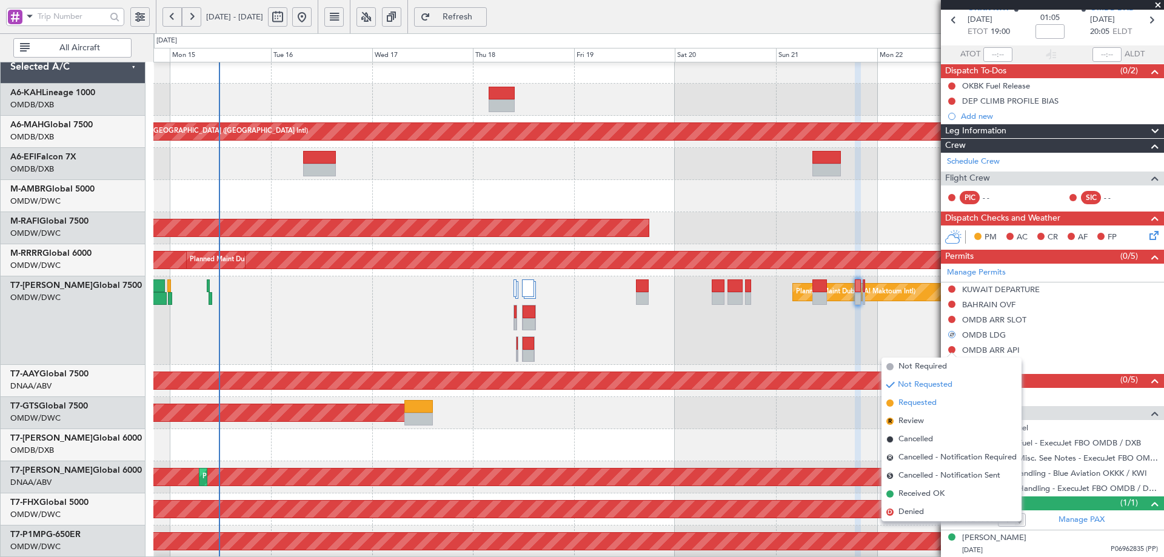
click at [902, 403] on span "Requested" at bounding box center [918, 403] width 38 height 12
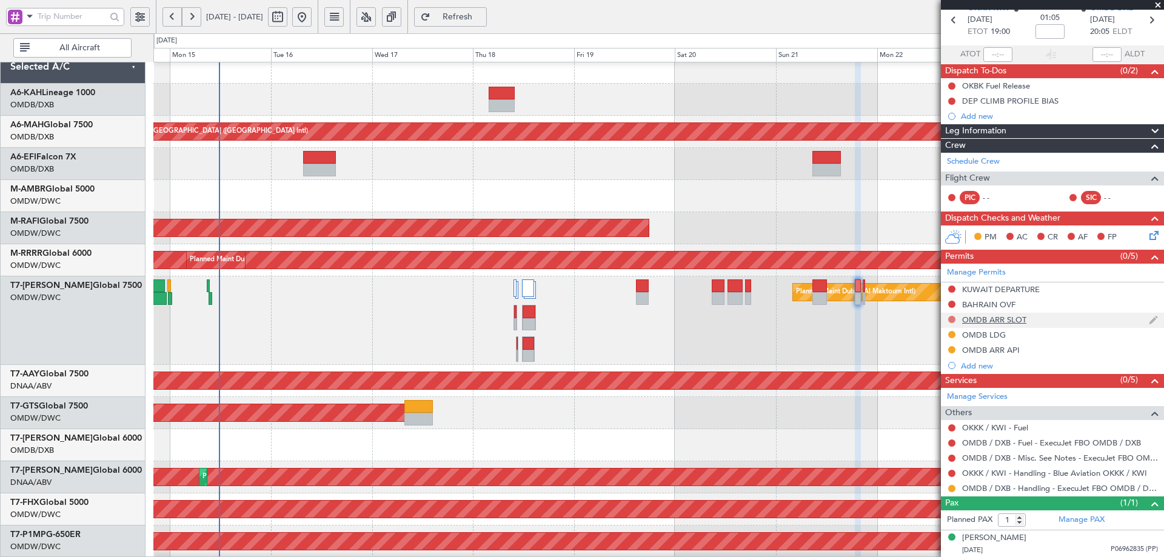
click at [954, 321] on button at bounding box center [952, 319] width 7 height 7
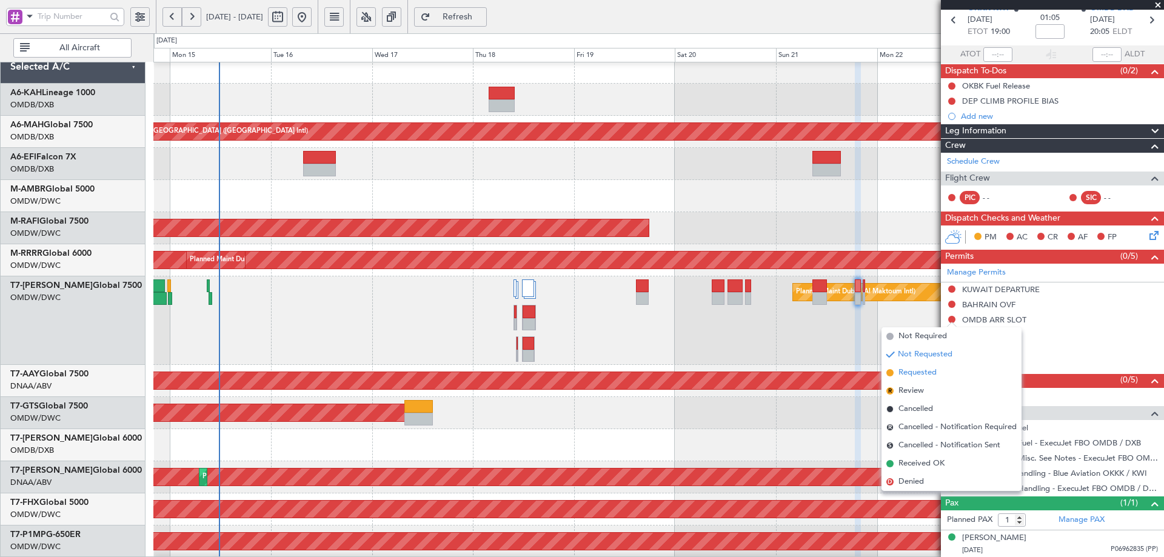
click at [917, 368] on span "Requested" at bounding box center [918, 373] width 38 height 12
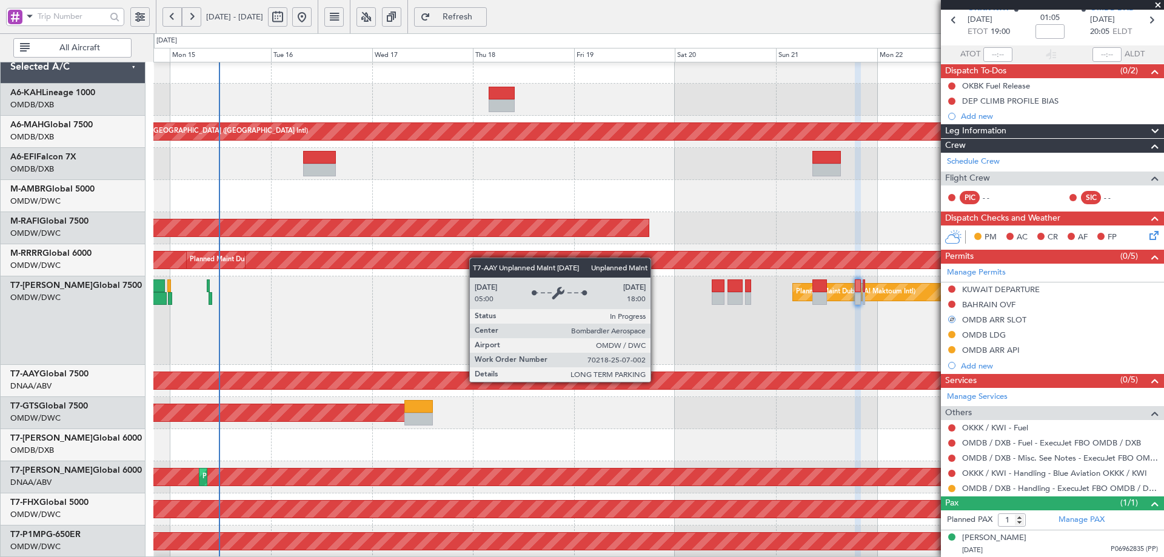
click at [648, 379] on div "Unplanned Maint [GEOGRAPHIC_DATA] (Al Maktoum Intl)" at bounding box center [452, 380] width 2617 height 17
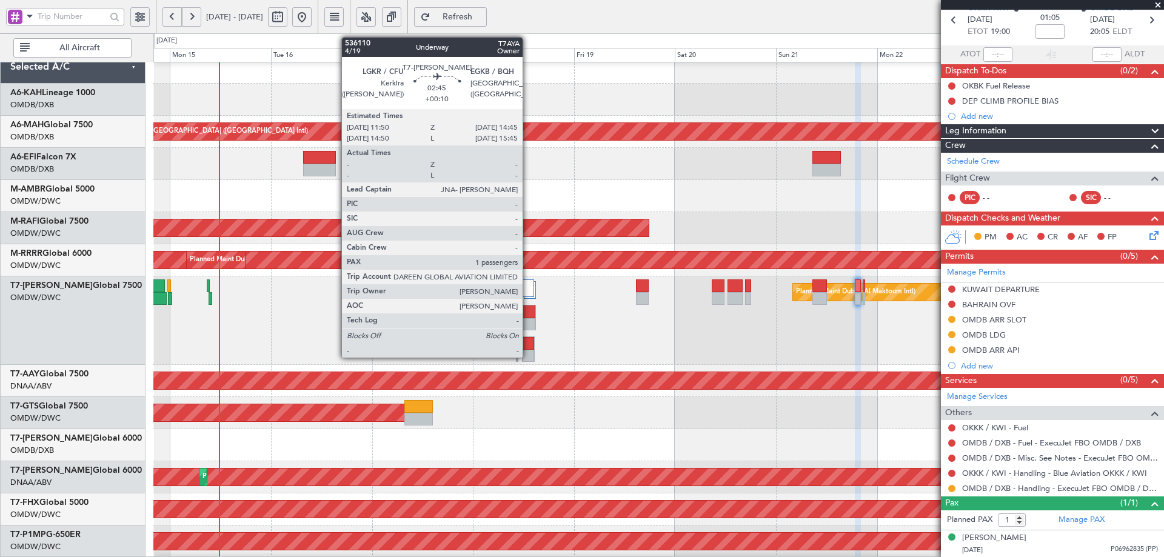
click at [528, 344] on div at bounding box center [529, 343] width 12 height 13
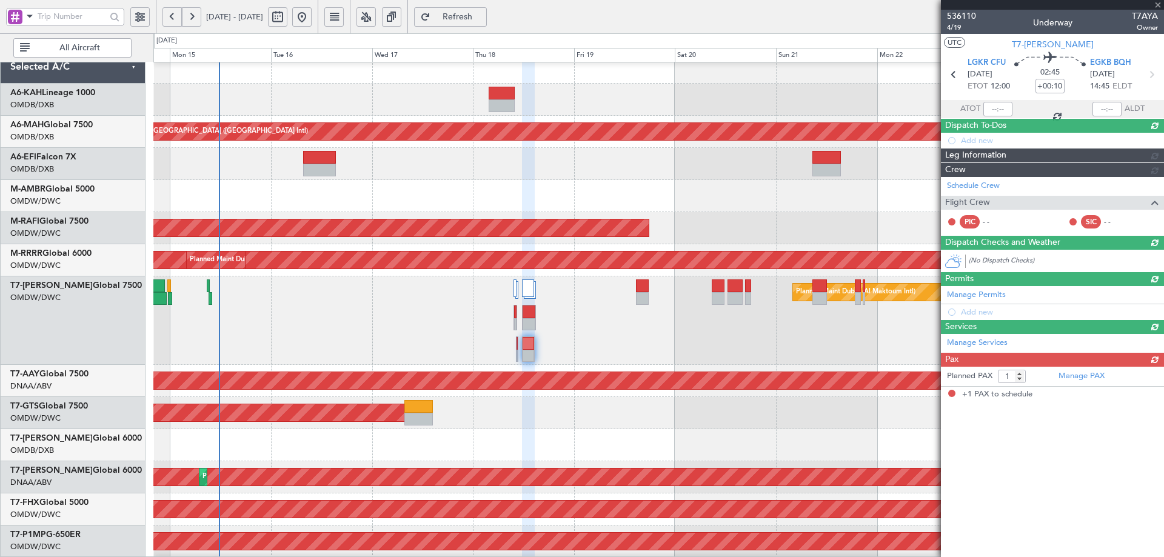
scroll to position [0, 0]
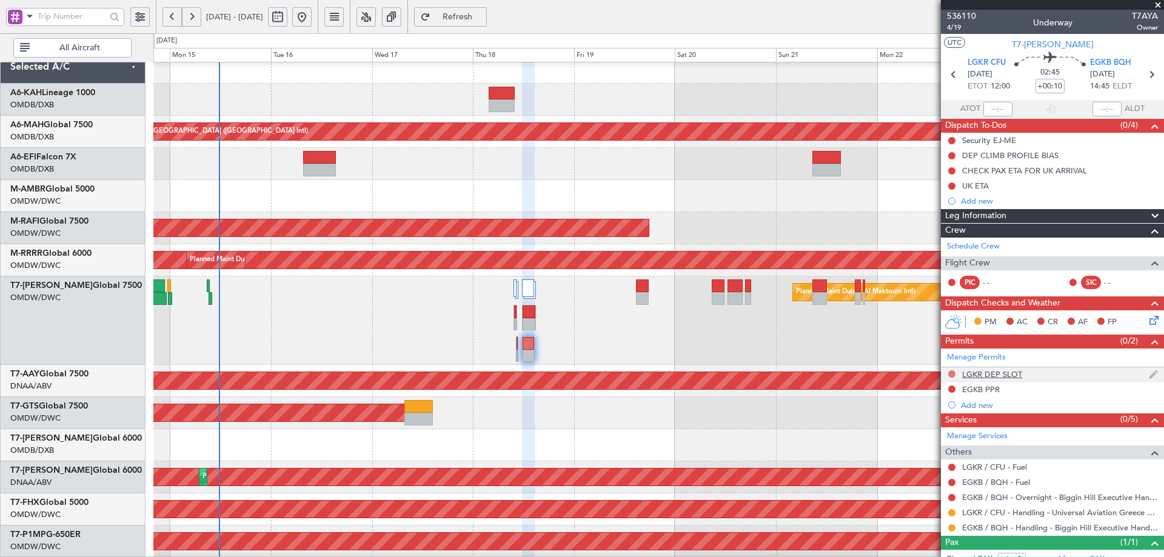
click at [952, 374] on button at bounding box center [952, 374] width 7 height 7
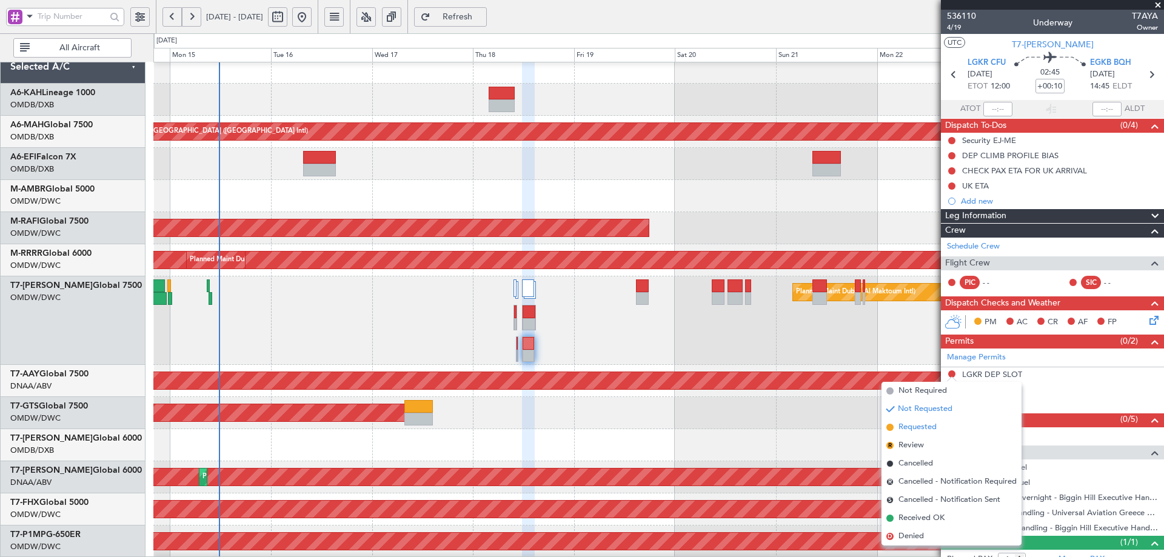
click at [908, 426] on span "Requested" at bounding box center [918, 428] width 38 height 12
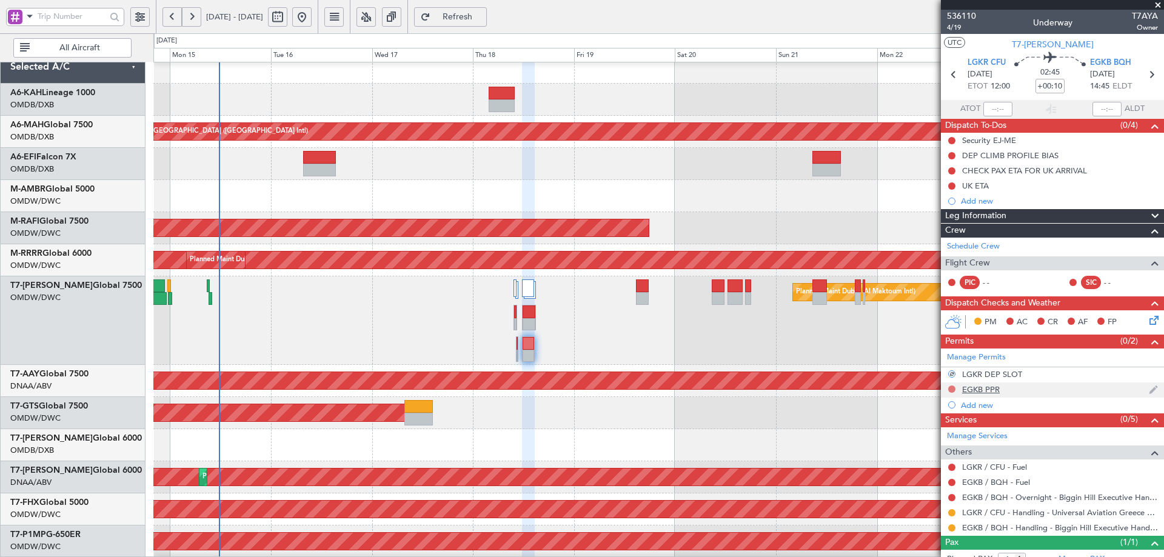
click at [953, 387] on button at bounding box center [952, 389] width 7 height 7
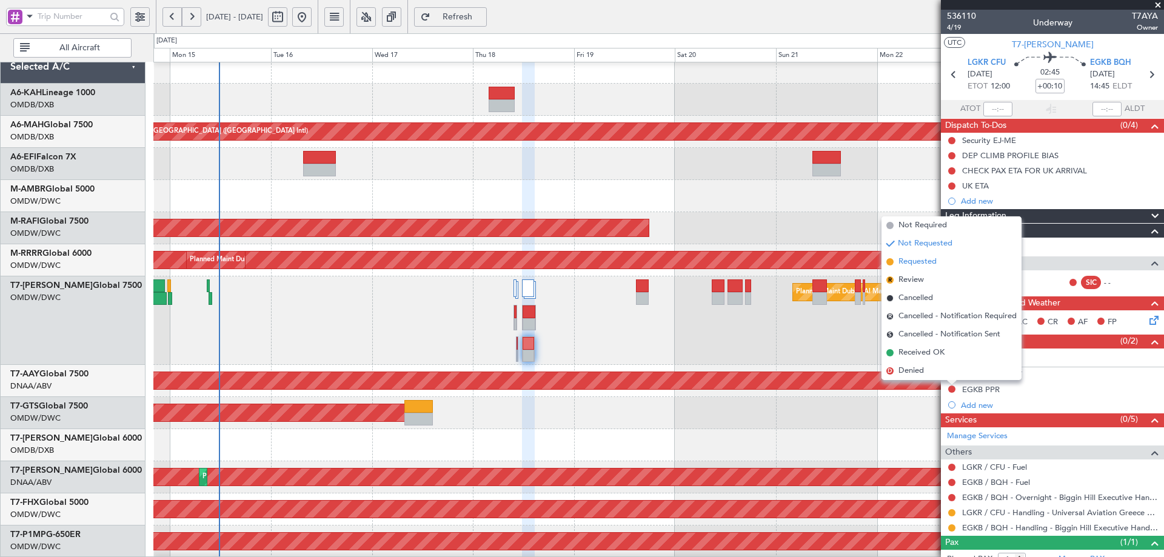
click at [916, 261] on span "Requested" at bounding box center [918, 262] width 38 height 12
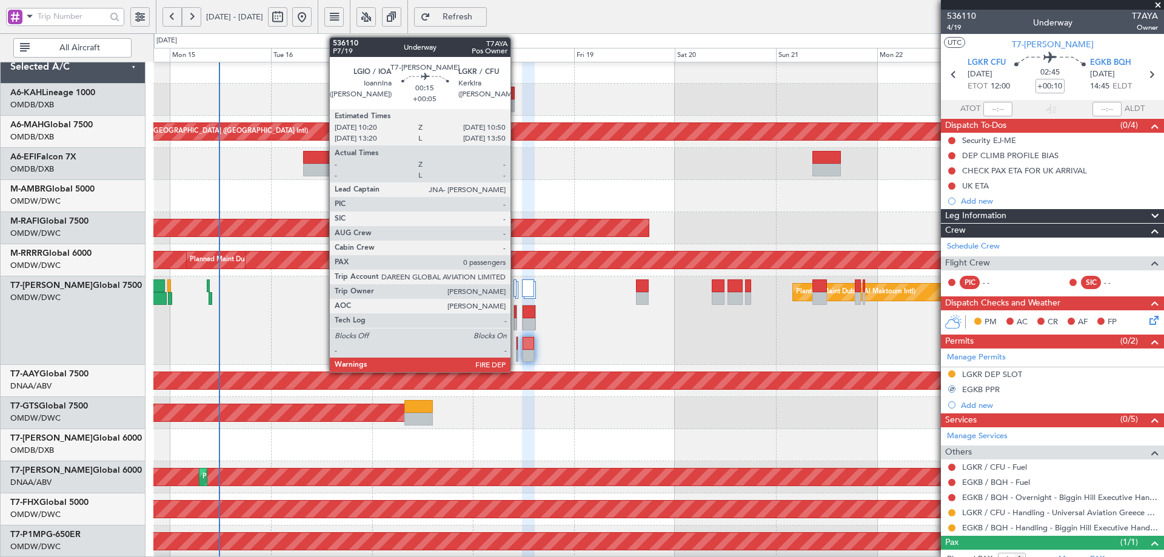
click at [517, 344] on div at bounding box center [517, 343] width 1 height 13
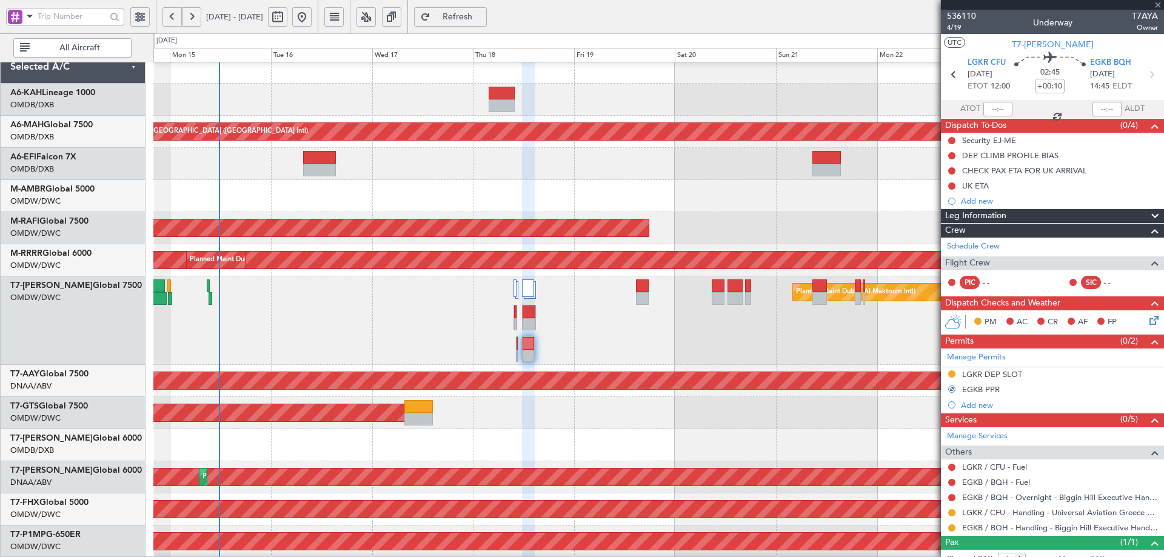
type input "+00:05"
type input "0"
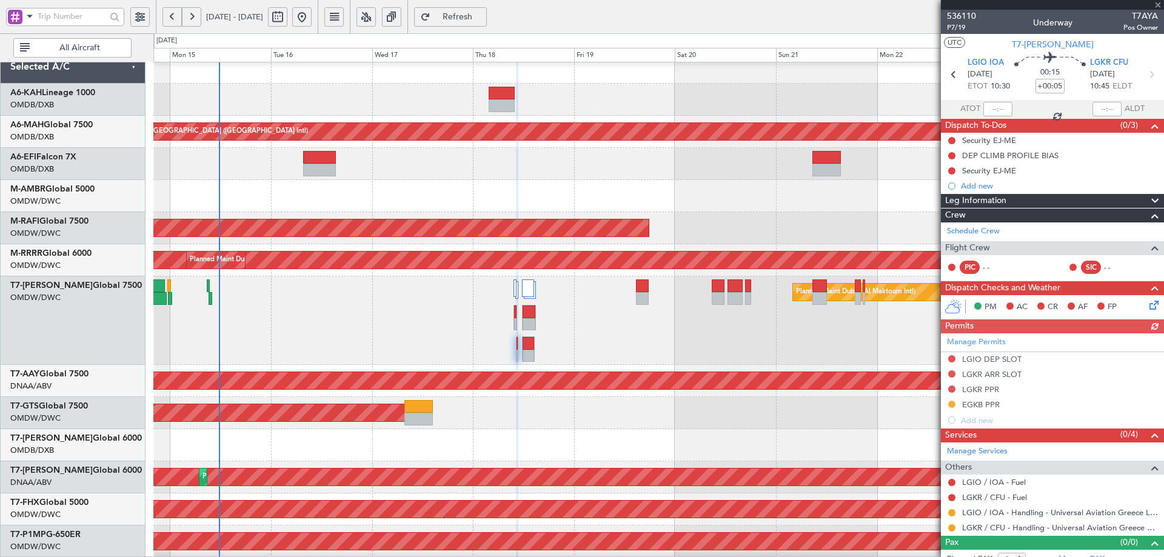
click at [952, 386] on div "Manage Permits LGIO DEP SLOT LGKR ARR SLOT LGKR PPR EGKB PPR Add new" at bounding box center [1052, 381] width 223 height 95
click at [952, 391] on button at bounding box center [952, 389] width 7 height 7
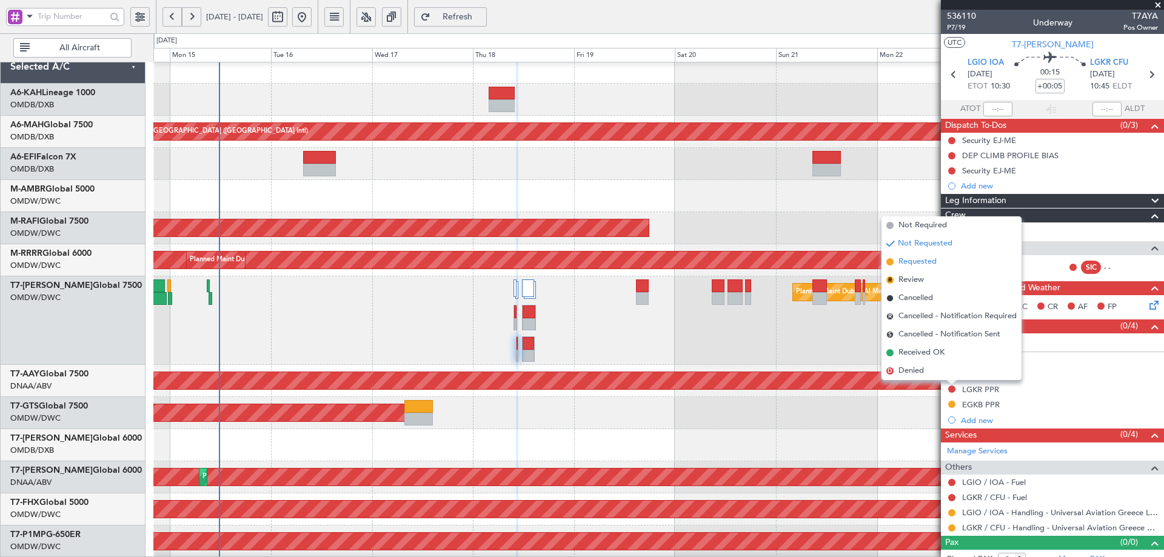
click at [914, 265] on span "Requested" at bounding box center [918, 262] width 38 height 12
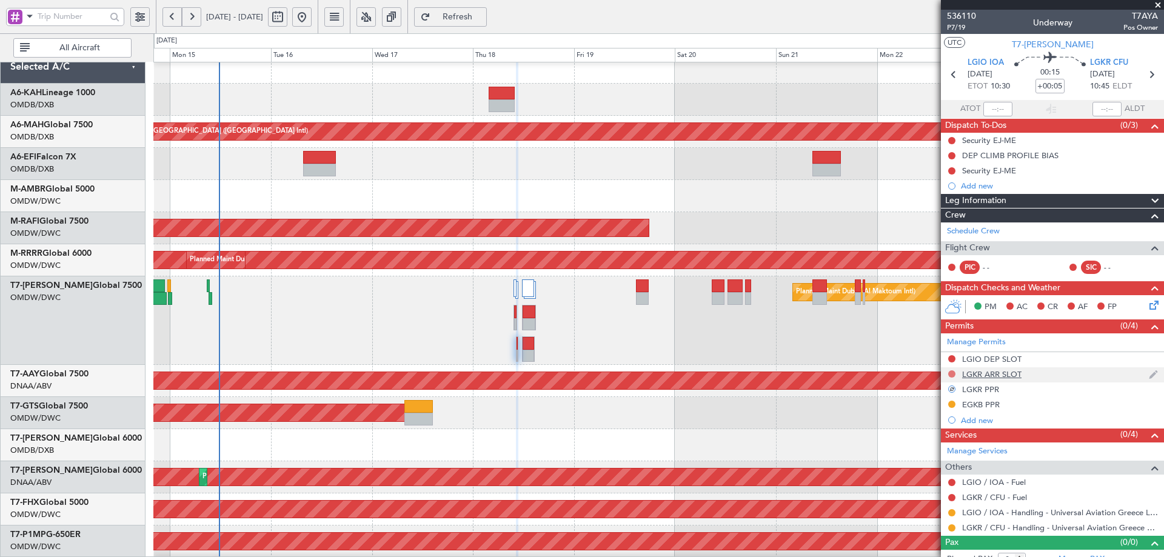
click at [954, 373] on button at bounding box center [952, 374] width 7 height 7
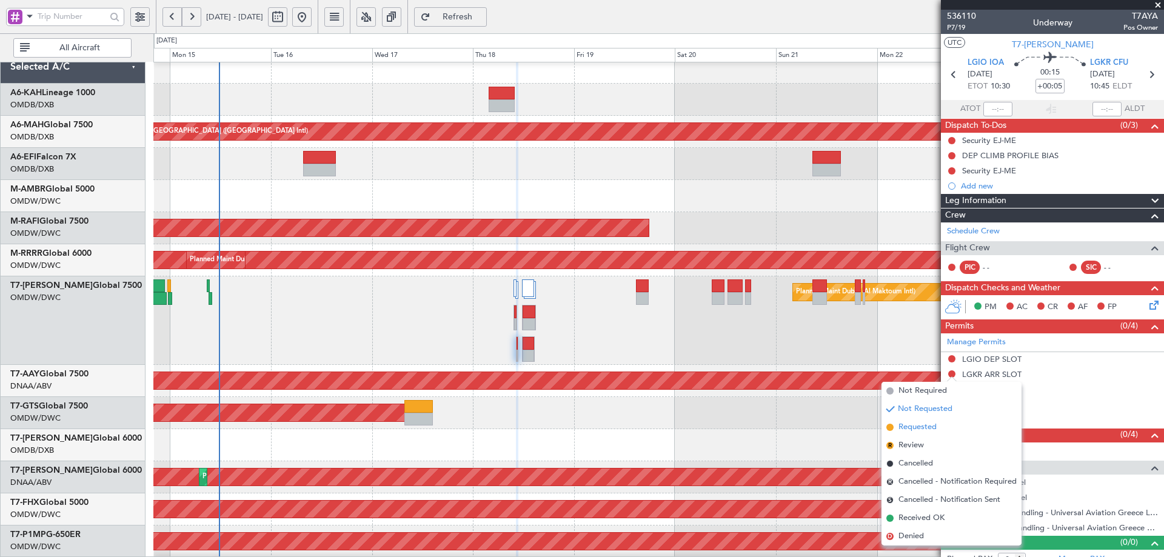
click at [901, 427] on span "Requested" at bounding box center [918, 428] width 38 height 12
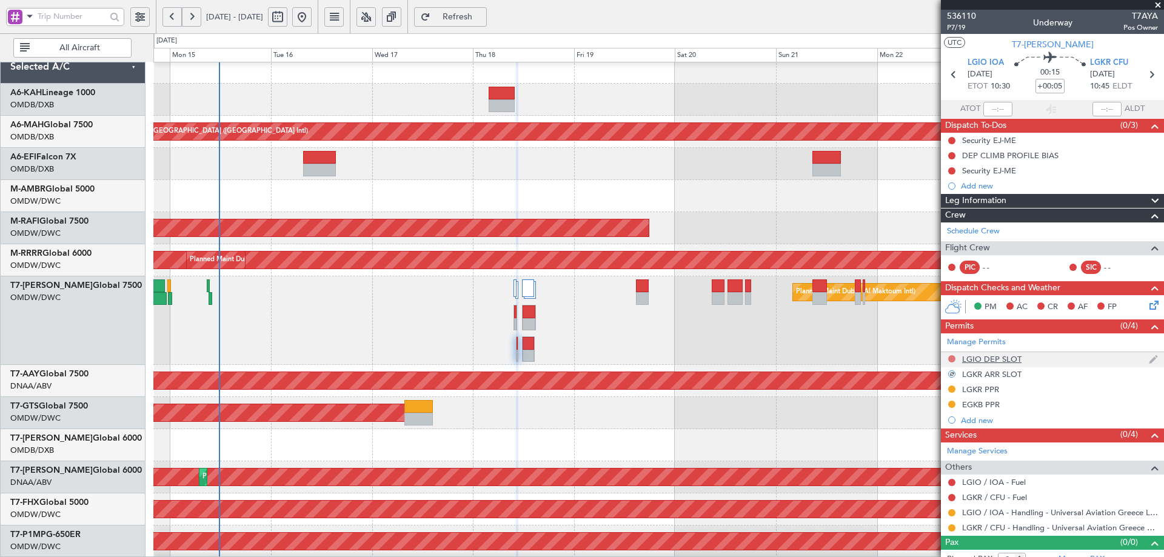
click at [955, 358] on button at bounding box center [952, 358] width 7 height 7
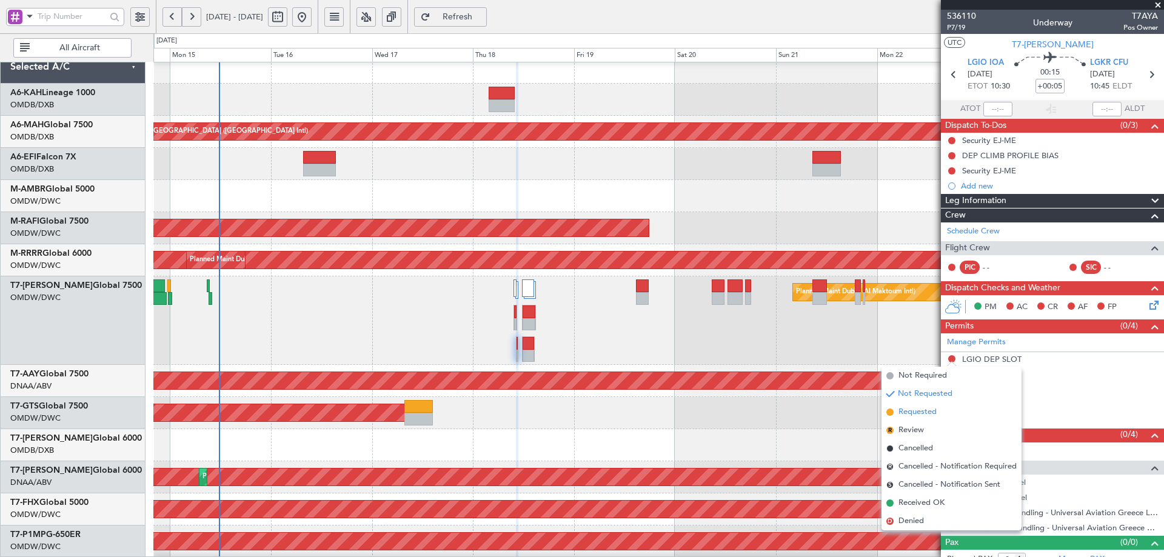
click at [909, 409] on span "Requested" at bounding box center [918, 412] width 38 height 12
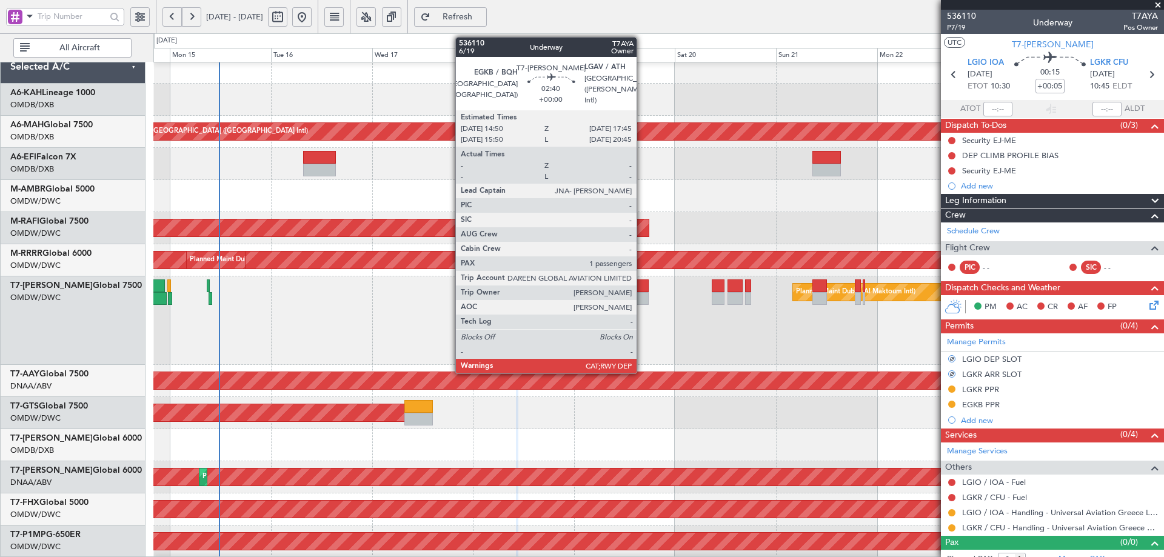
click at [642, 287] on div at bounding box center [642, 286] width 13 height 13
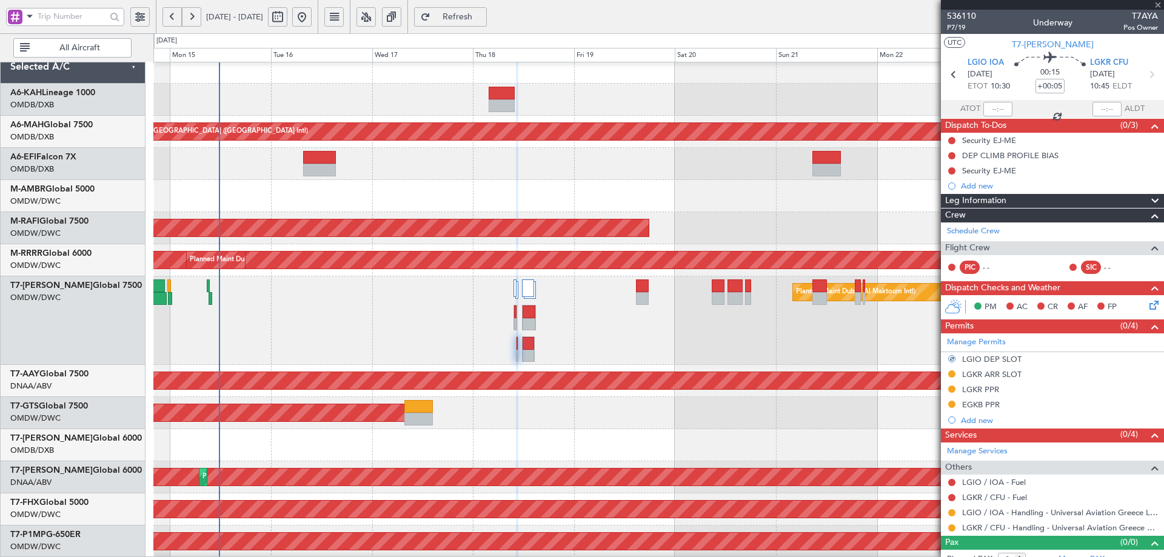
type input "1"
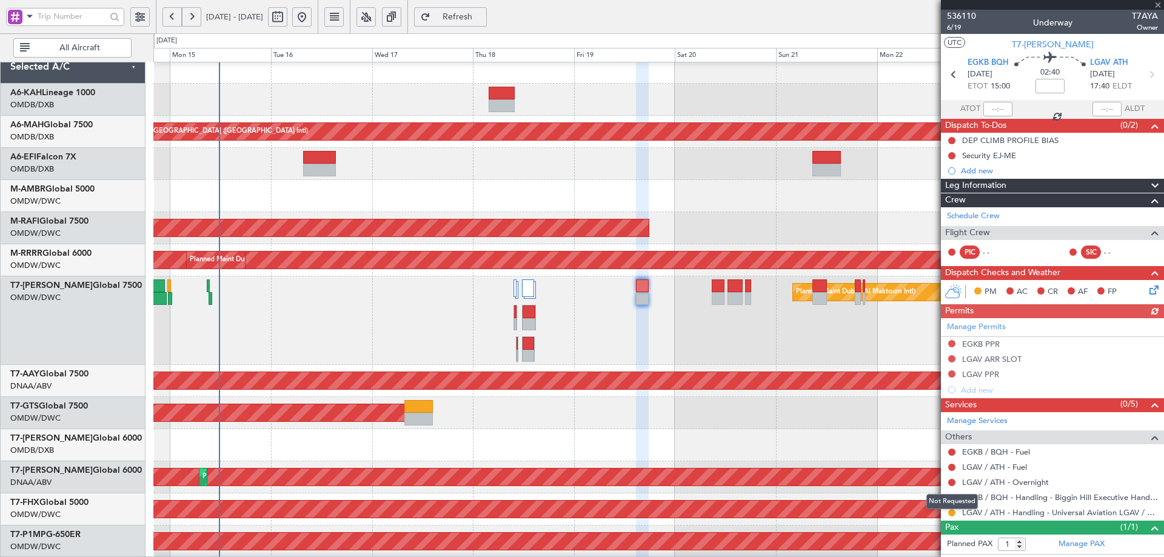
click at [951, 496] on div "Not Requested" at bounding box center [953, 501] width 52 height 15
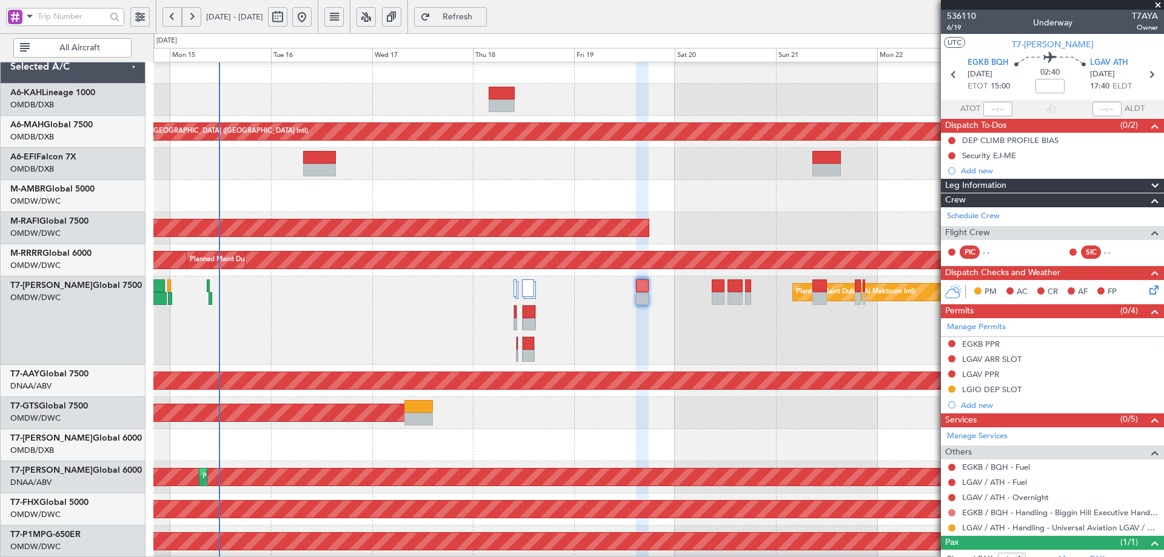
click at [953, 512] on button at bounding box center [952, 512] width 7 height 7
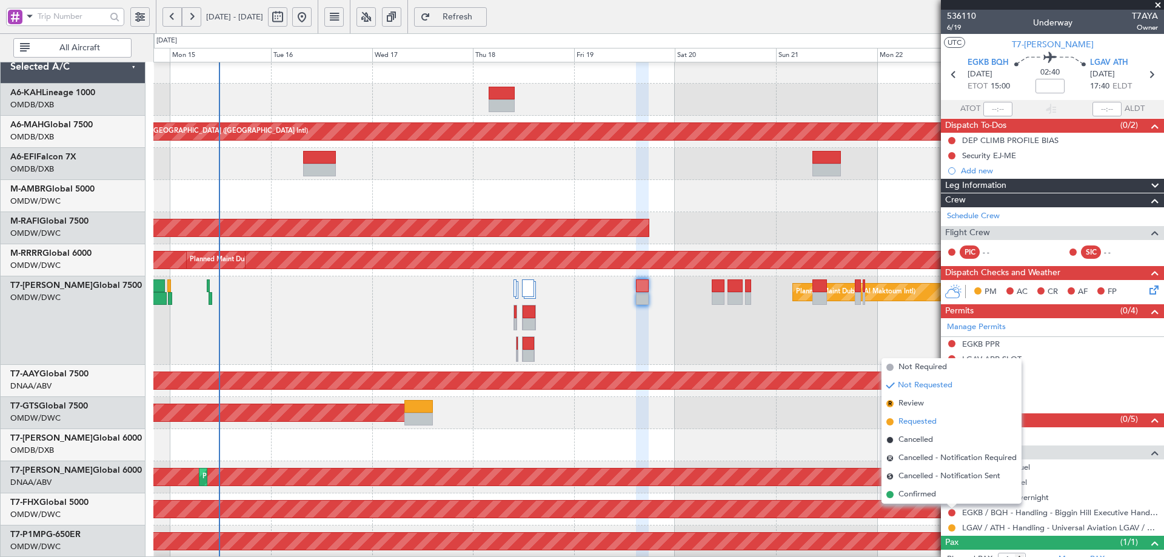
click at [911, 424] on span "Requested" at bounding box center [918, 422] width 38 height 12
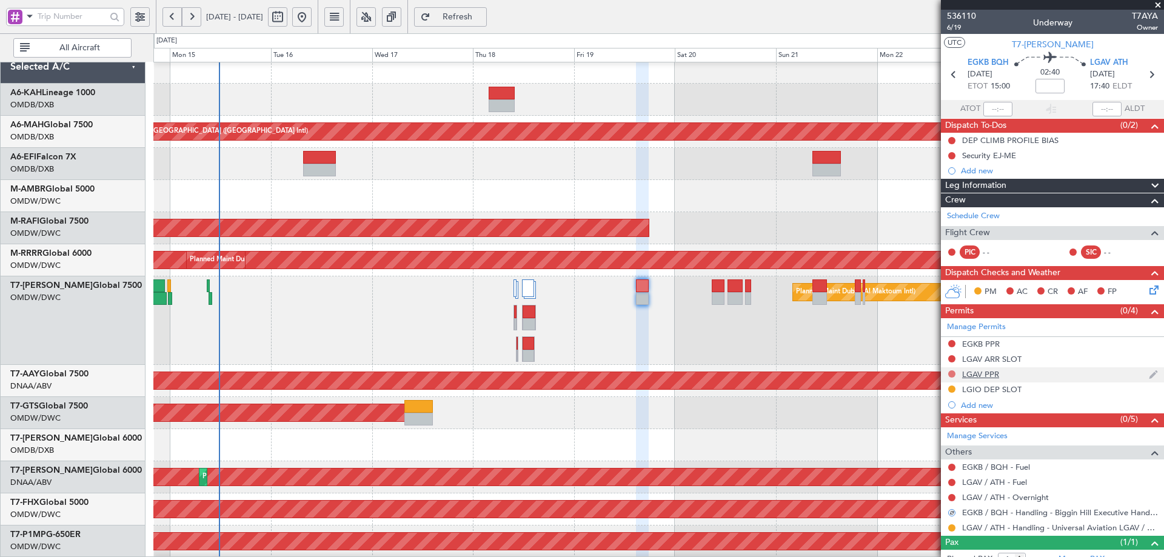
click at [952, 372] on button at bounding box center [952, 374] width 7 height 7
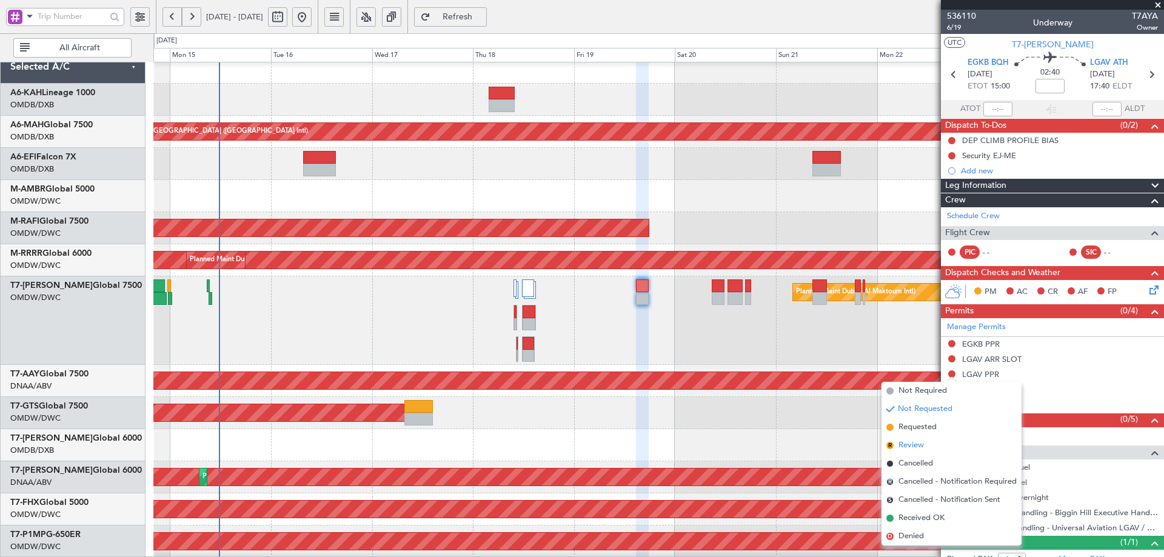
click at [906, 445] on span "Review" at bounding box center [911, 446] width 25 height 12
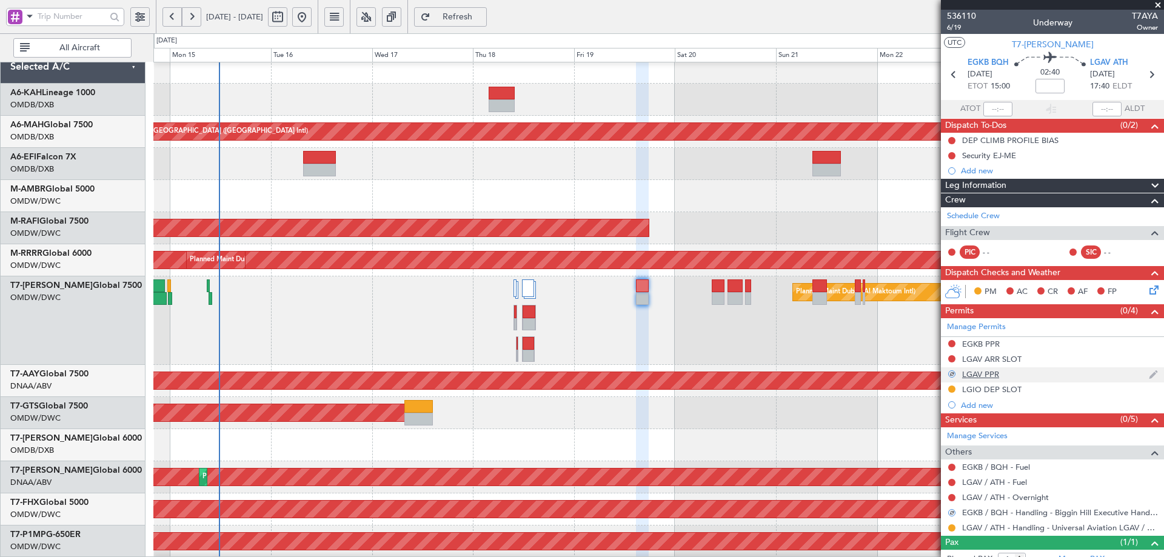
click at [953, 374] on div at bounding box center [952, 374] width 7 height 7
click at [951, 359] on button at bounding box center [952, 358] width 7 height 7
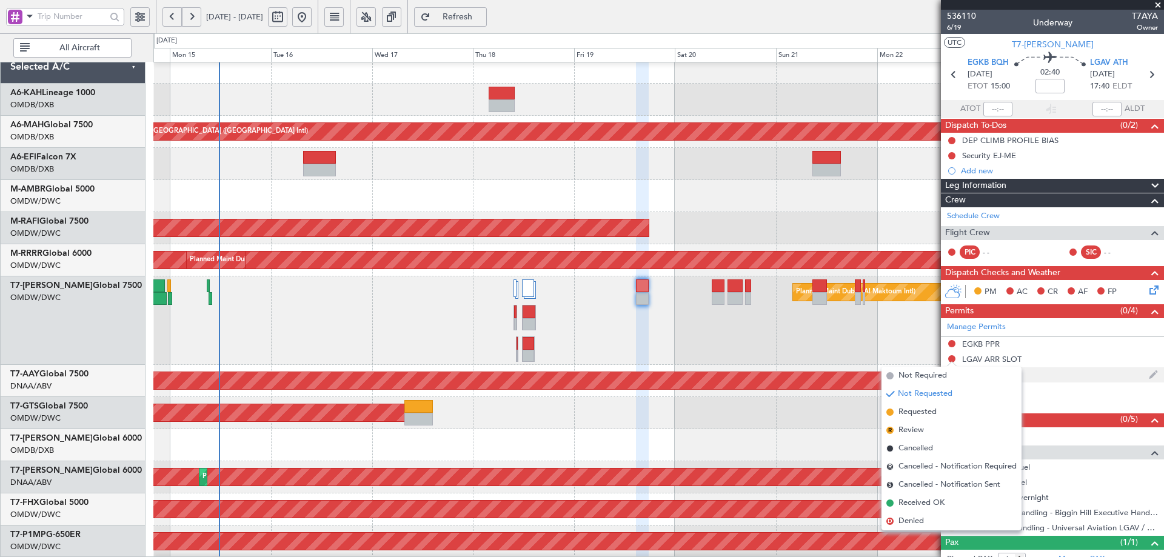
click at [914, 411] on span "Requested" at bounding box center [918, 412] width 38 height 12
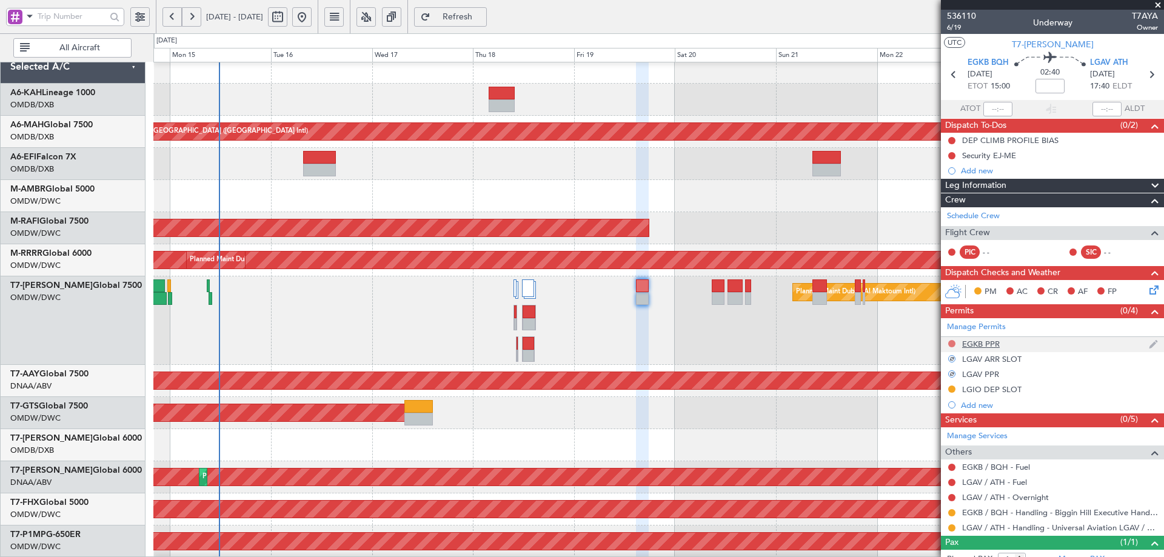
click at [952, 341] on button at bounding box center [952, 343] width 7 height 7
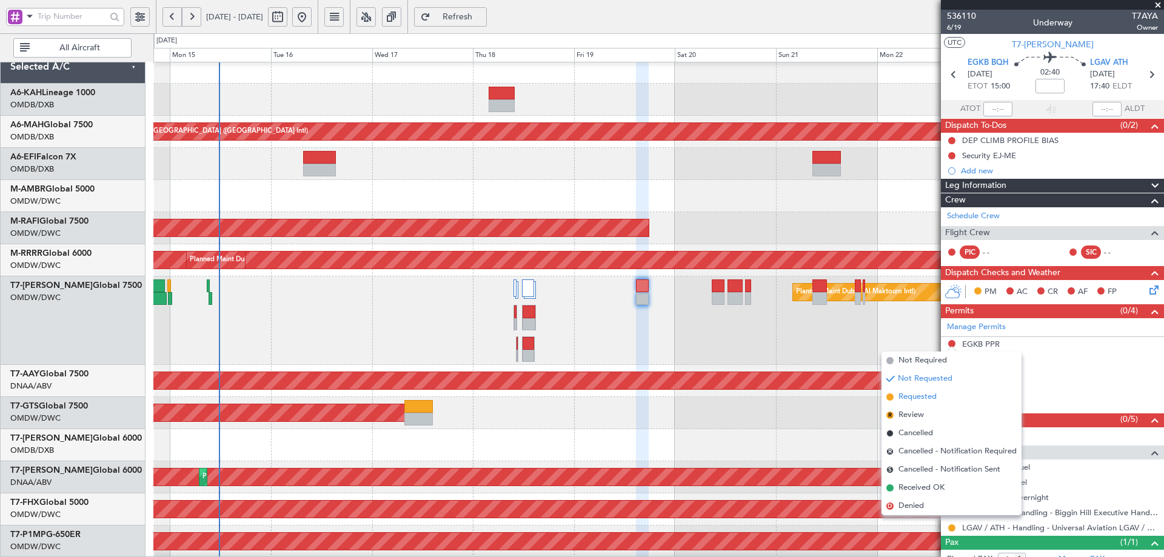
click at [911, 397] on span "Requested" at bounding box center [918, 397] width 38 height 12
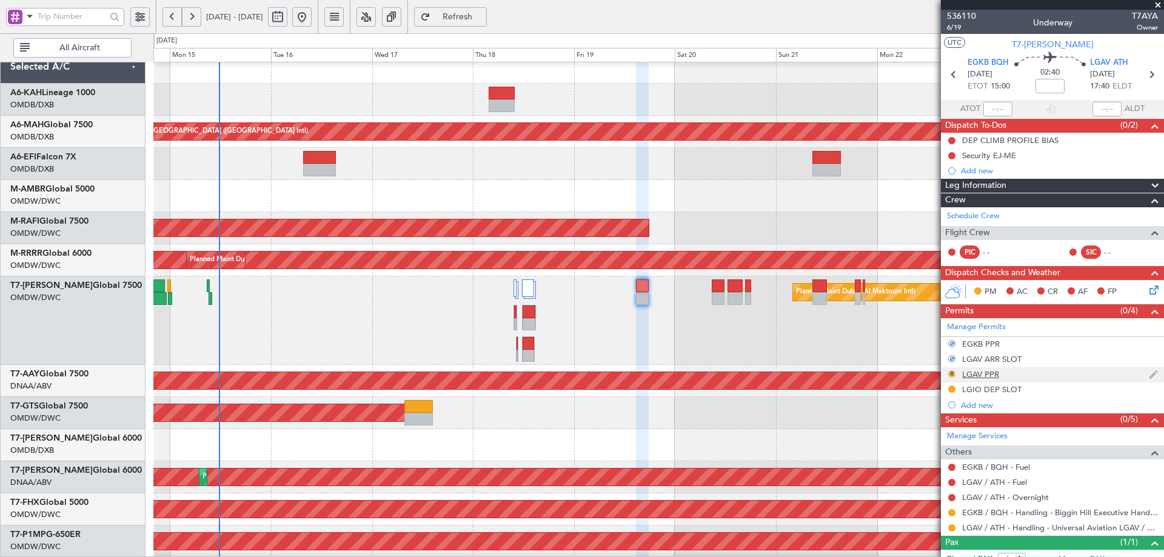
click at [952, 372] on button "R" at bounding box center [952, 374] width 7 height 7
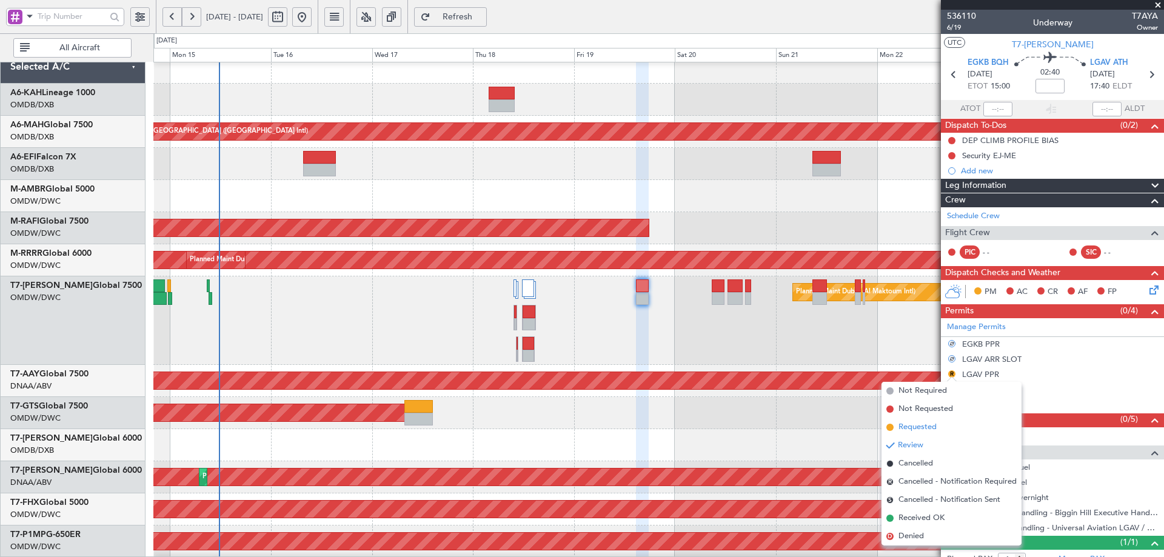
click at [916, 431] on span "Requested" at bounding box center [918, 428] width 38 height 12
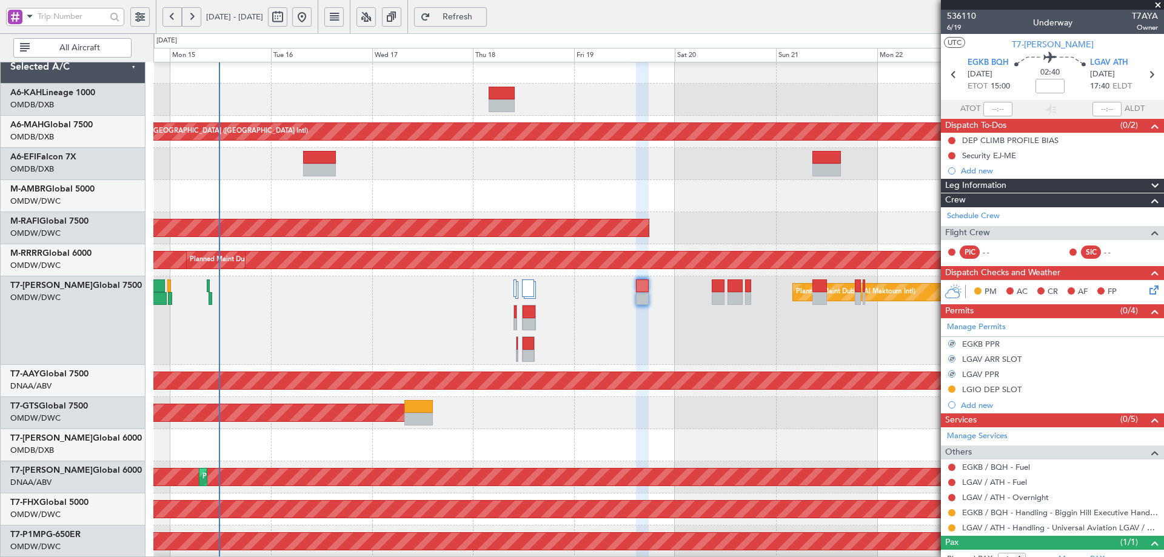
click at [825, 465] on div "AOG Maint Dubai (Al Maktoum Intl) Planned Maint Dubai (Al Maktoum Intl)" at bounding box center [658, 478] width 1010 height 32
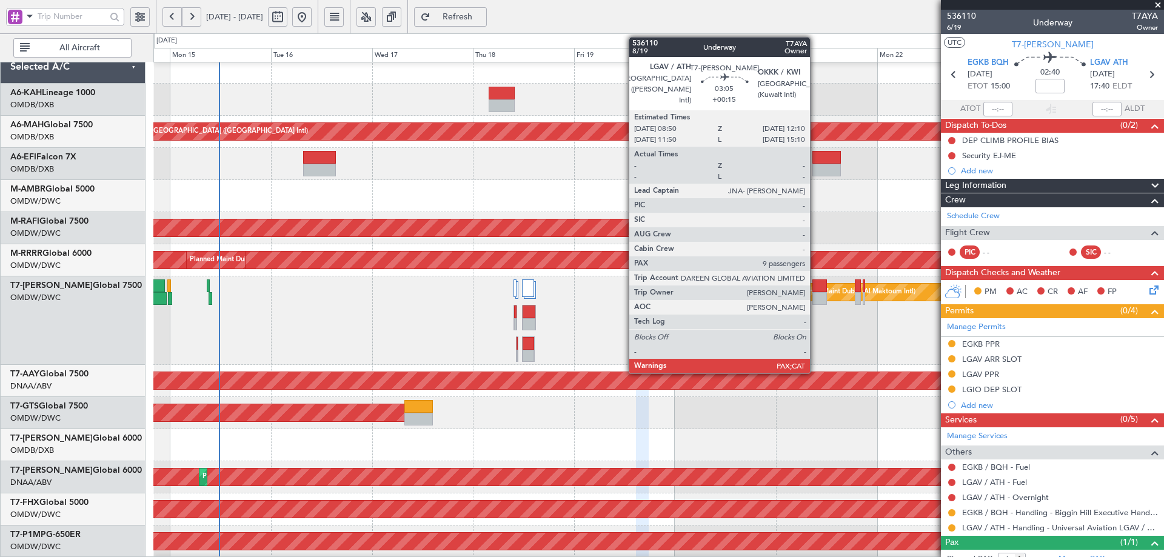
click at [816, 289] on div at bounding box center [820, 286] width 15 height 13
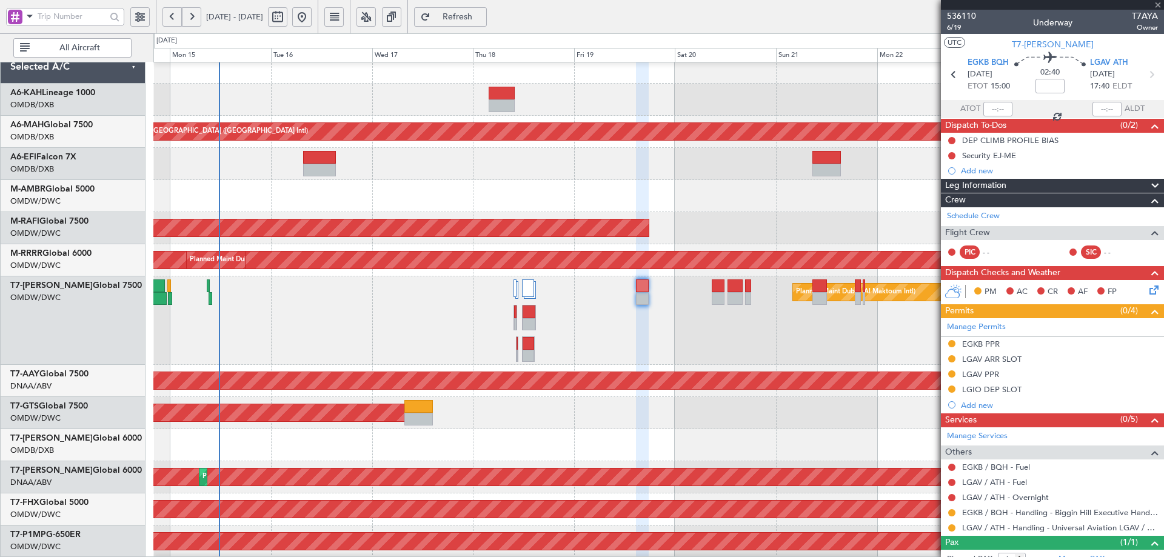
type input "+00:15"
type input "9"
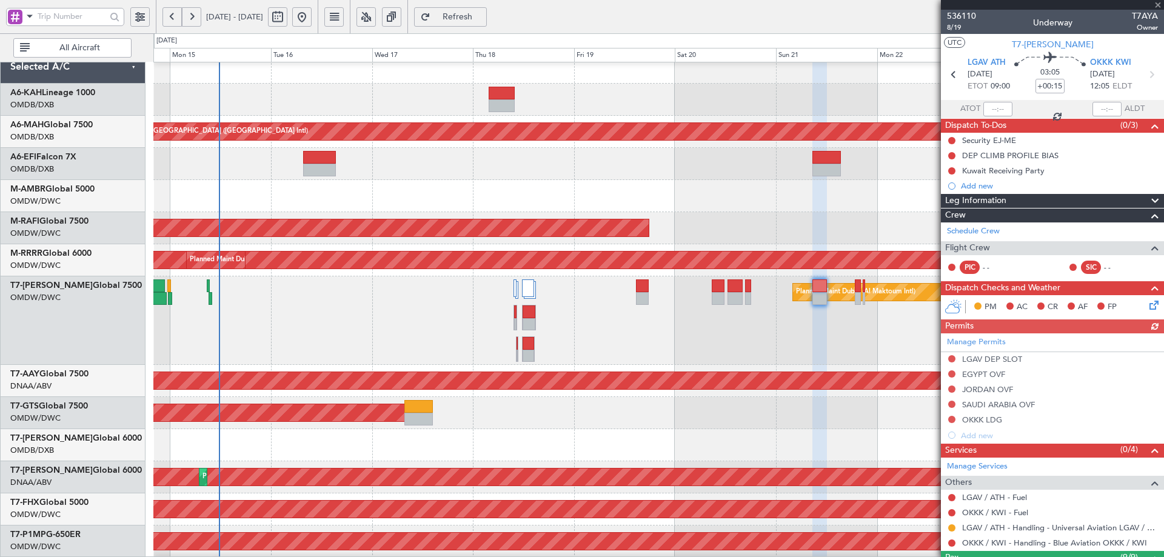
click at [950, 358] on div "Manage Permits LGAV DEP SLOT EGYPT OVF JORDAN OVF SAUDI ARABIA OVF OKKK LDG Add…" at bounding box center [1052, 389] width 223 height 110
drag, startPoint x: 954, startPoint y: 355, endPoint x: 946, endPoint y: 362, distance: 11.2
click at [954, 355] on button at bounding box center [952, 358] width 7 height 7
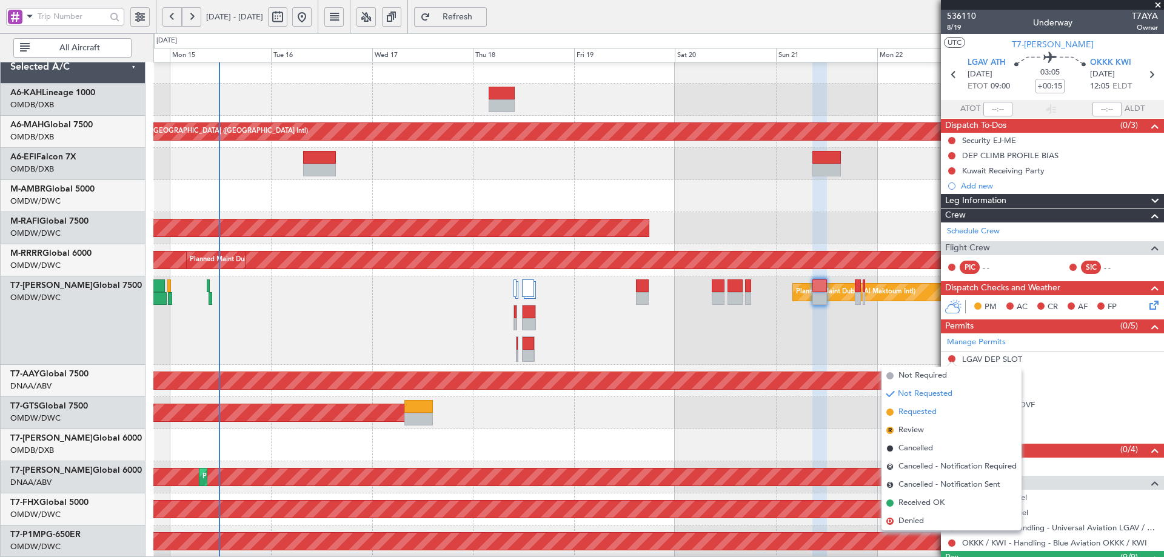
click at [913, 412] on span "Requested" at bounding box center [918, 412] width 38 height 12
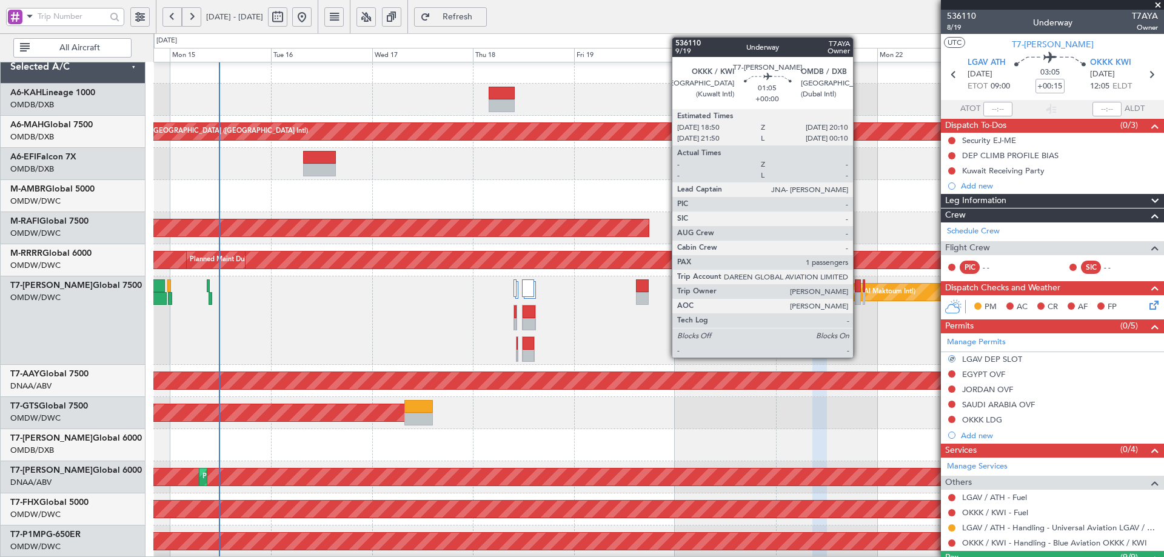
click at [859, 294] on div at bounding box center [858, 298] width 6 height 13
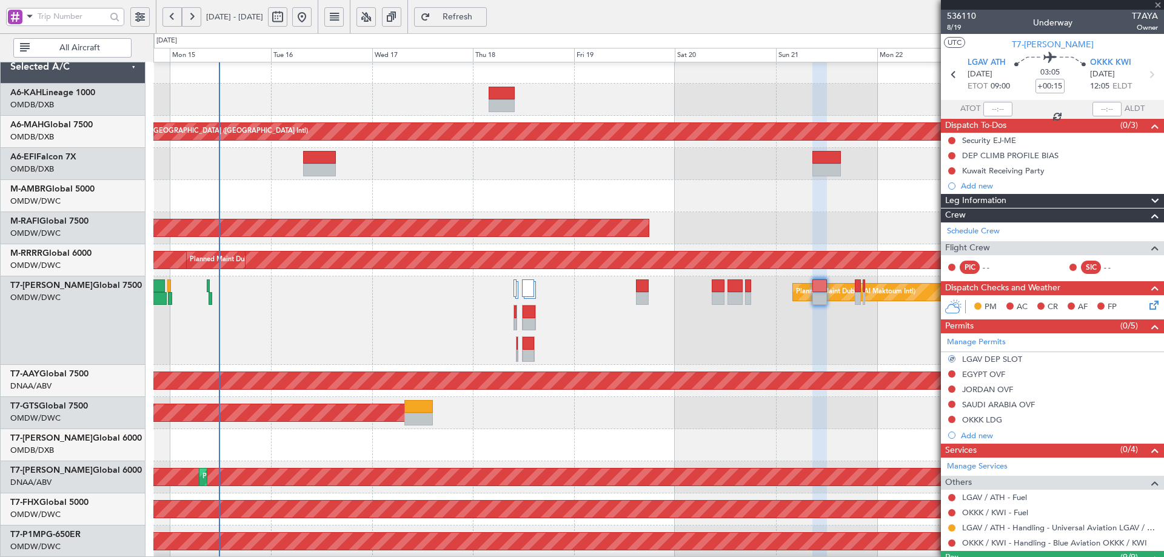
type input "1"
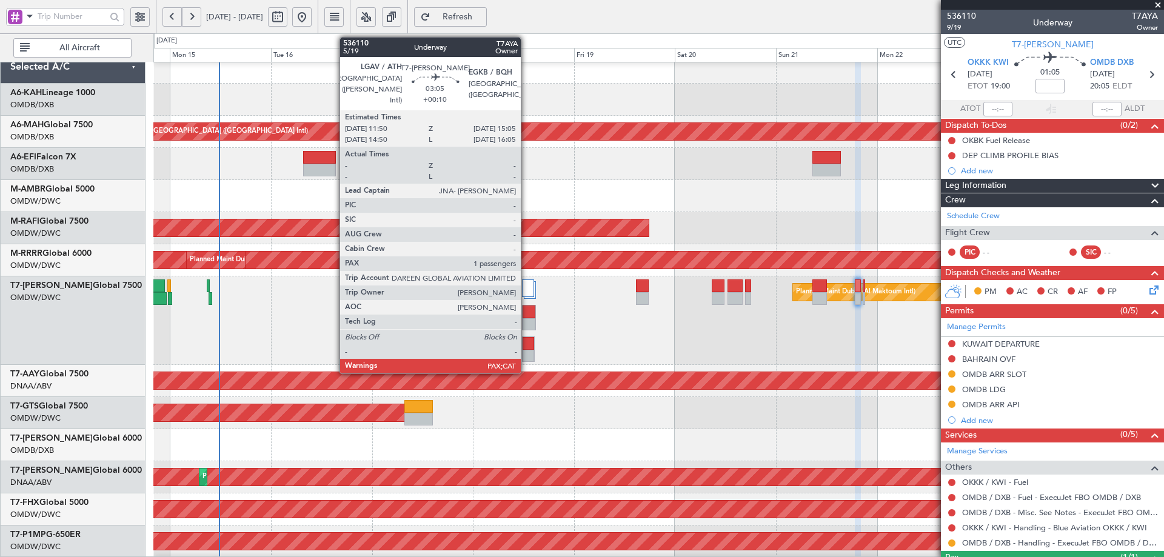
click at [526, 319] on div at bounding box center [529, 324] width 13 height 13
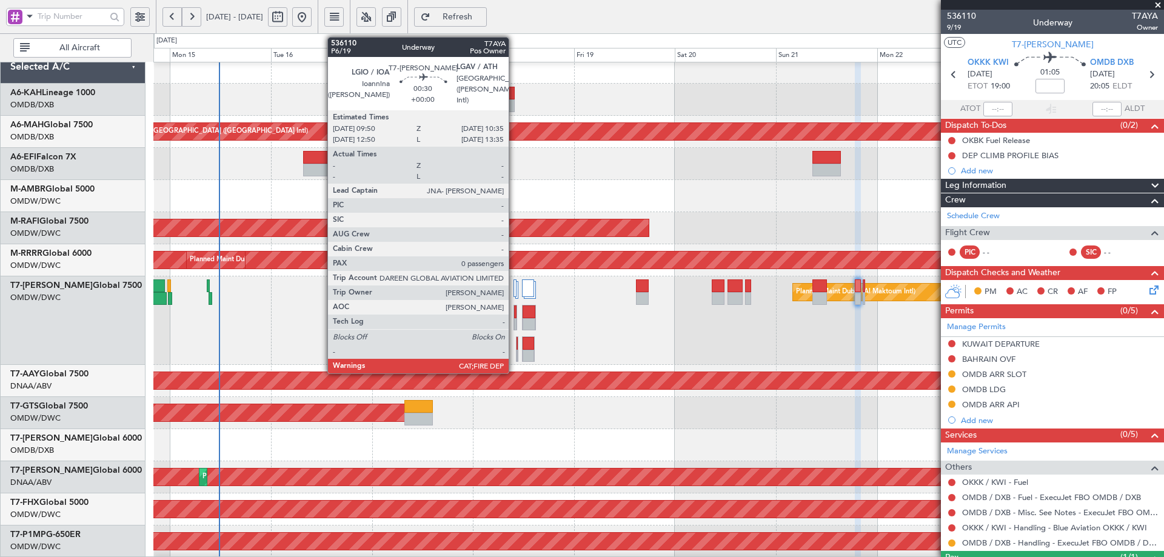
click at [514, 311] on div at bounding box center [515, 312] width 2 height 13
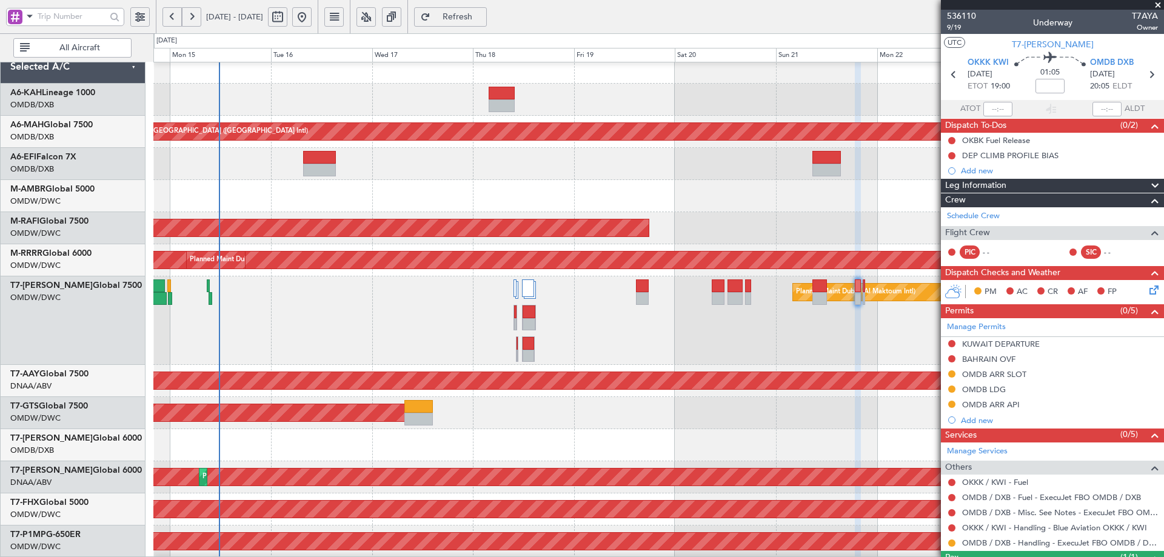
click at [483, 8] on button "Refresh" at bounding box center [450, 16] width 73 height 19
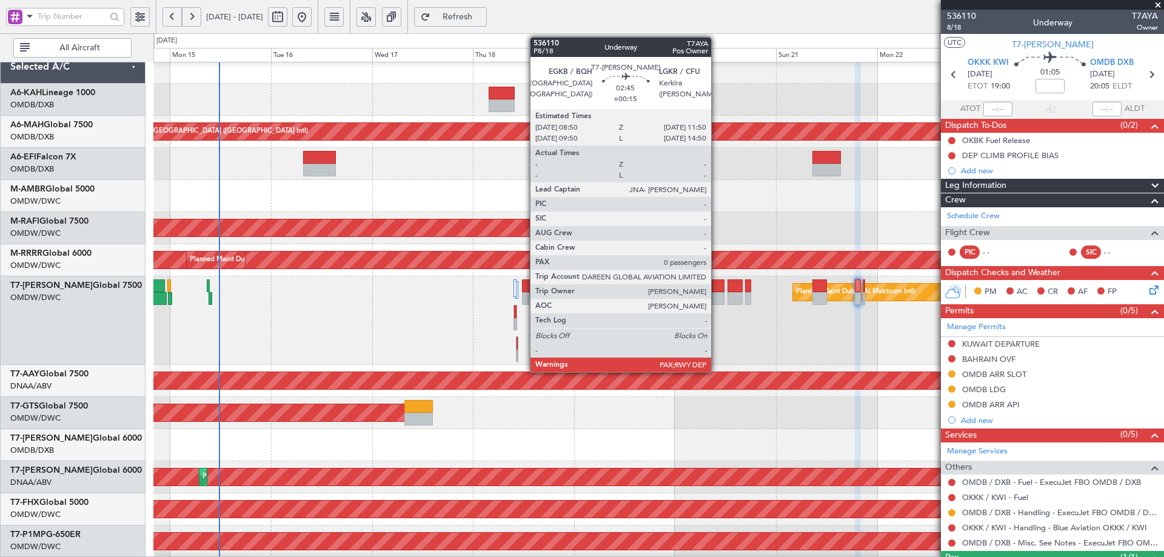
click at [717, 289] on div at bounding box center [718, 286] width 13 height 13
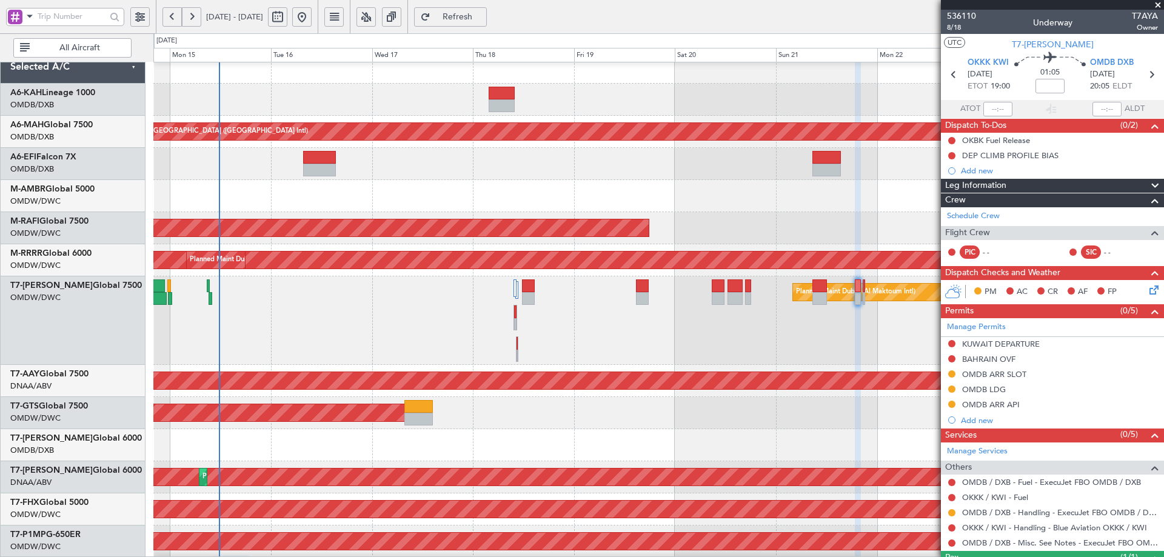
click at [483, 17] on span "Refresh" at bounding box center [458, 17] width 50 height 8
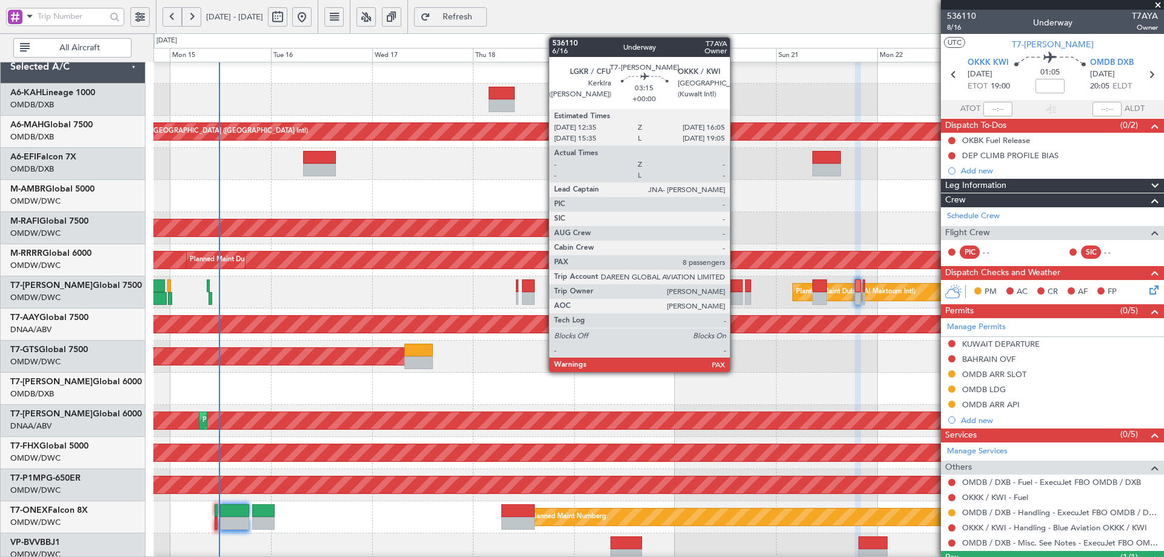
click at [736, 289] on div at bounding box center [735, 286] width 15 height 13
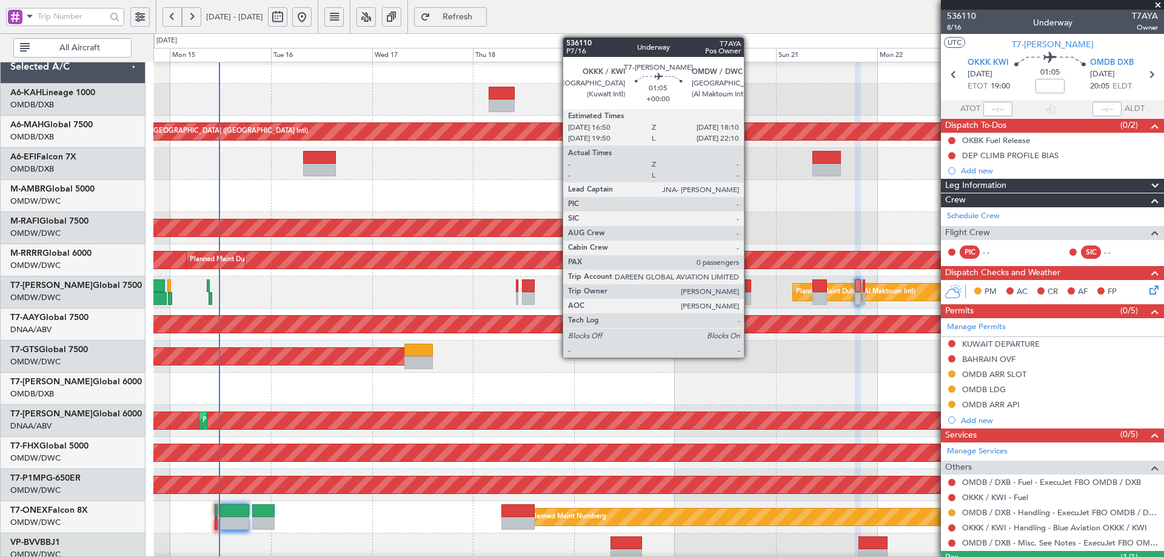
click at [750, 286] on div at bounding box center [748, 286] width 6 height 13
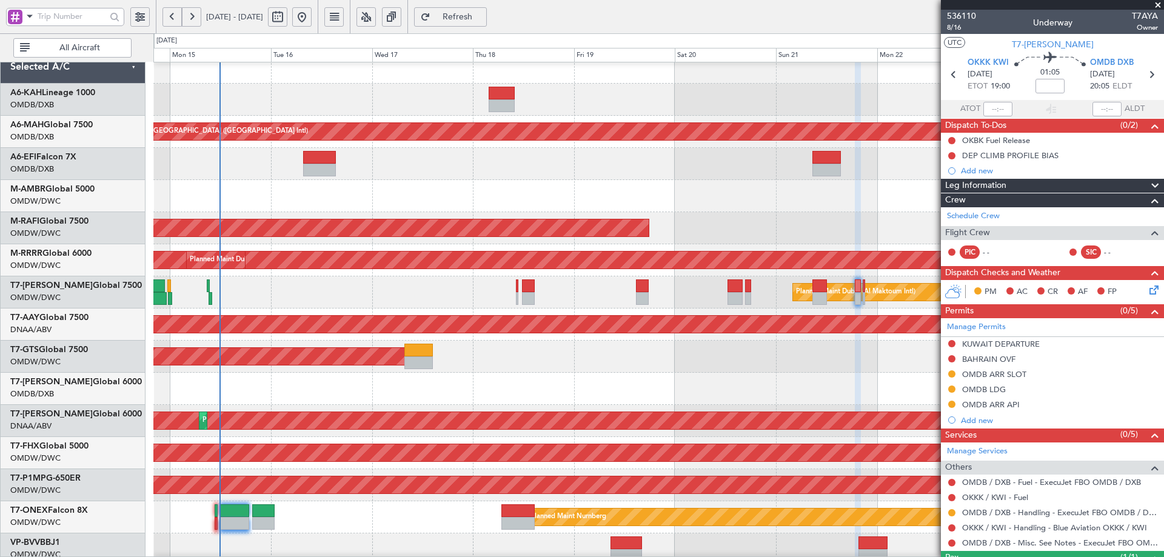
drag, startPoint x: 484, startPoint y: 8, endPoint x: 482, endPoint y: 0, distance: 8.1
click at [485, 8] on button "Refresh" at bounding box center [450, 16] width 73 height 19
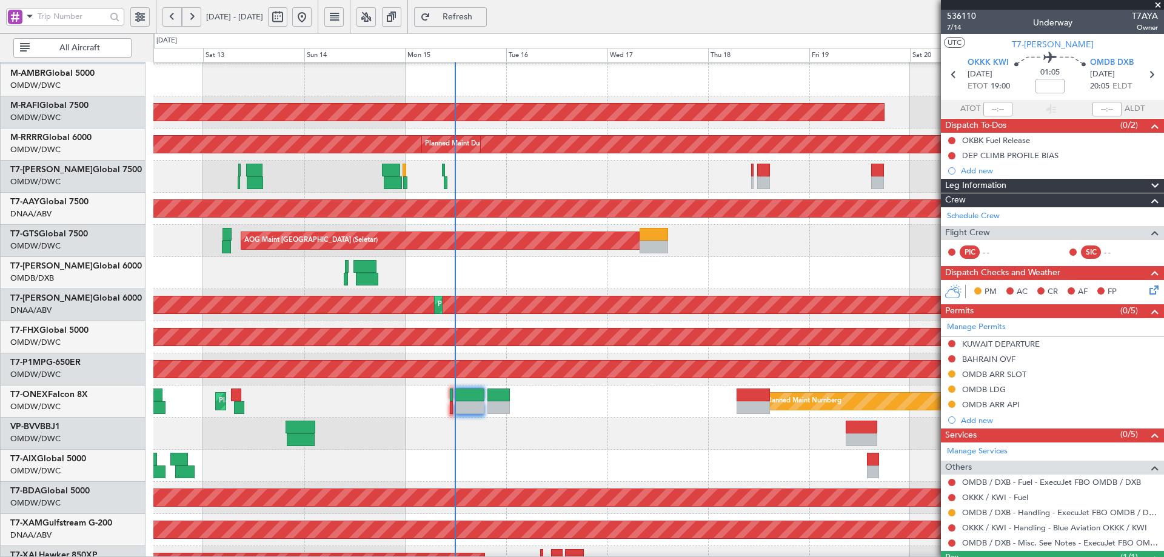
scroll to position [129, 0]
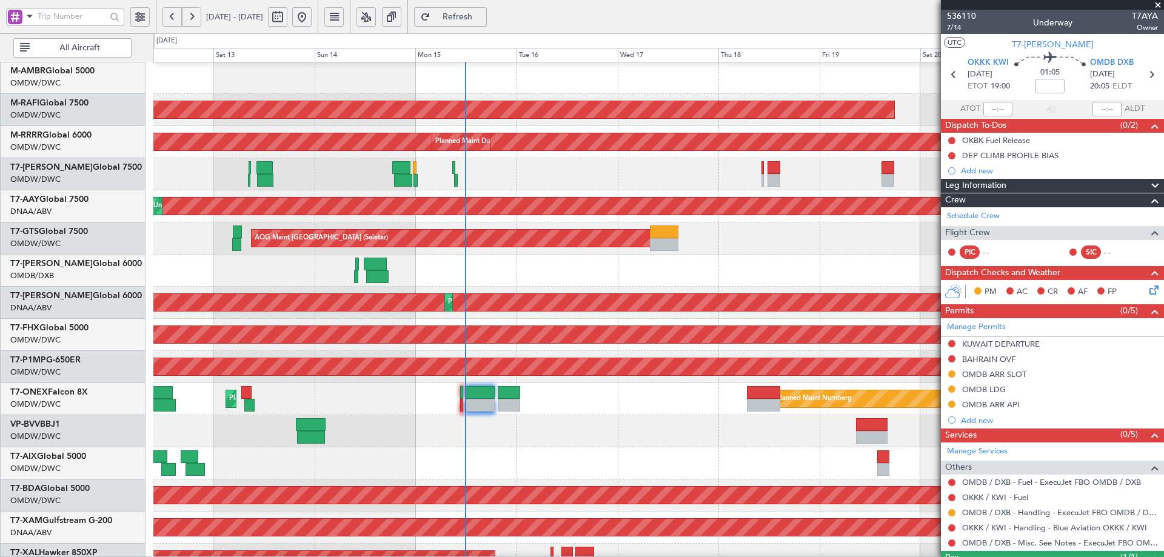
click at [566, 317] on div "AOG Maint Dubai (Al Maktoum Intl) Planned Maint Dubai (Al Maktoum Intl)" at bounding box center [658, 303] width 1010 height 32
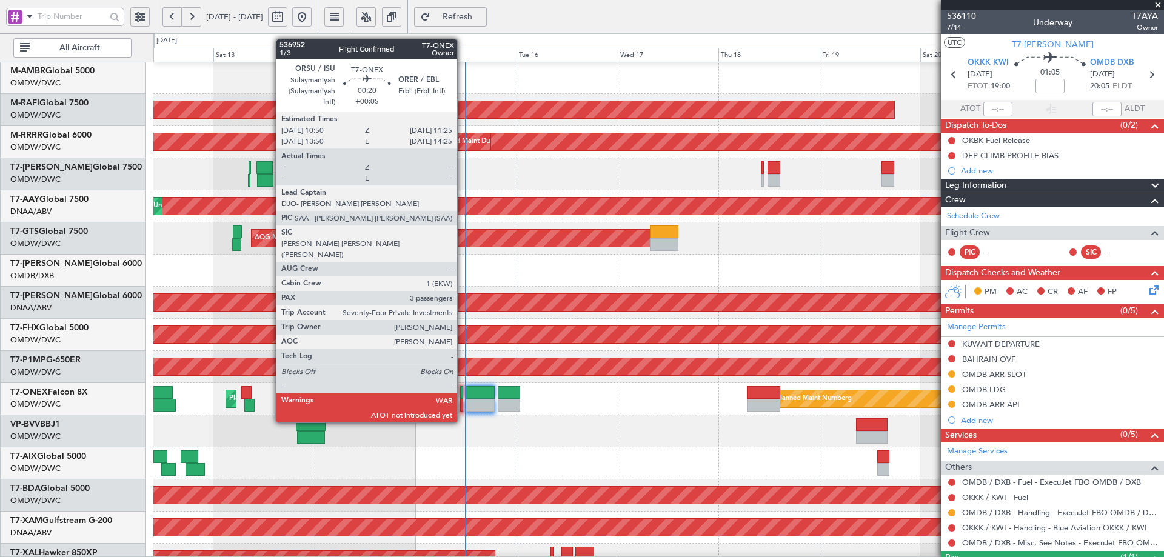
click at [463, 389] on div at bounding box center [461, 392] width 3 height 13
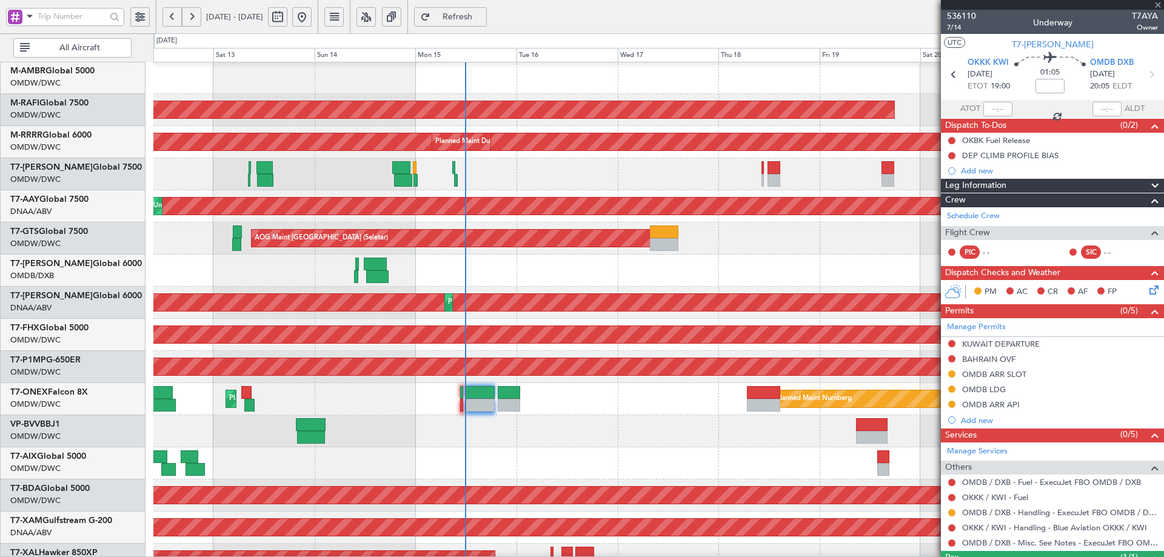
type input "+00:05"
type input "3"
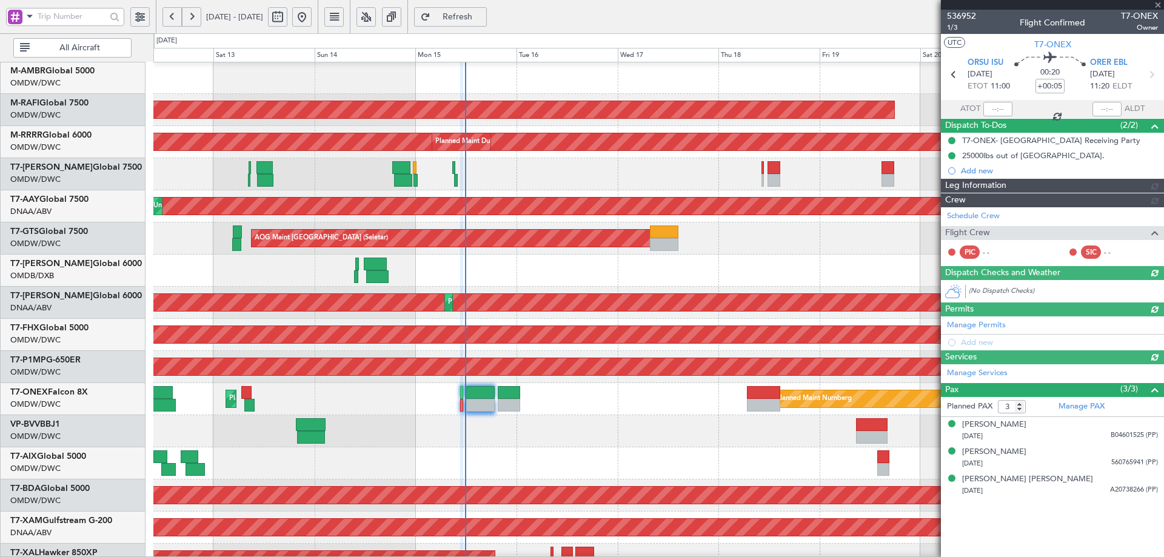
type input "Anita Mani (ANI)"
type input "7289"
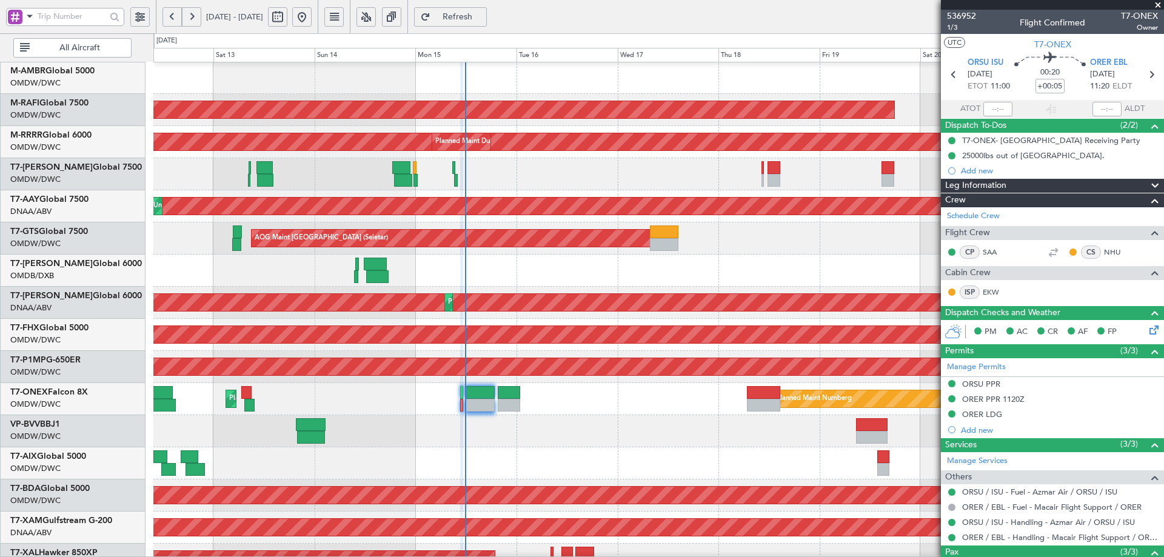
click at [481, 19] on span "Refresh" at bounding box center [458, 17] width 50 height 8
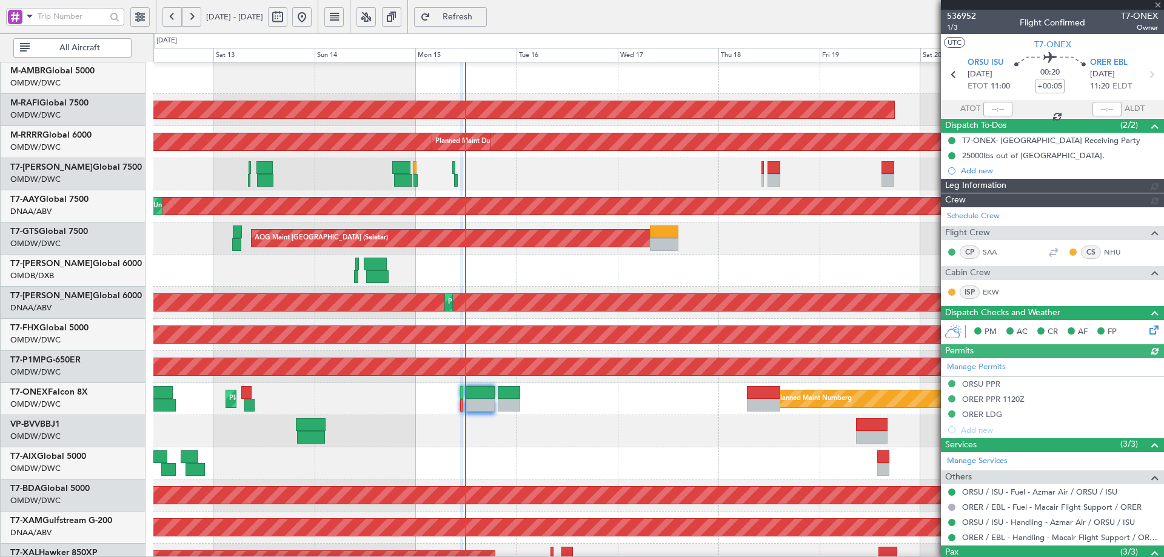
type input "Anita Mani (ANI)"
type input "7289"
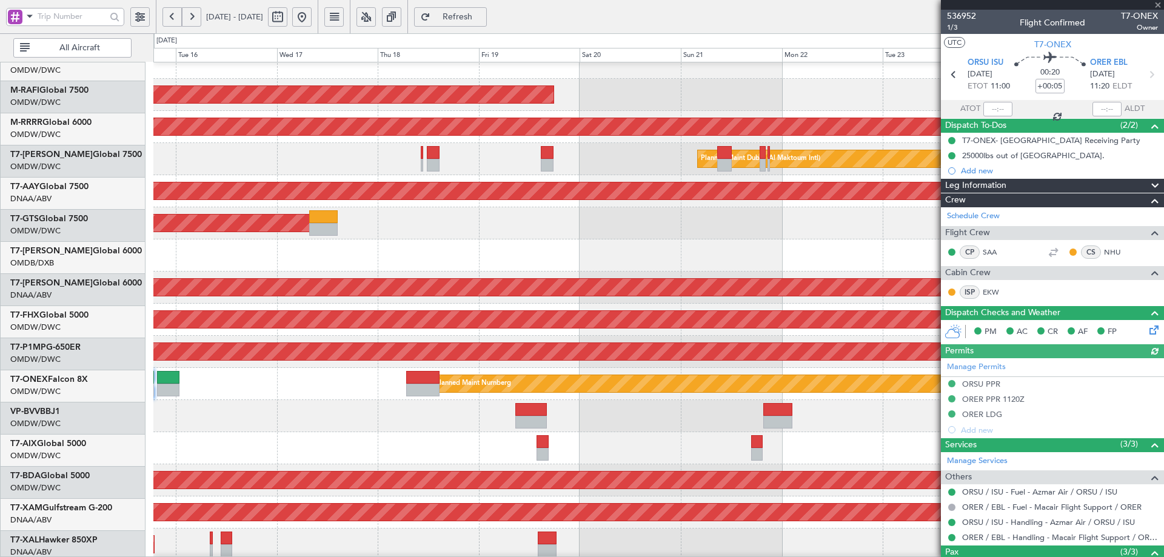
scroll to position [152, 0]
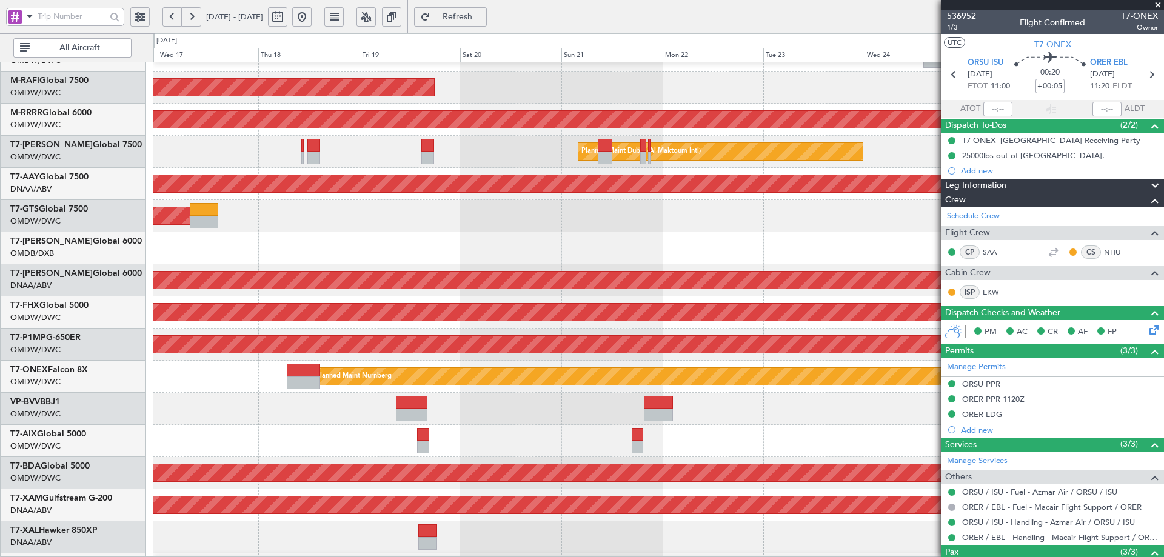
click at [290, 203] on div "AOG Maint [GEOGRAPHIC_DATA] (Seletar)" at bounding box center [658, 216] width 1010 height 32
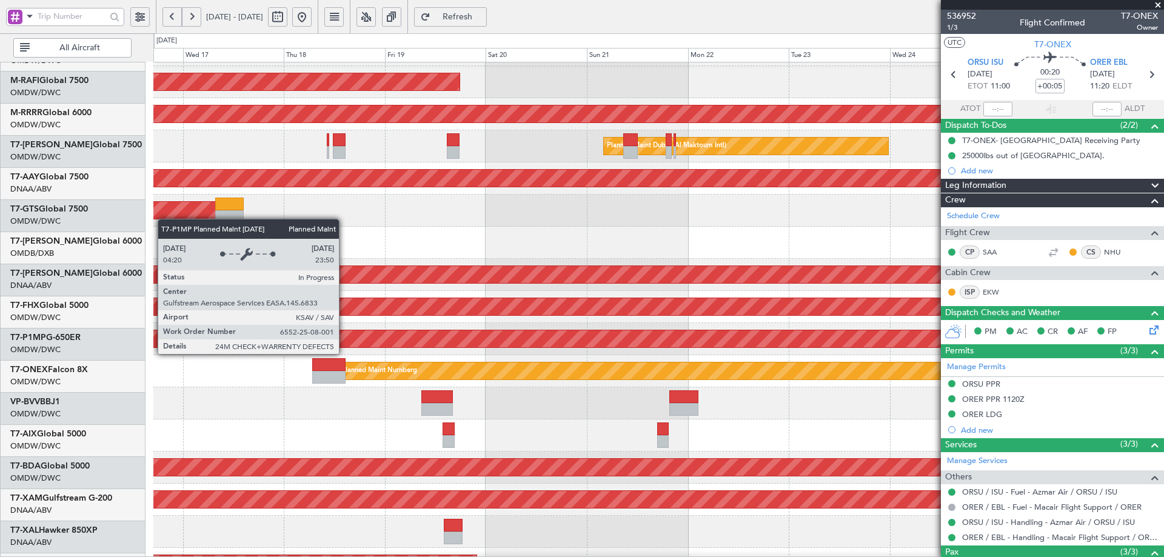
scroll to position [160, 0]
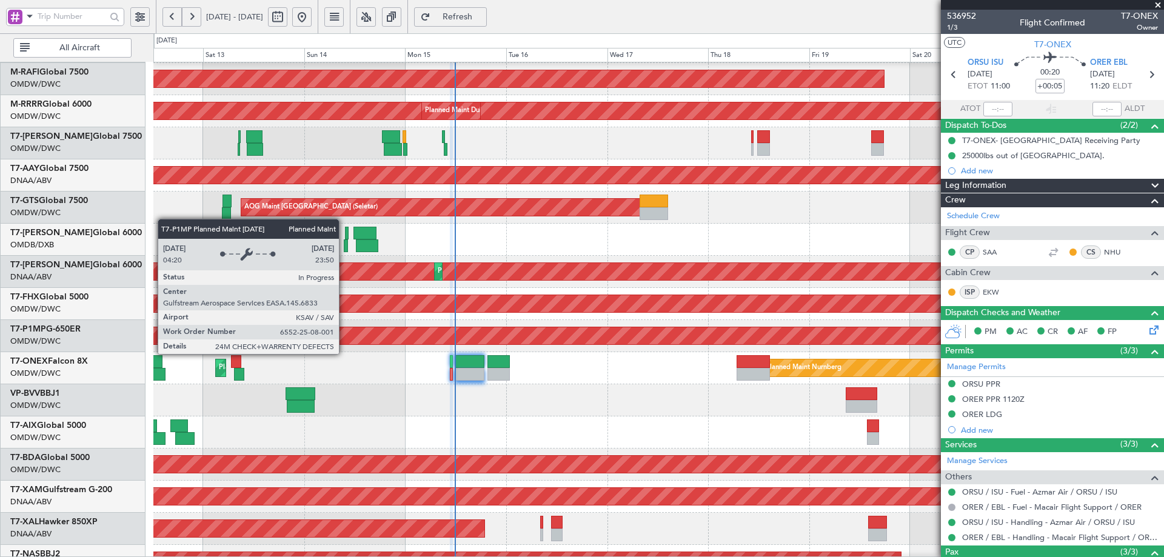
click at [830, 345] on div "Planned Maint Savannah (Savannah/hilton Head Intl)" at bounding box center [659, 336] width 3032 height 19
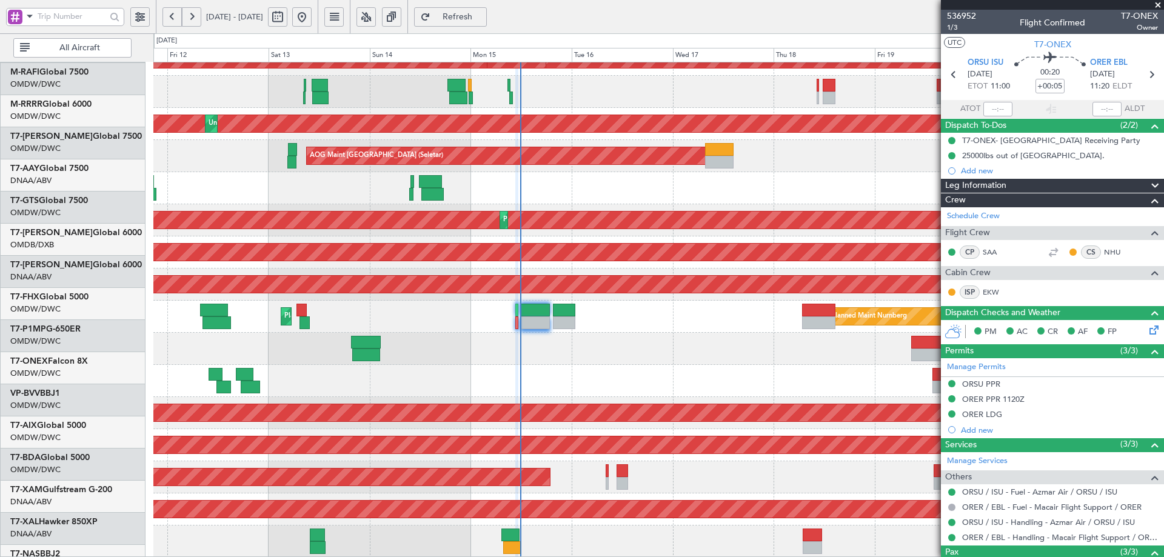
scroll to position [212, 0]
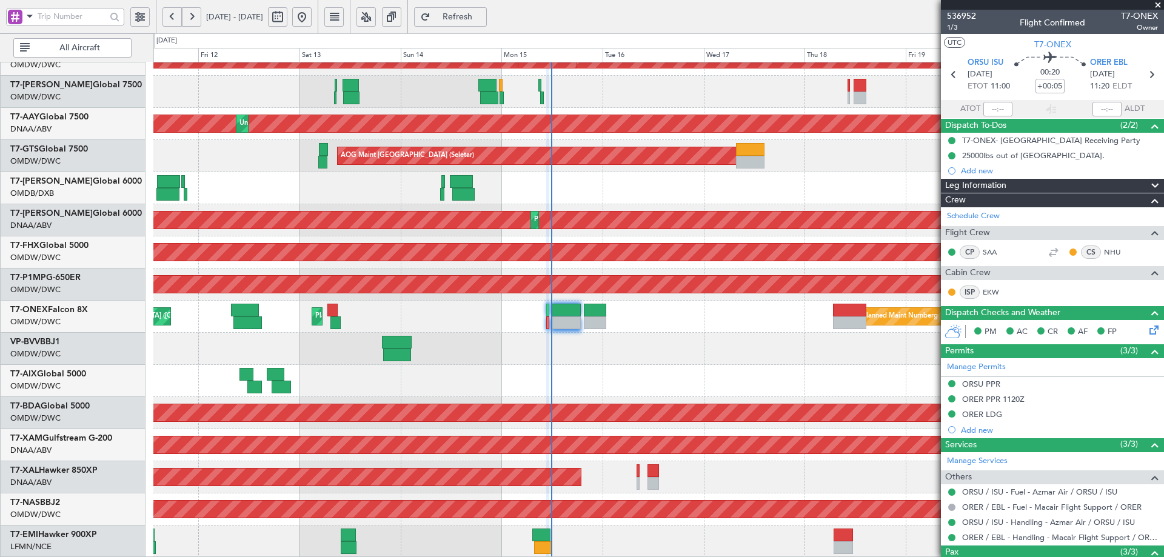
click at [435, 292] on div "Planned Maint Dubai (Al Maktoum Intl) Planned Maint Dubai (Al Maktoum Intl) Pla…" at bounding box center [658, 204] width 1010 height 707
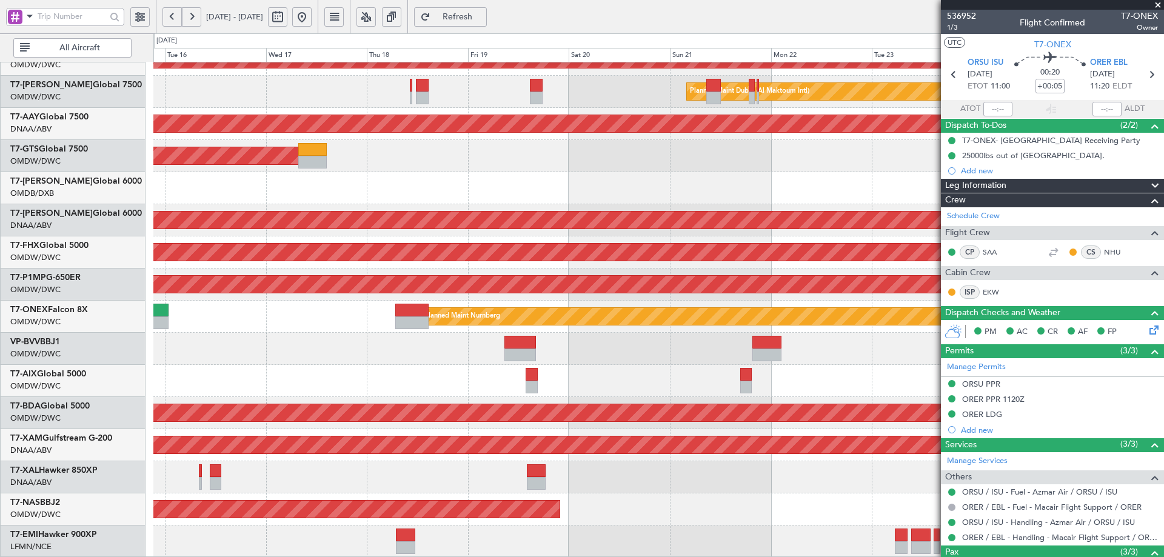
click at [211, 366] on div at bounding box center [658, 381] width 1010 height 32
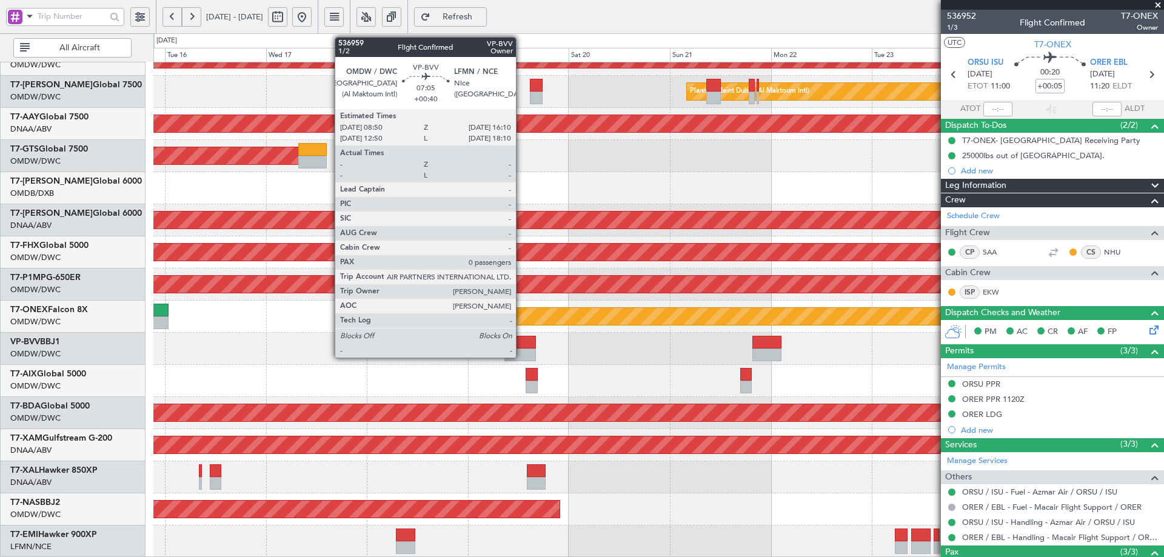
click at [521, 347] on div at bounding box center [520, 342] width 31 height 13
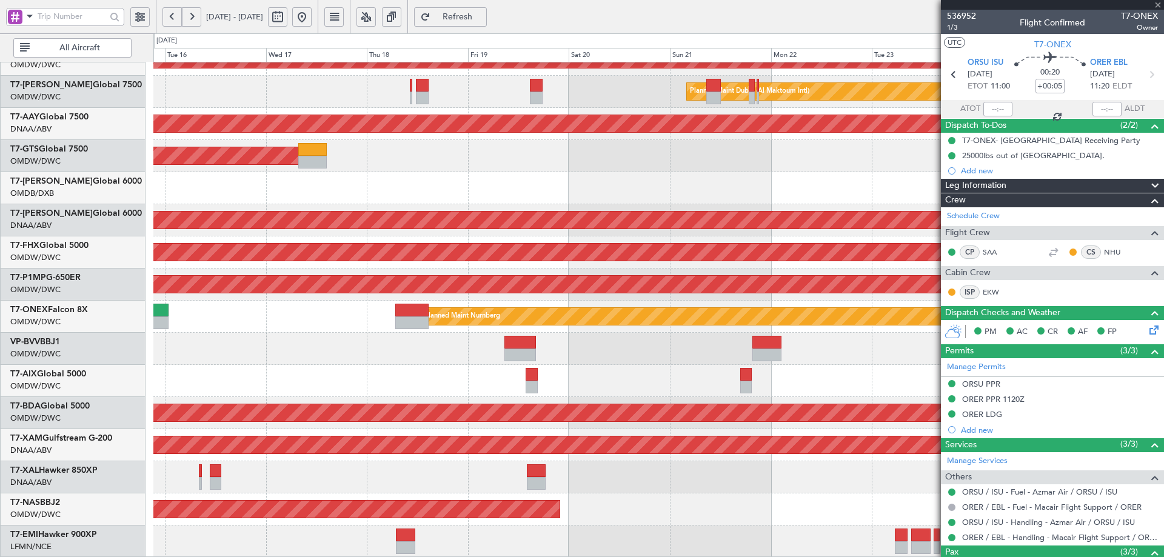
type input "+00:40"
type input "0"
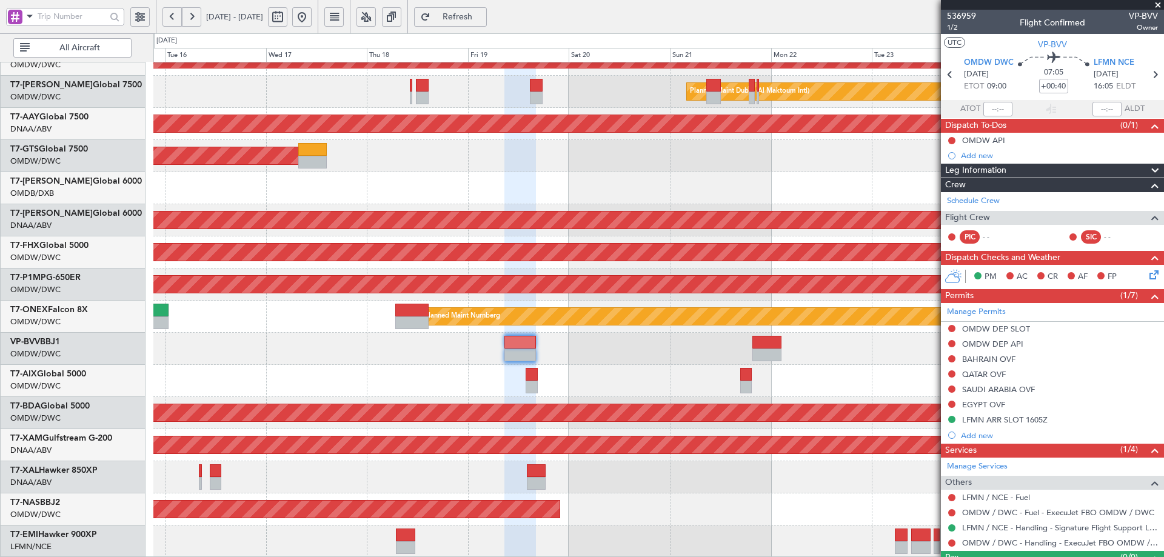
drag, startPoint x: 506, startPoint y: 17, endPoint x: 506, endPoint y: 10, distance: 6.7
click at [483, 14] on span "Refresh" at bounding box center [458, 17] width 50 height 8
click at [464, 16] on button "Refresh" at bounding box center [450, 16] width 73 height 19
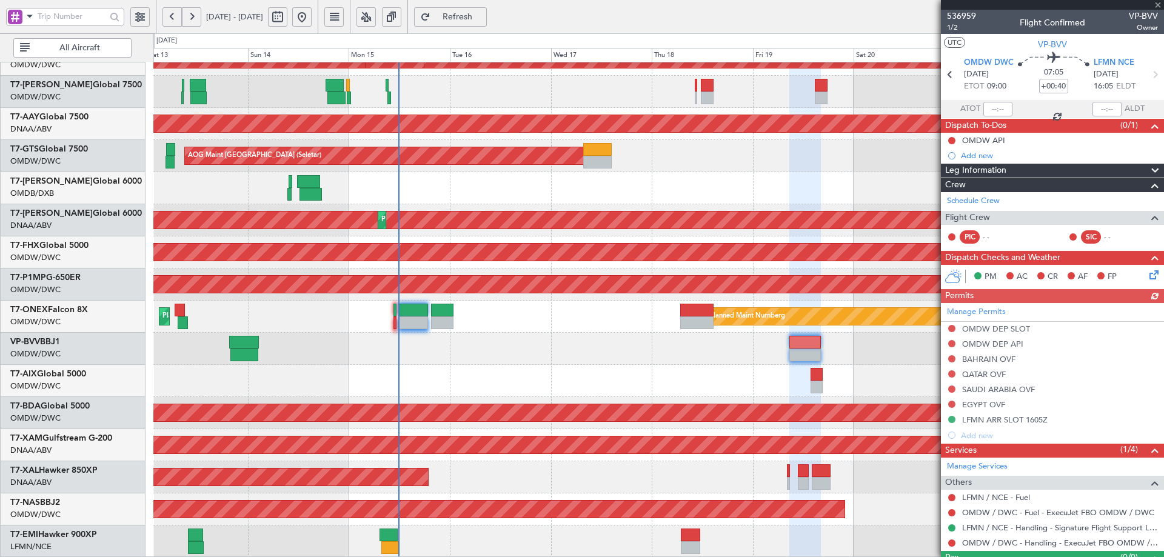
click at [449, 370] on div at bounding box center [658, 381] width 1010 height 32
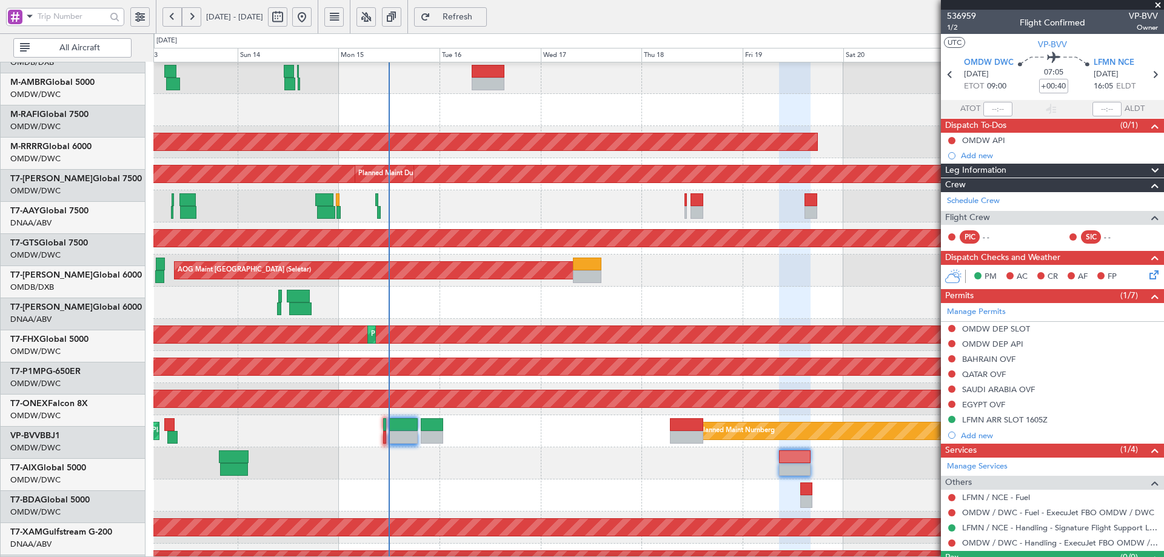
scroll to position [92, 0]
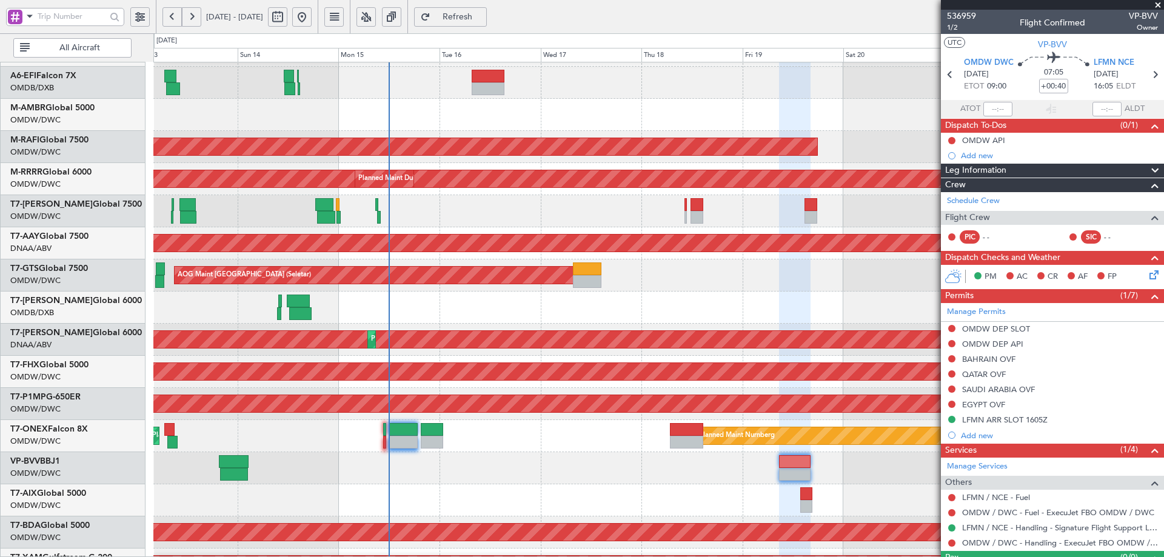
click at [386, 307] on div at bounding box center [658, 308] width 1010 height 32
